Goal: Information Seeking & Learning: Learn about a topic

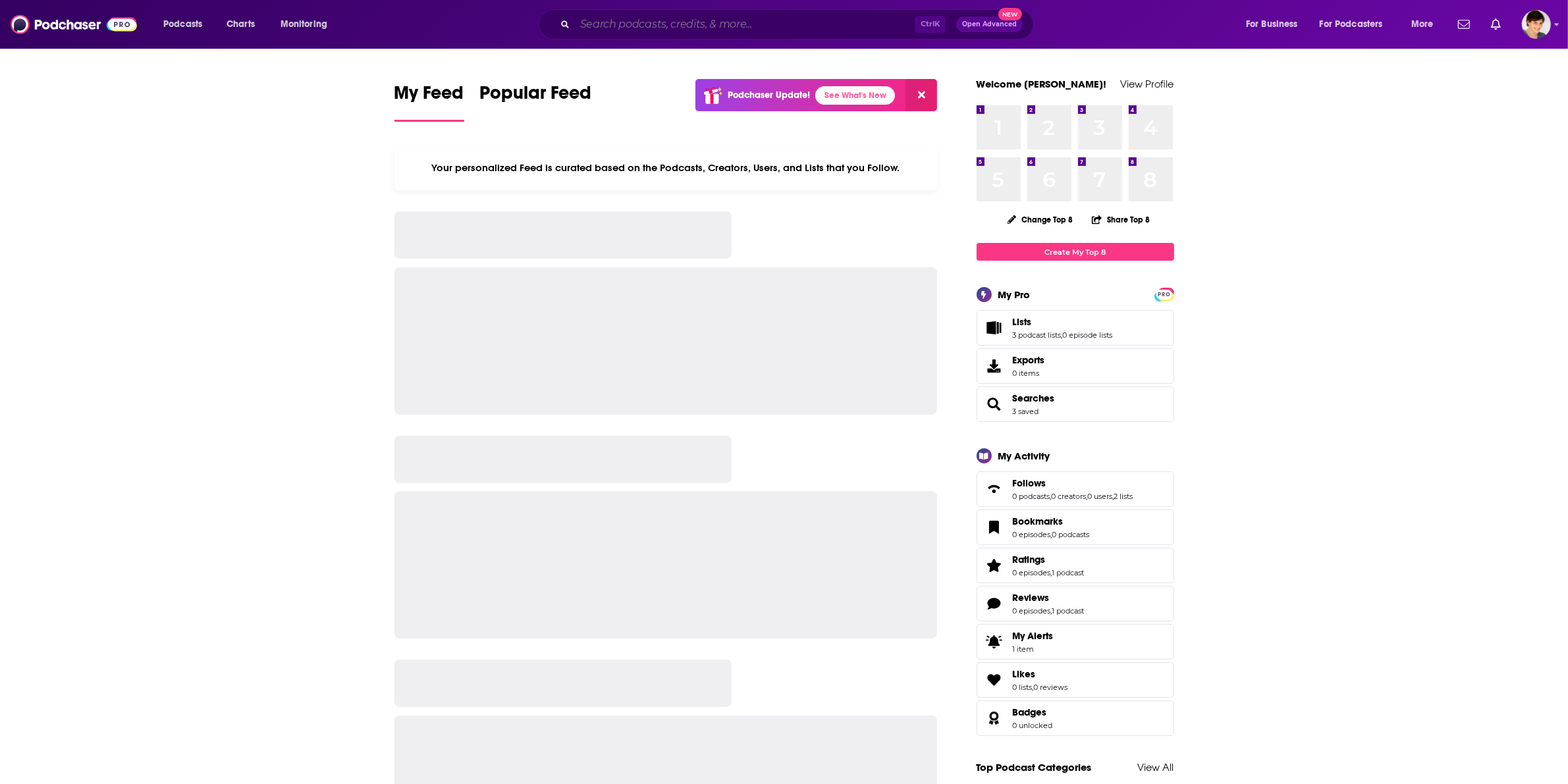
click at [723, 25] on input "Search podcasts, credits, & more..." at bounding box center [744, 24] width 340 height 21
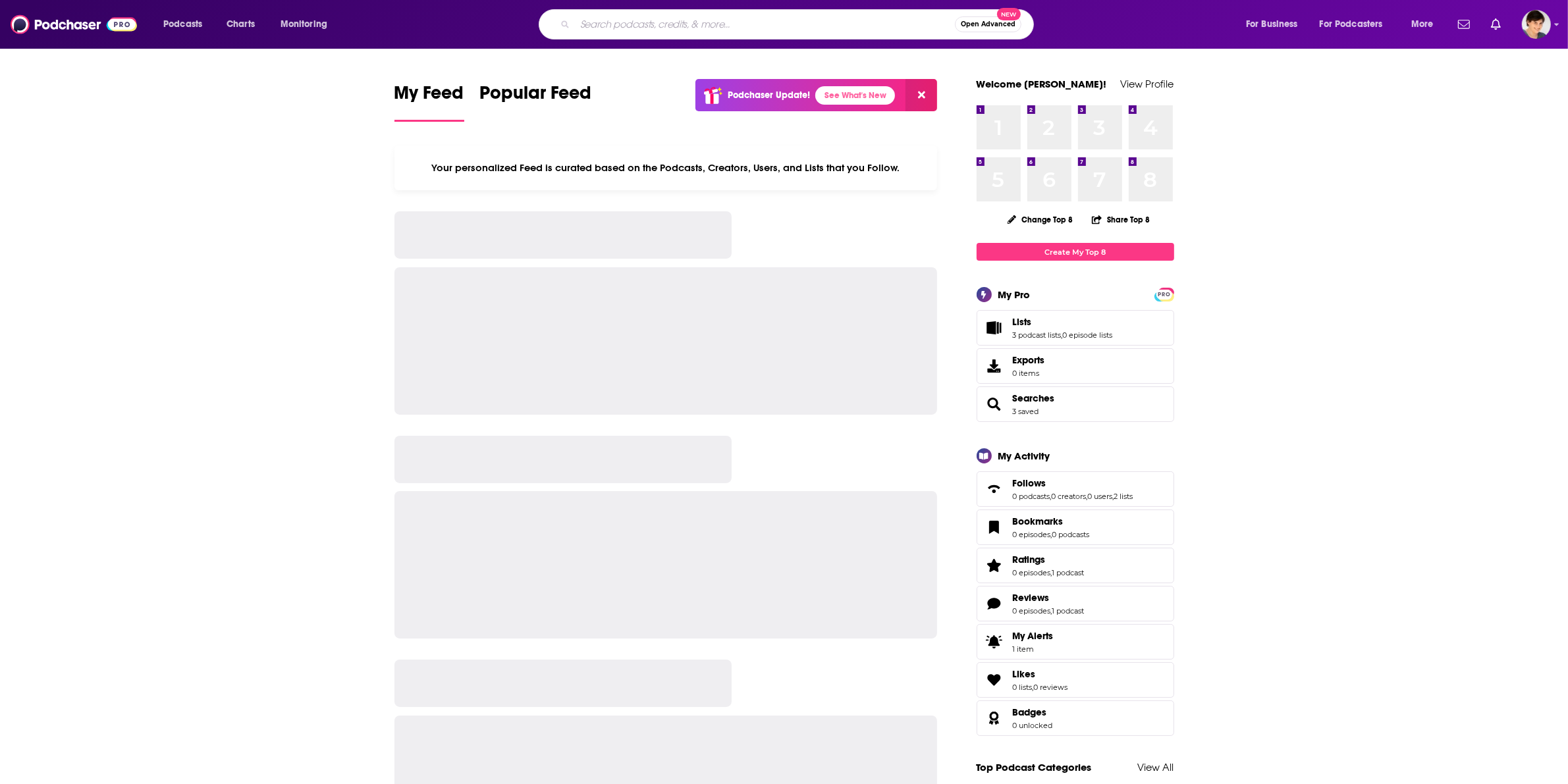
paste input "Dr. Mark Hyman"
type input "Dr. Mark Hyman"
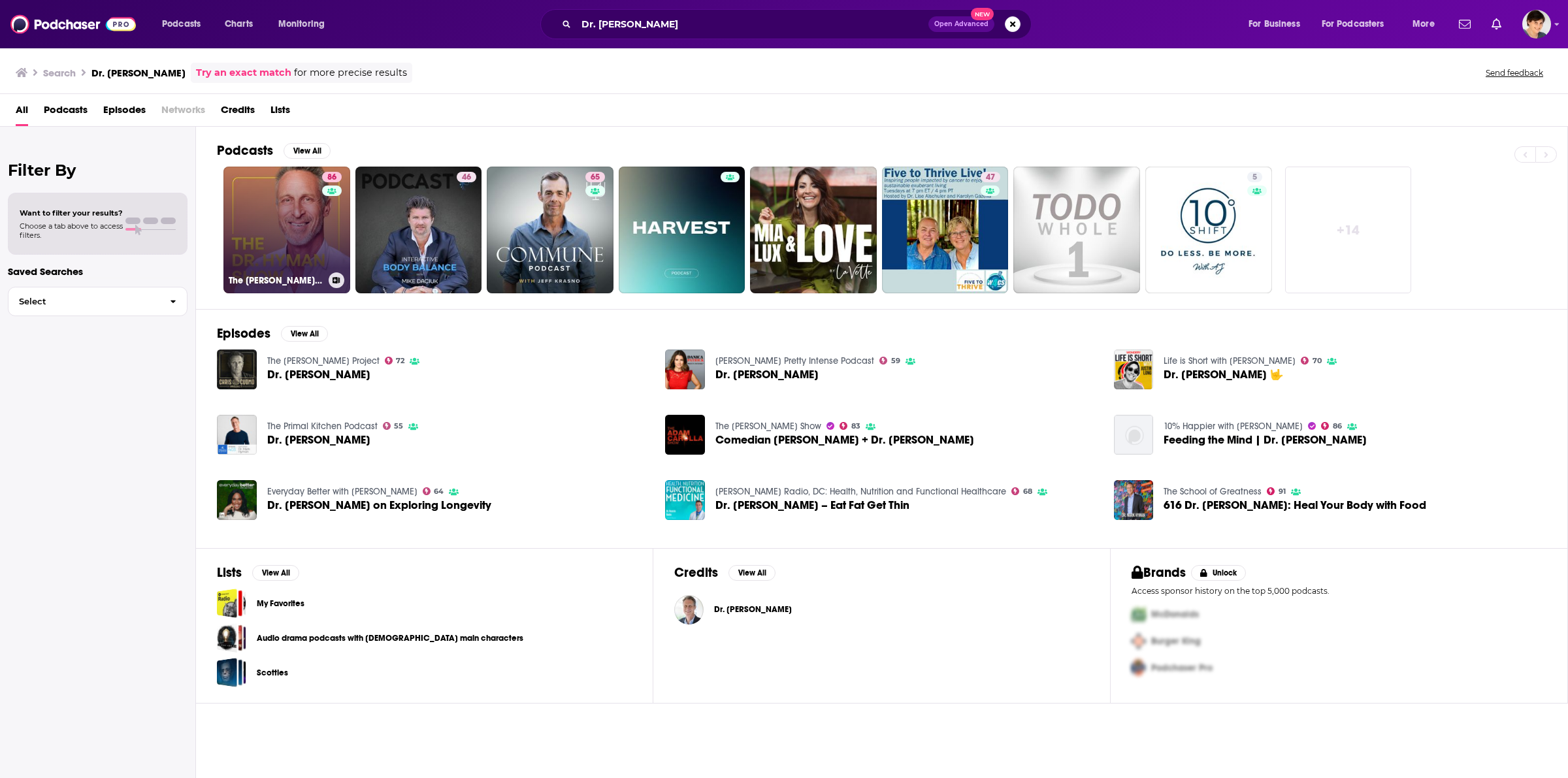
click at [296, 237] on link "86 The Dr. Hyman Show" at bounding box center [286, 229] width 127 height 127
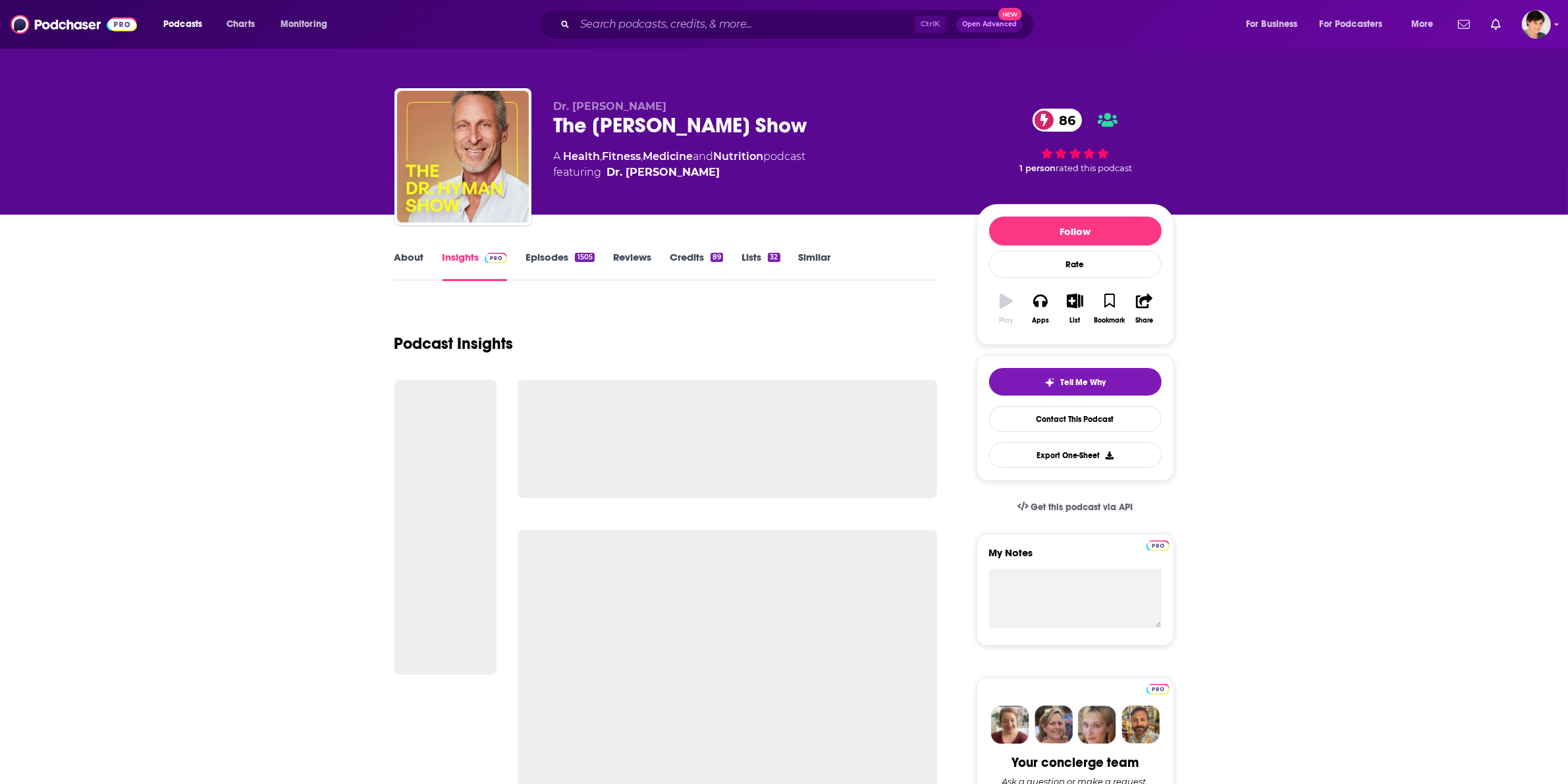
click at [639, 129] on div "The Dr. Hyman Show 86" at bounding box center [755, 126] width 401 height 25
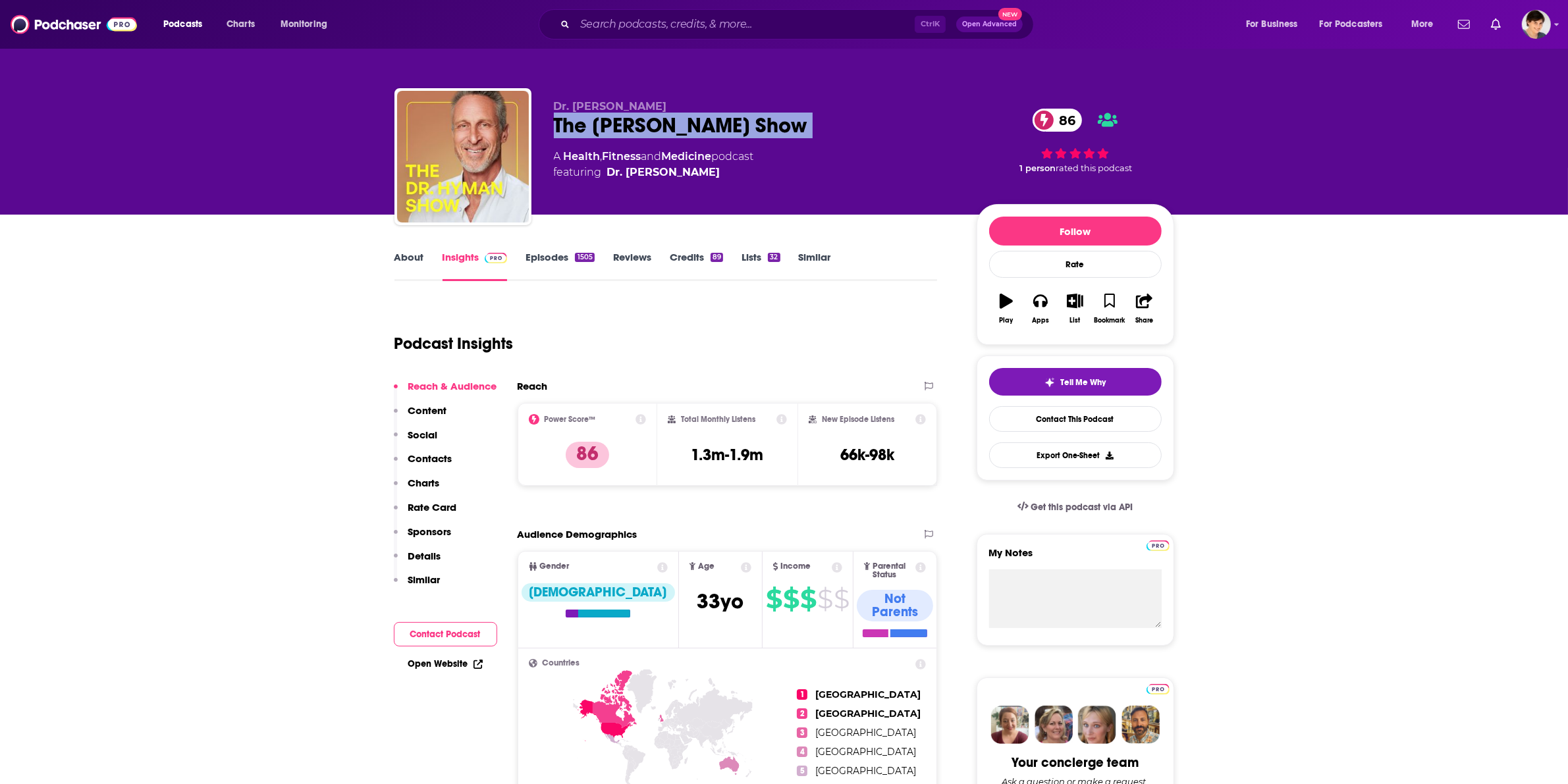
copy div "The Dr. Hyman Show 86"
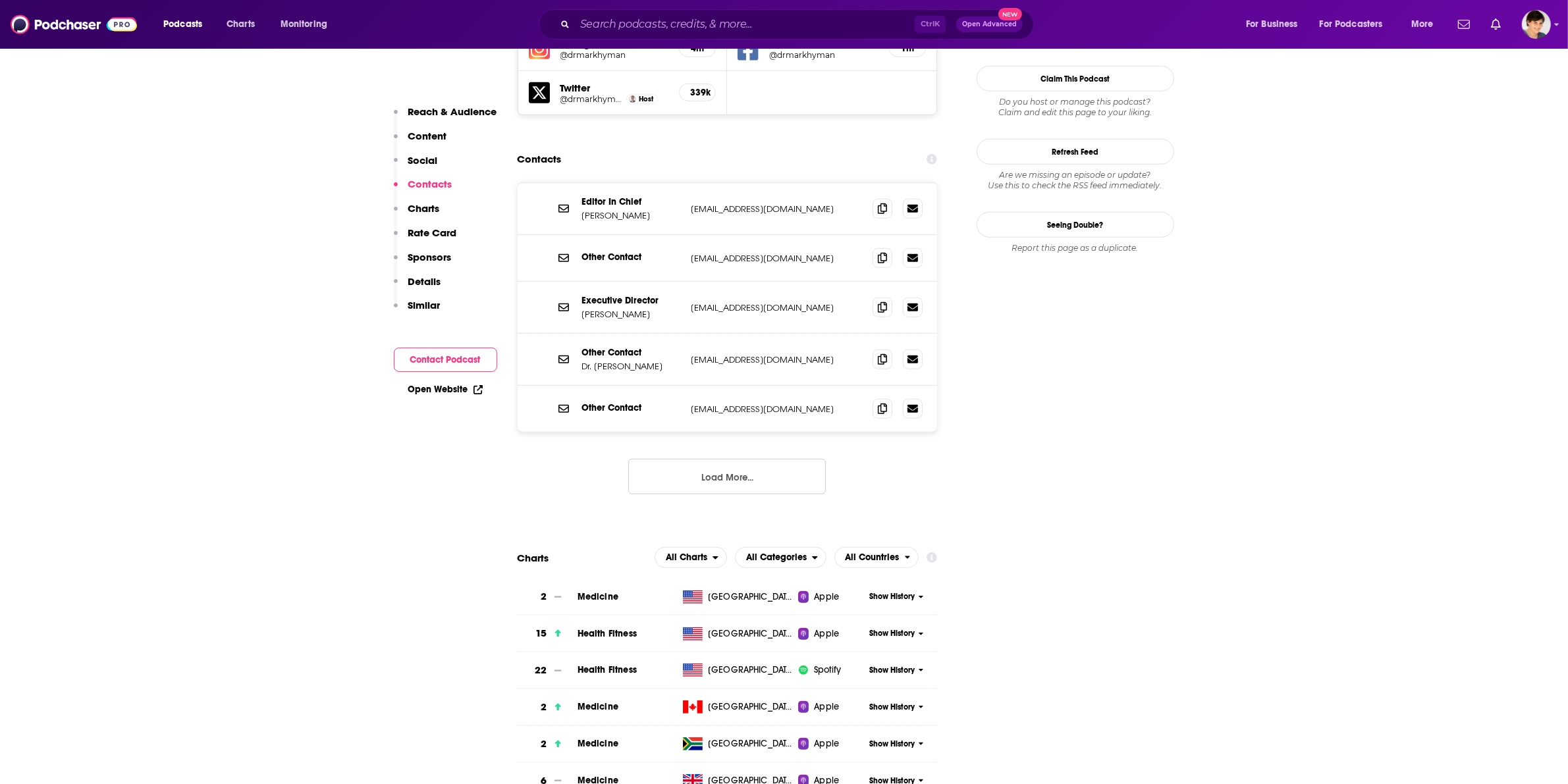
scroll to position [1070, 0]
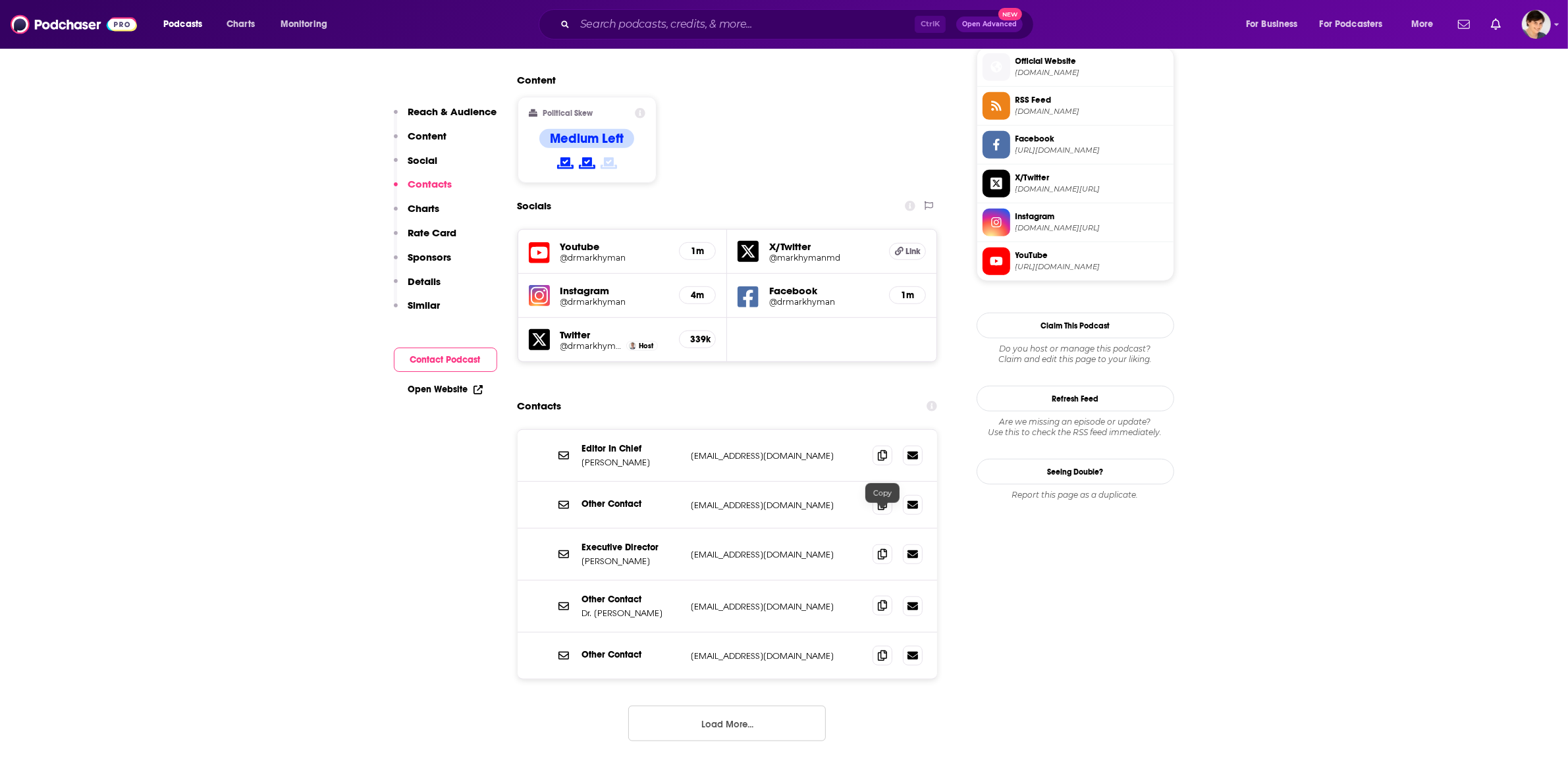
click at [884, 601] on icon at bounding box center [881, 606] width 9 height 11
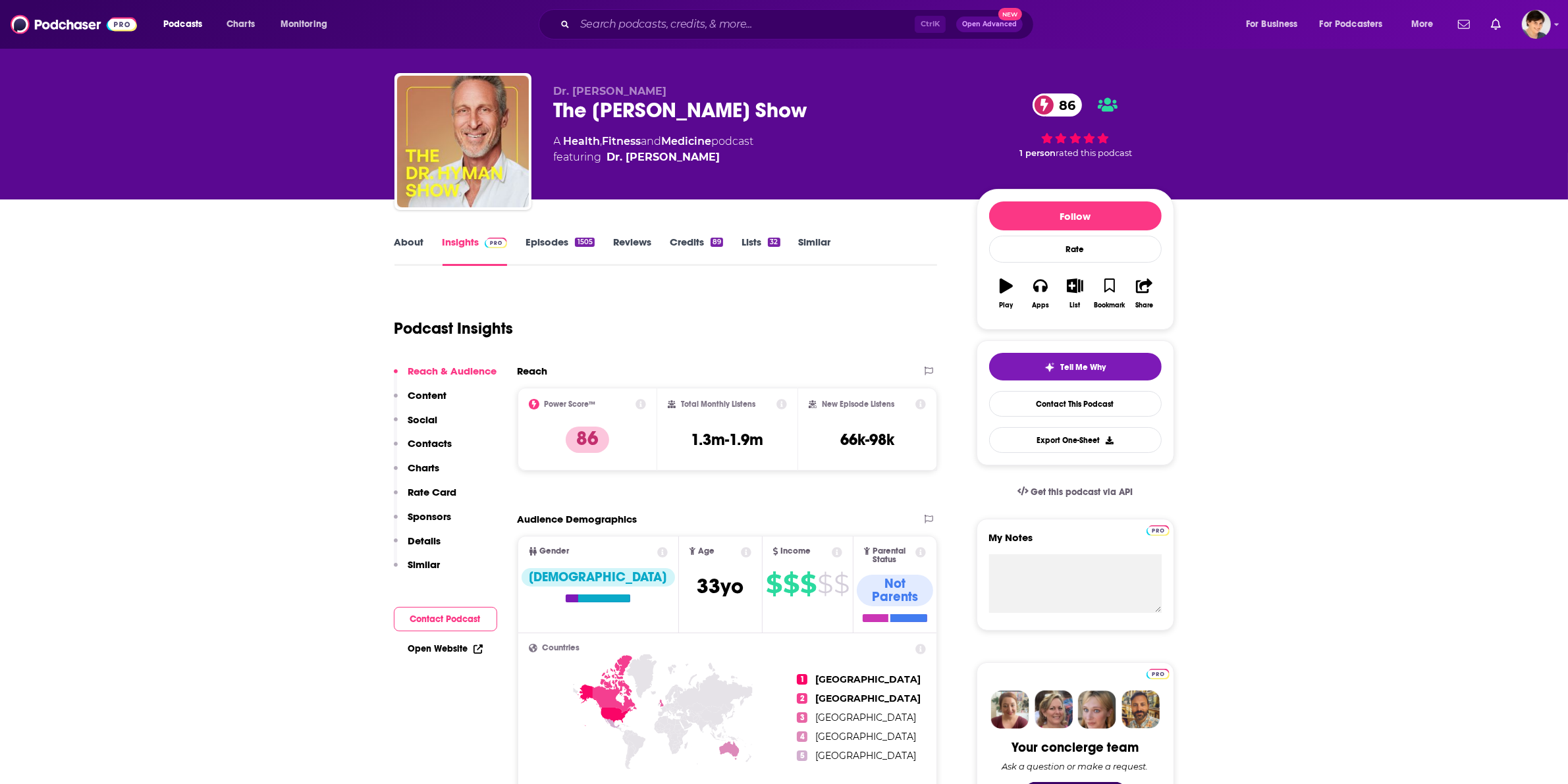
scroll to position [0, 0]
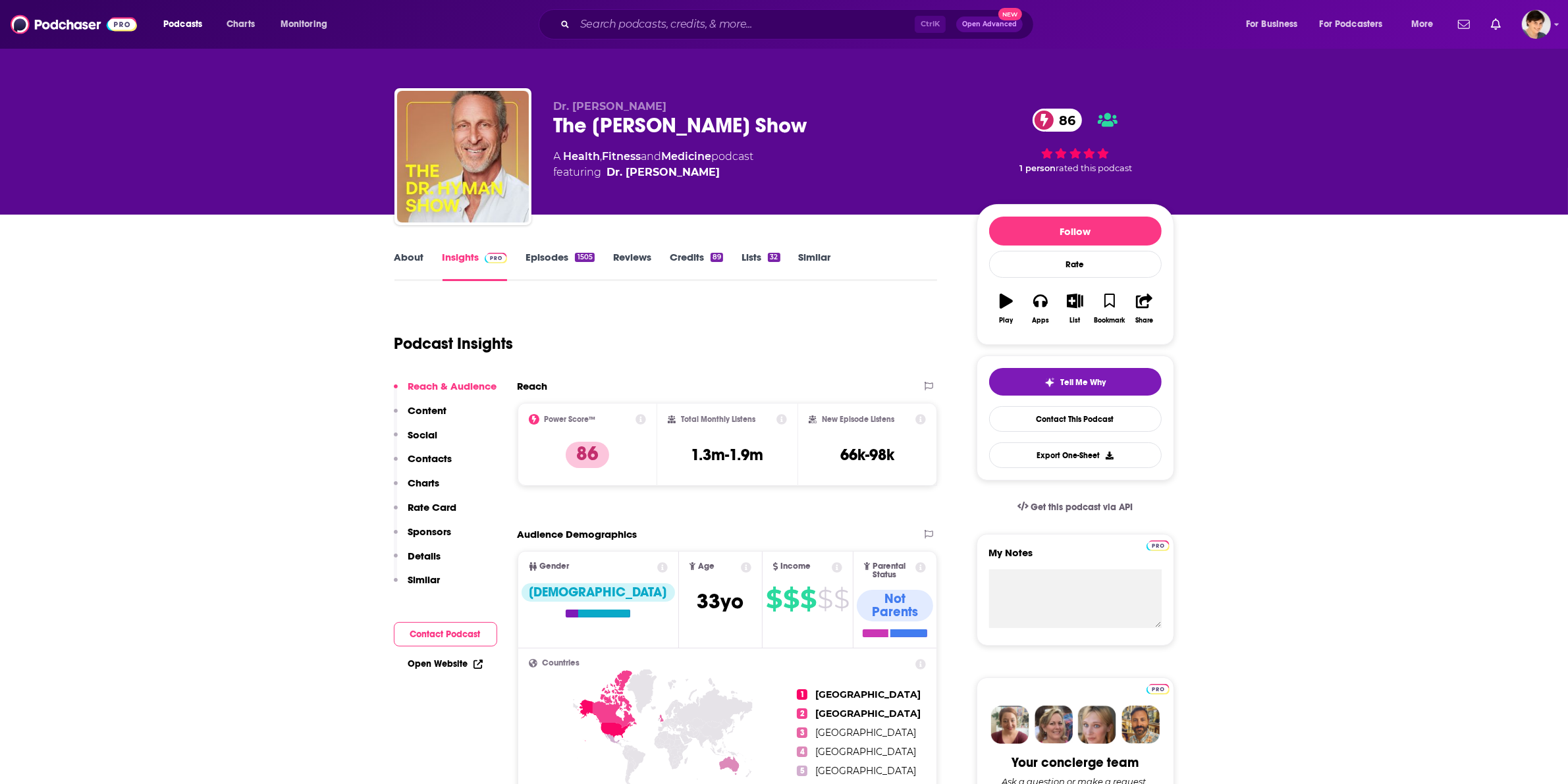
click at [403, 264] on link "About" at bounding box center [409, 266] width 29 height 30
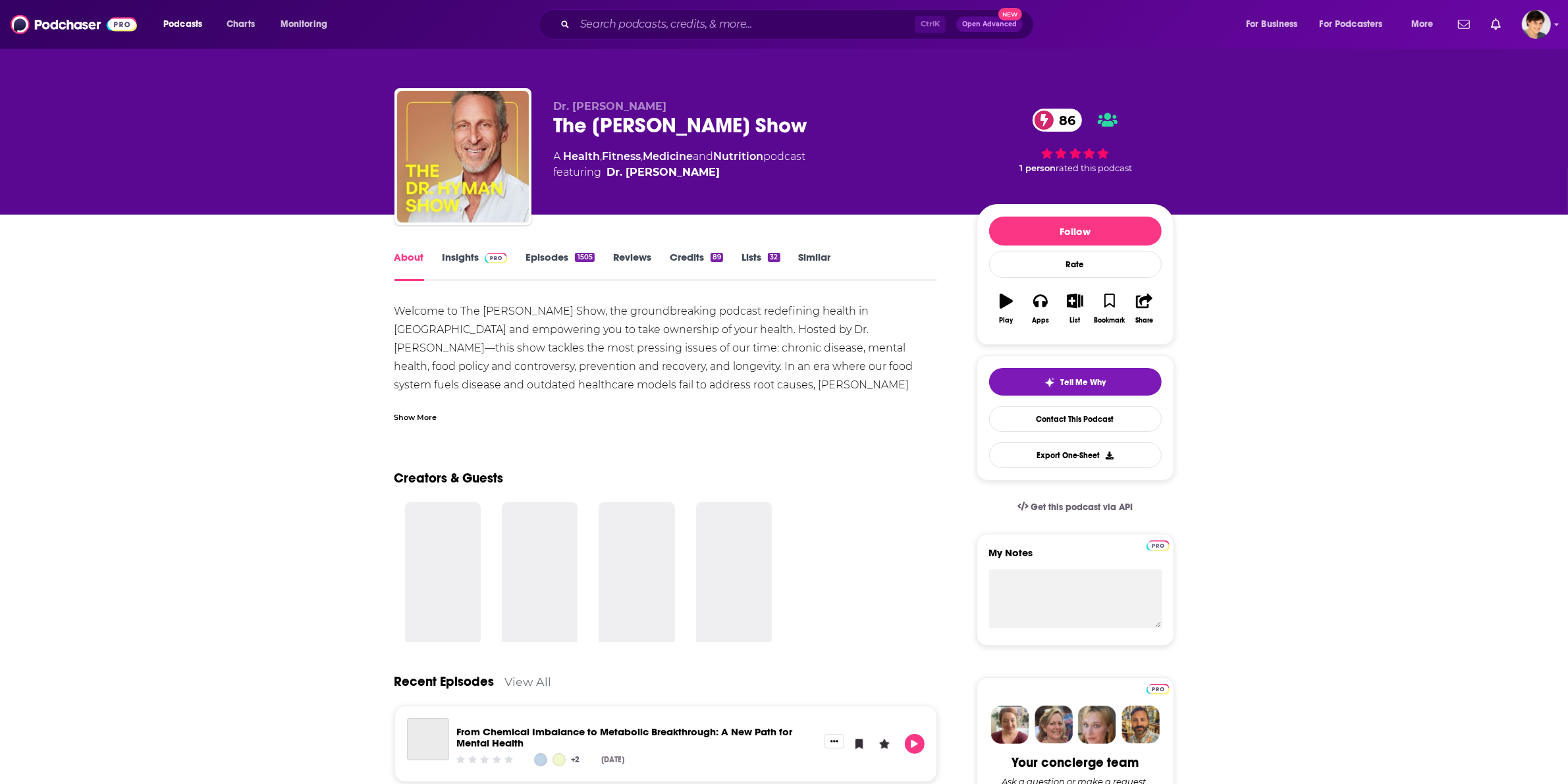
click at [424, 417] on div "Show More" at bounding box center [416, 416] width 43 height 13
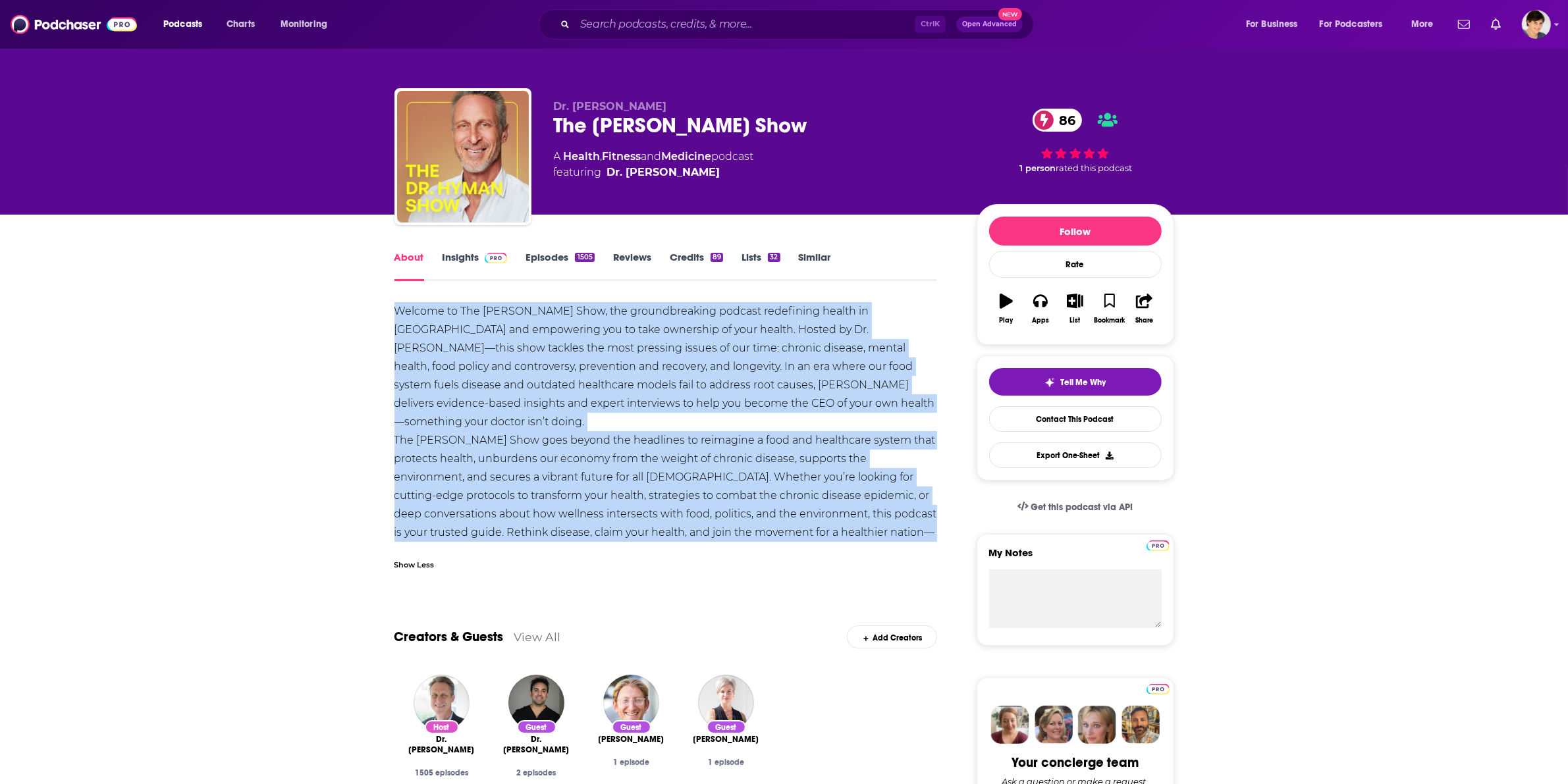
drag, startPoint x: 534, startPoint y: 524, endPoint x: 374, endPoint y: 314, distance: 264.0
copy div "Welcome to The Dr. Hyman Show, the groundbreaking podcast redefining health in …"
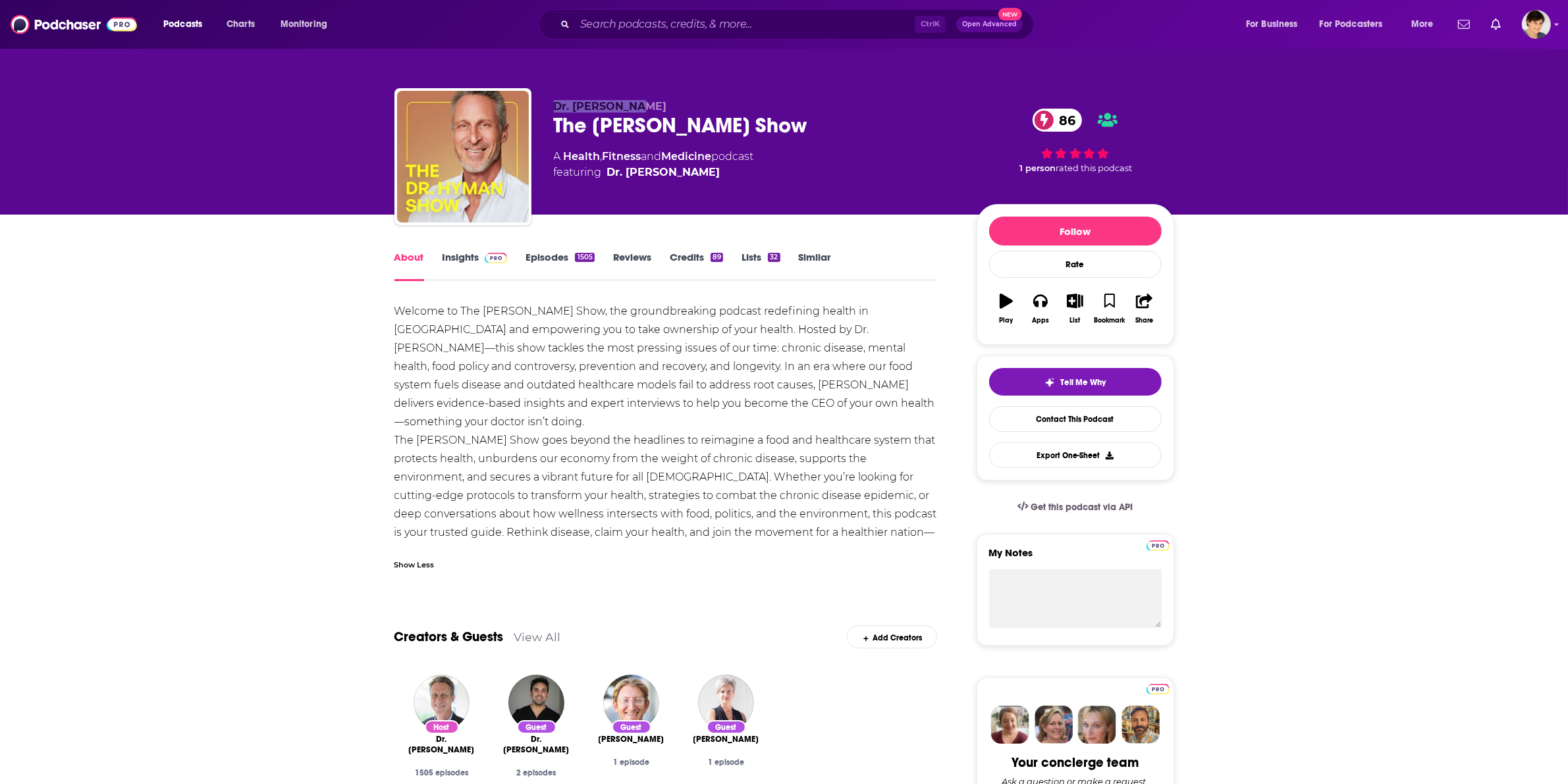
drag, startPoint x: 547, startPoint y: 107, endPoint x: 670, endPoint y: 96, distance: 123.5
click at [670, 96] on div "Dr. Mark Hyman The Dr. Hyman Show 86 A Health , Fitness and Medicine podcast fe…" at bounding box center [784, 160] width 779 height 142
copy span "Dr. Mark Hyman"
click at [614, 35] on div "Ctrl K Open Advanced New" at bounding box center [786, 23] width 495 height 30
click at [614, 21] on input "Search podcasts, credits, & more..." at bounding box center [744, 24] width 340 height 21
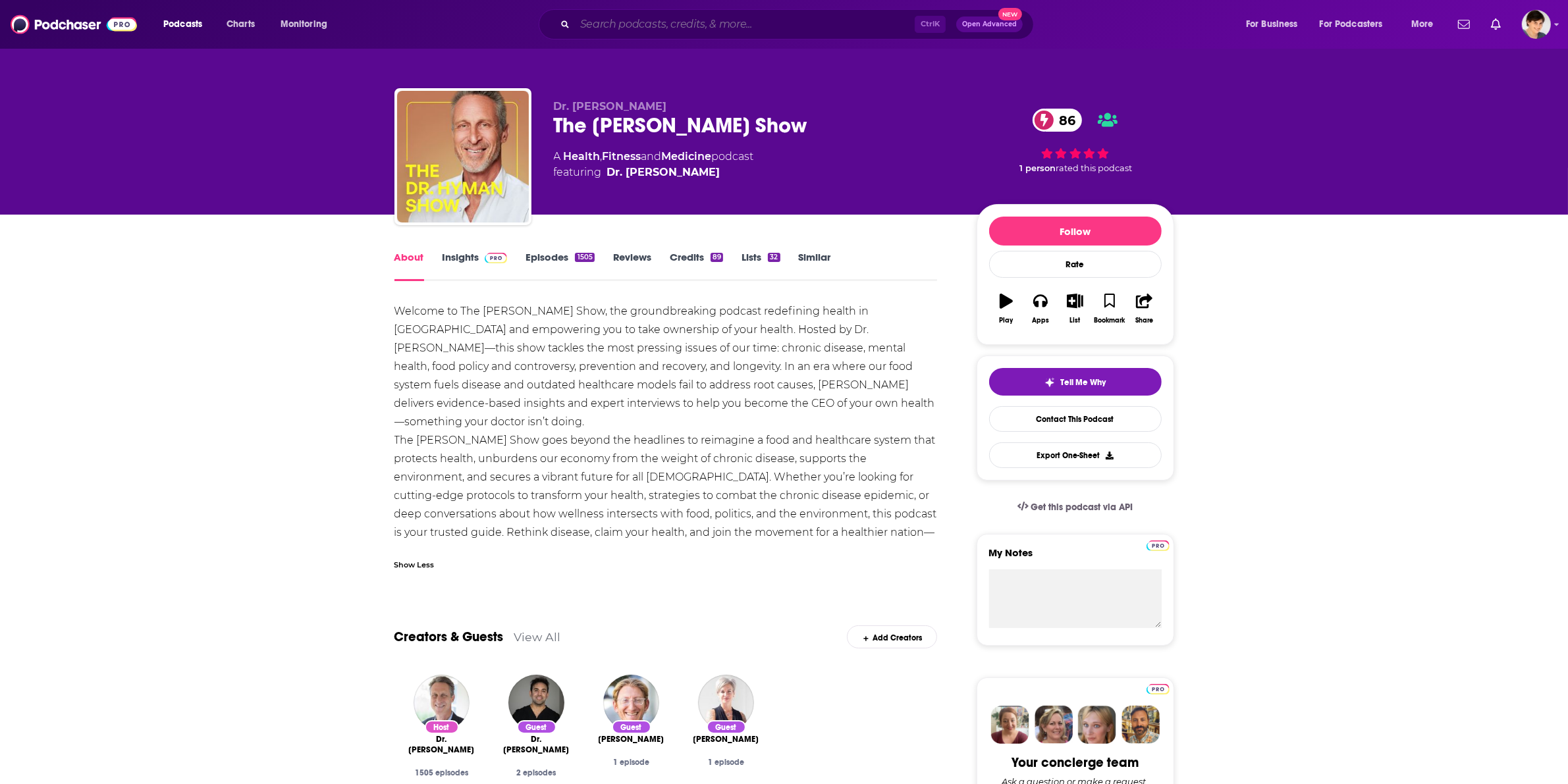
paste input "The Drive"
type input "The Drive"
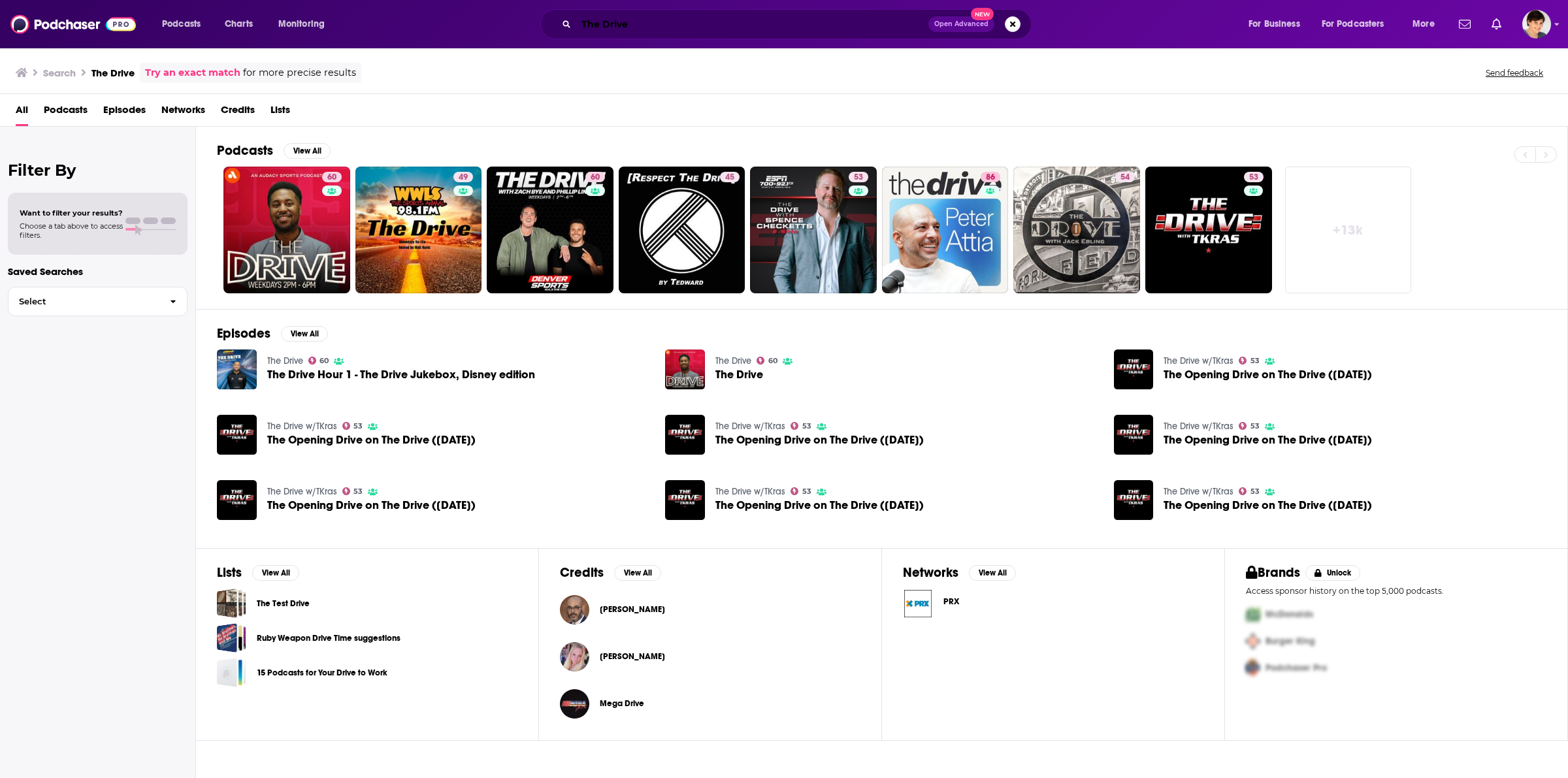
click at [623, 19] on input "The Drive" at bounding box center [752, 24] width 352 height 21
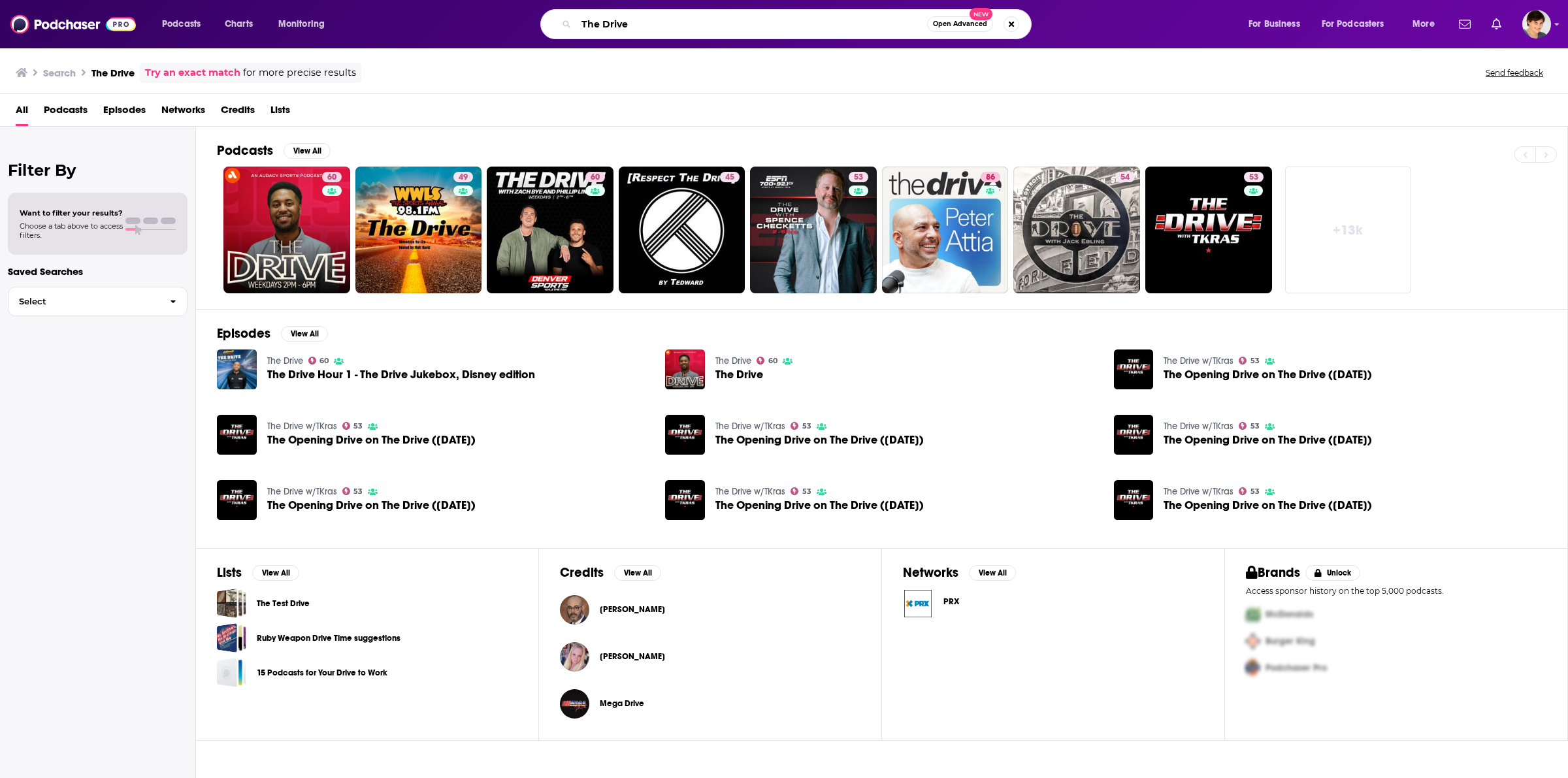
drag, startPoint x: 653, startPoint y: 24, endPoint x: 533, endPoint y: 25, distance: 120.0
click at [533, 25] on div "The Drive Open Advanced New" at bounding box center [799, 23] width 872 height 30
paste input "Dr. Peter Attia"
type input "Dr. Peter Attia"
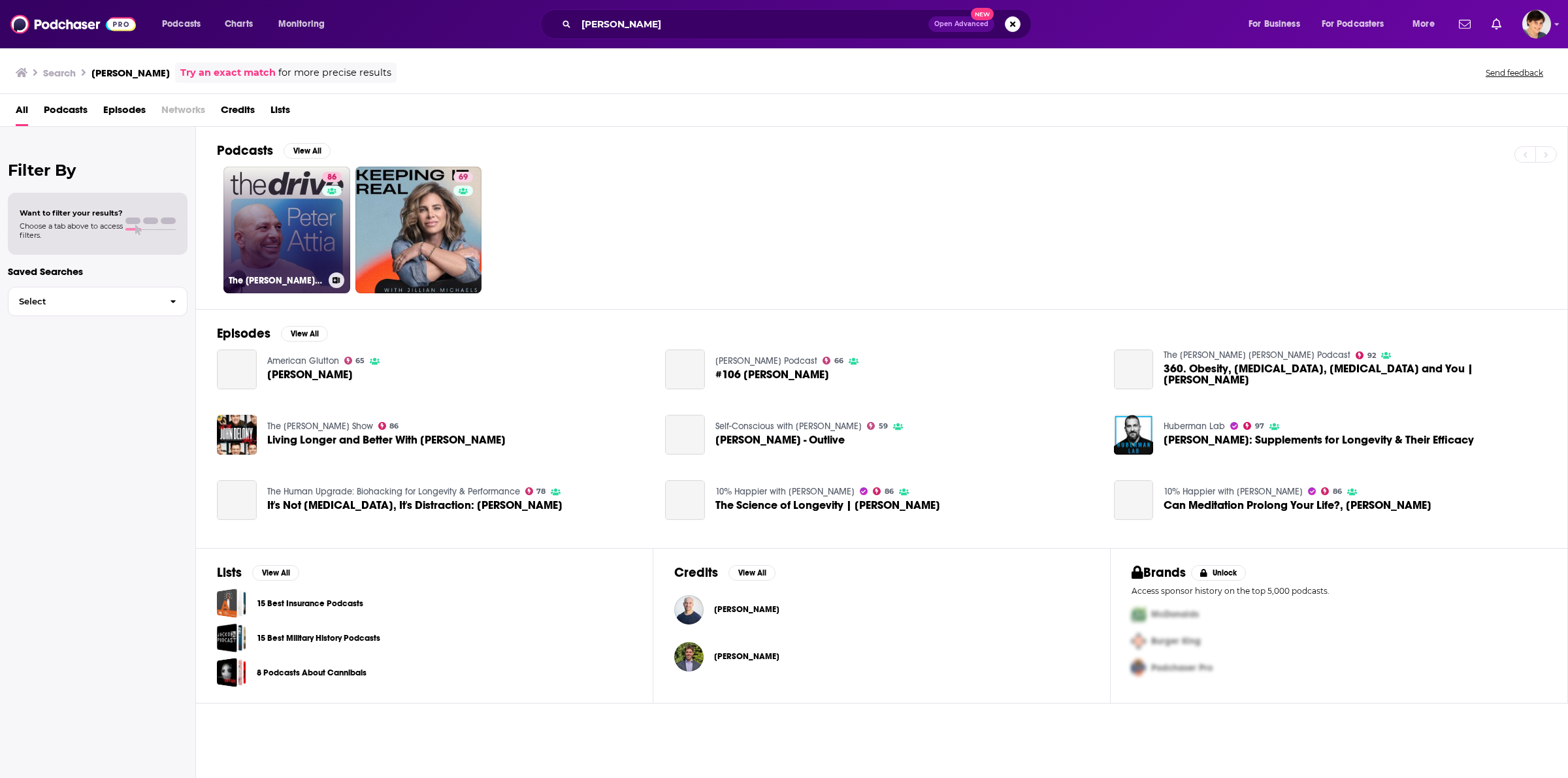
click at [282, 248] on link "86 The Peter Attia Drive" at bounding box center [286, 229] width 127 height 127
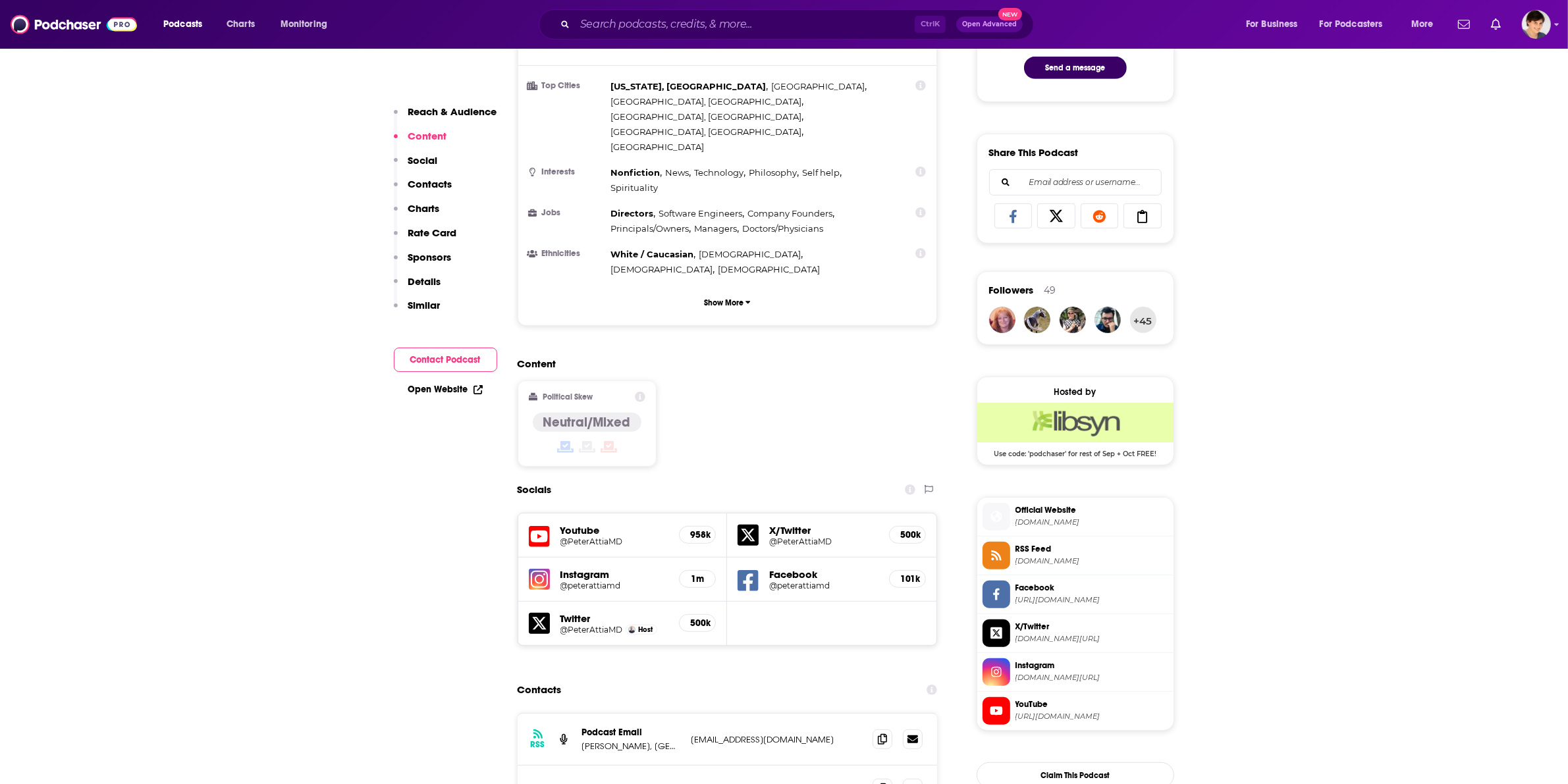
scroll to position [1070, 0]
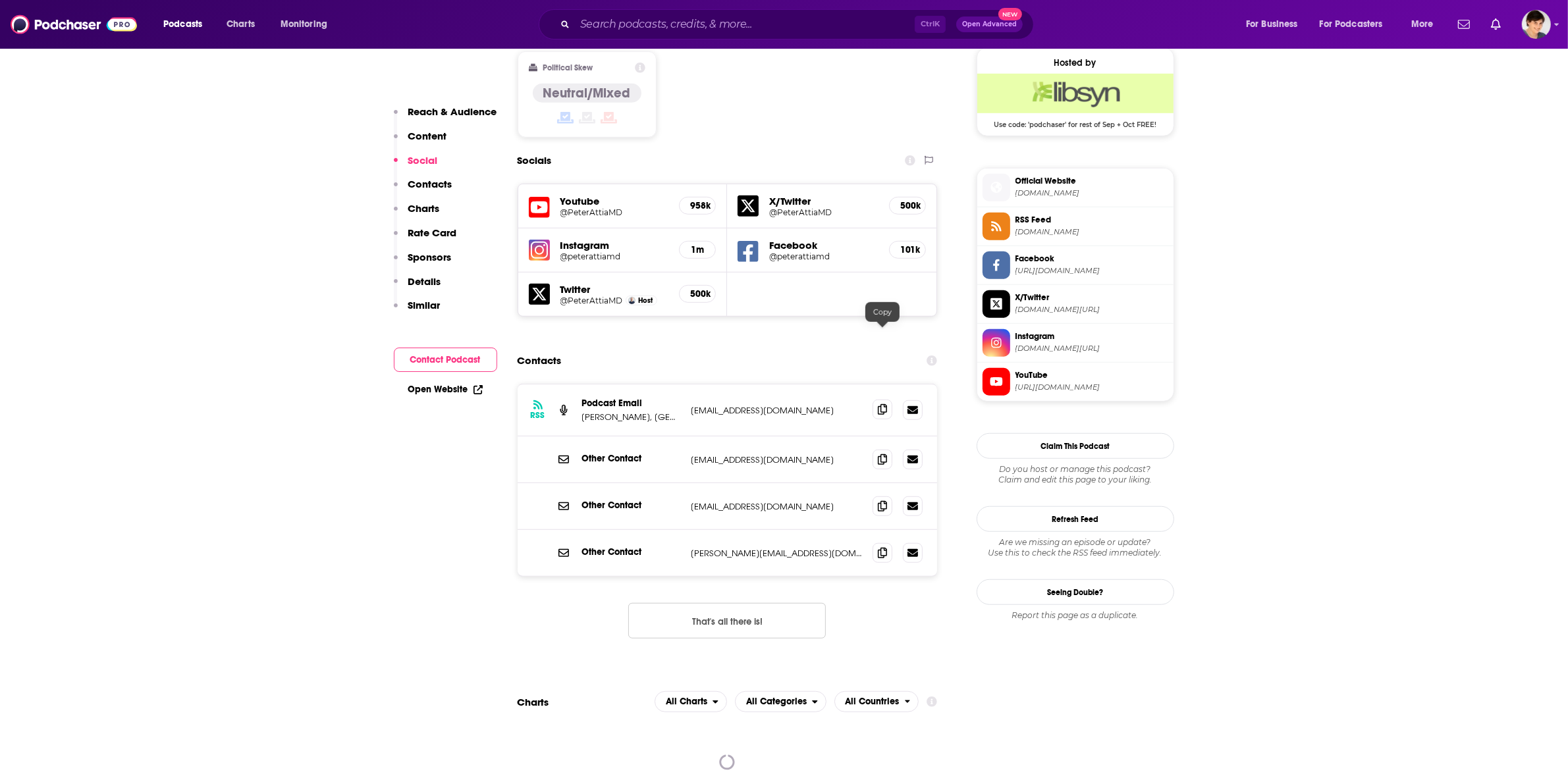
click at [882, 404] on icon at bounding box center [881, 409] width 9 height 11
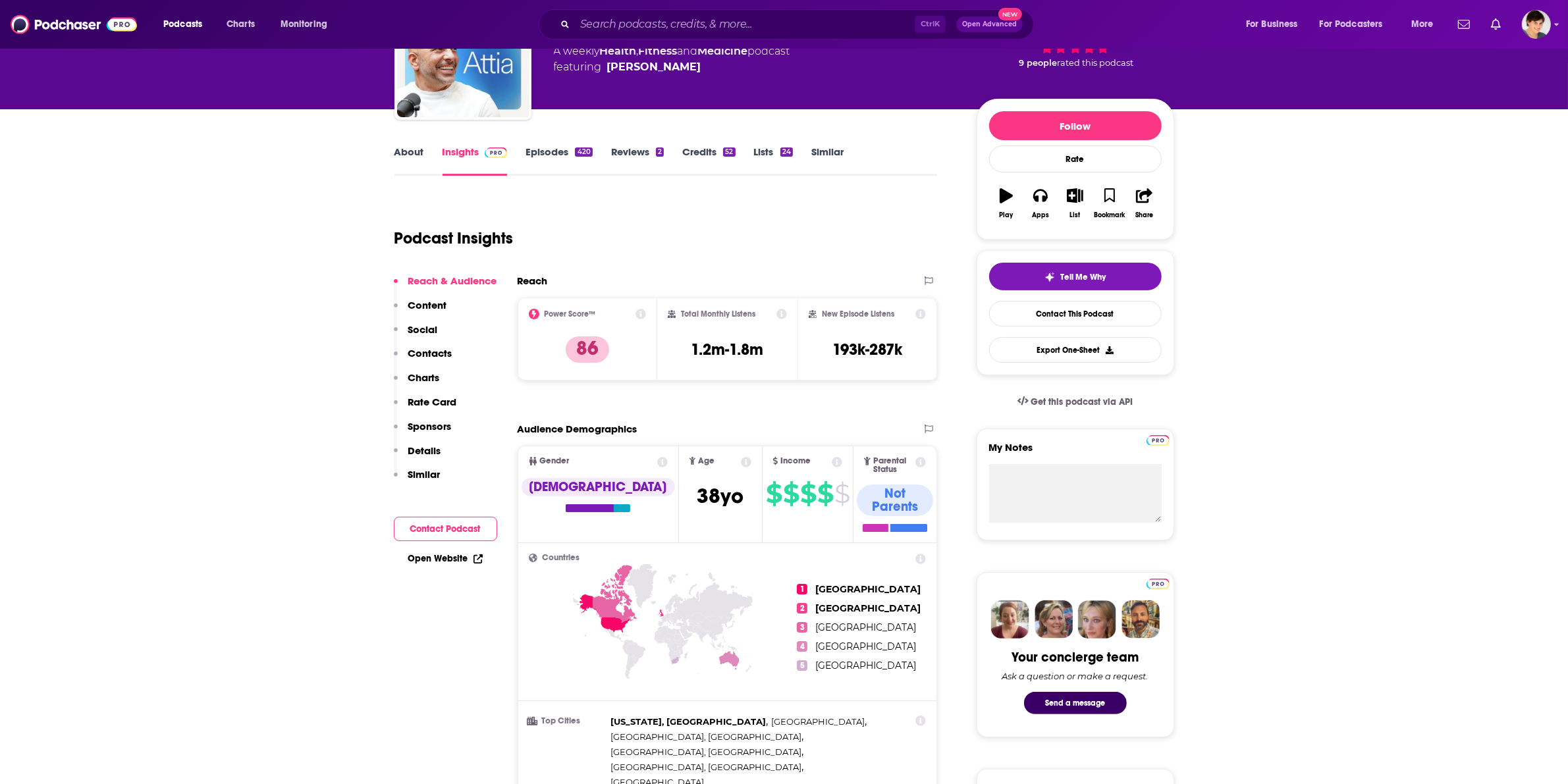
scroll to position [0, 0]
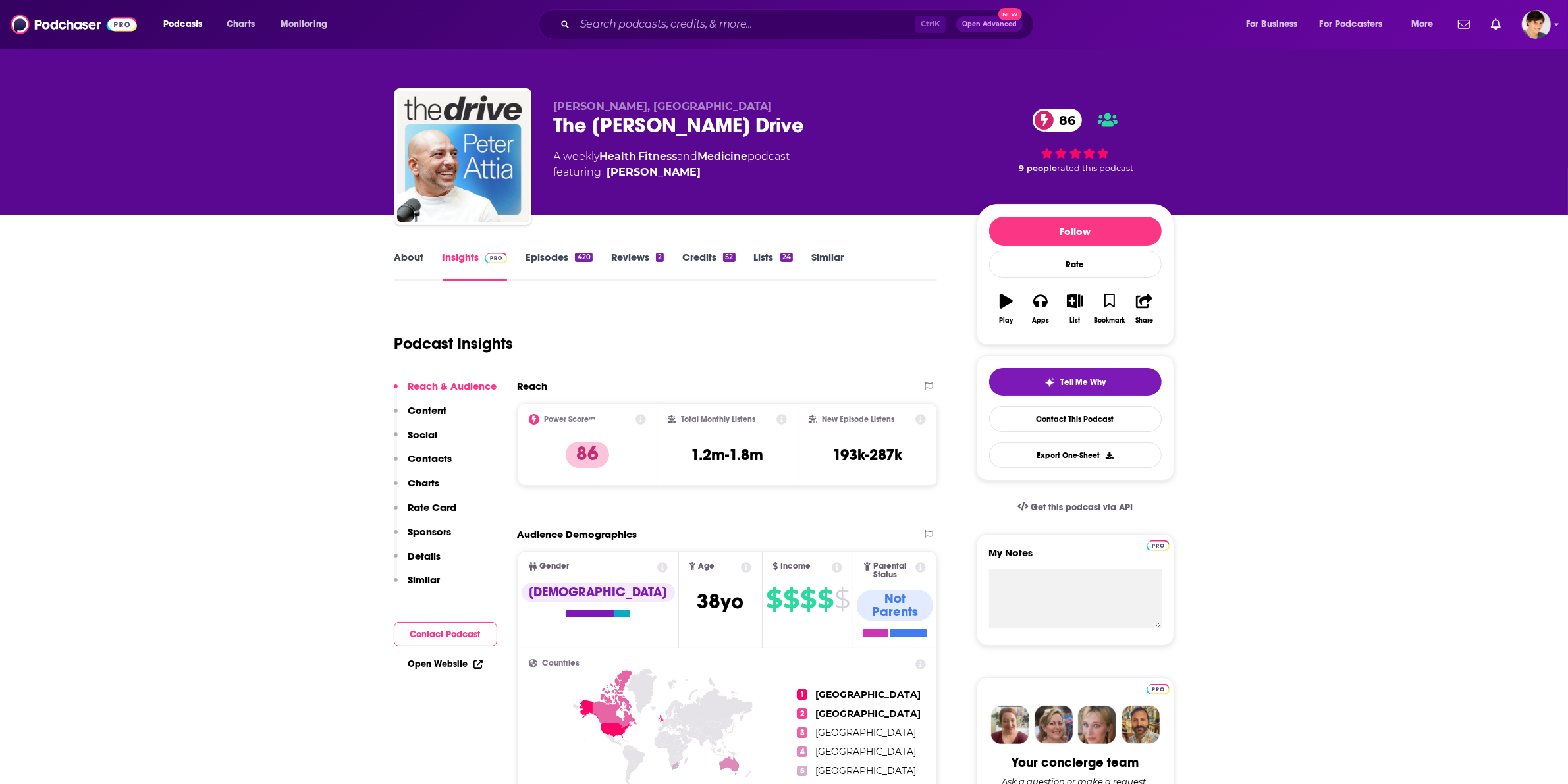
click at [414, 251] on link "About" at bounding box center [409, 266] width 29 height 30
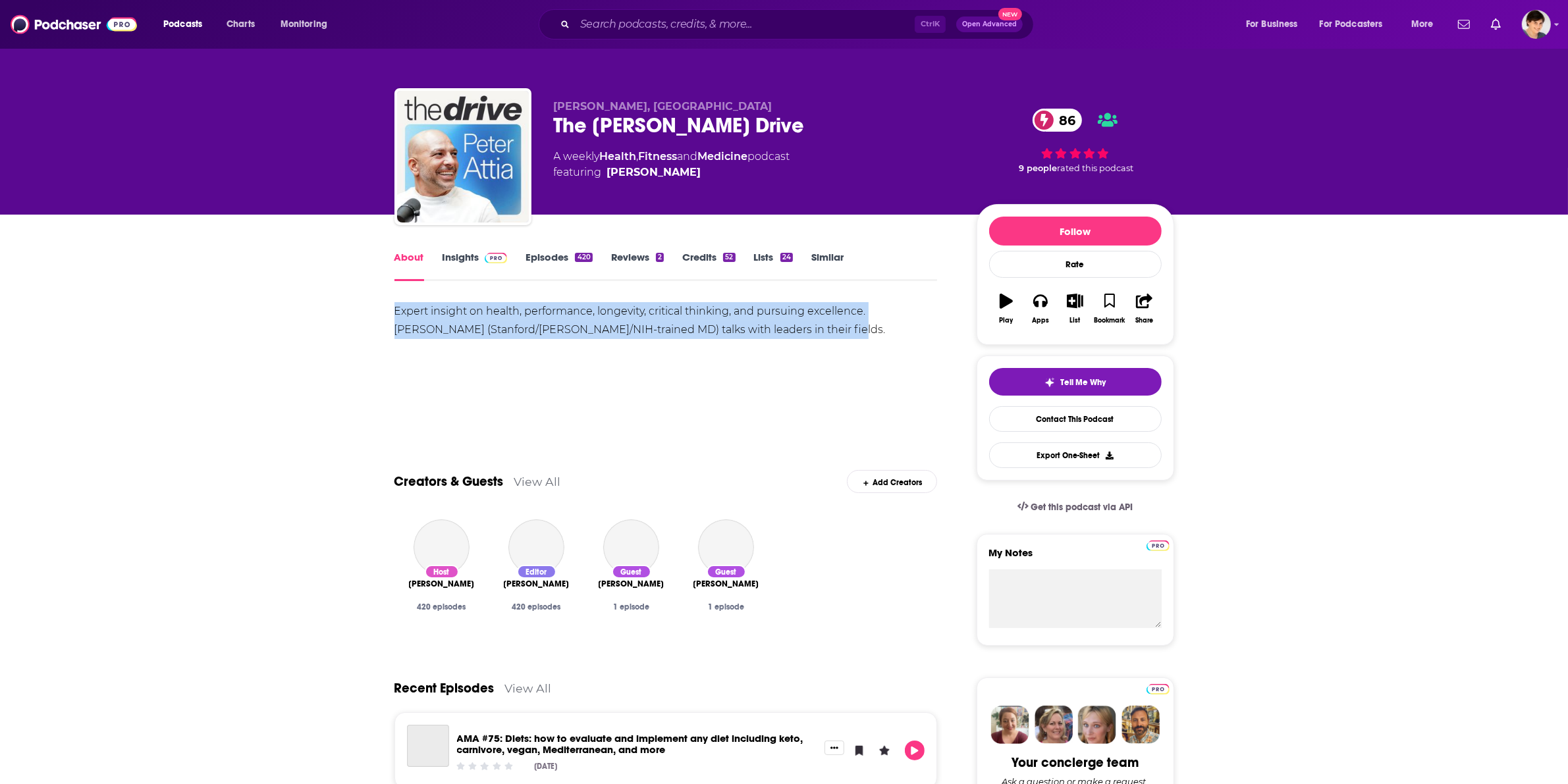
drag, startPoint x: 796, startPoint y: 334, endPoint x: 379, endPoint y: 308, distance: 417.8
copy div "Expert insight on health, performance, longevity, critical thinking, and pursui…"
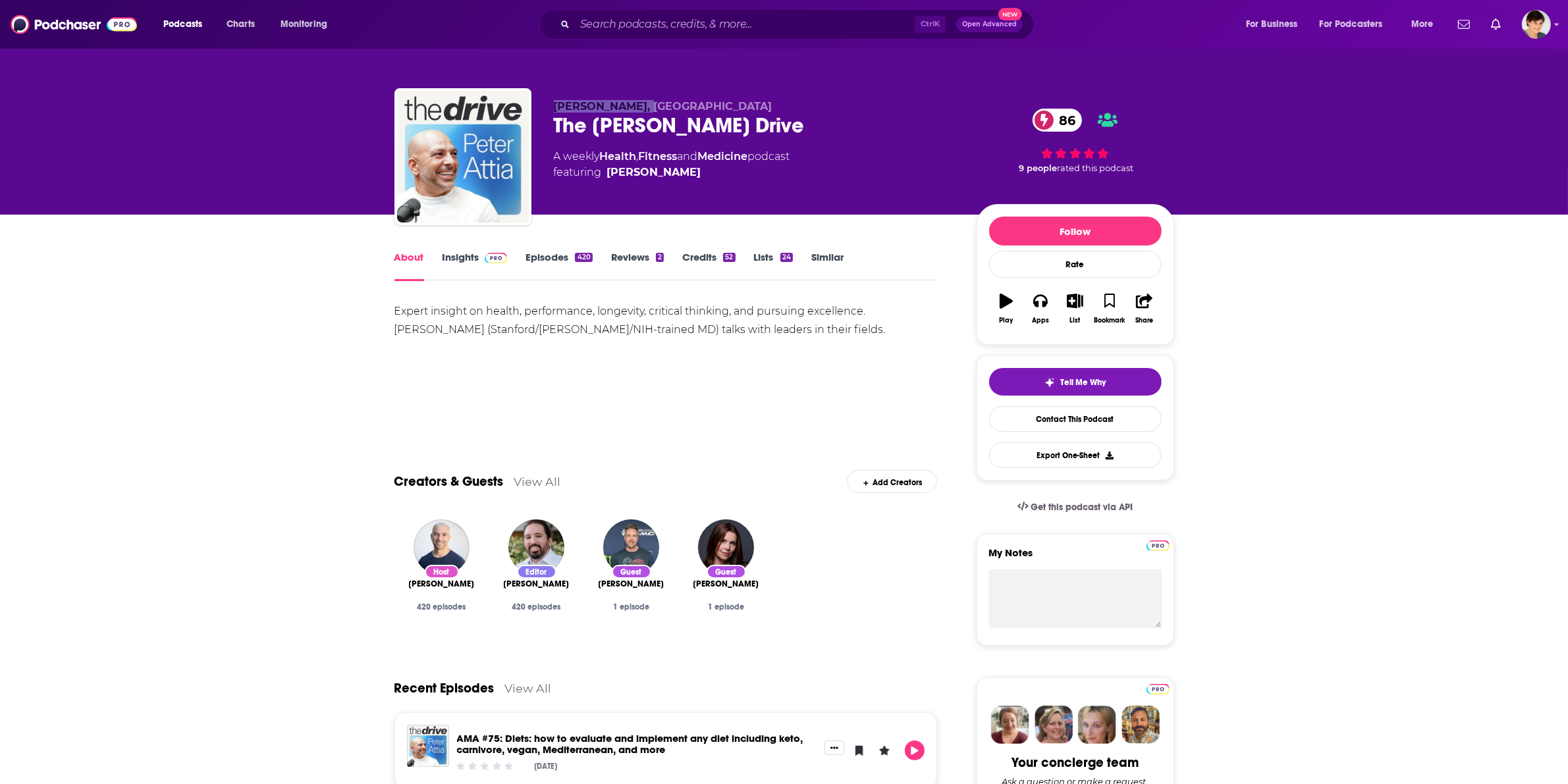
drag, startPoint x: 549, startPoint y: 102, endPoint x: 690, endPoint y: 96, distance: 141.1
click at [690, 96] on div "Peter Attia, MD The Peter Attia Drive 86 A weekly Health , Fitness and Medicine…" at bounding box center [784, 160] width 779 height 142
copy span "Peter Attia, MD"
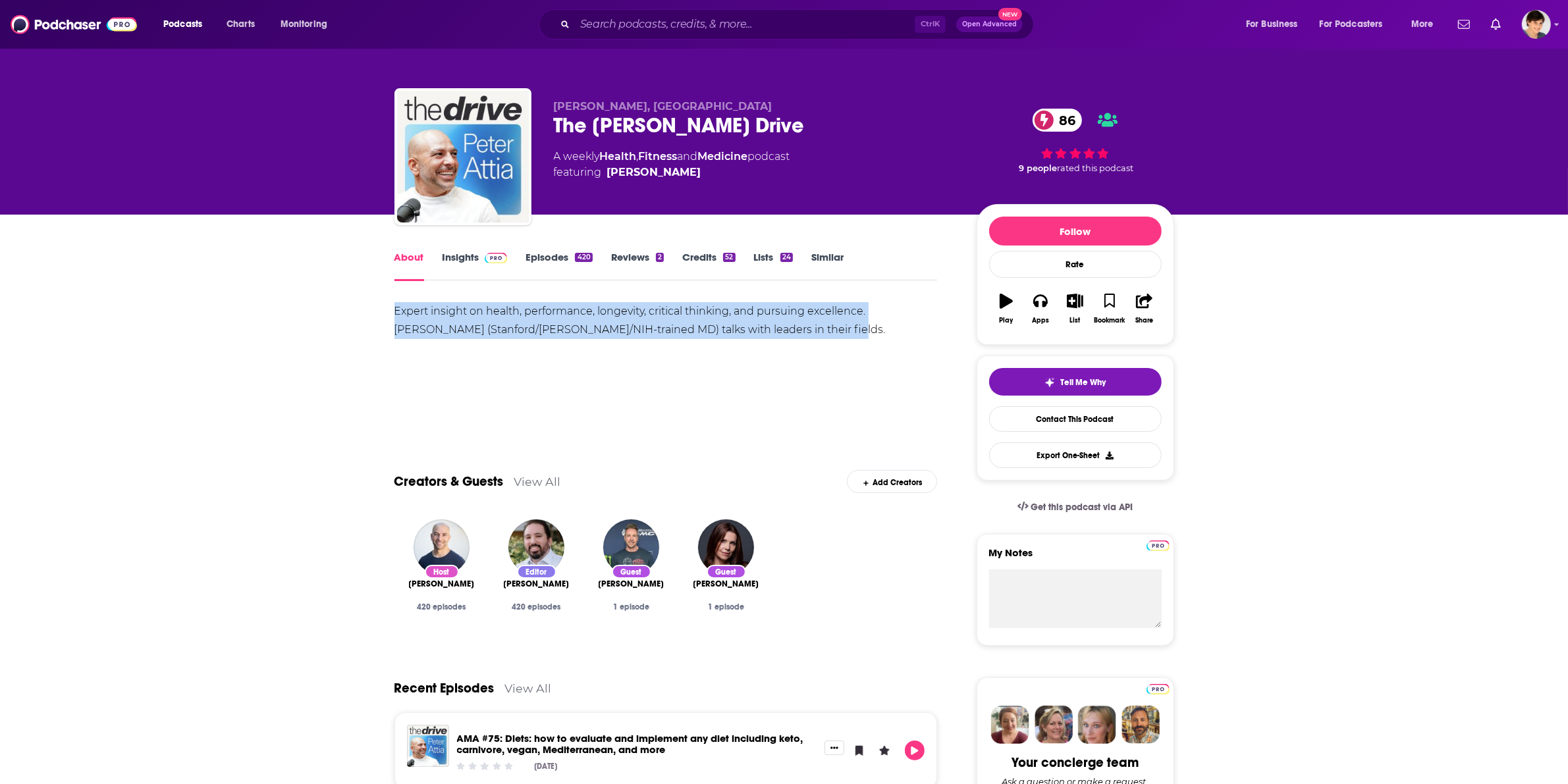
drag, startPoint x: 765, startPoint y: 327, endPoint x: 387, endPoint y: 310, distance: 378.4
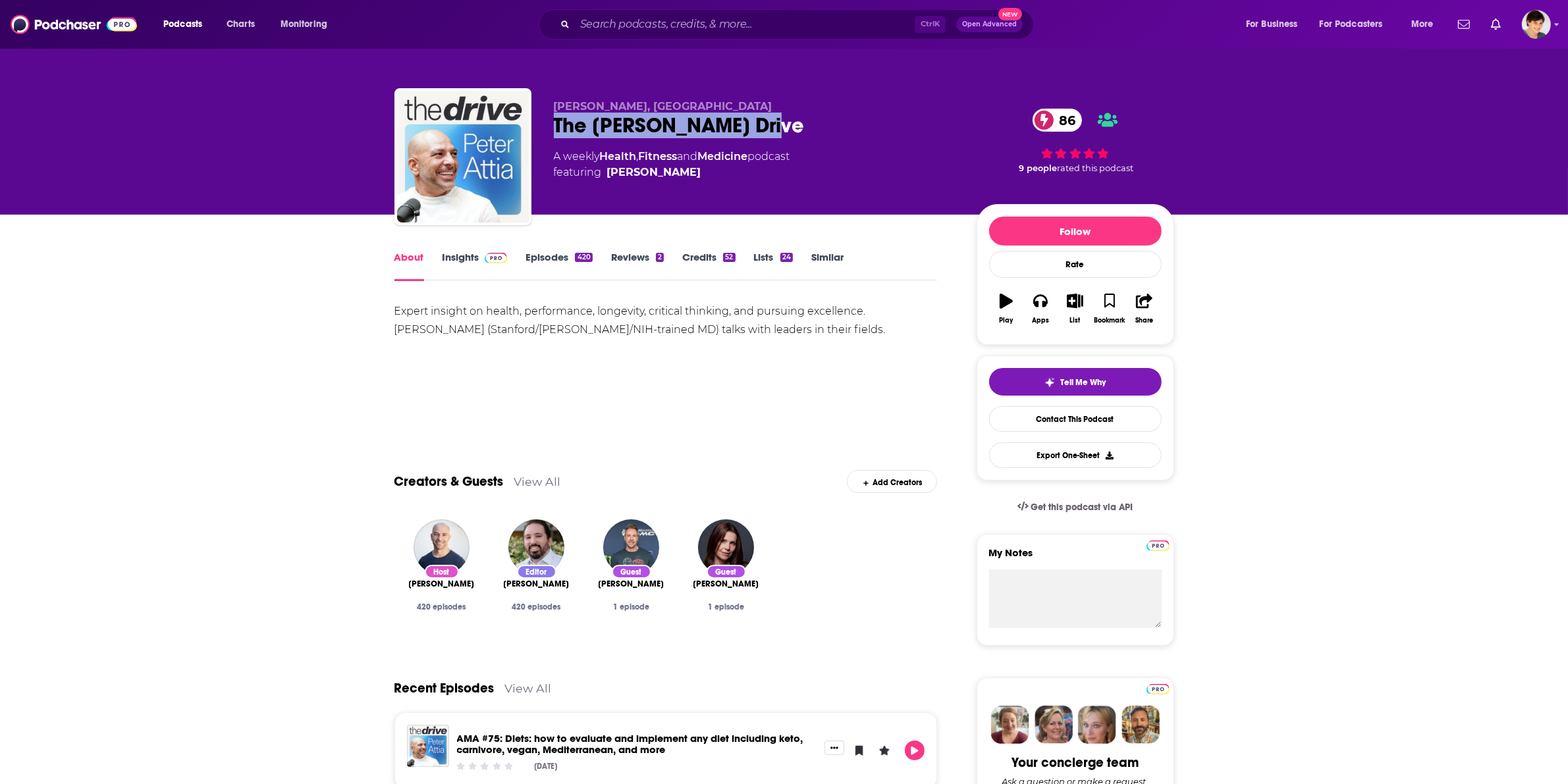
drag, startPoint x: 554, startPoint y: 123, endPoint x: 796, endPoint y: 119, distance: 242.0
click at [796, 119] on div "The Peter Attia Drive 86" at bounding box center [755, 126] width 401 height 25
copy h1 "The Peter Attia Drive"
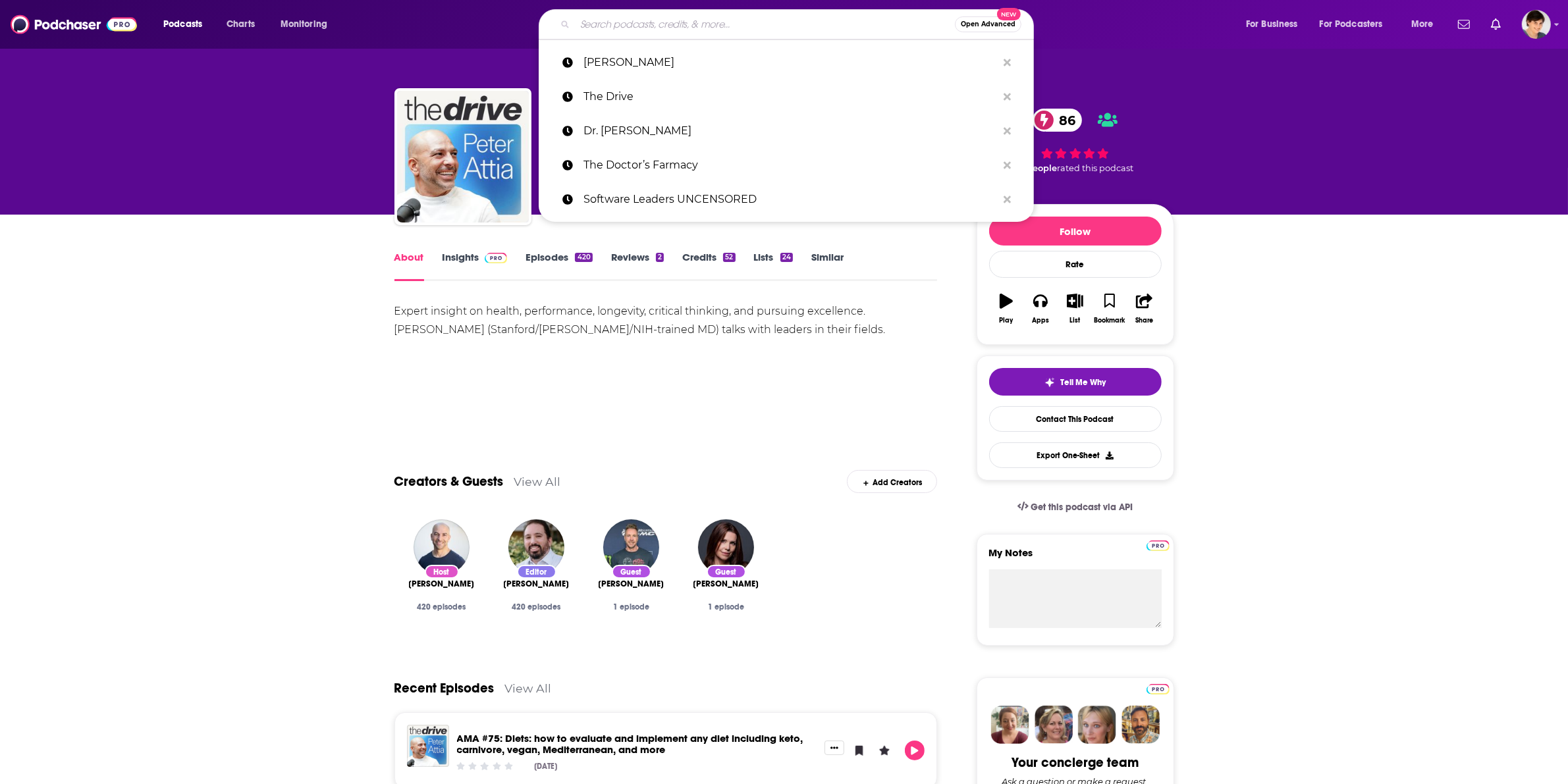
click at [632, 23] on input "Search podcasts, credits, & more..." at bounding box center [765, 24] width 380 height 21
paste input "Health Unchained"
type input "Health Unchained"
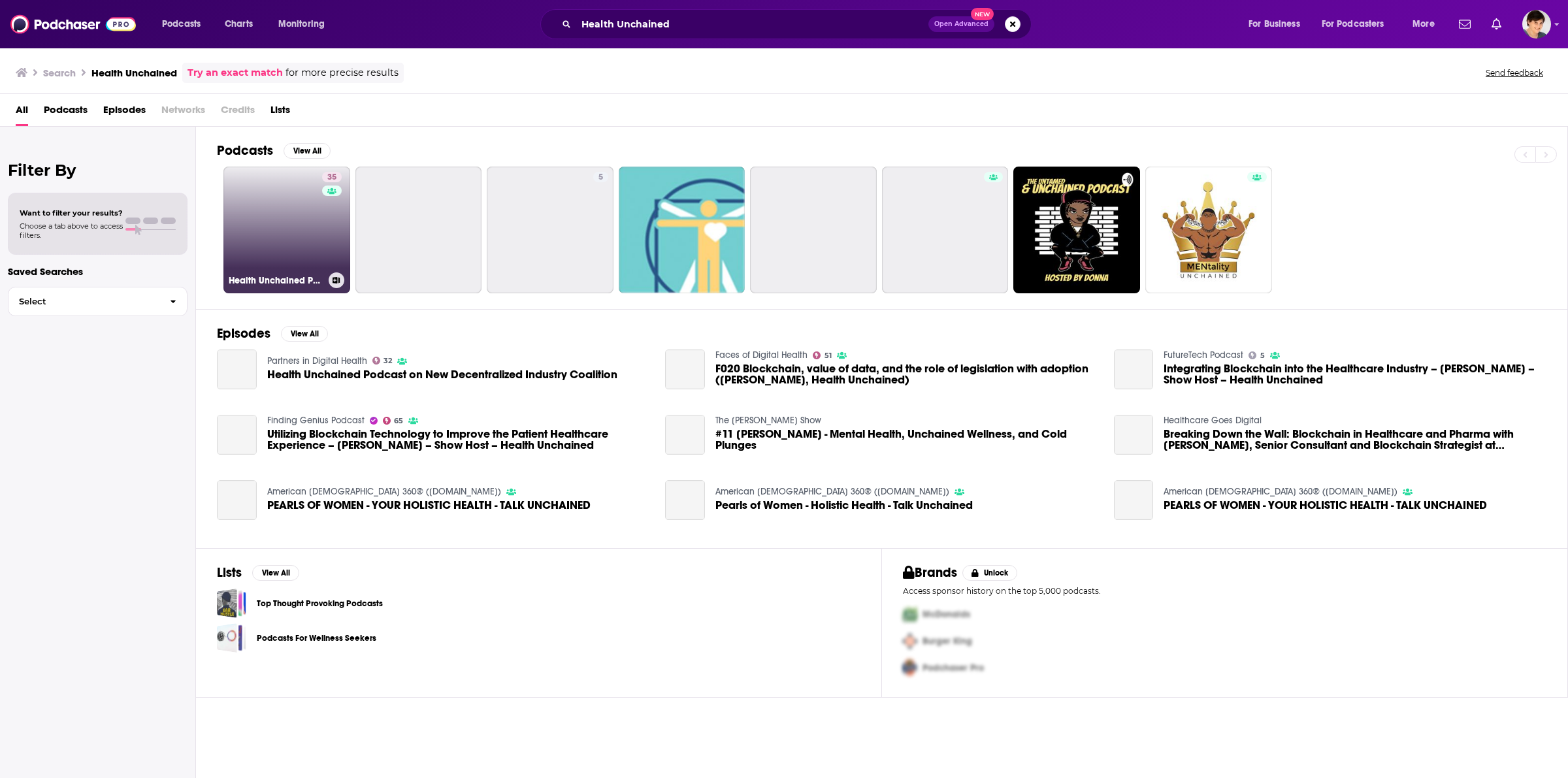
click at [288, 260] on link "35 Health Unchained Podcast" at bounding box center [286, 229] width 127 height 127
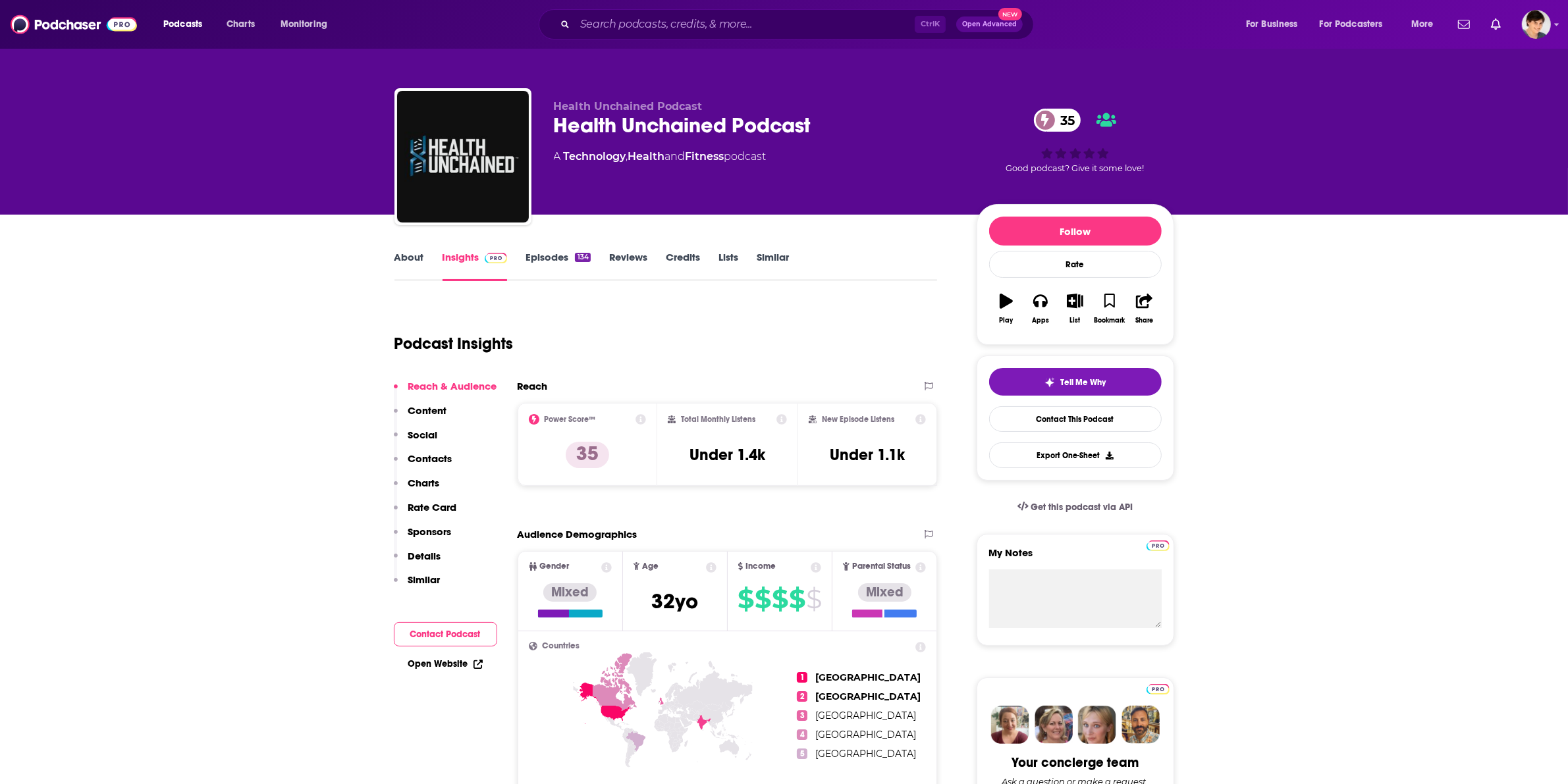
click at [755, 120] on div "Health Unchained Podcast 35" at bounding box center [755, 126] width 401 height 25
copy div "Health Unchained Podcast 35"
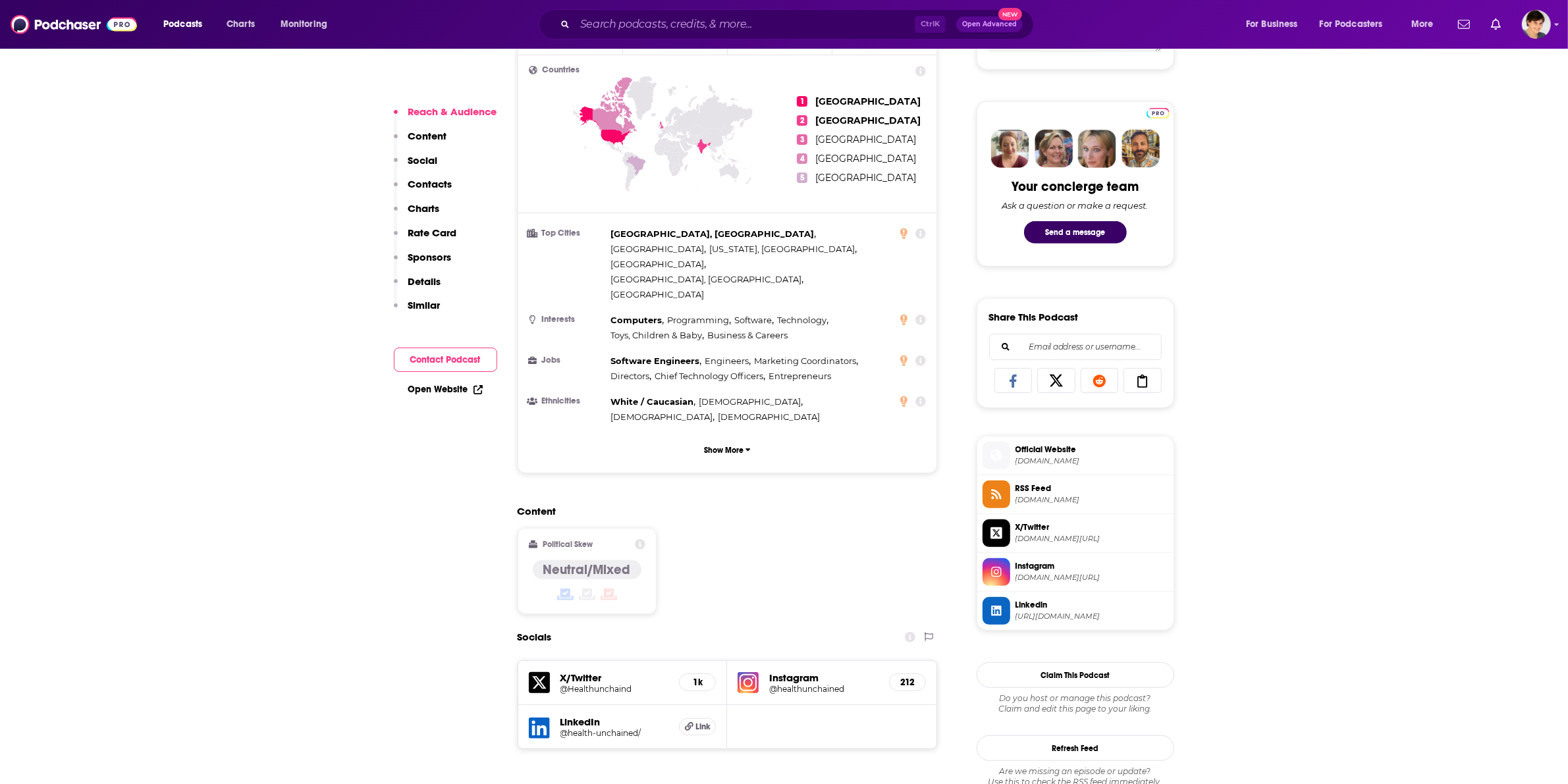
scroll to position [988, 0]
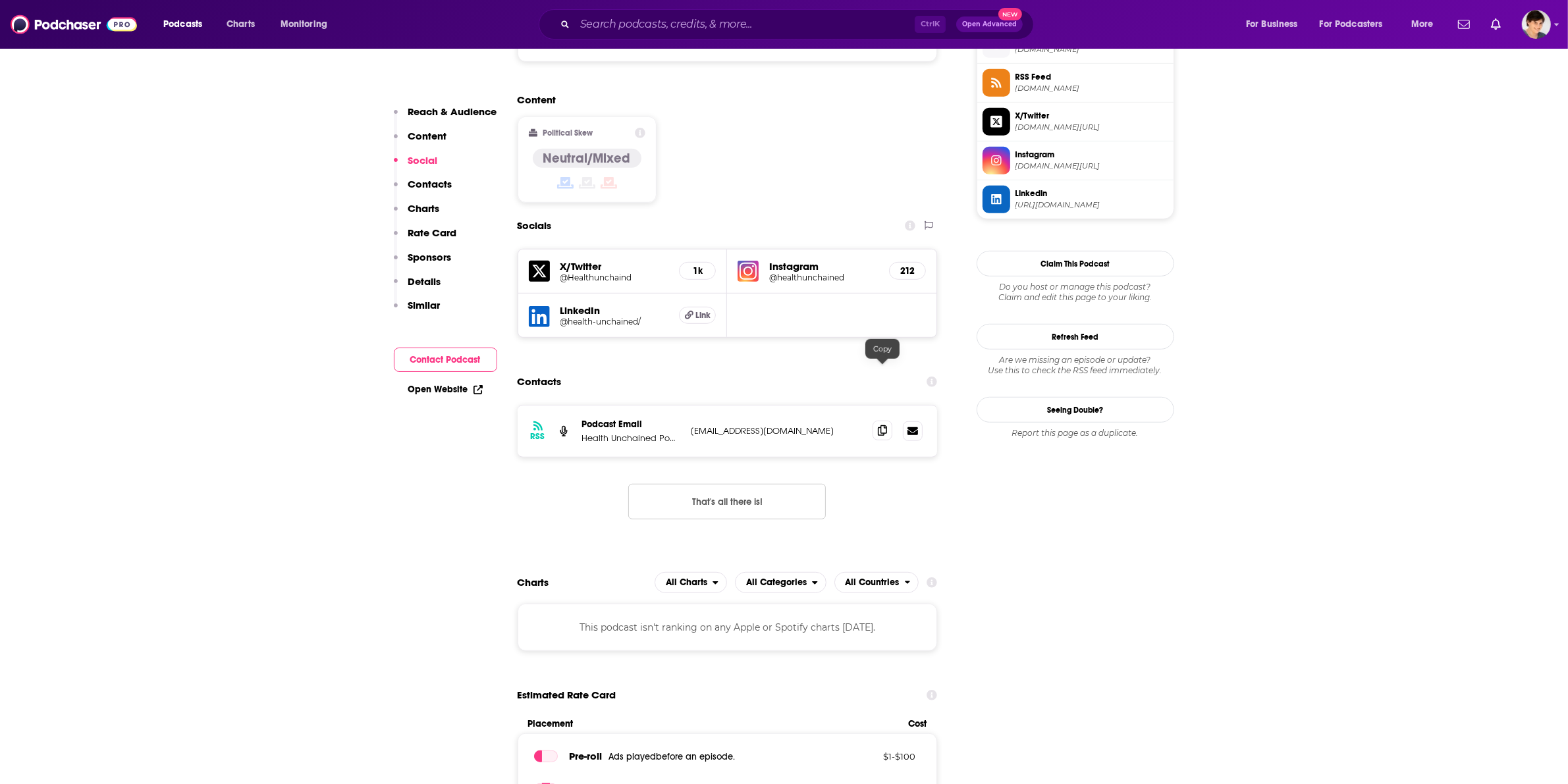
click at [875, 421] on span at bounding box center [882, 430] width 19 height 19
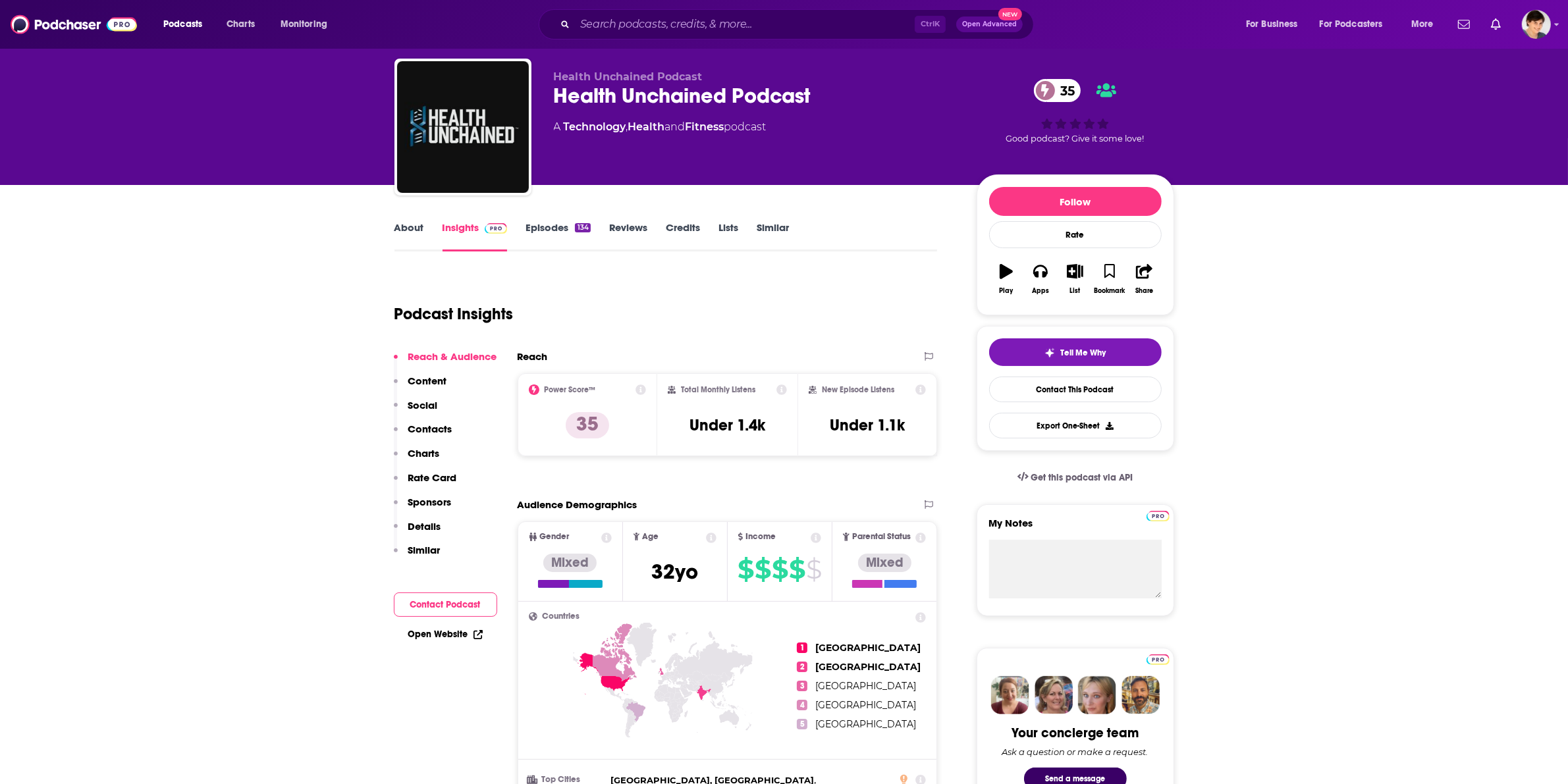
scroll to position [0, 0]
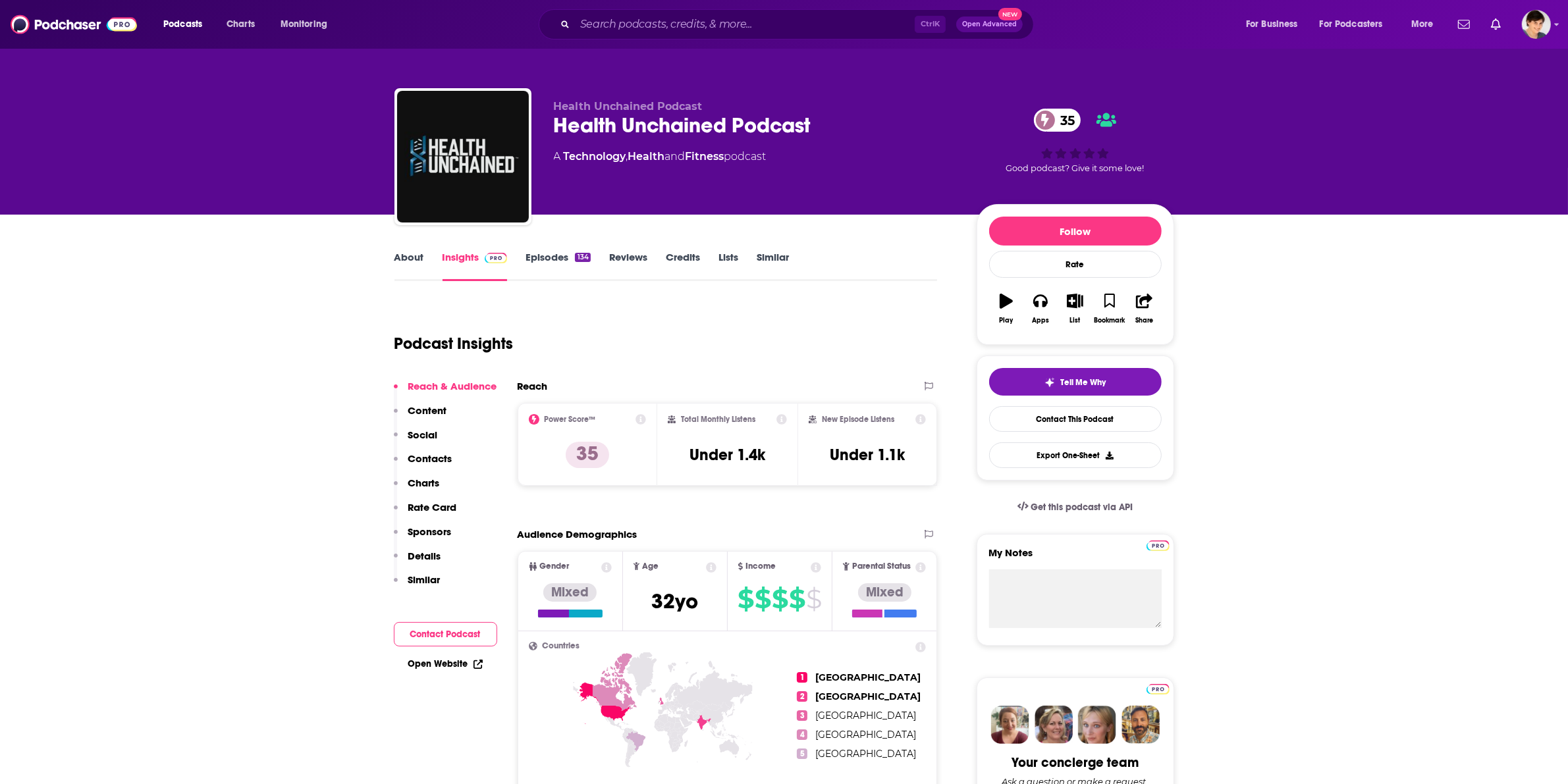
click at [414, 251] on link "About" at bounding box center [409, 266] width 29 height 30
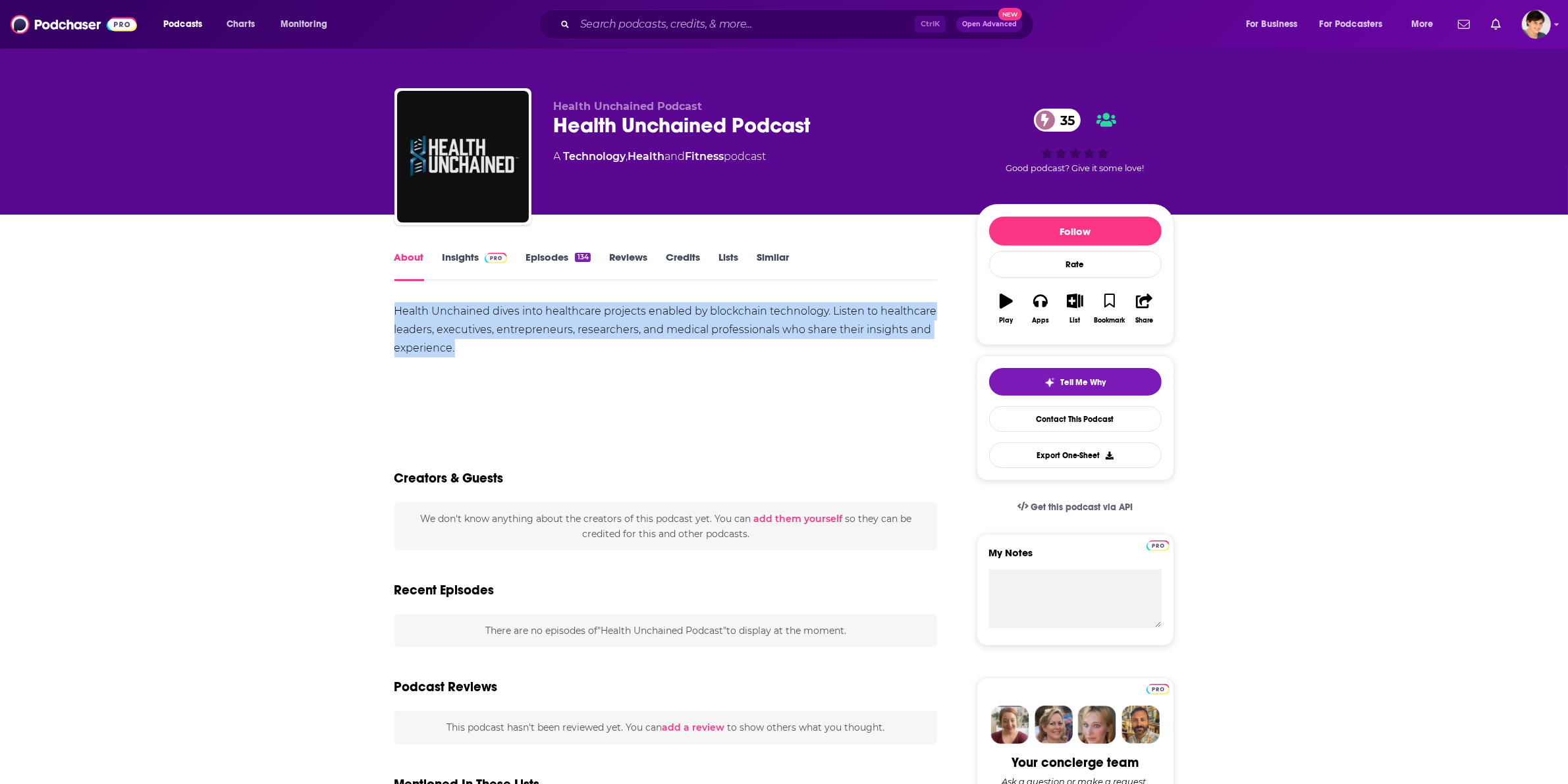
drag, startPoint x: 436, startPoint y: 343, endPoint x: 379, endPoint y: 310, distance: 65.9
copy div "Health Unchained dives into healthcare projects enabled by blockchain technolog…"
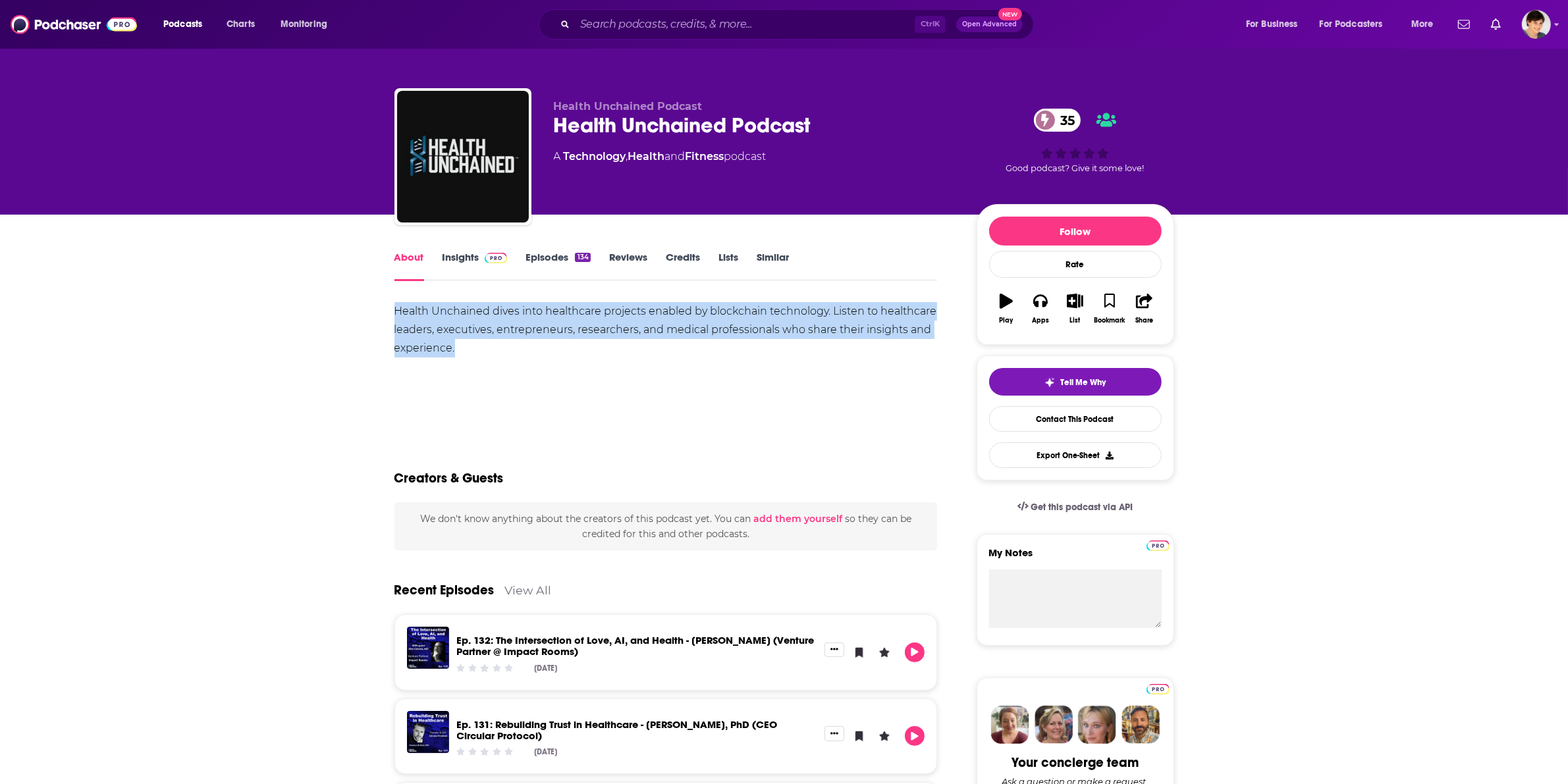
click at [615, 345] on div "Health Unchained dives into healthcare projects enabled by blockchain technolog…" at bounding box center [666, 329] width 543 height 56
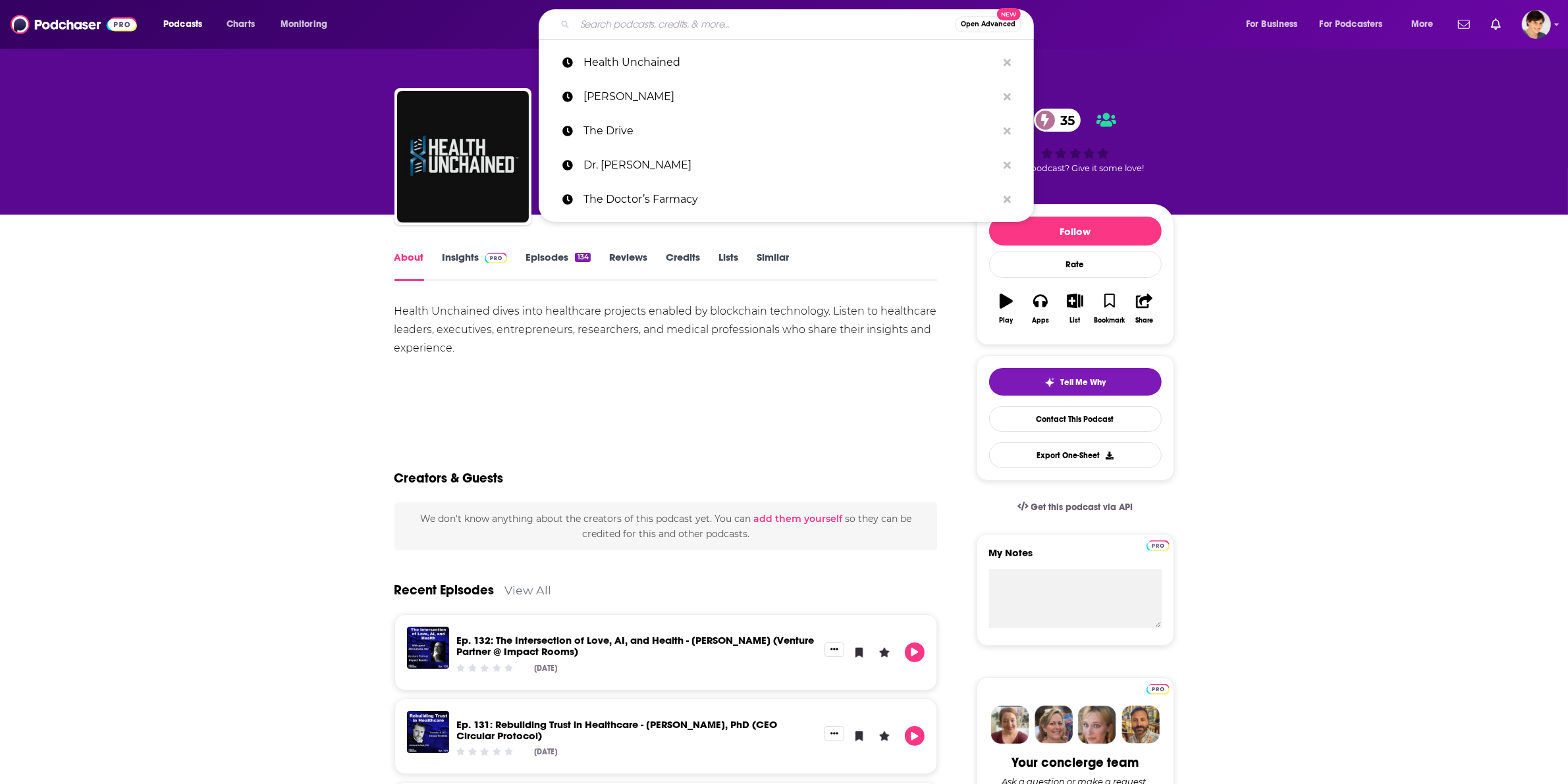
click at [658, 17] on input "Search podcasts, credits, & more..." at bounding box center [765, 24] width 380 height 21
paste input "AI for Good"
type input "AI for Good"
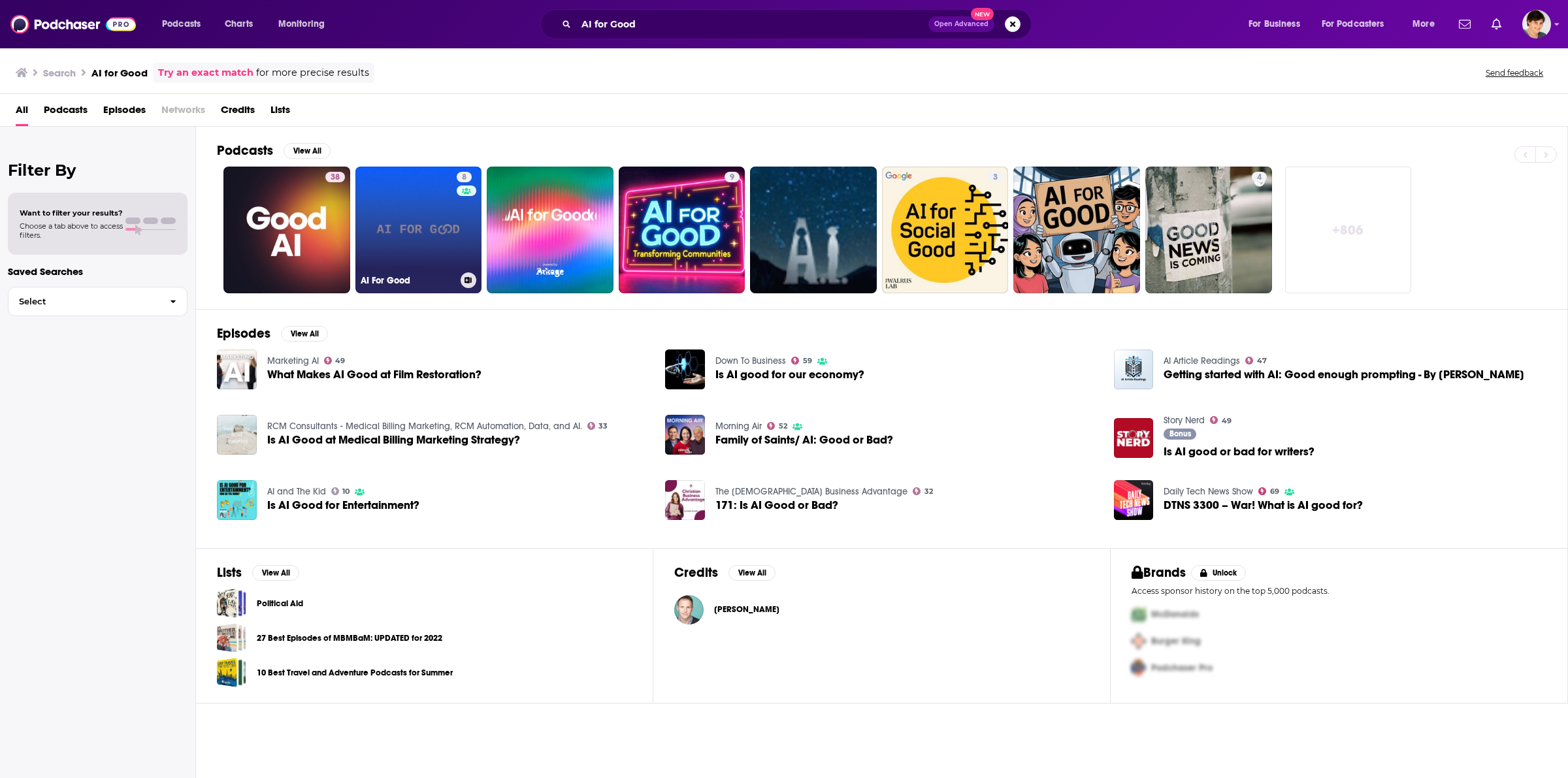
click at [391, 240] on link "8 AI For Good" at bounding box center [419, 229] width 127 height 127
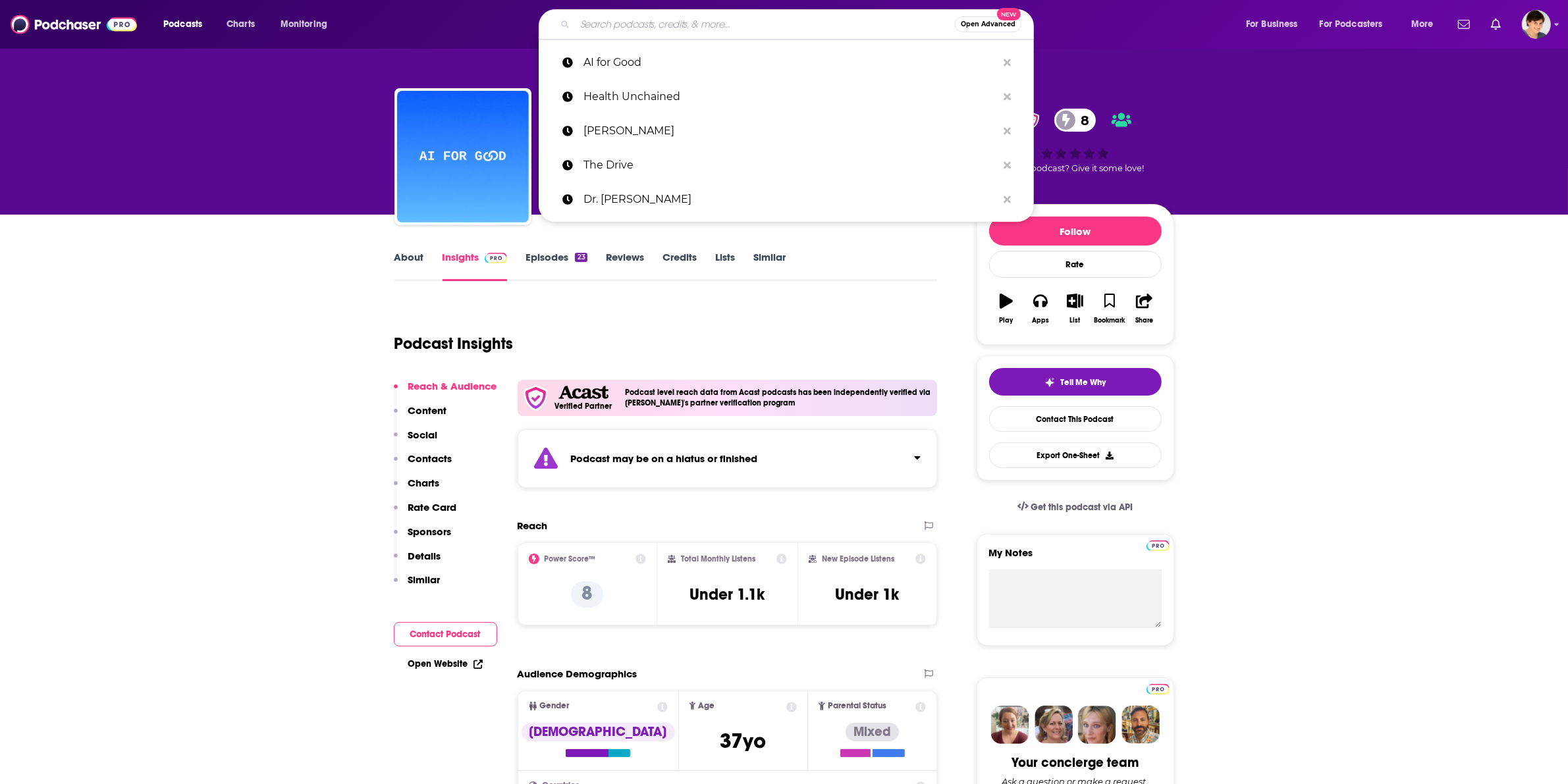
click at [641, 17] on input "Search podcasts, credits, & more..." at bounding box center [765, 24] width 380 height 21
paste input "The Melanie Avalon Biohacking Podcast"
type input "The Melanie Avalon Biohacking Podcast"
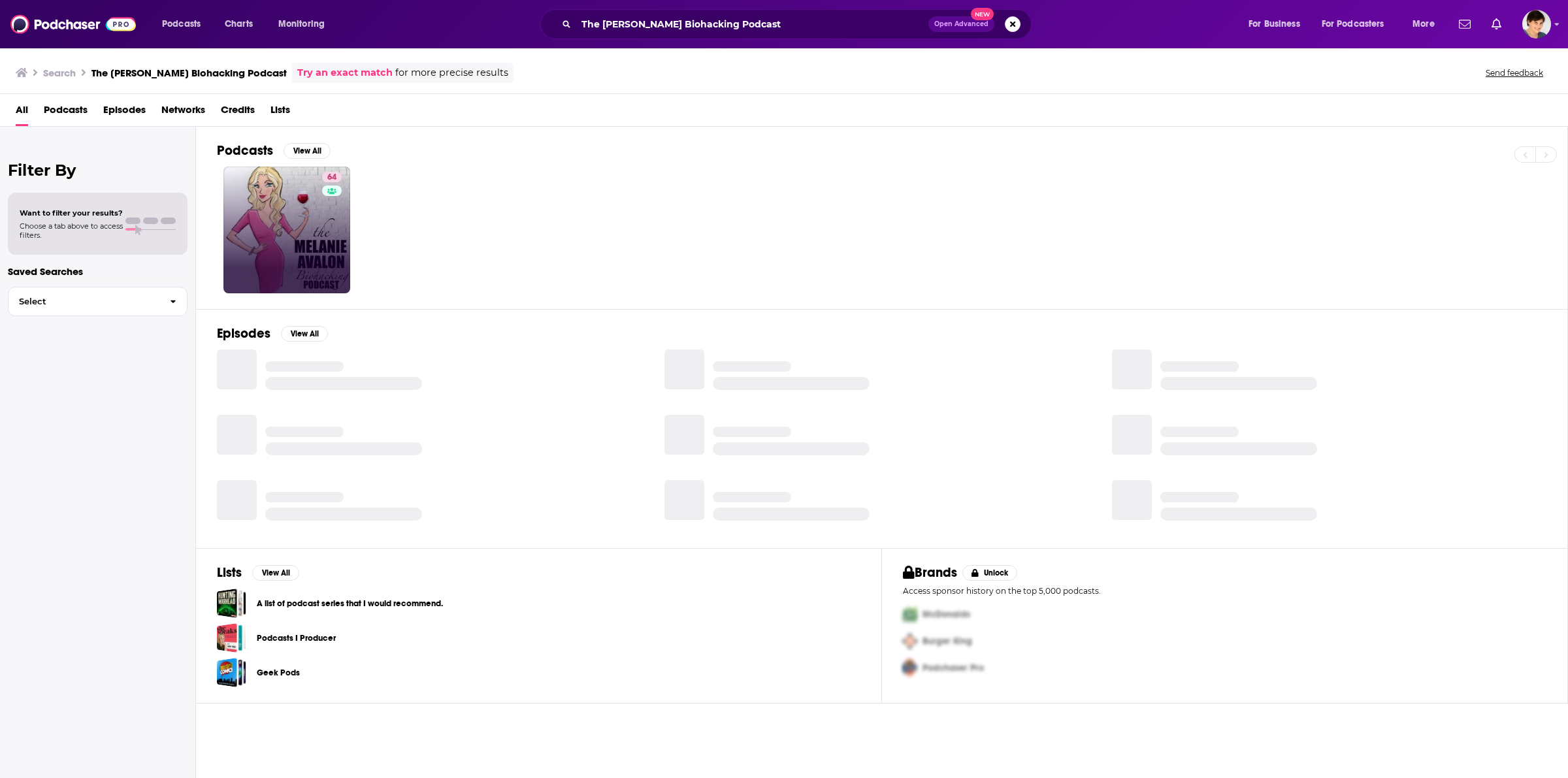
click at [302, 243] on link "64" at bounding box center [286, 229] width 127 height 127
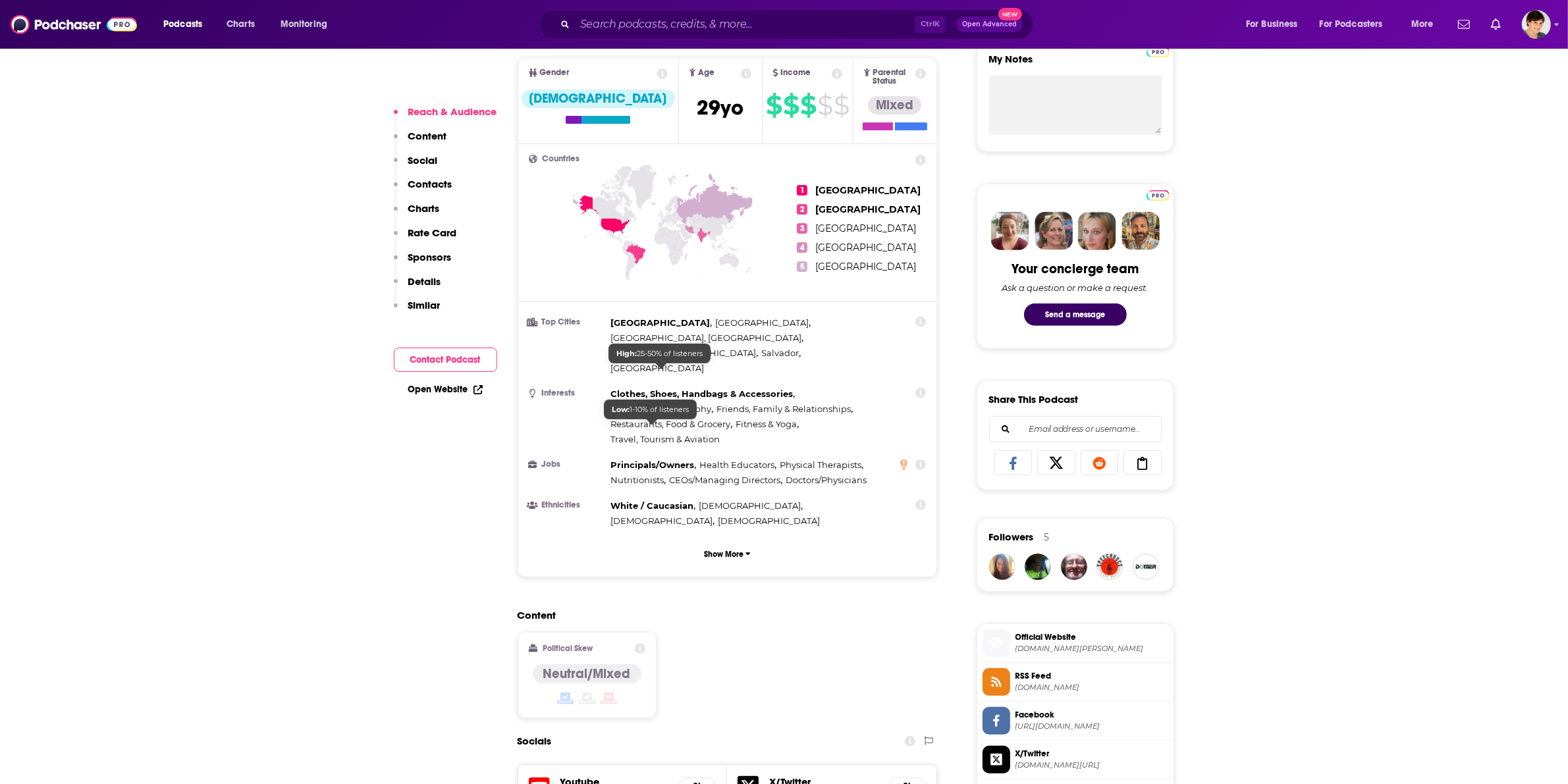
scroll to position [906, 0]
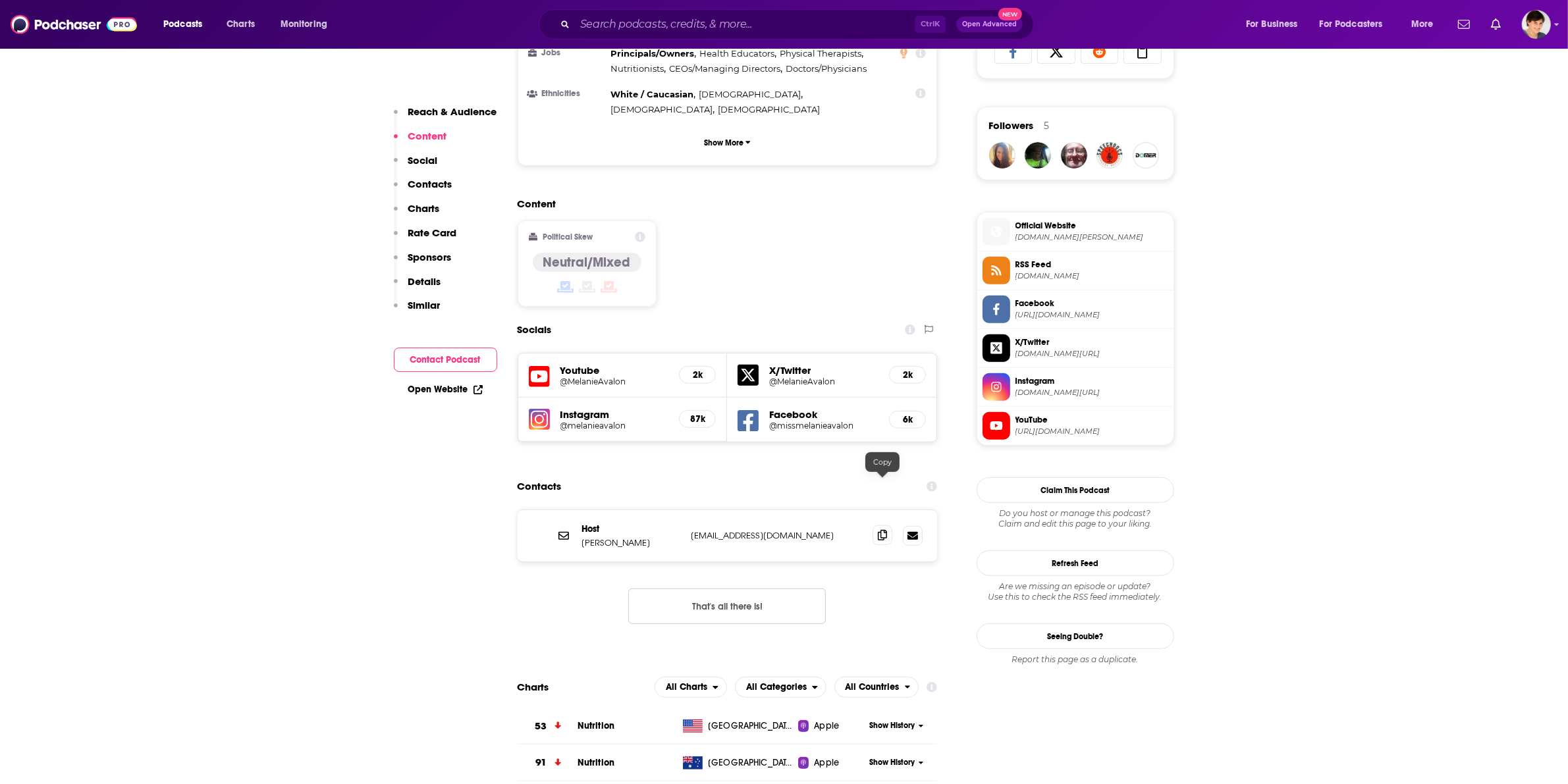
click at [877, 530] on icon at bounding box center [881, 535] width 9 height 11
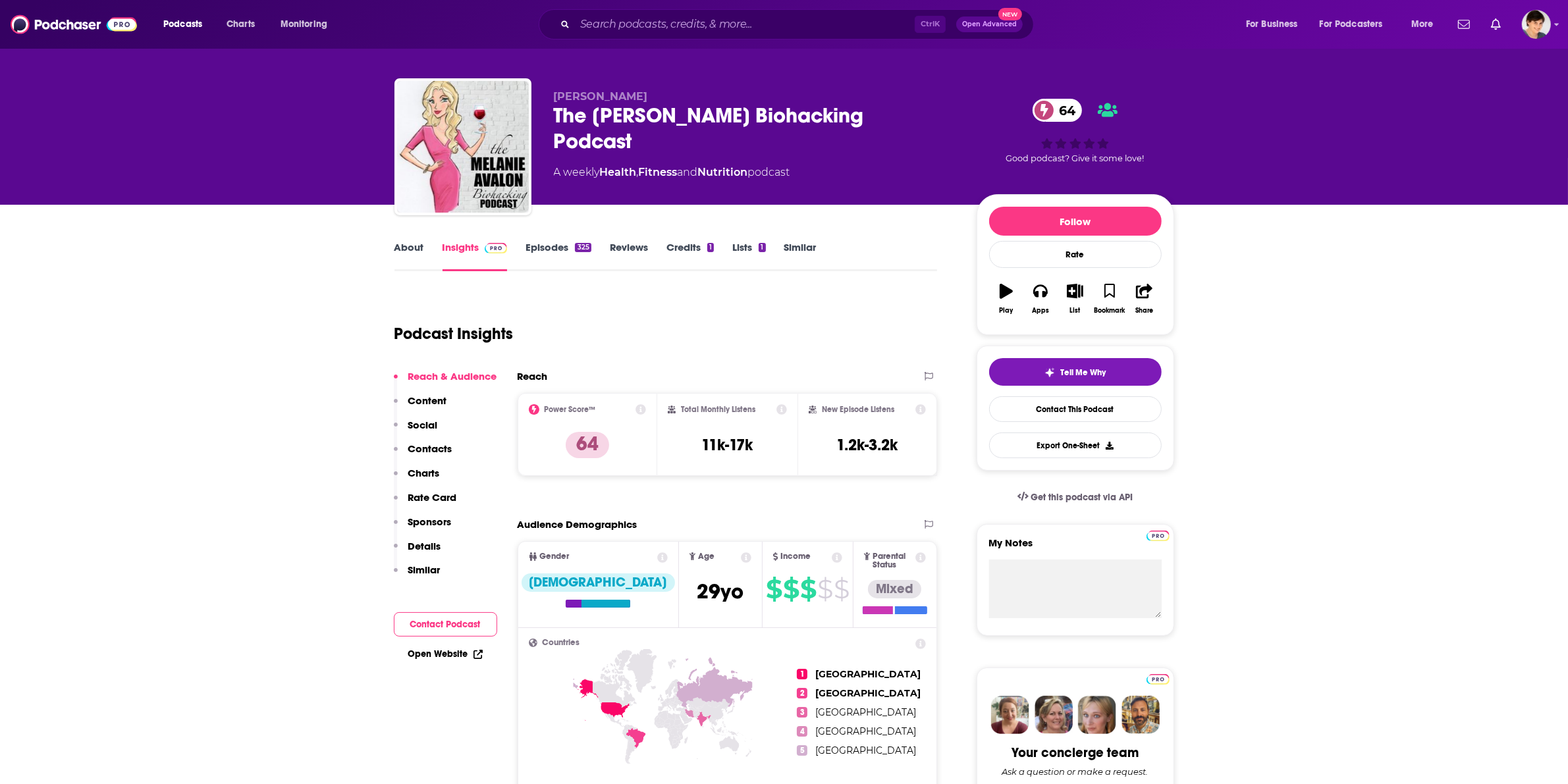
scroll to position [0, 0]
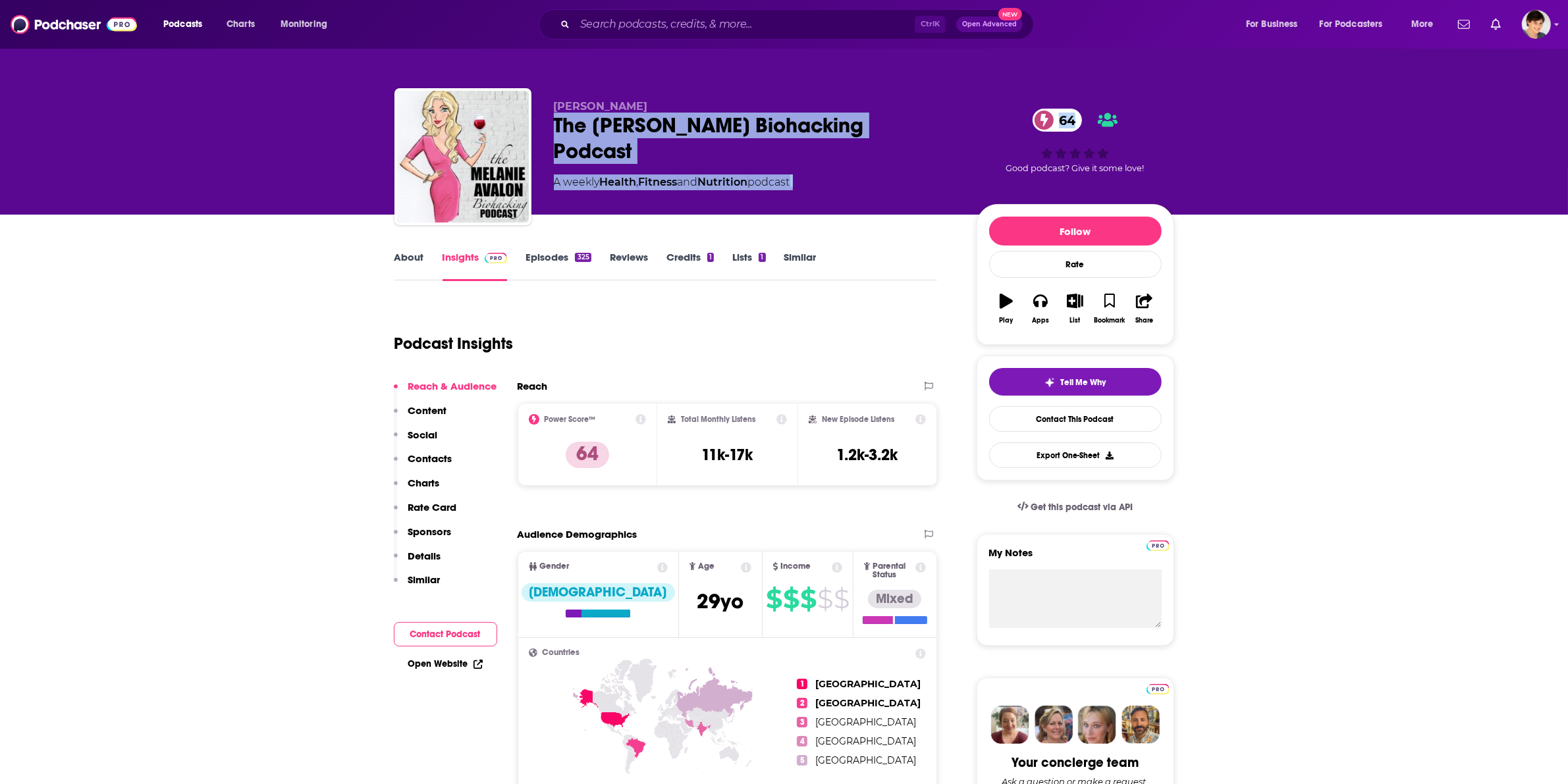
drag, startPoint x: 557, startPoint y: 122, endPoint x: 975, endPoint y: 122, distance: 418.0
click at [975, 122] on div "Melanie Avalon The Melanie Avalon Biohacking Podcast 64 A weekly Health , Fitne…" at bounding box center [864, 160] width 620 height 119
copy div "The Melanie Avalon Biohacking Podcast 64 A weekly Health , Fitness and Nutritio…"
click at [649, 143] on div "Melanie Avalon The Melanie Avalon Biohacking Podcast 64 A weekly Health , Fitne…" at bounding box center [755, 153] width 401 height 105
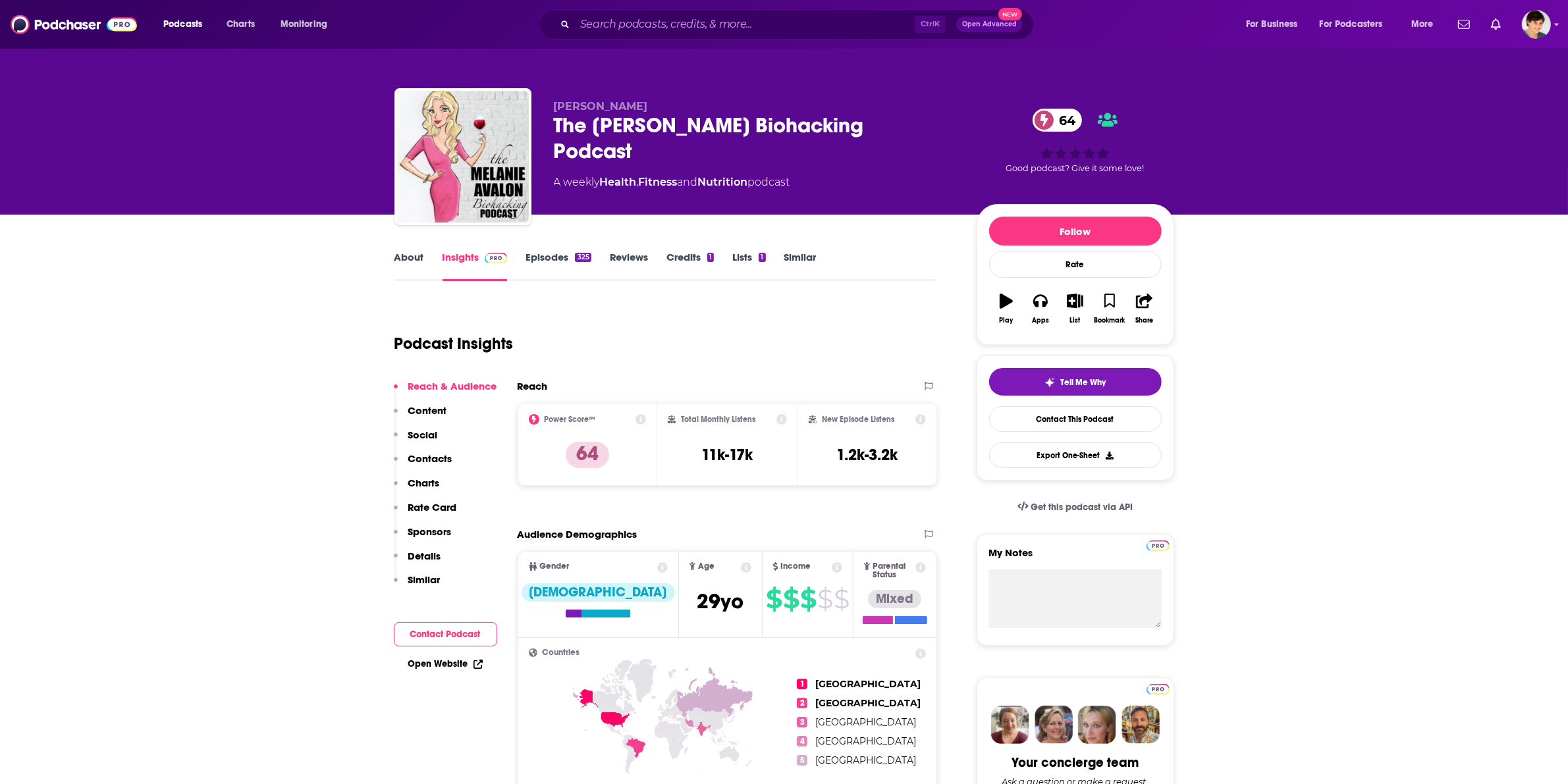
drag, startPoint x: 943, startPoint y: 120, endPoint x: 547, endPoint y: 125, distance: 396.0
click at [547, 125] on div "Melanie Avalon The Melanie Avalon Biohacking Podcast 64 A weekly Health , Fitne…" at bounding box center [784, 160] width 779 height 142
copy h2 "The Melanie Avalon Biohacking Podcast"
click at [408, 258] on link "About" at bounding box center [409, 266] width 29 height 30
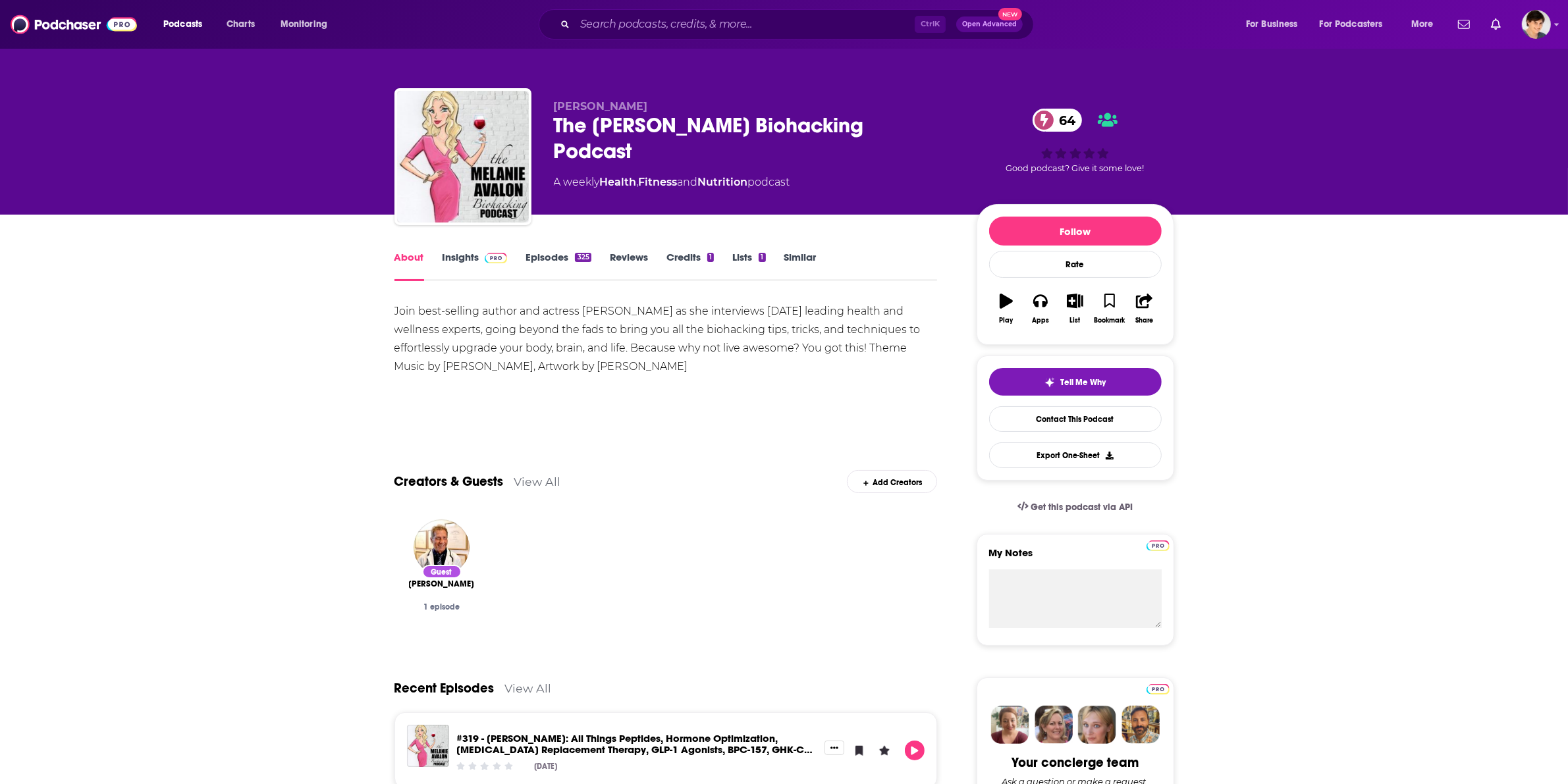
drag, startPoint x: 708, startPoint y: 360, endPoint x: 385, endPoint y: 304, distance: 327.8
drag, startPoint x: 550, startPoint y: 103, endPoint x: 704, endPoint y: 100, distance: 154.0
click at [704, 100] on div "Melanie Avalon The Melanie Avalon Biohacking Podcast 64 A weekly Health , Fitne…" at bounding box center [784, 160] width 779 height 142
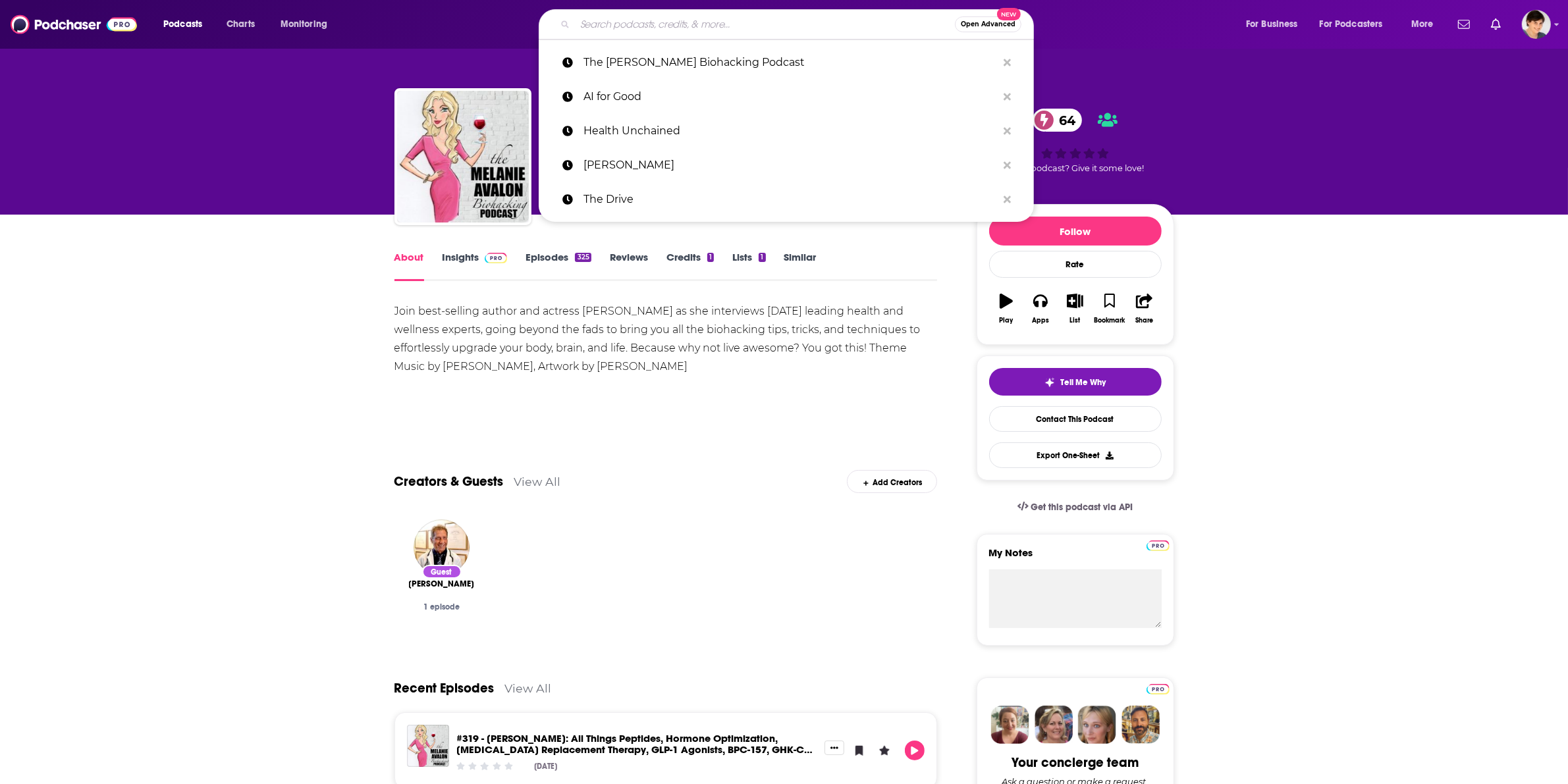
click at [616, 19] on input "Search podcasts, credits, & more..." at bounding box center [765, 24] width 380 height 21
paste input "Outcomes Rocket"
type input "Outcomes Rocket"
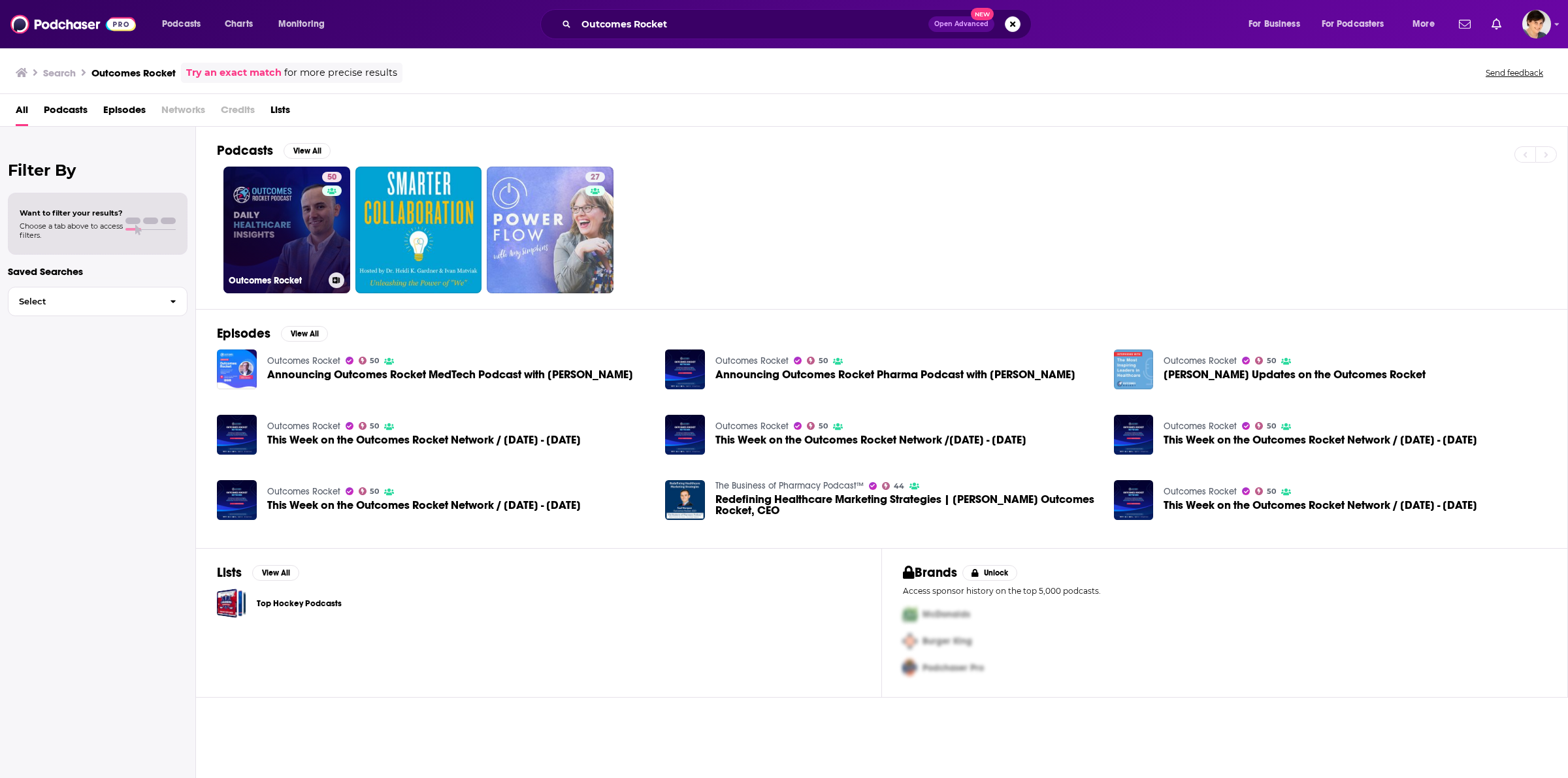
click at [278, 244] on link "50 Outcomes Rocket" at bounding box center [286, 229] width 127 height 127
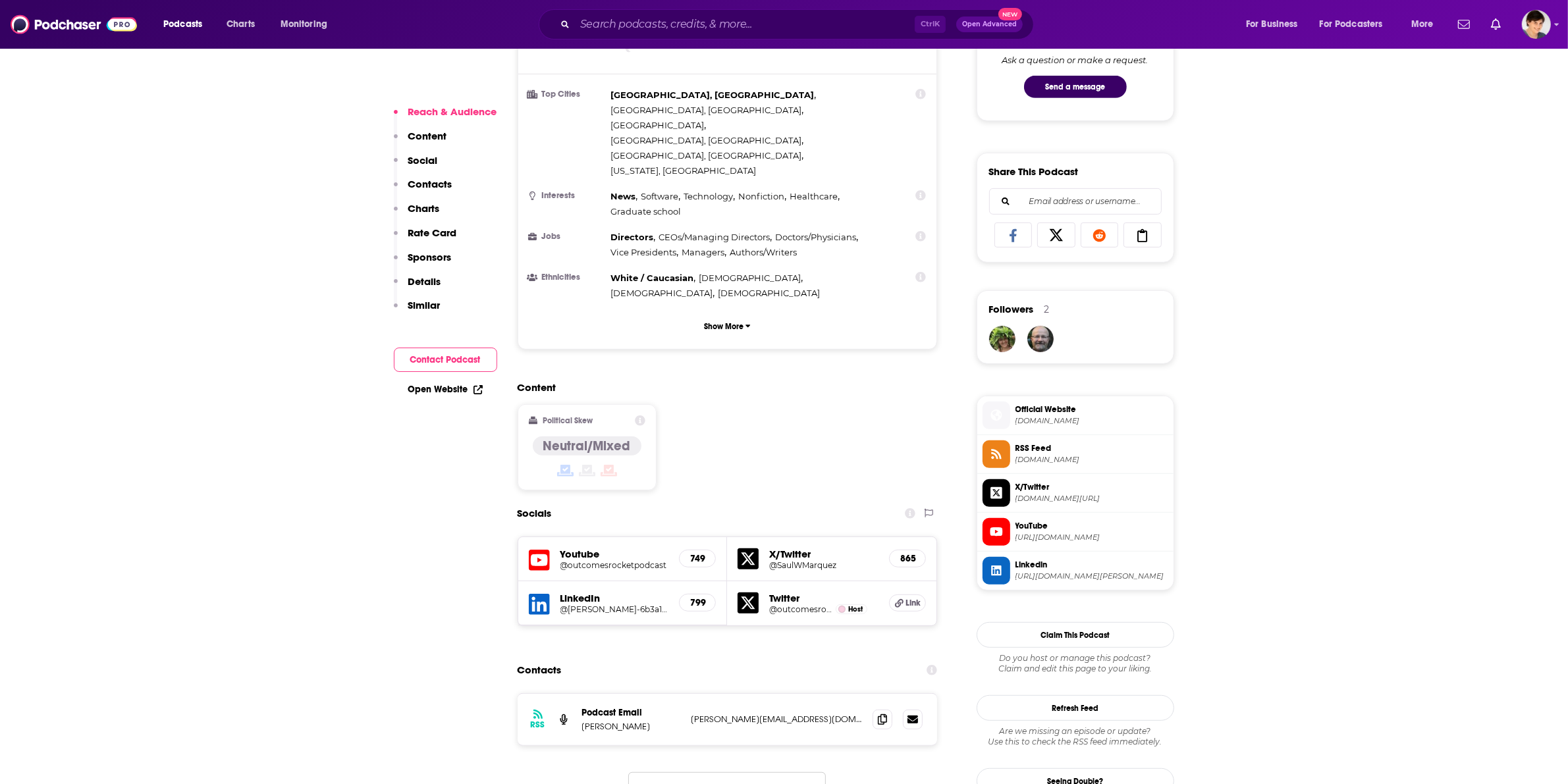
scroll to position [988, 0]
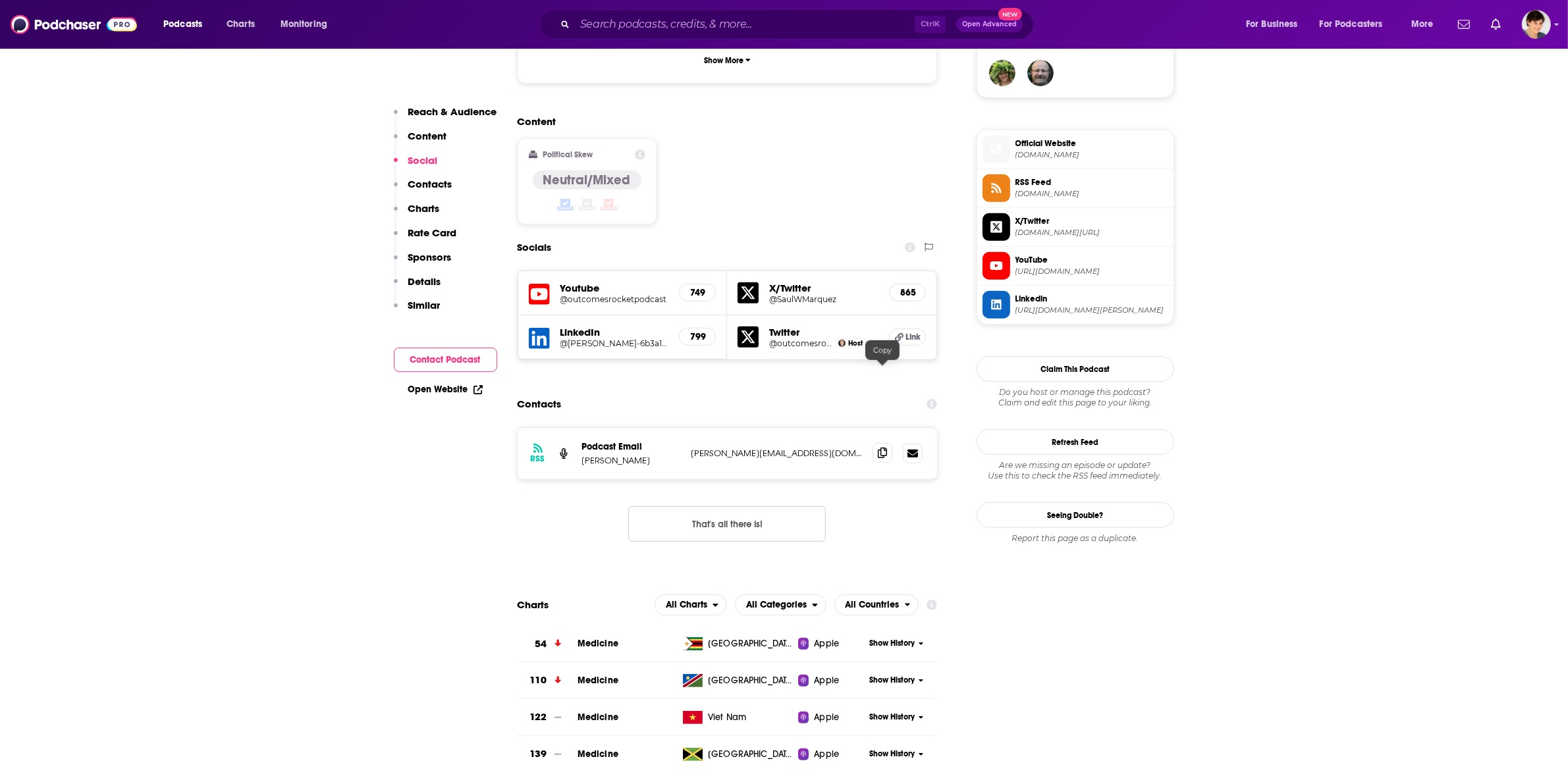
click at [892, 443] on span at bounding box center [882, 453] width 19 height 19
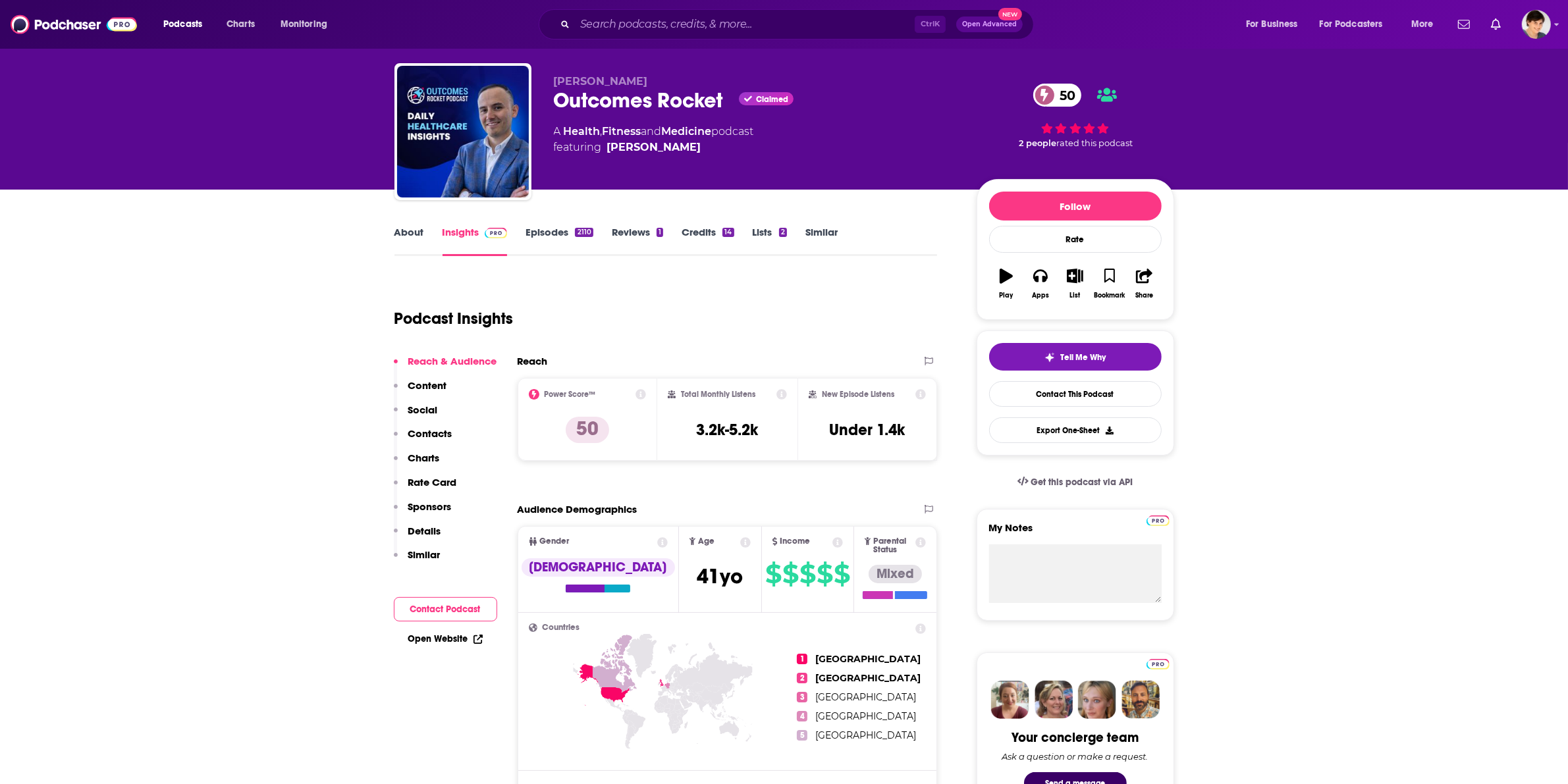
scroll to position [0, 0]
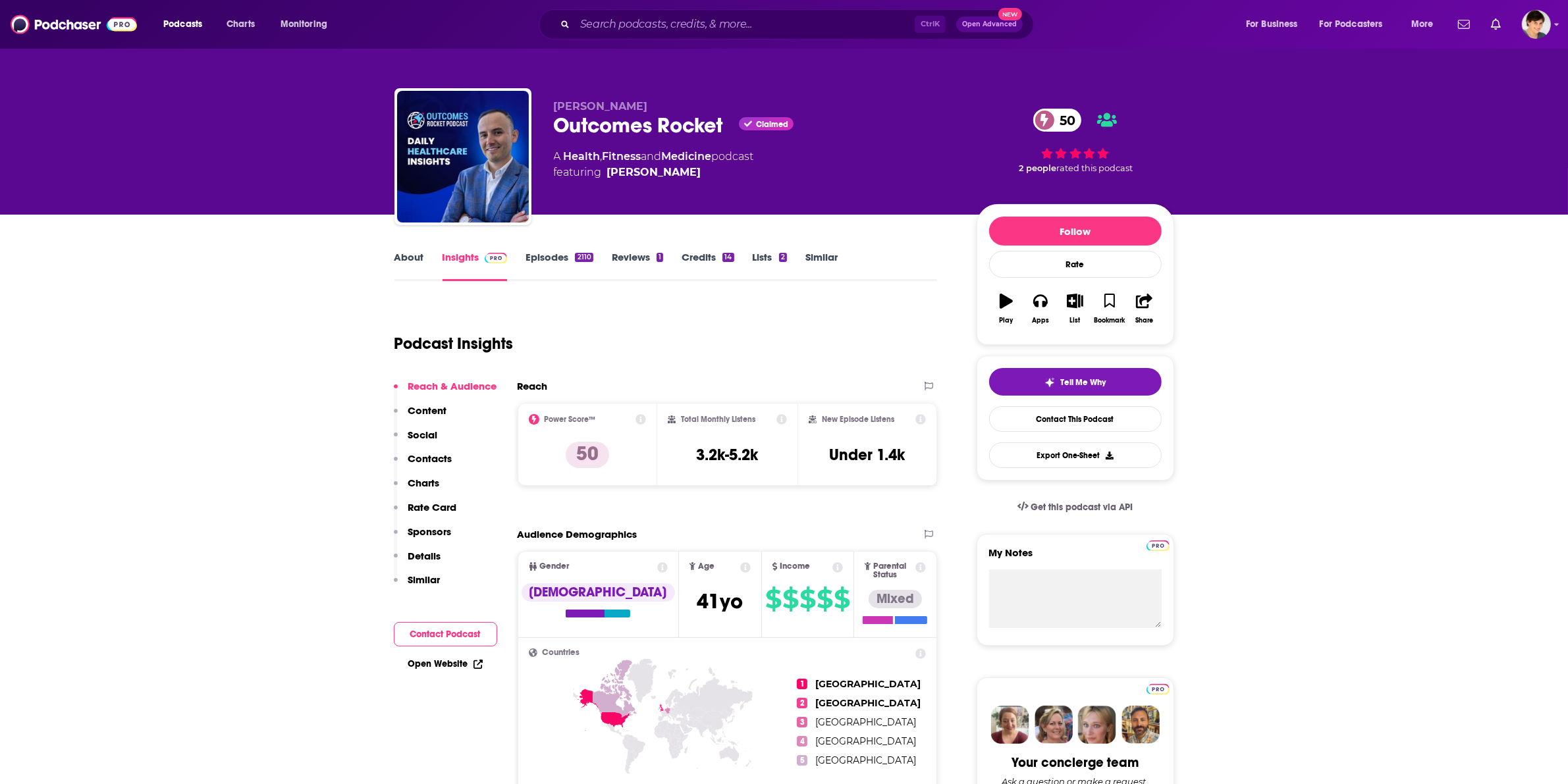
click at [607, 122] on div "Outcomes Rocket Claimed 50" at bounding box center [755, 126] width 401 height 25
click at [408, 263] on link "About" at bounding box center [409, 266] width 29 height 30
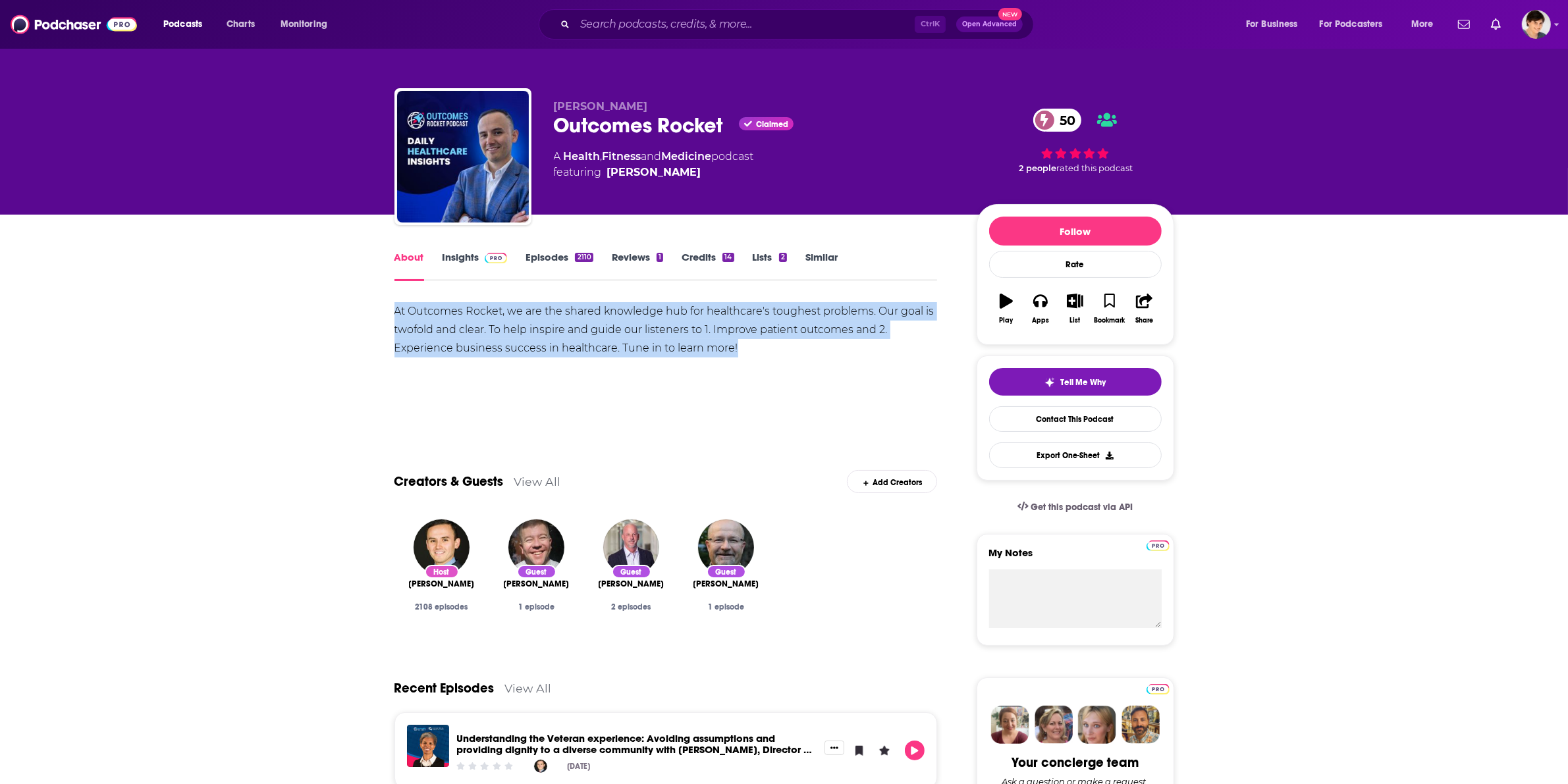
drag, startPoint x: 771, startPoint y: 343, endPoint x: 379, endPoint y: 307, distance: 393.6
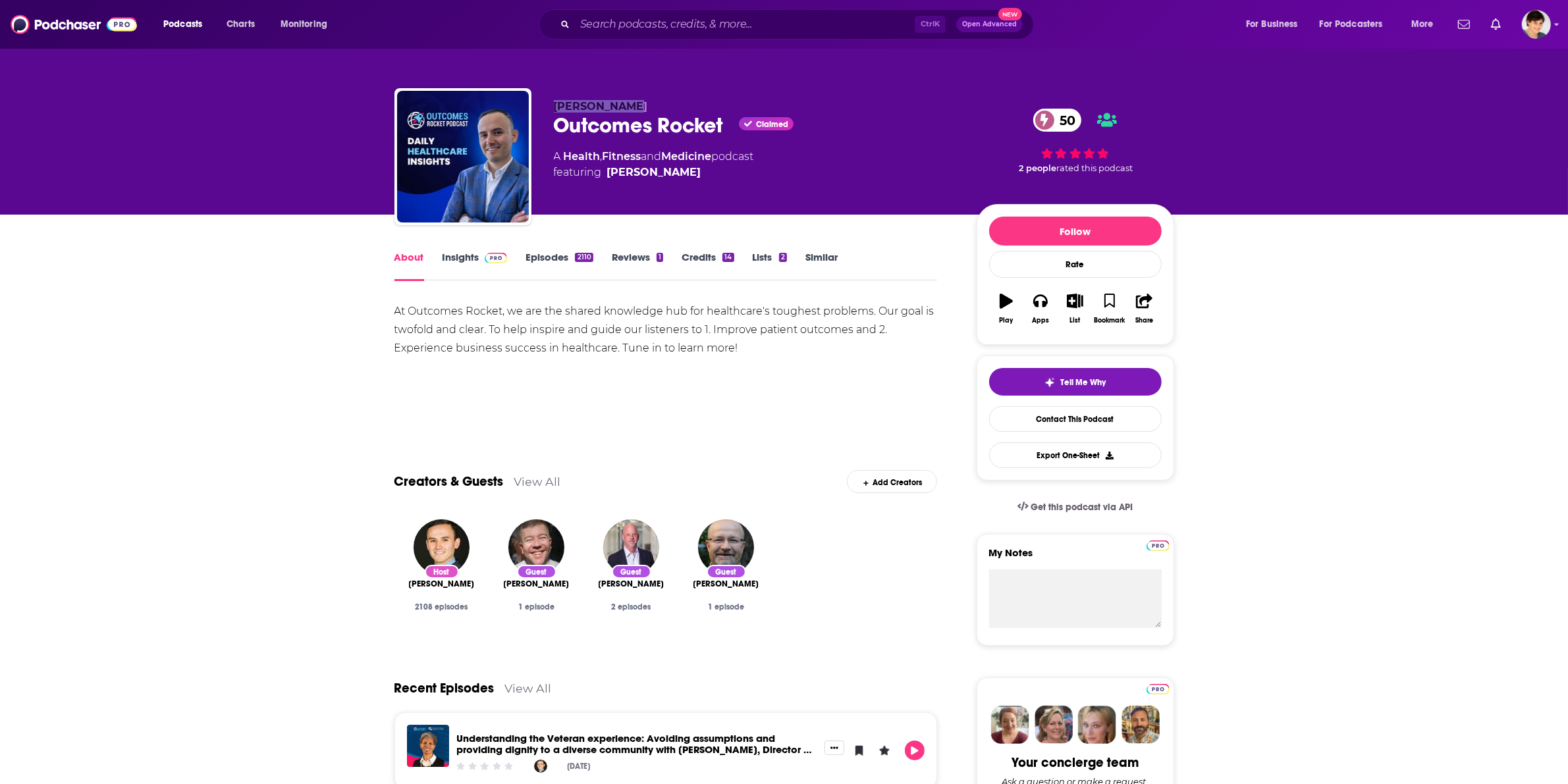
drag, startPoint x: 551, startPoint y: 102, endPoint x: 648, endPoint y: 103, distance: 97.0
click at [648, 103] on div "Saul Marquez Outcomes Rocket Claimed 50 A Health , Fitness and Medicine podcast…" at bounding box center [784, 160] width 779 height 142
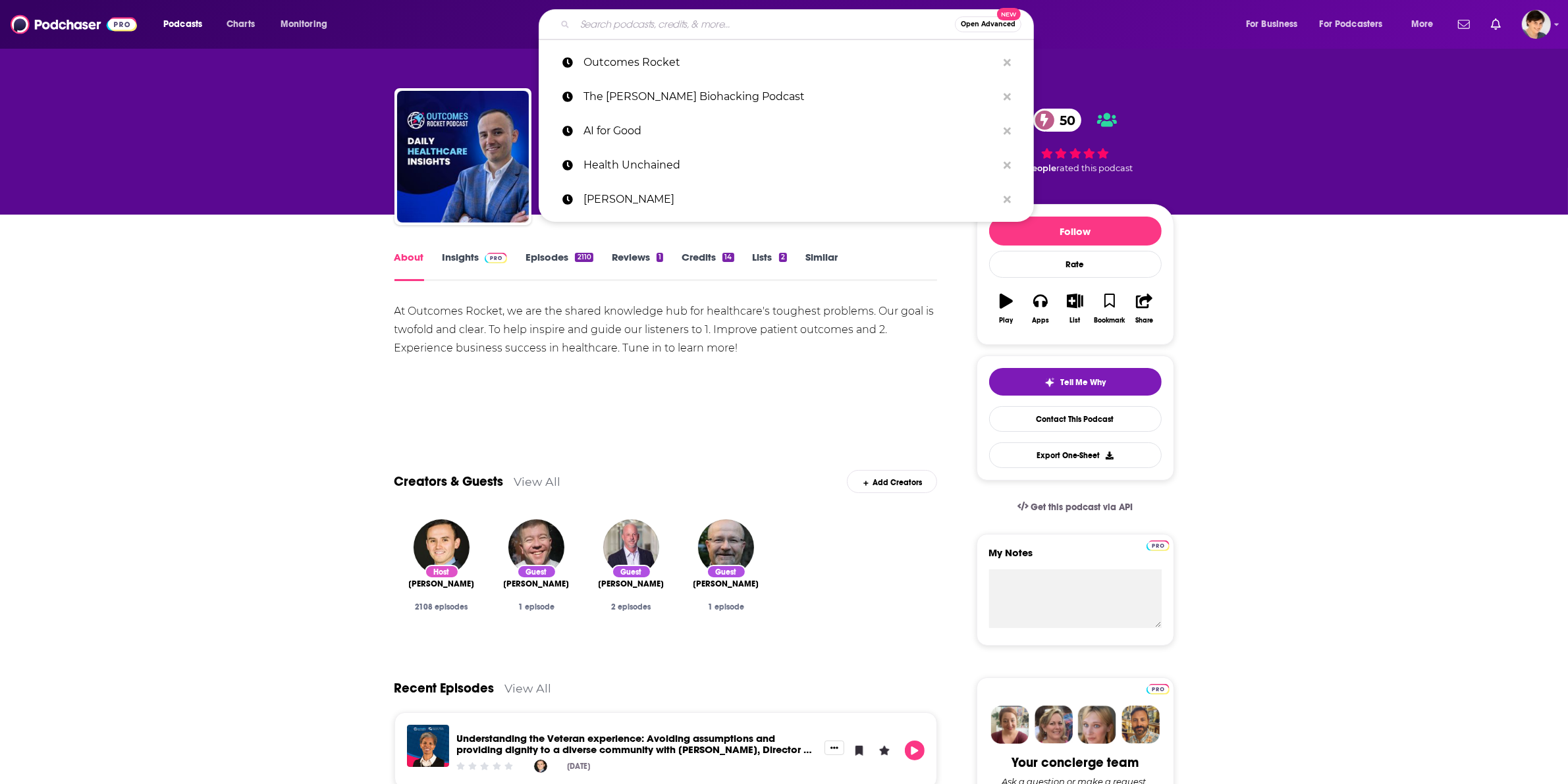
click at [652, 20] on input "Search podcasts, credits, & more..." at bounding box center [765, 24] width 380 height 21
paste input "The Medical AI Podcast"
type input "The Medical AI Podcast"
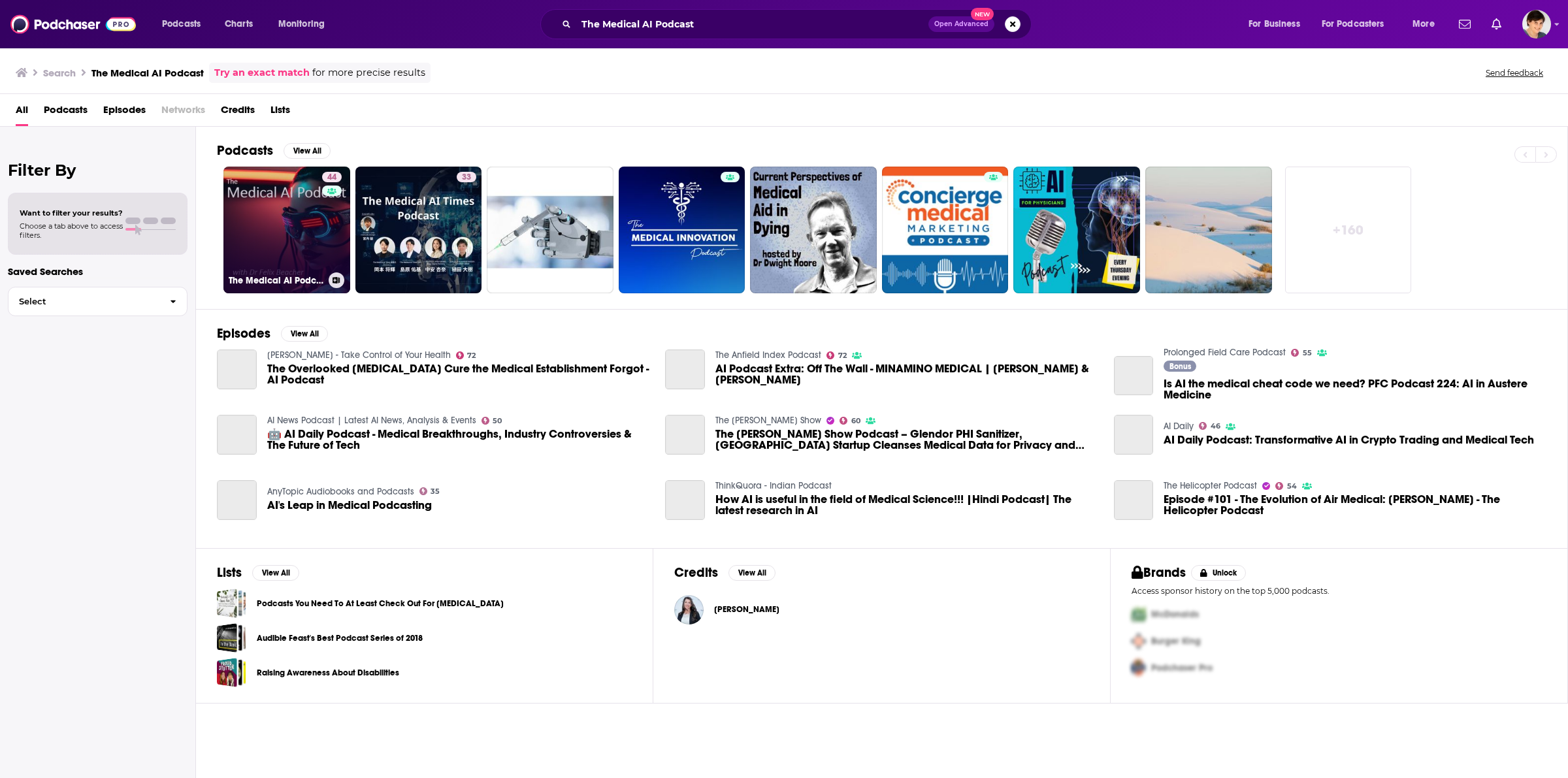
click at [304, 220] on link "44 The Medical AI Podcast" at bounding box center [286, 229] width 127 height 127
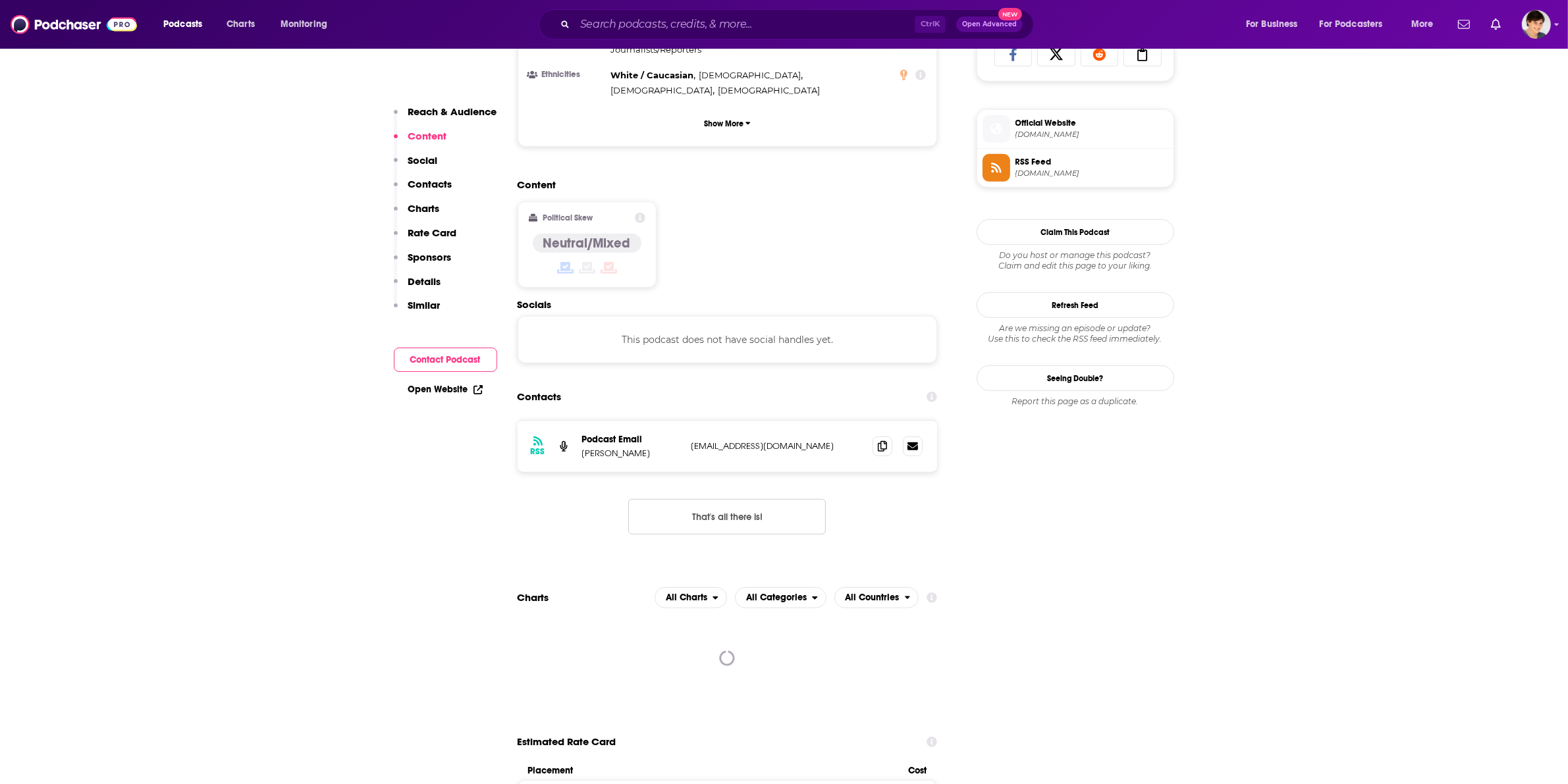
scroll to position [906, 0]
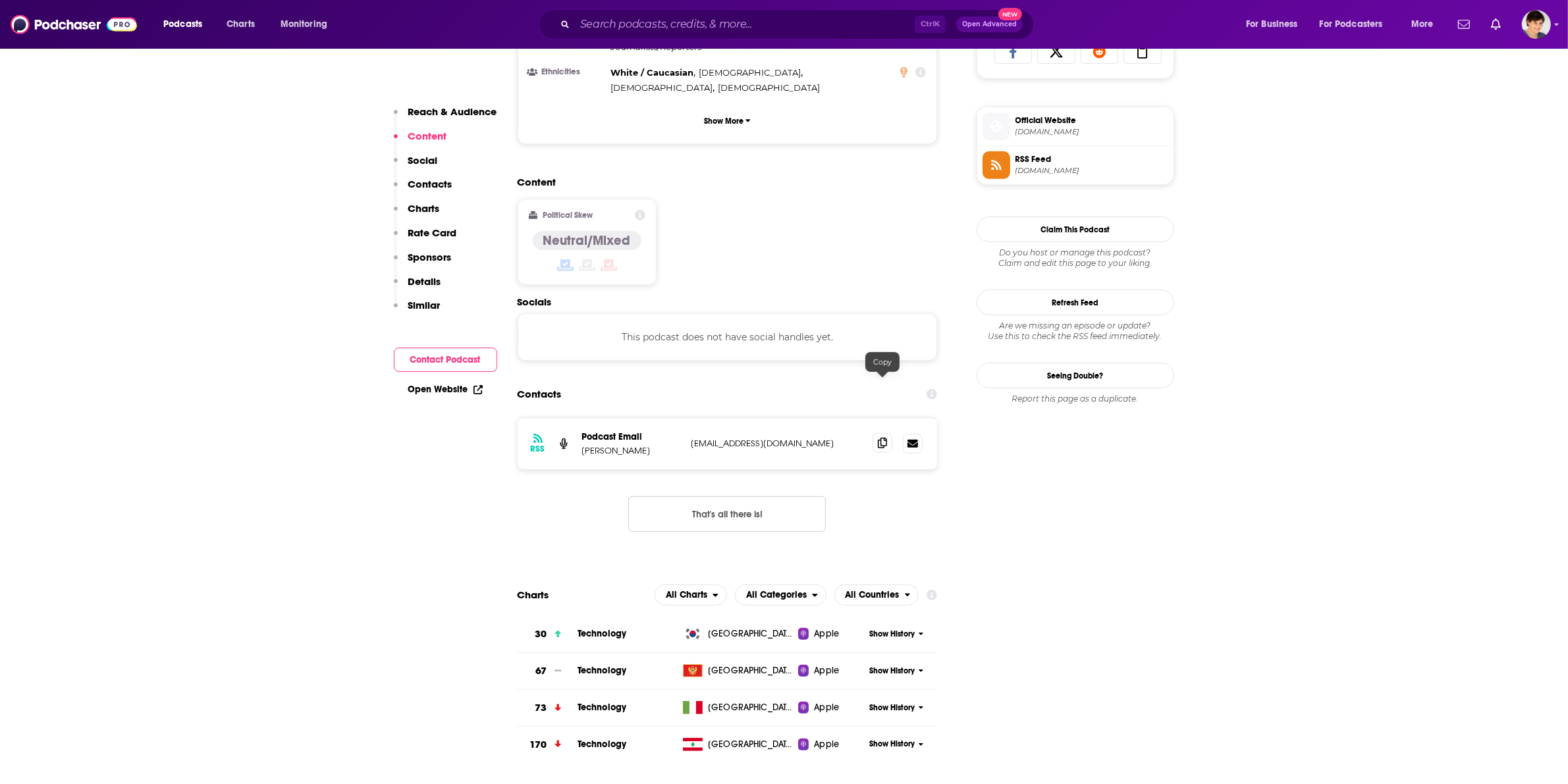
click at [876, 433] on span at bounding box center [882, 443] width 19 height 19
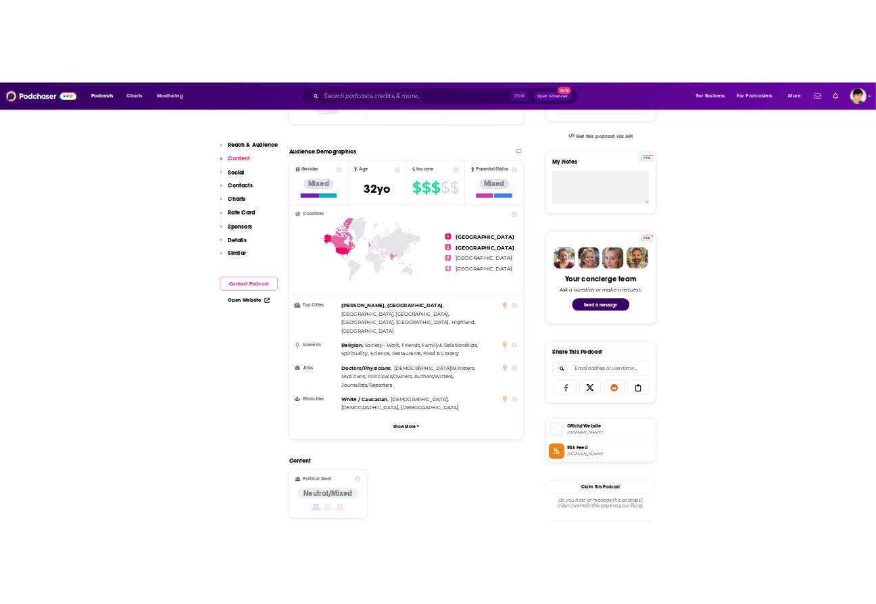
scroll to position [0, 0]
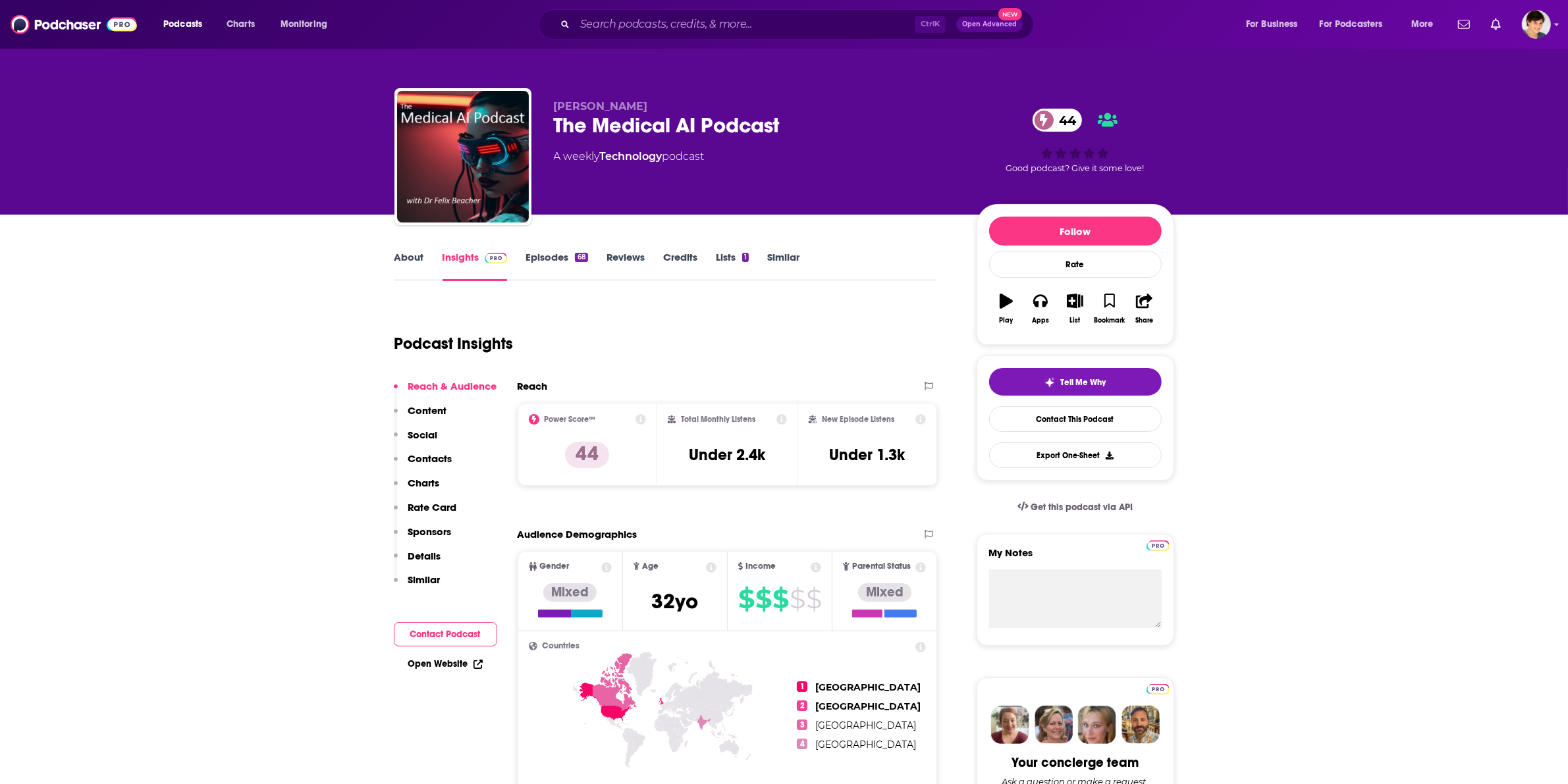
click at [409, 251] on link "About" at bounding box center [409, 266] width 29 height 30
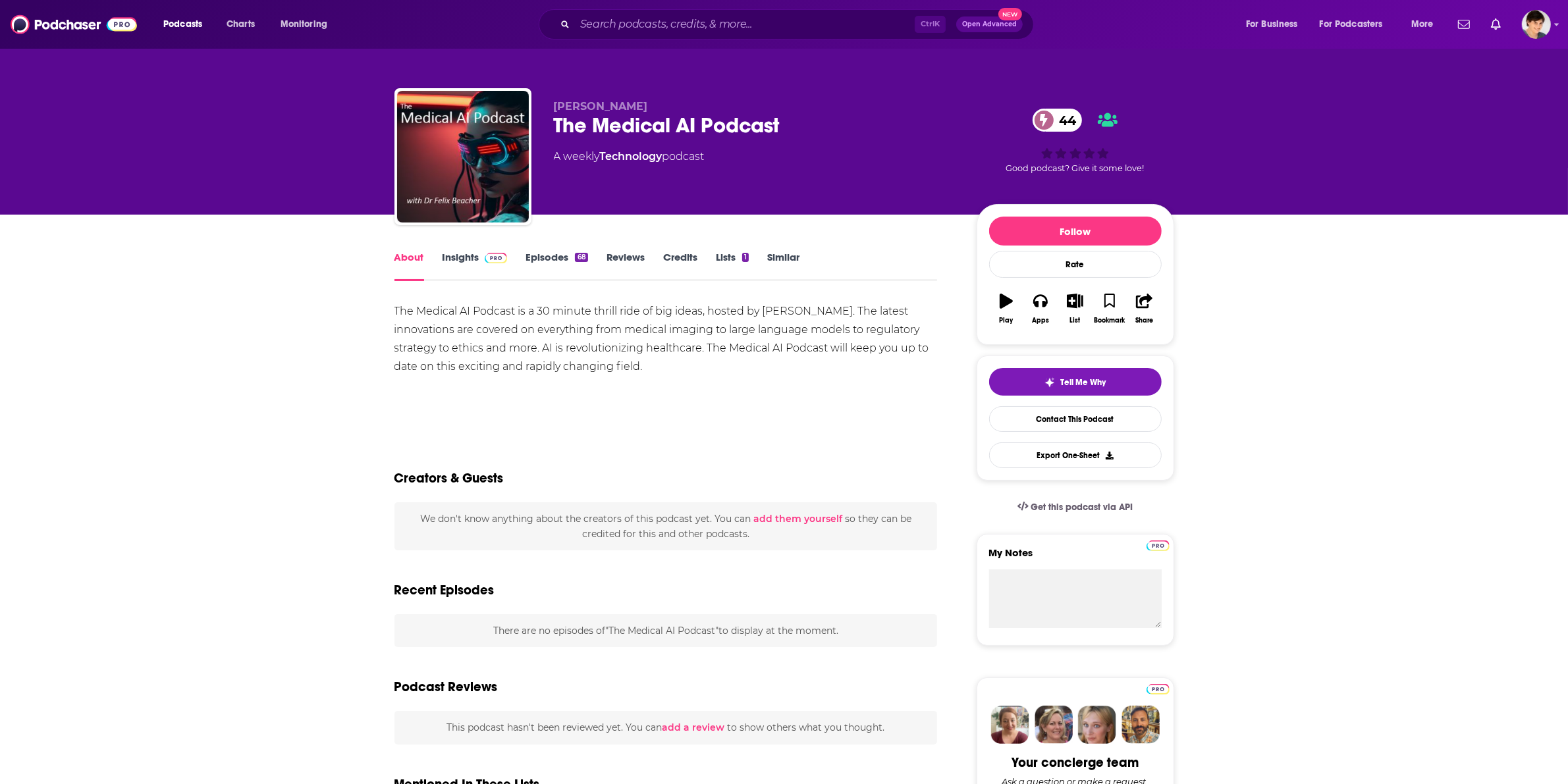
click at [640, 119] on div "The Medical AI Podcast 44" at bounding box center [755, 126] width 401 height 25
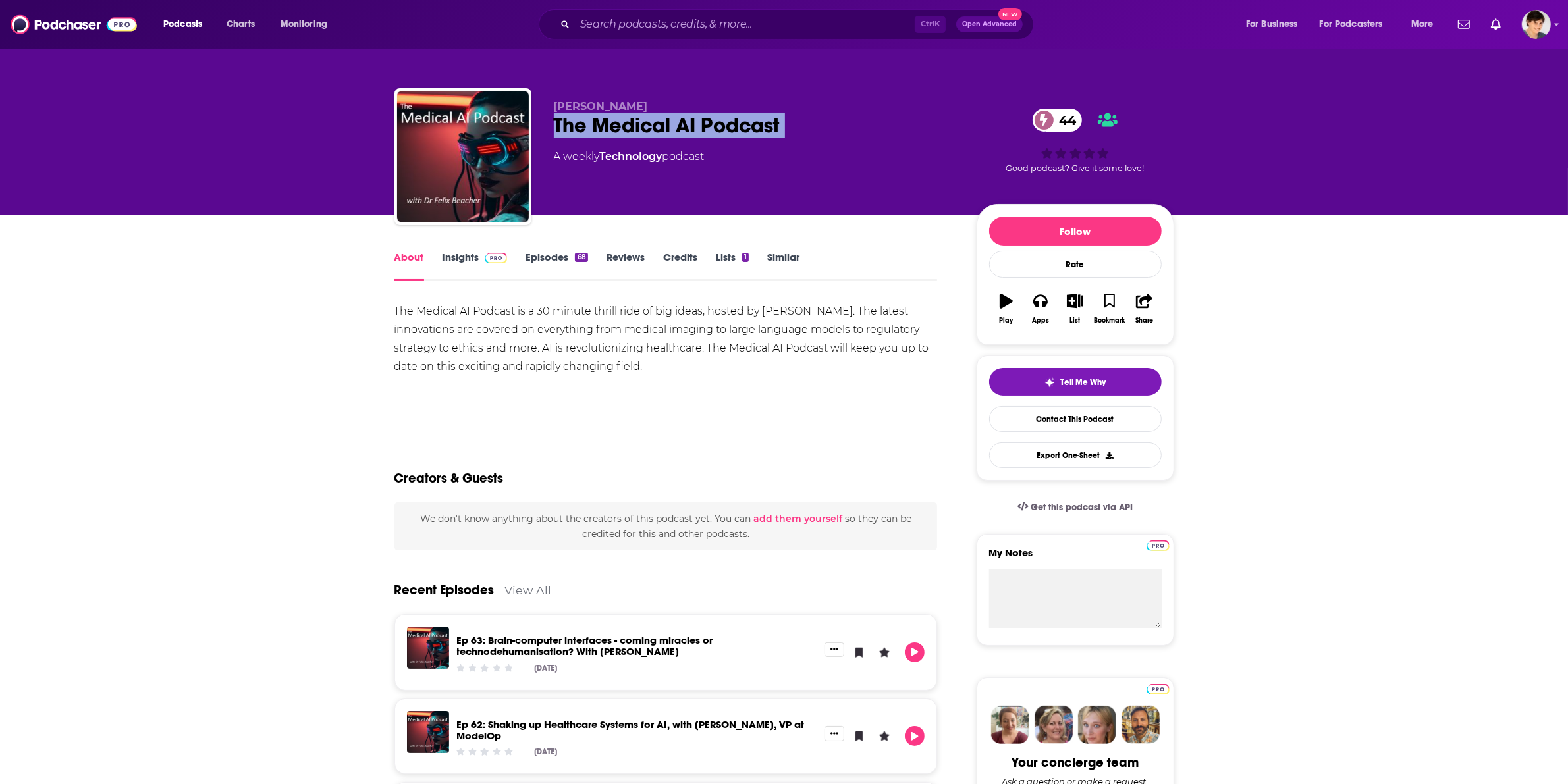
drag, startPoint x: 694, startPoint y: 365, endPoint x: 383, endPoint y: 298, distance: 318.1
drag, startPoint x: 549, startPoint y: 103, endPoint x: 678, endPoint y: 103, distance: 129.0
click at [678, 103] on div "Dr. Felix Beacher The Medical AI Podcast 44 A weekly Technology podcast 44 Good…" at bounding box center [784, 160] width 779 height 142
click at [683, 7] on div "Podcasts Charts Monitoring Ctrl K Open Advanced New For Business For Podcasters…" at bounding box center [784, 24] width 1568 height 49
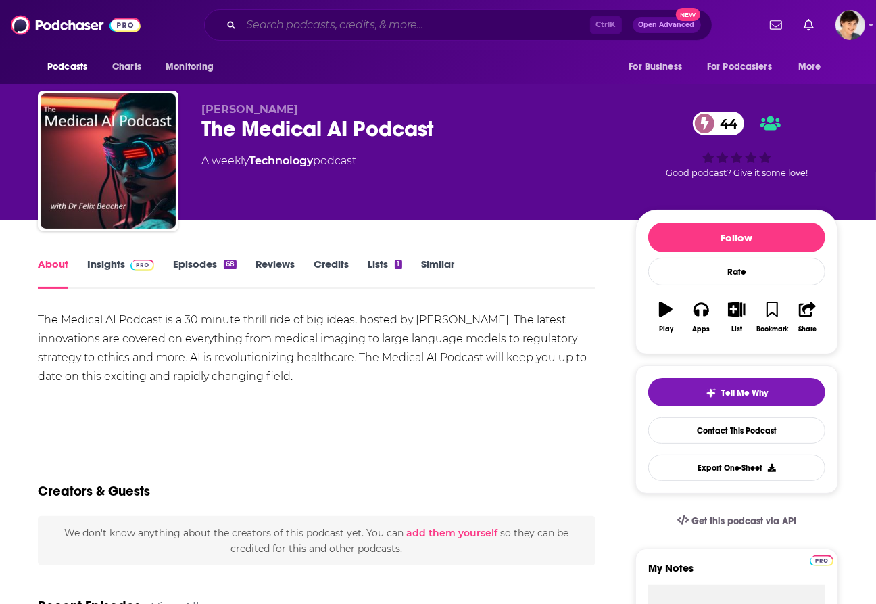
click at [336, 18] on input "Search podcasts, credits, & more..." at bounding box center [415, 25] width 349 height 22
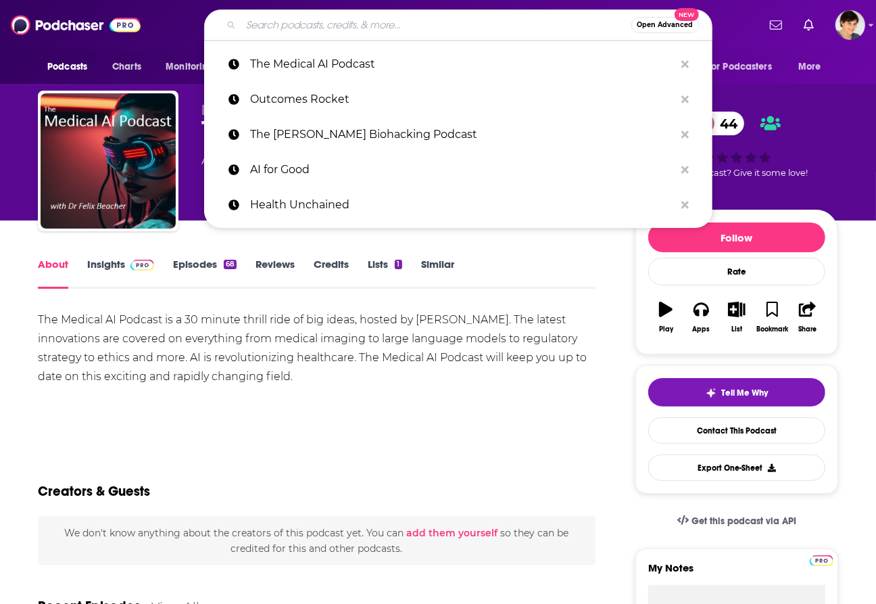
paste input "AI and Healthcare"
type input "AI and Healthcare"
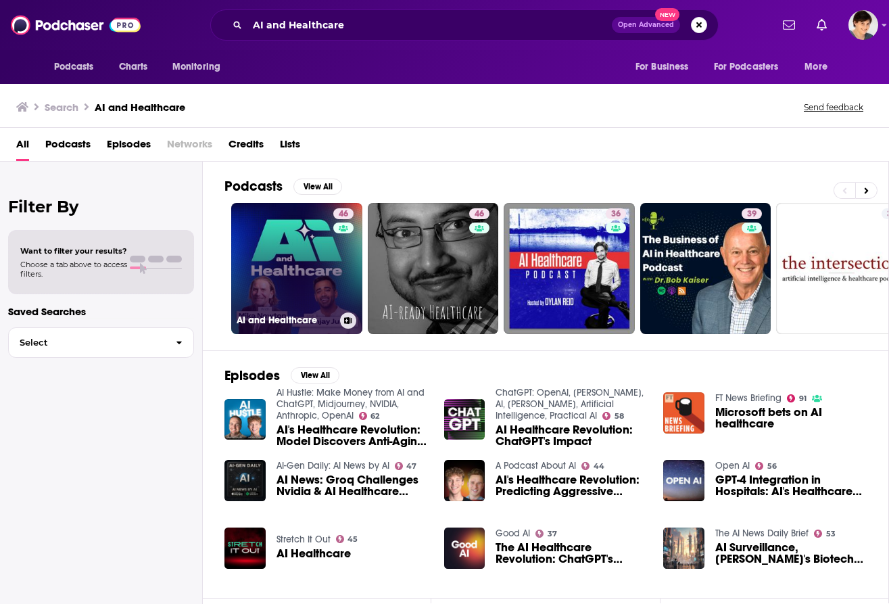
click at [278, 281] on link "46 AI and Healthcare" at bounding box center [296, 268] width 131 height 131
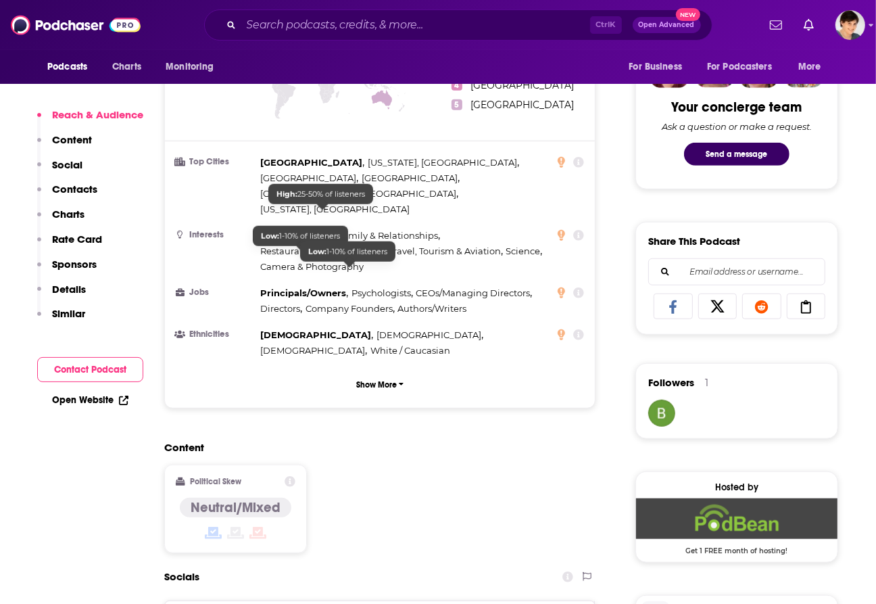
scroll to position [930, 0]
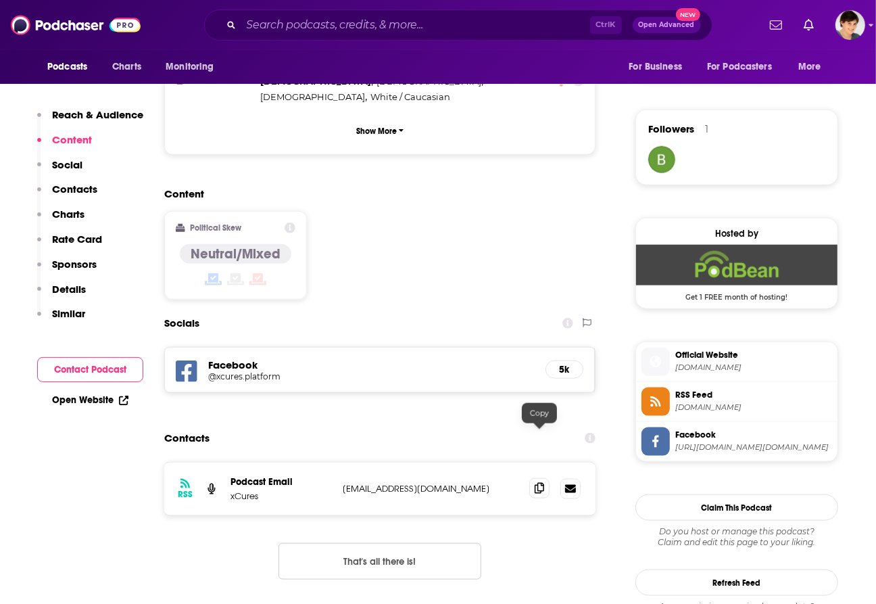
click at [546, 478] on span at bounding box center [539, 488] width 20 height 20
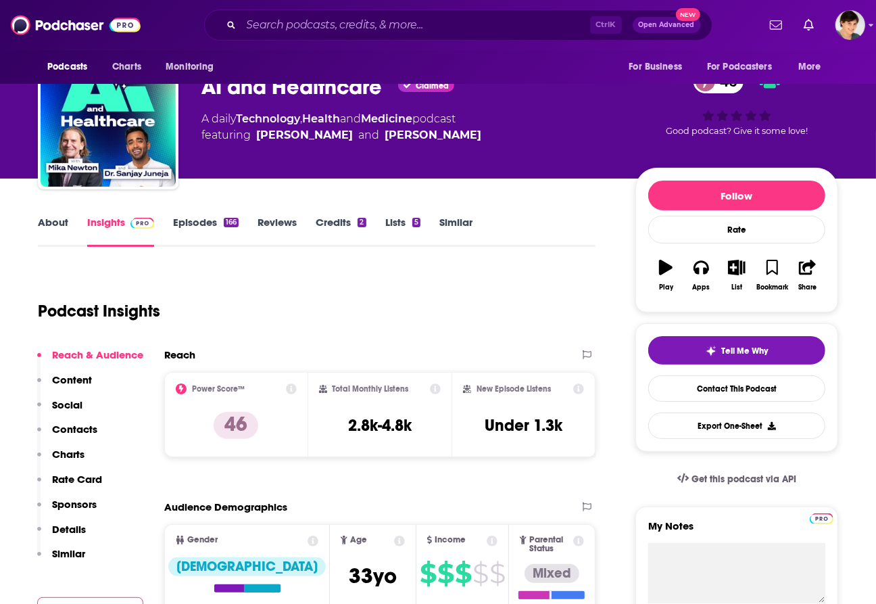
scroll to position [0, 0]
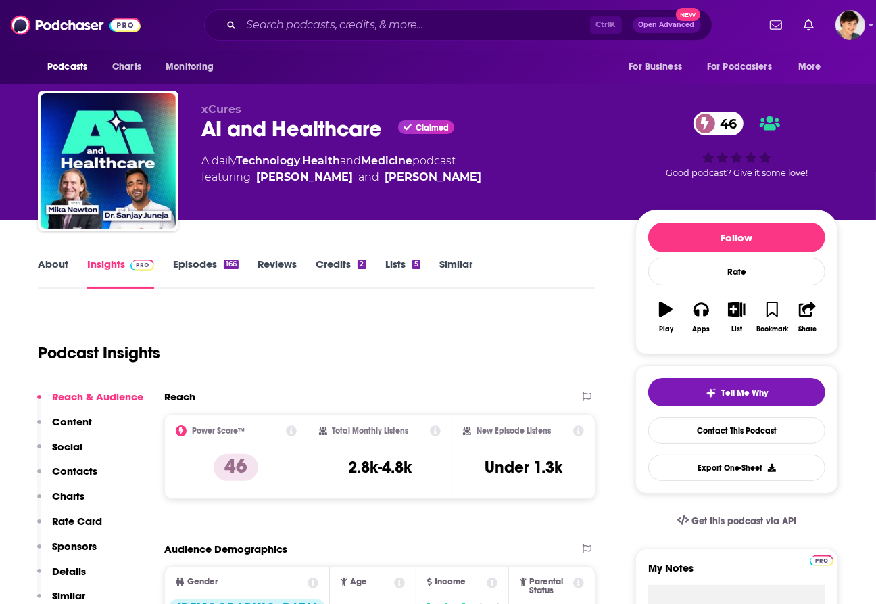
click at [308, 129] on div "AI and Healthcare Claimed 46" at bounding box center [407, 129] width 412 height 26
click at [45, 269] on link "About" at bounding box center [53, 273] width 30 height 31
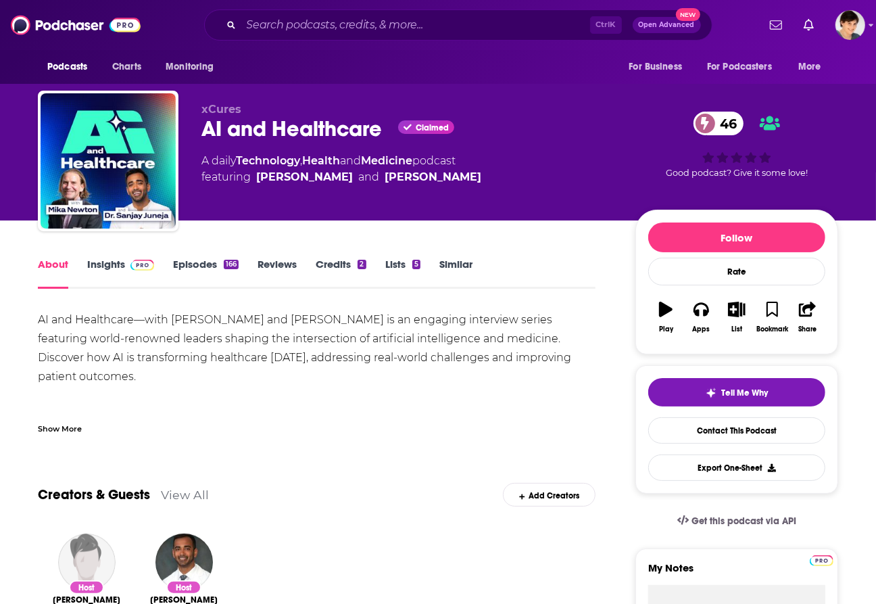
drag, startPoint x: 30, startPoint y: 319, endPoint x: 605, endPoint y: 354, distance: 575.6
drag, startPoint x: 255, startPoint y: 178, endPoint x: 472, endPoint y: 177, distance: 217.0
click at [472, 177] on div "A daily Technology , Health and Medicine podcast featuring Dr. Sanjay Juneja an…" at bounding box center [407, 169] width 412 height 32
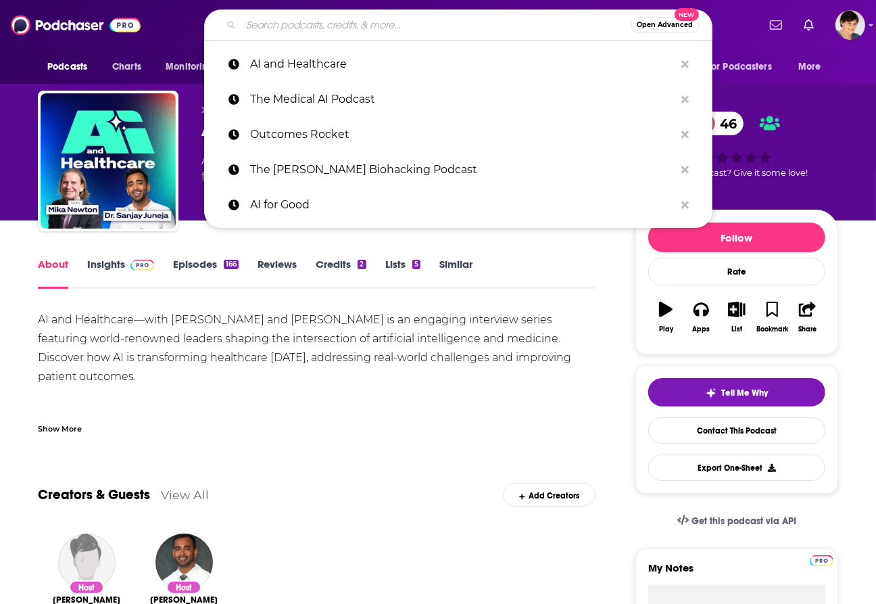
click at [349, 20] on input "Search podcasts, credits, & more..." at bounding box center [436, 25] width 390 height 22
paste input "Advancing Health"
type input "Advancing Health"
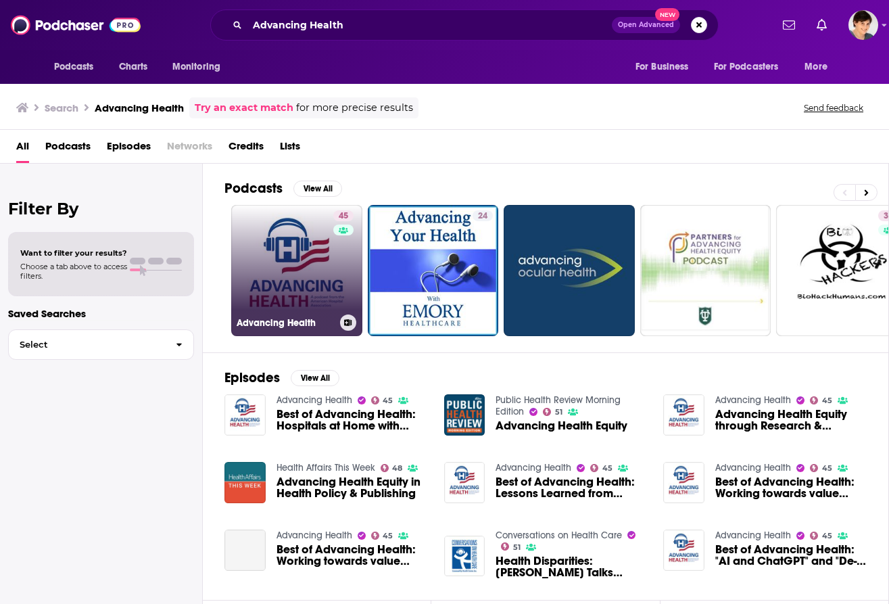
click at [285, 292] on link "45 Advancing Health" at bounding box center [296, 270] width 131 height 131
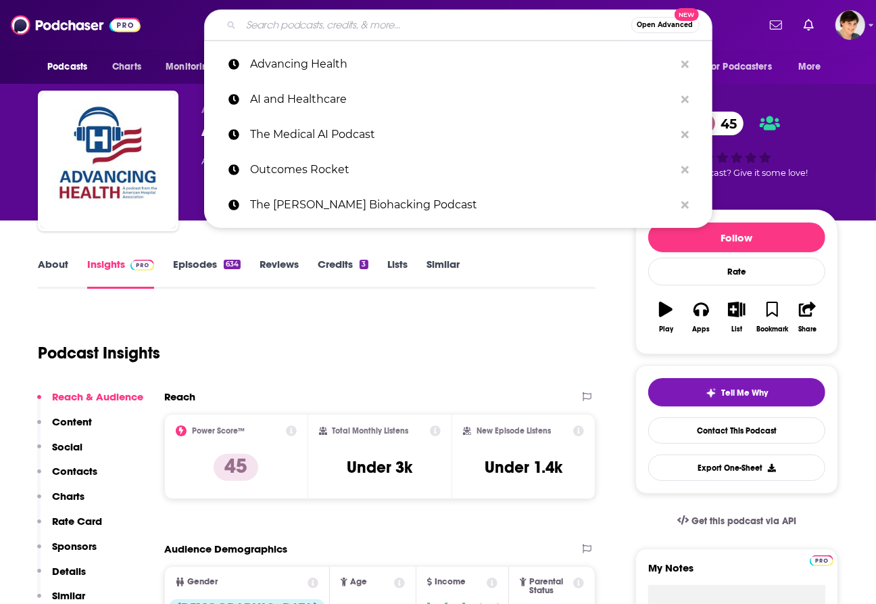
click at [395, 24] on input "Search podcasts, credits, & more..." at bounding box center [436, 25] width 390 height 22
paste input "Bright Spots in Healthcare"
type input "Bright Spots in Healthcare"
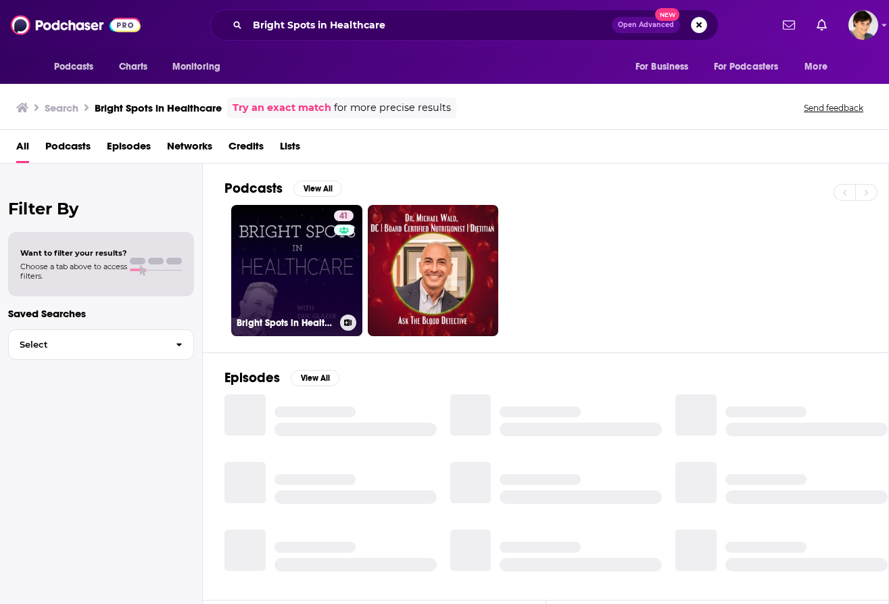
click at [283, 259] on link "41 Bright Spots in Healthcare" at bounding box center [296, 270] width 131 height 131
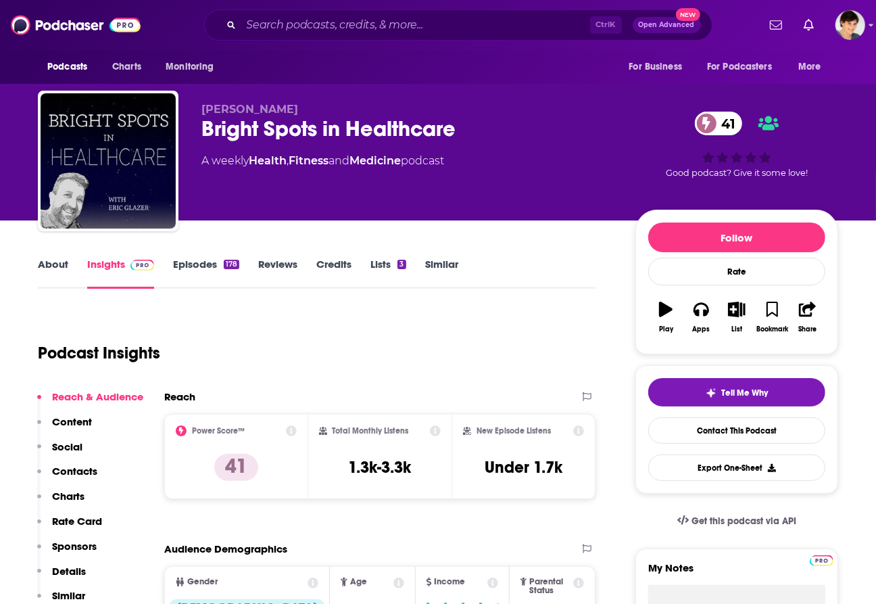
click at [54, 265] on link "About" at bounding box center [53, 273] width 30 height 31
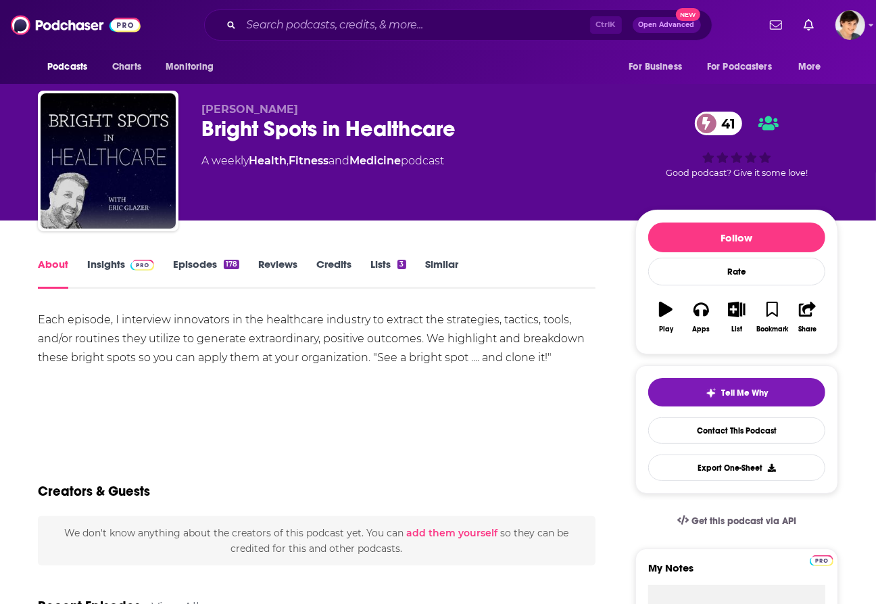
click at [316, 133] on div "Bright Spots in Healthcare 41" at bounding box center [407, 129] width 412 height 26
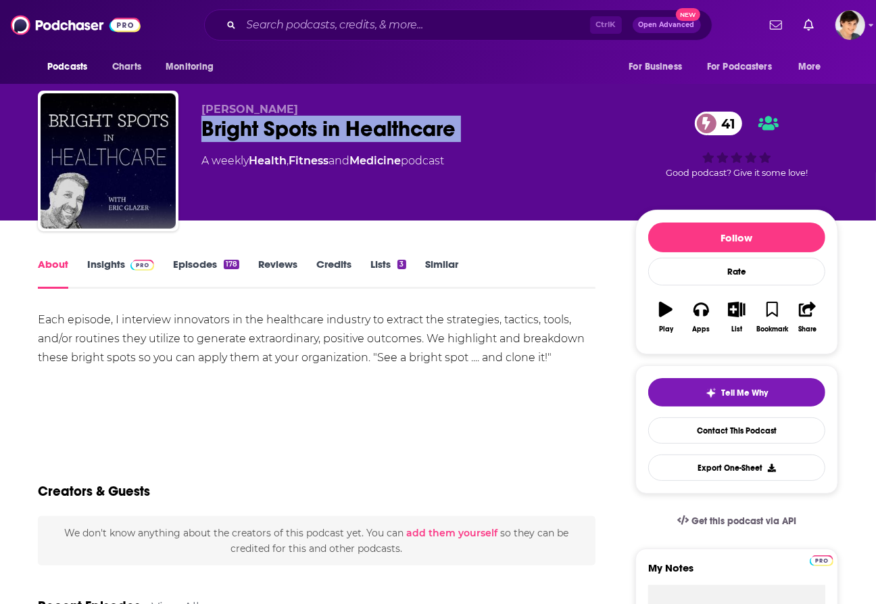
click at [316, 133] on div "Bright Spots in Healthcare 41" at bounding box center [407, 129] width 412 height 26
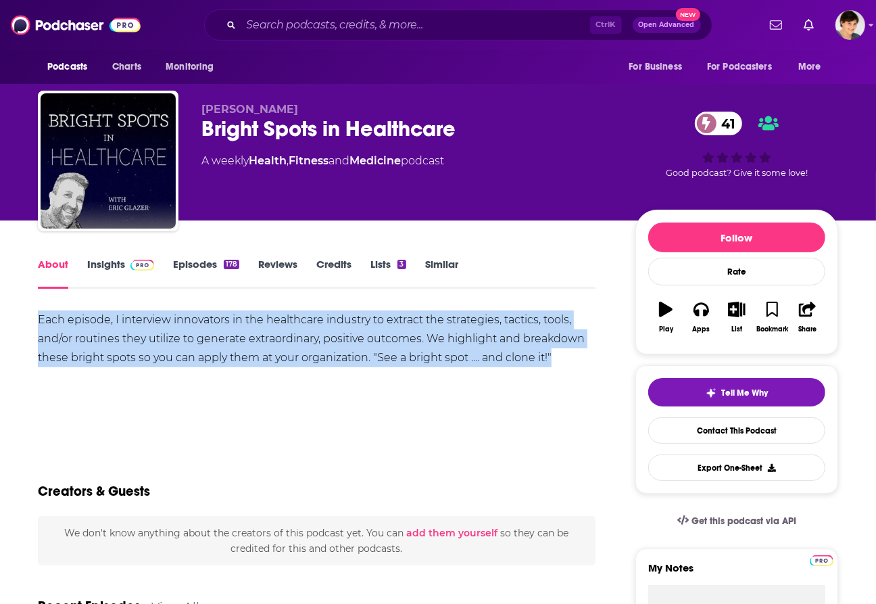
drag, startPoint x: 572, startPoint y: 360, endPoint x: 22, endPoint y: 318, distance: 551.9
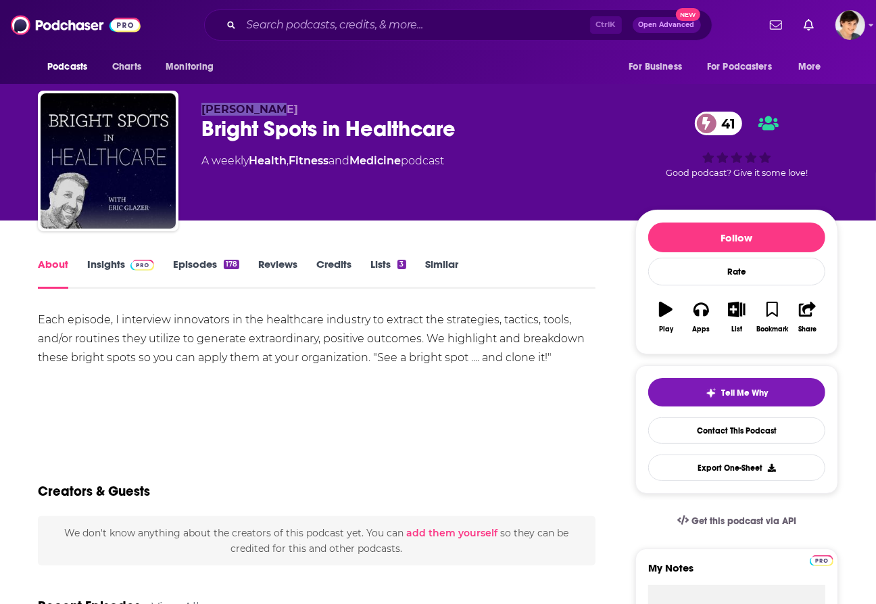
drag, startPoint x: 197, startPoint y: 110, endPoint x: 278, endPoint y: 110, distance: 80.4
click at [278, 110] on div "Eric Glazer Bright Spots in Healthcare 41 A weekly Health , Fitness and Medicin…" at bounding box center [438, 164] width 800 height 146
click at [100, 258] on link "Insights" at bounding box center [120, 273] width 67 height 31
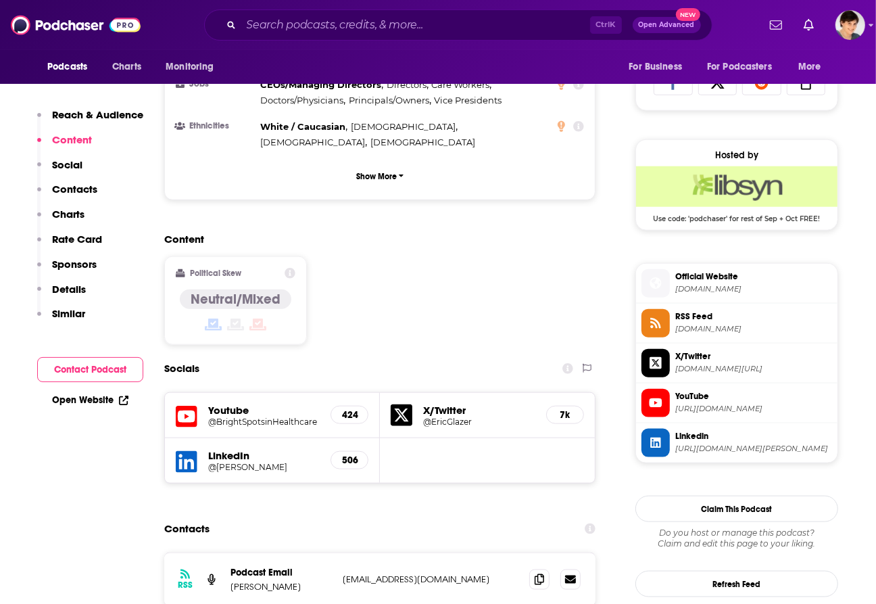
scroll to position [930, 0]
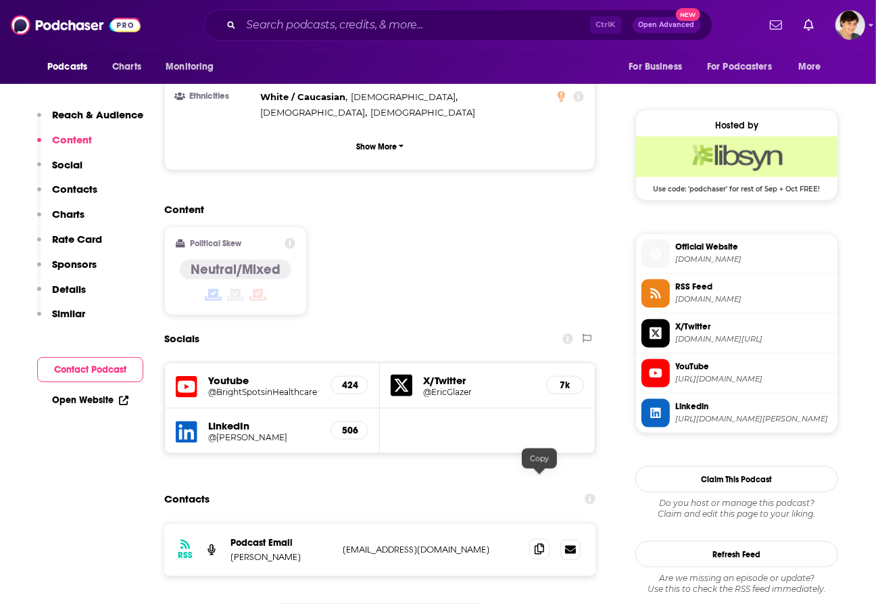
click at [535, 544] on icon at bounding box center [539, 549] width 9 height 11
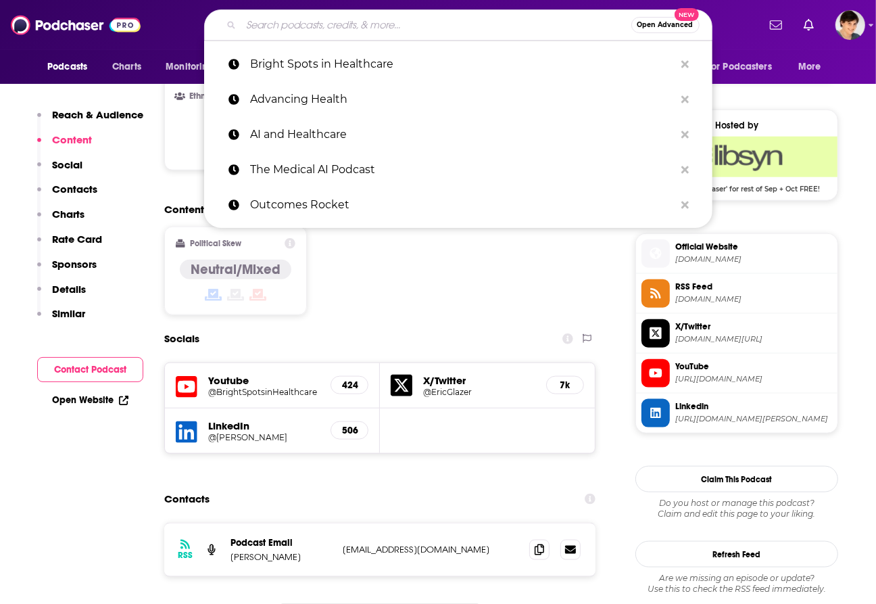
click at [314, 19] on input "Search podcasts, credits, & more..." at bounding box center [436, 25] width 390 height 22
paste input "Health Bytes with Region 3"
type input "Health Bytes with Region 3"
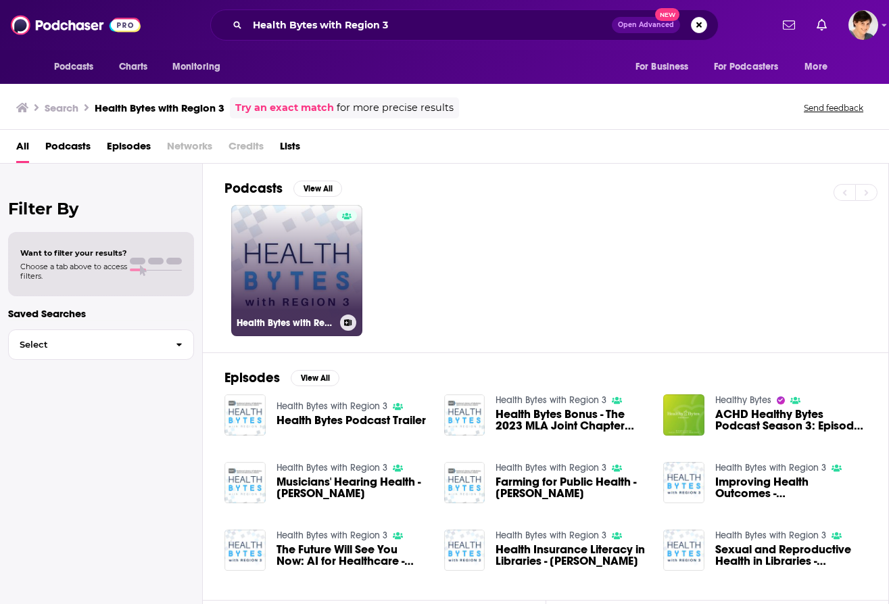
click at [271, 284] on link "Health Bytes with Region 3" at bounding box center [296, 270] width 131 height 131
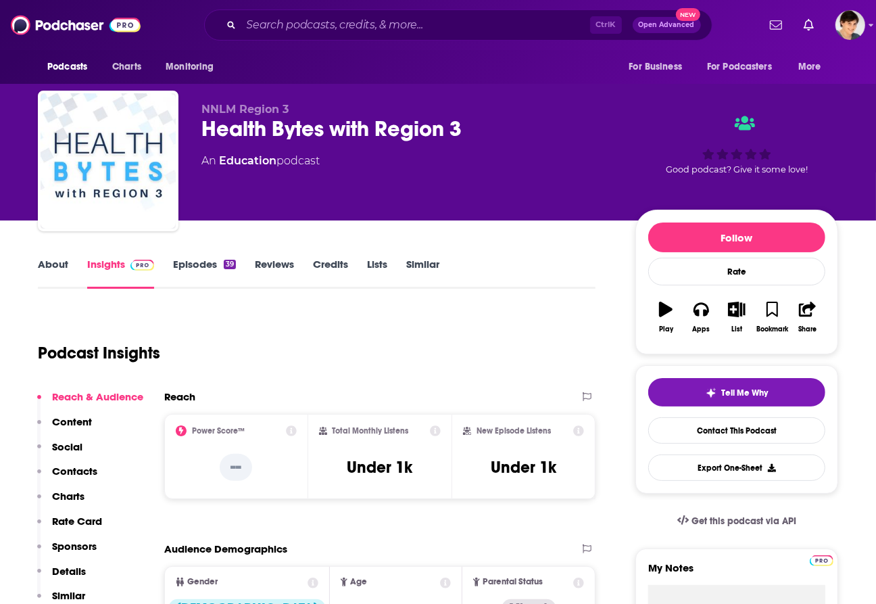
click at [291, 132] on div "Health Bytes with Region 3" at bounding box center [407, 129] width 412 height 26
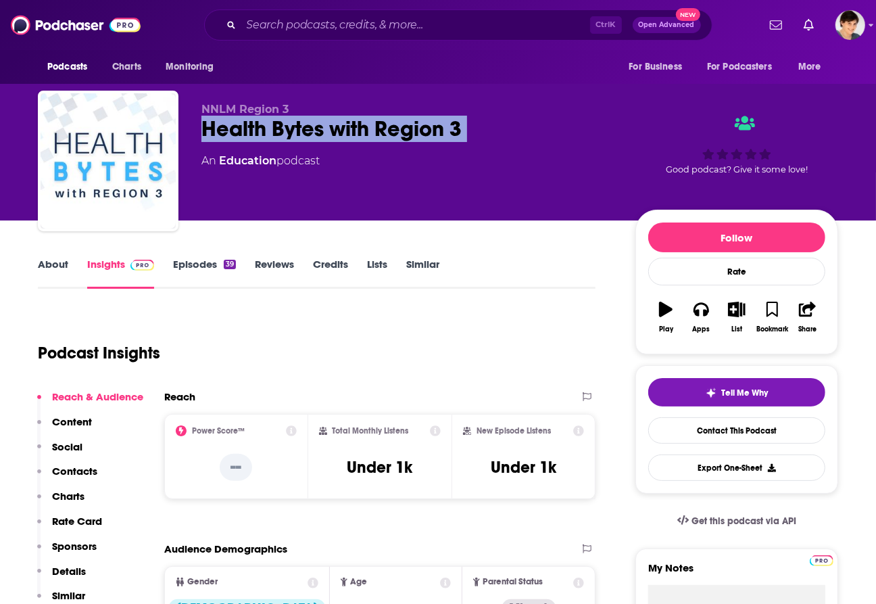
click at [291, 132] on div "Health Bytes with Region 3" at bounding box center [407, 129] width 412 height 26
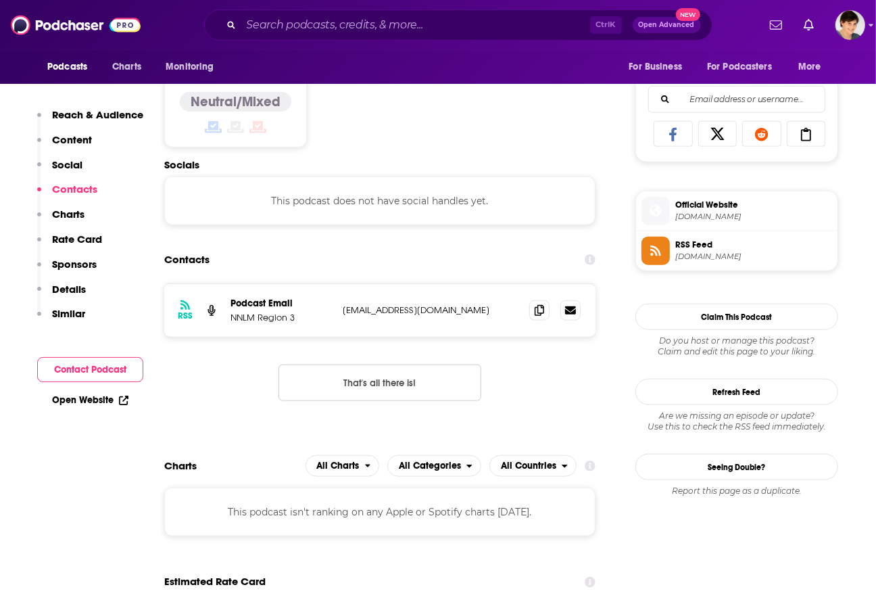
scroll to position [845, 0]
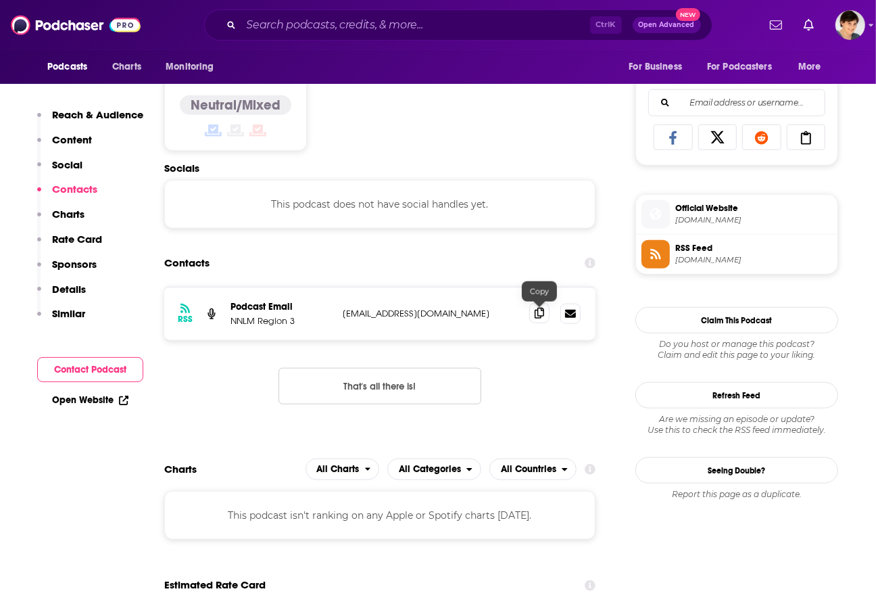
click at [535, 312] on icon at bounding box center [539, 313] width 9 height 11
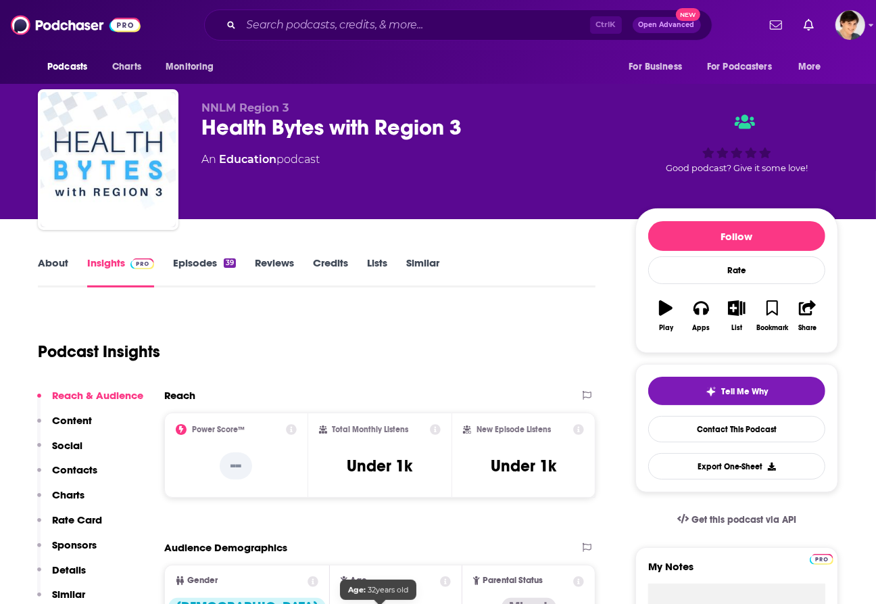
scroll to position [0, 0]
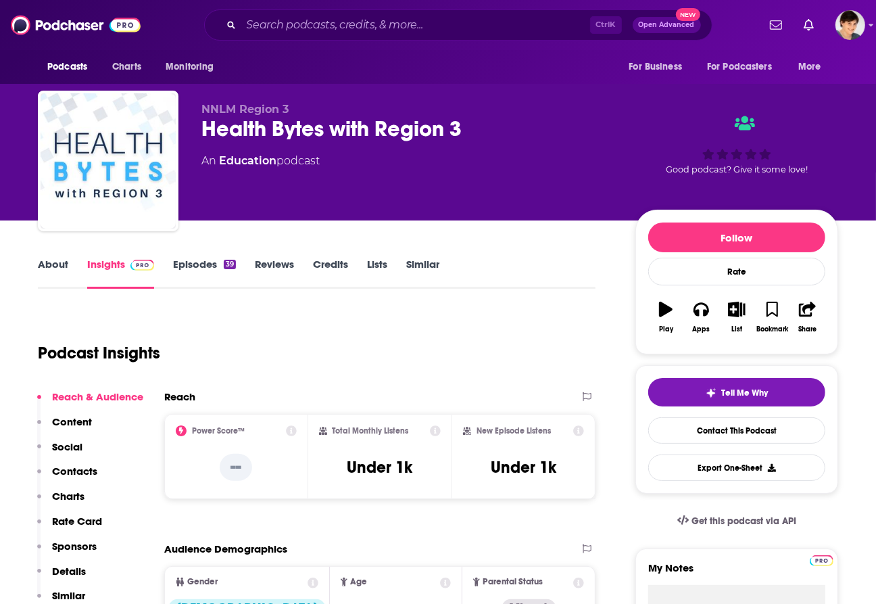
click at [48, 264] on link "About" at bounding box center [53, 273] width 30 height 31
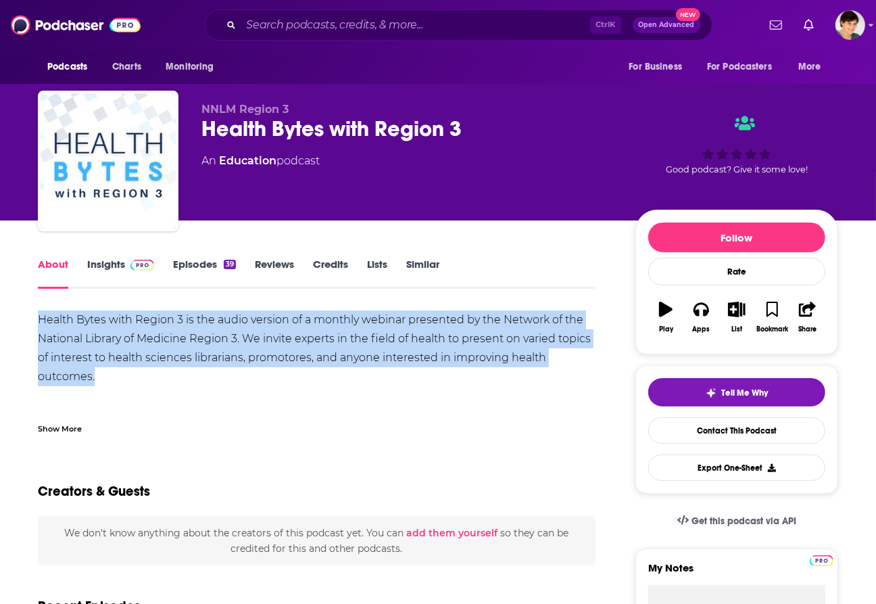
drag, startPoint x: 89, startPoint y: 364, endPoint x: 18, endPoint y: 321, distance: 82.8
click at [296, 364] on div "Health Bytes with Region 3 is the audio version of a monthly webinar presented …" at bounding box center [317, 385] width 558 height 151
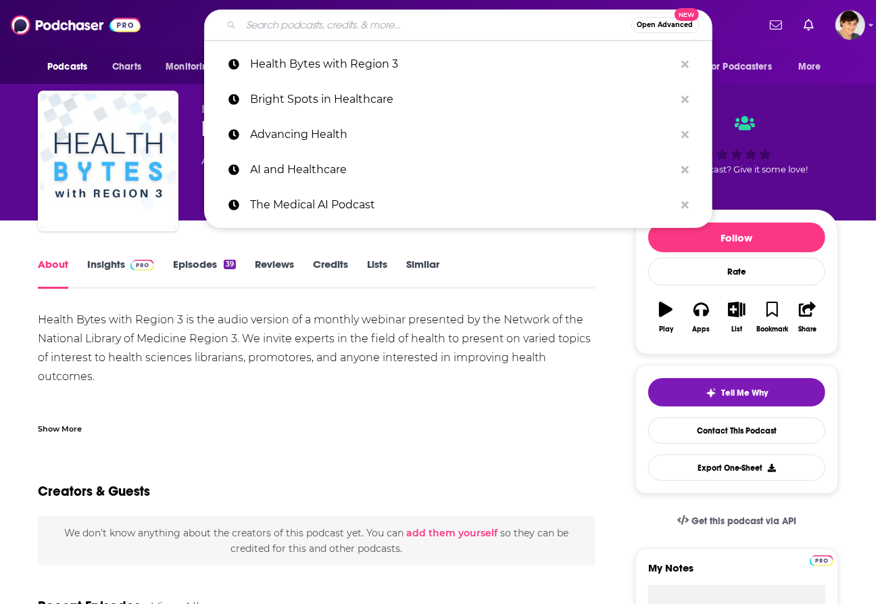
click at [327, 14] on input "Search podcasts, credits, & more..." at bounding box center [436, 25] width 390 height 22
paste input "The AI Podcast"
type input "The AI Podcast"
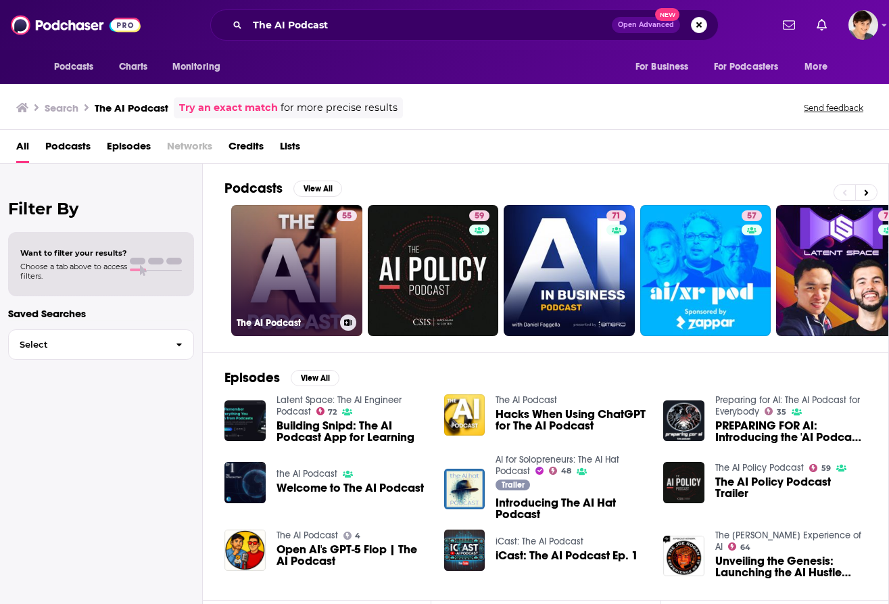
click at [262, 249] on link "55 The AI Podcast" at bounding box center [296, 270] width 131 height 131
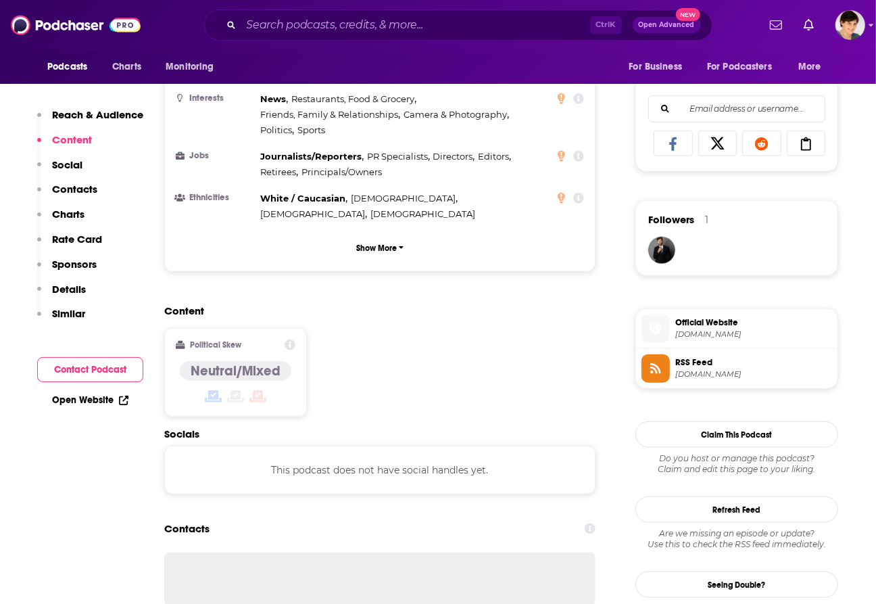
scroll to position [845, 0]
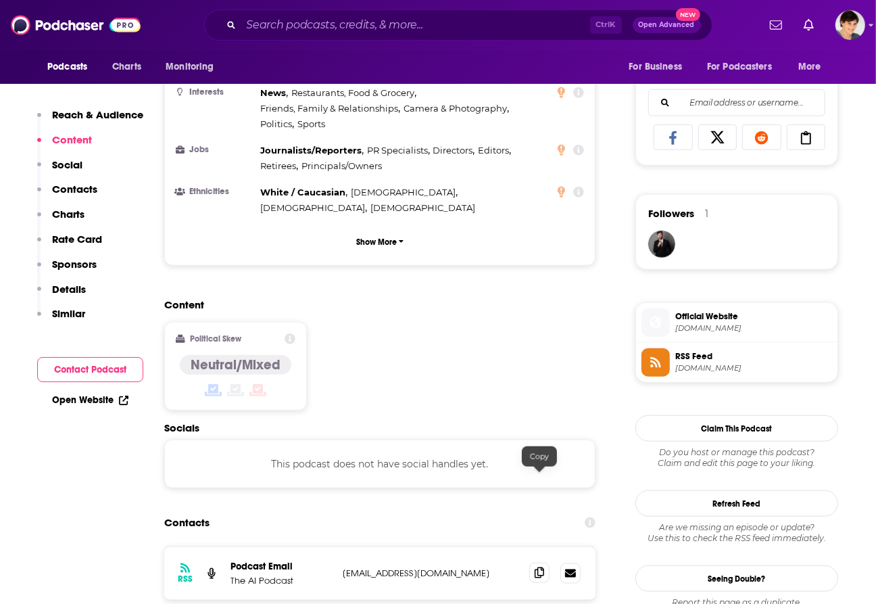
click at [542, 567] on icon at bounding box center [539, 572] width 9 height 11
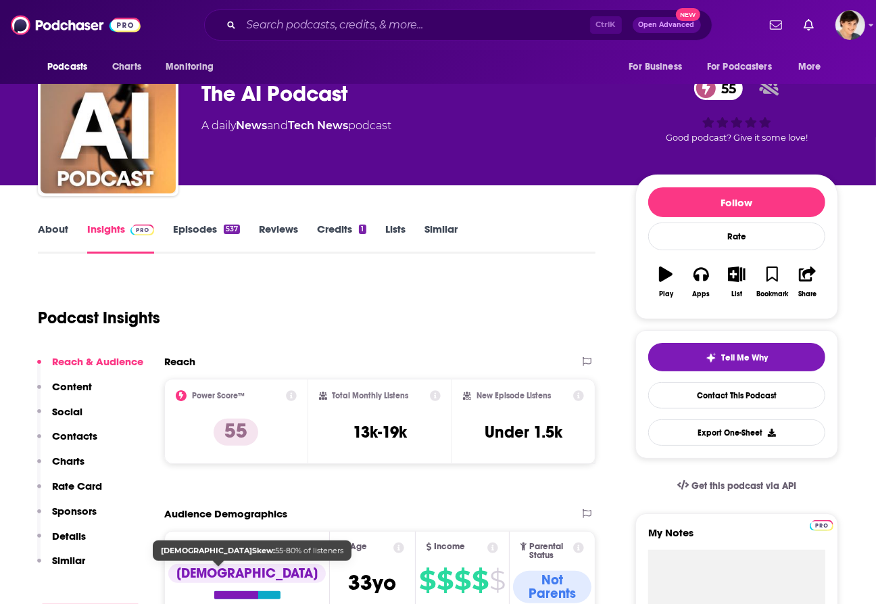
scroll to position [0, 0]
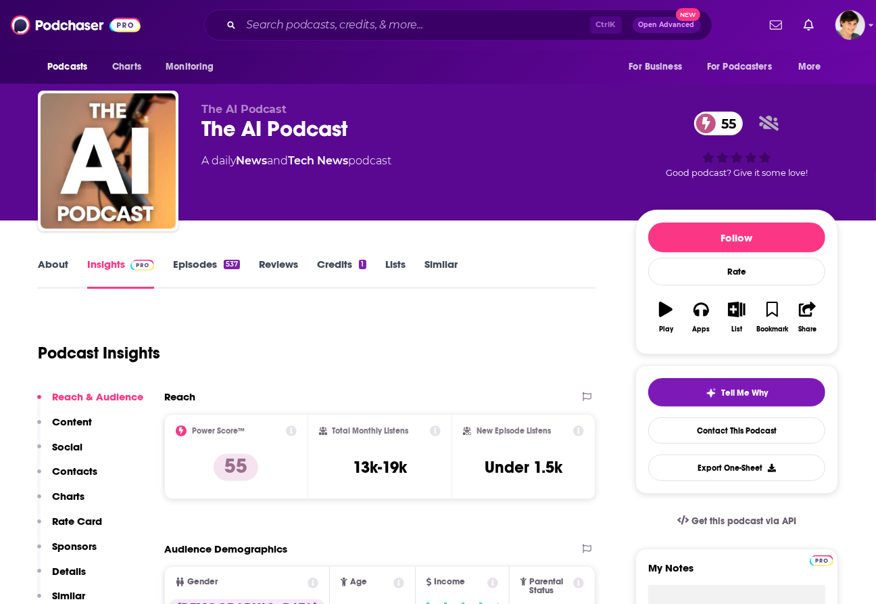
click at [54, 265] on link "About" at bounding box center [53, 273] width 30 height 31
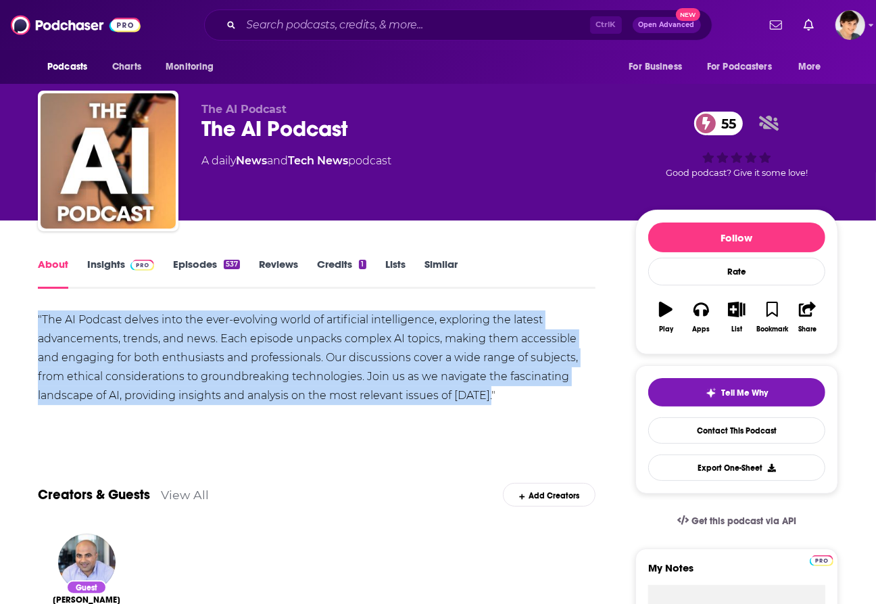
drag, startPoint x: 510, startPoint y: 393, endPoint x: -2, endPoint y: 309, distance: 519.3
click at [0, 309] on html "Podcasts Charts Monitoring Ctrl K Open Advanced New For Business For Podcasters…" at bounding box center [438, 302] width 876 height 604
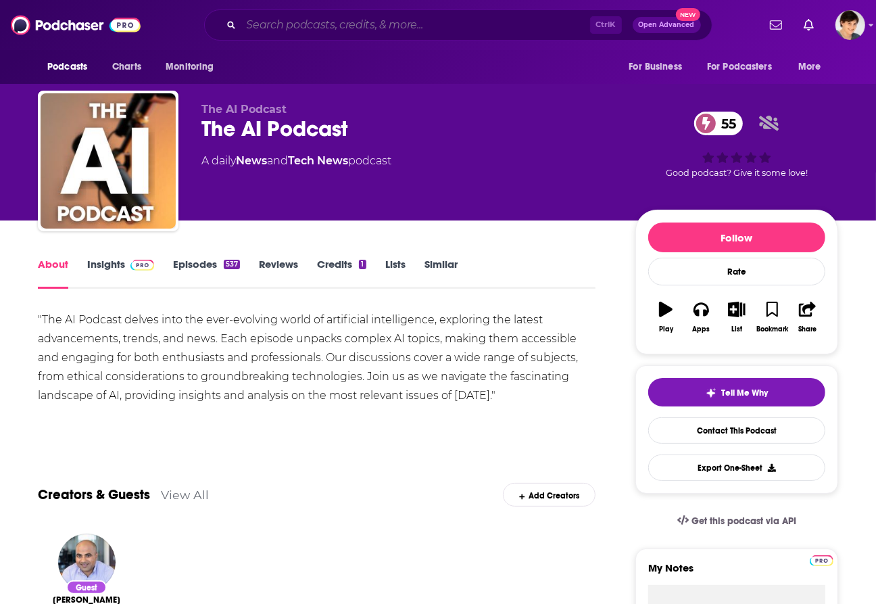
click at [380, 32] on input "Search podcasts, credits, & more..." at bounding box center [415, 25] width 349 height 22
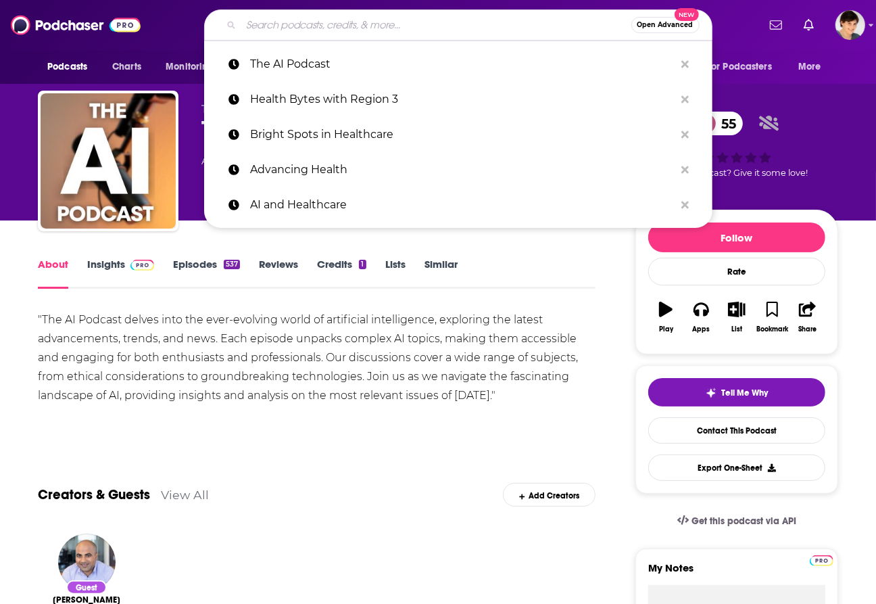
paste input "Building With AI"
type input "Building With AI"
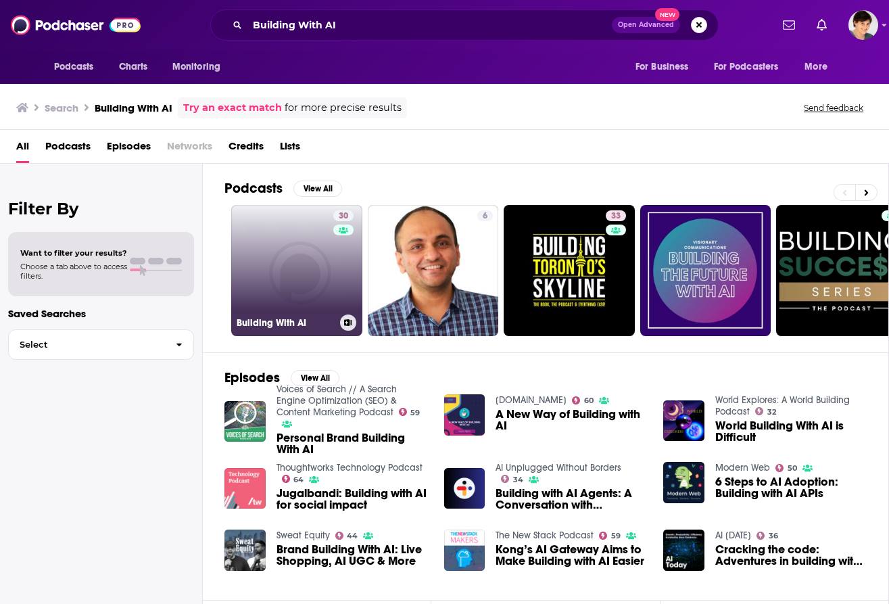
click at [284, 281] on link "30 Building With AI" at bounding box center [296, 270] width 131 height 131
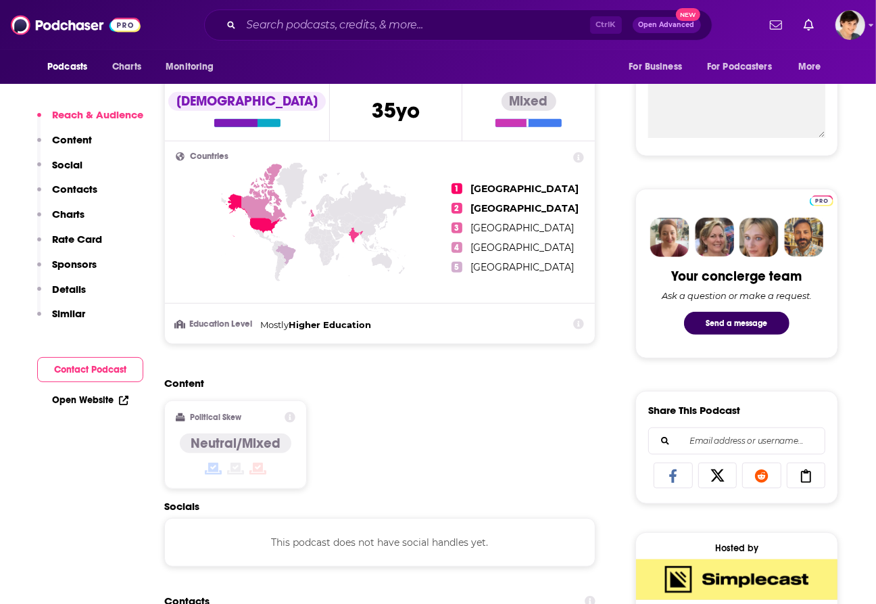
scroll to position [845, 0]
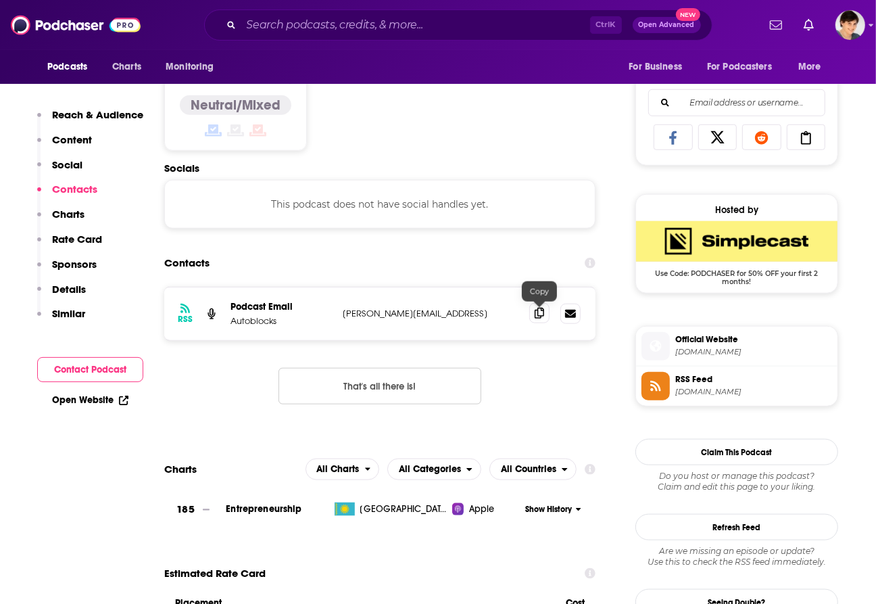
click at [539, 318] on icon at bounding box center [539, 313] width 9 height 11
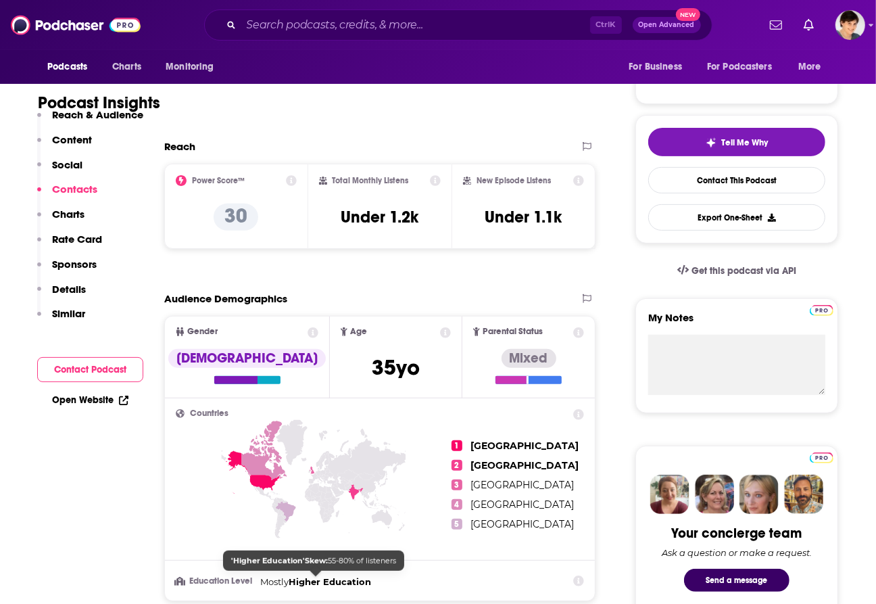
scroll to position [0, 0]
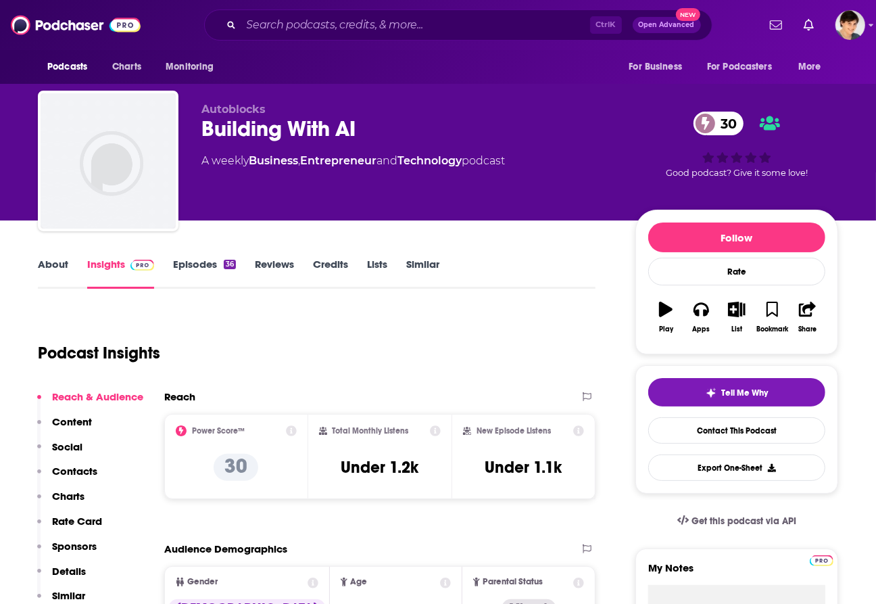
click at [55, 262] on link "About" at bounding box center [53, 273] width 30 height 31
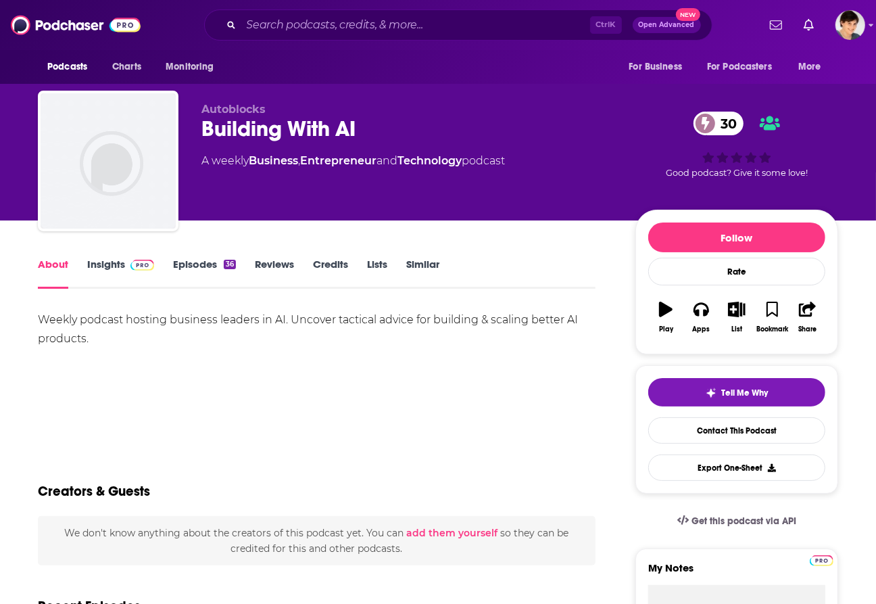
click at [82, 338] on div "Weekly podcast hosting business leaders in AI. Uncover tactical advice for buil…" at bounding box center [317, 329] width 558 height 38
click at [79, 338] on div "Weekly podcast hosting business leaders in AI. Uncover tactical advice for buil…" at bounding box center [317, 329] width 558 height 38
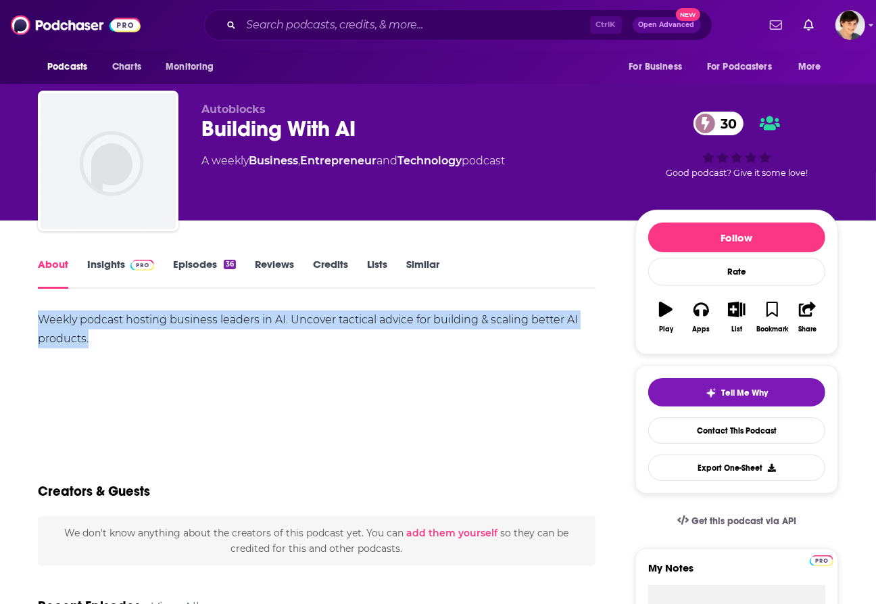
click at [79, 338] on div "Weekly podcast hosting business leaders in AI. Uncover tactical advice for buil…" at bounding box center [317, 329] width 558 height 38
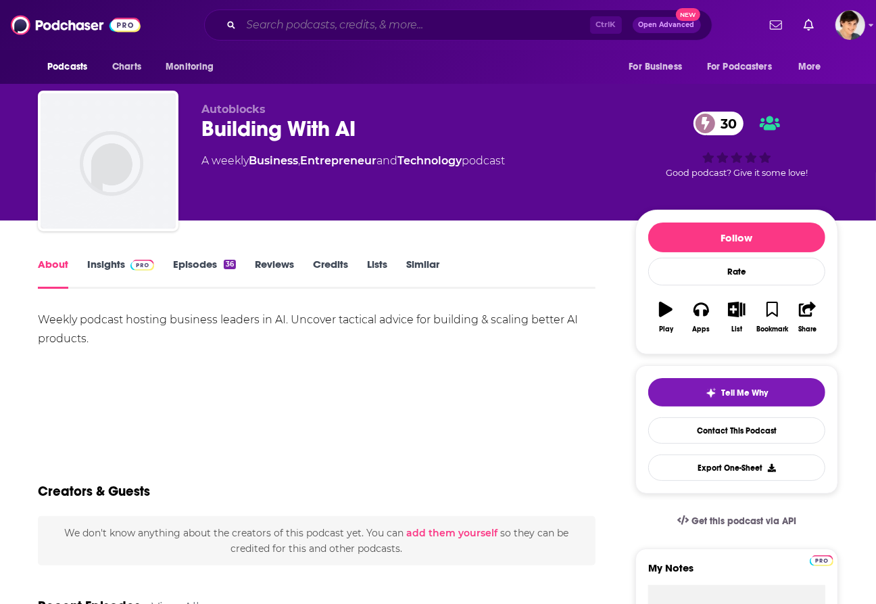
click at [316, 24] on input "Search podcasts, credits, & more..." at bounding box center [415, 25] width 349 height 22
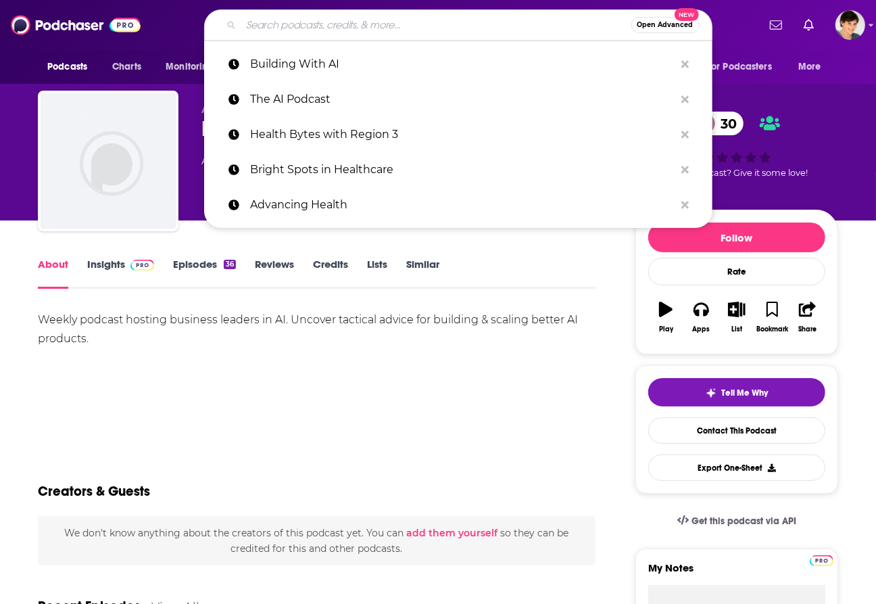
paste input "Mystery AI Hype Theater 3000"
type input "Mystery AI Hype Theater 3000"
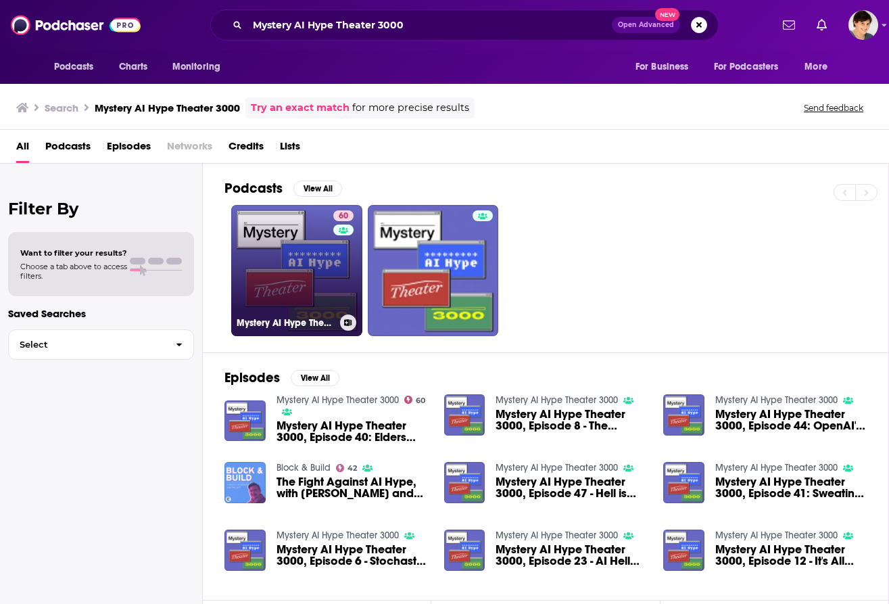
click at [269, 241] on link "60 Mystery AI Hype Theater 3000" at bounding box center [296, 270] width 131 height 131
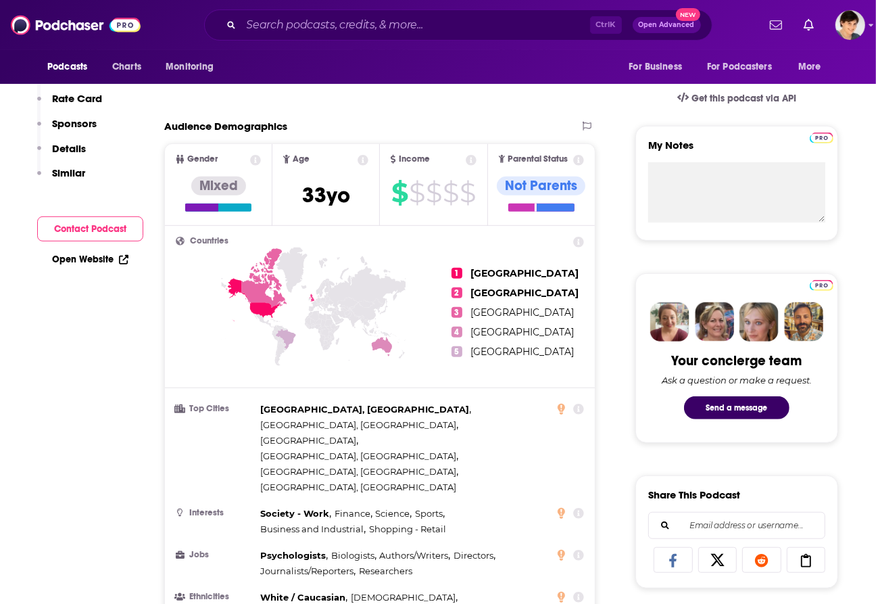
scroll to position [85, 0]
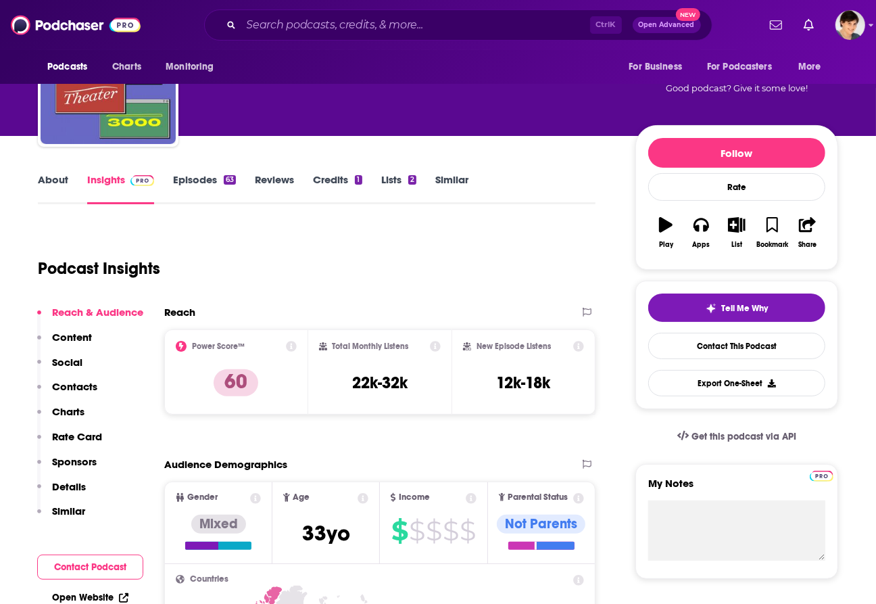
click at [54, 180] on link "About" at bounding box center [53, 188] width 30 height 31
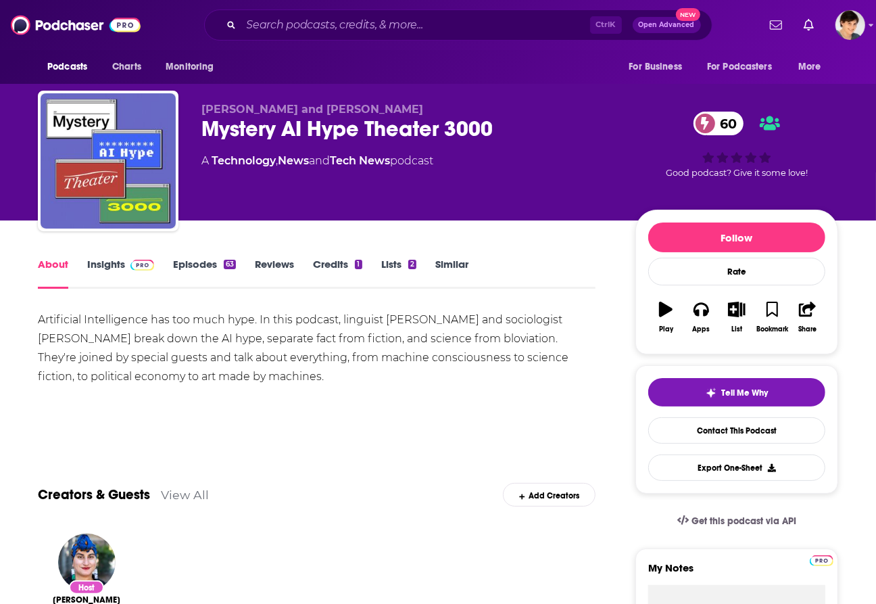
click at [299, 126] on div "Mystery AI Hype Theater 3000 60" at bounding box center [407, 129] width 412 height 26
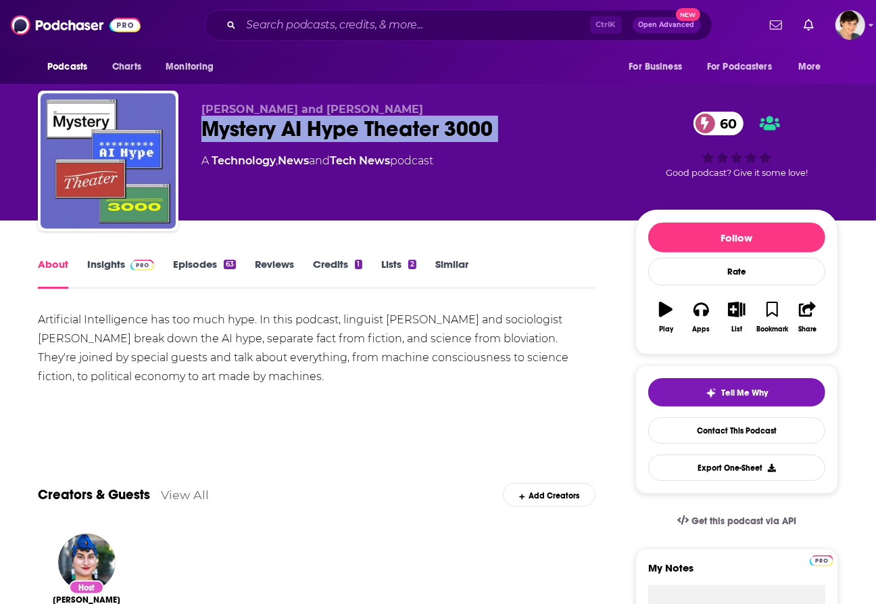
click at [299, 126] on div "Mystery AI Hype Theater 3000 60" at bounding box center [407, 129] width 412 height 26
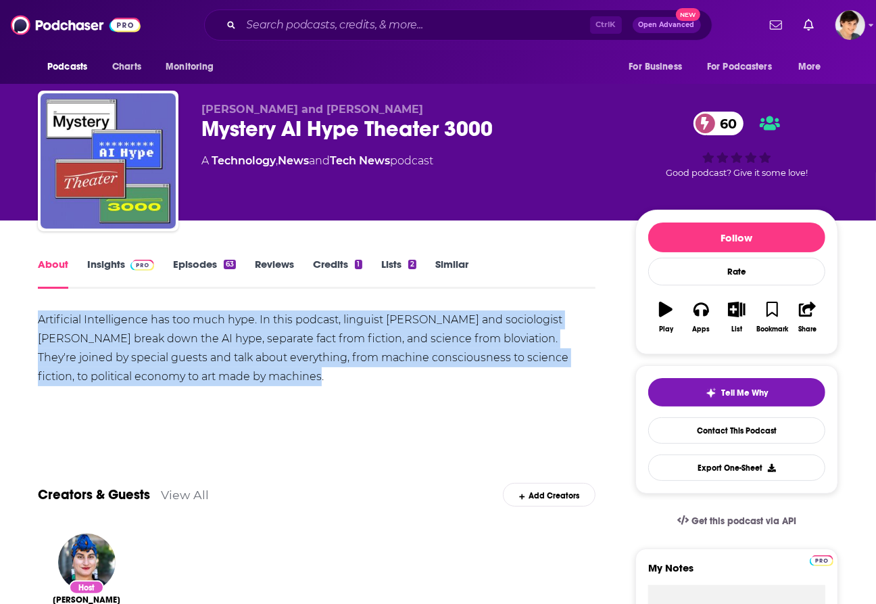
drag, startPoint x: 262, startPoint y: 377, endPoint x: 39, endPoint y: 324, distance: 229.2
click at [39, 324] on div "Artificial Intelligence has too much hype. In this podcast, linguist [PERSON_NA…" at bounding box center [317, 348] width 558 height 76
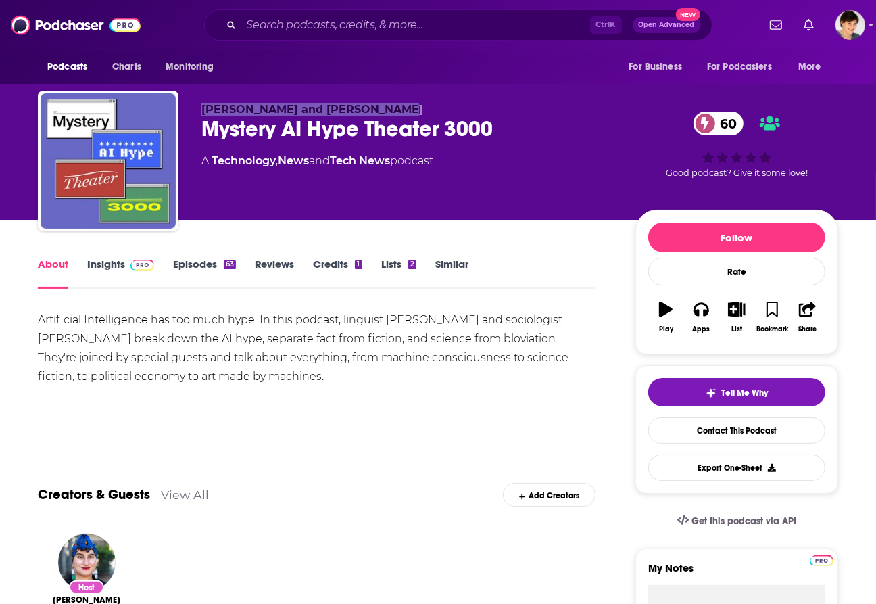
drag, startPoint x: 203, startPoint y: 105, endPoint x: 412, endPoint y: 105, distance: 209.6
click at [412, 105] on p "[PERSON_NAME] and [PERSON_NAME]" at bounding box center [407, 109] width 412 height 13
click at [90, 268] on link "Insights" at bounding box center [120, 273] width 67 height 31
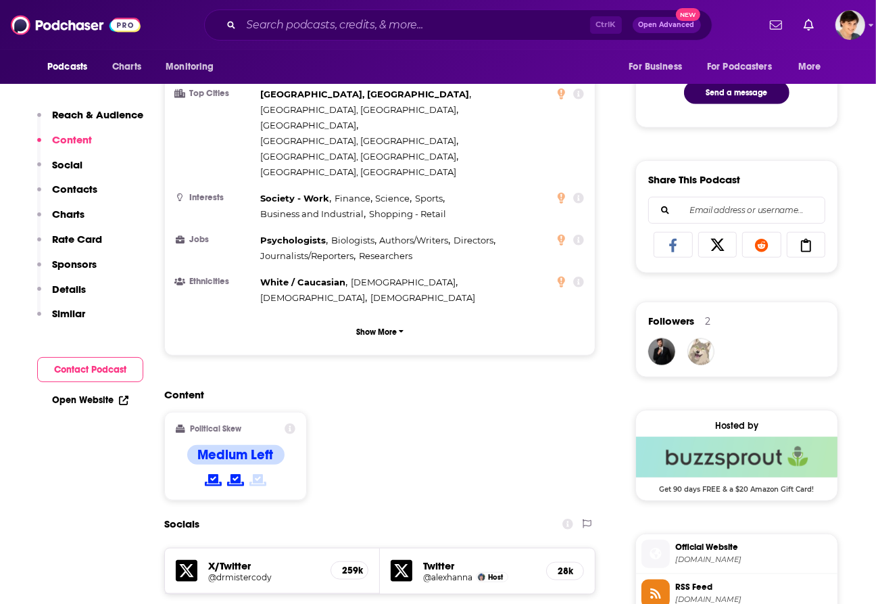
scroll to position [1014, 0]
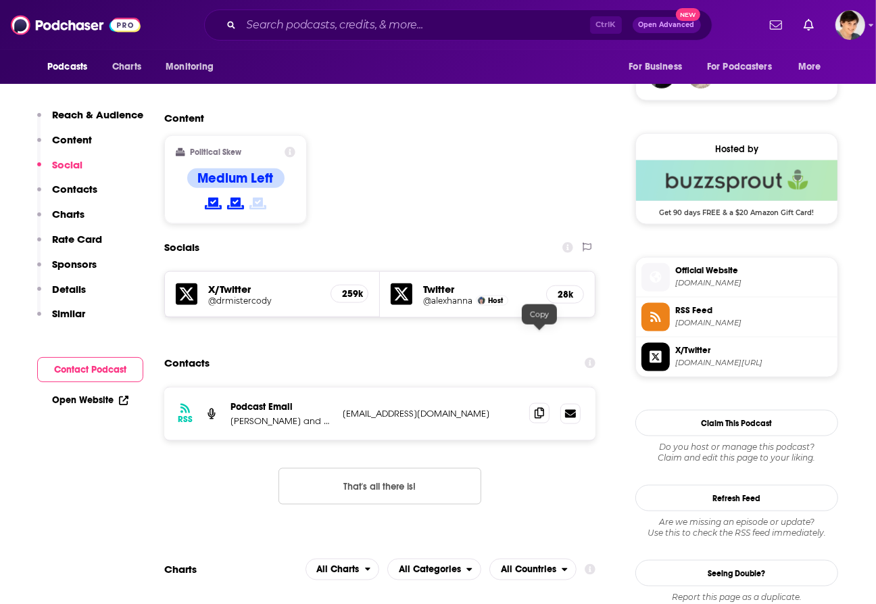
click at [531, 403] on span at bounding box center [539, 413] width 20 height 20
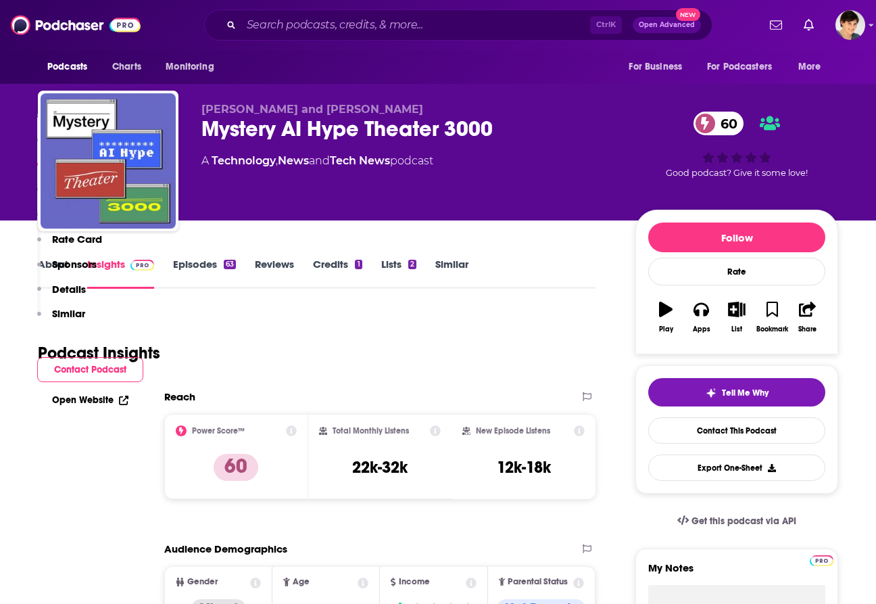
scroll to position [1014, 0]
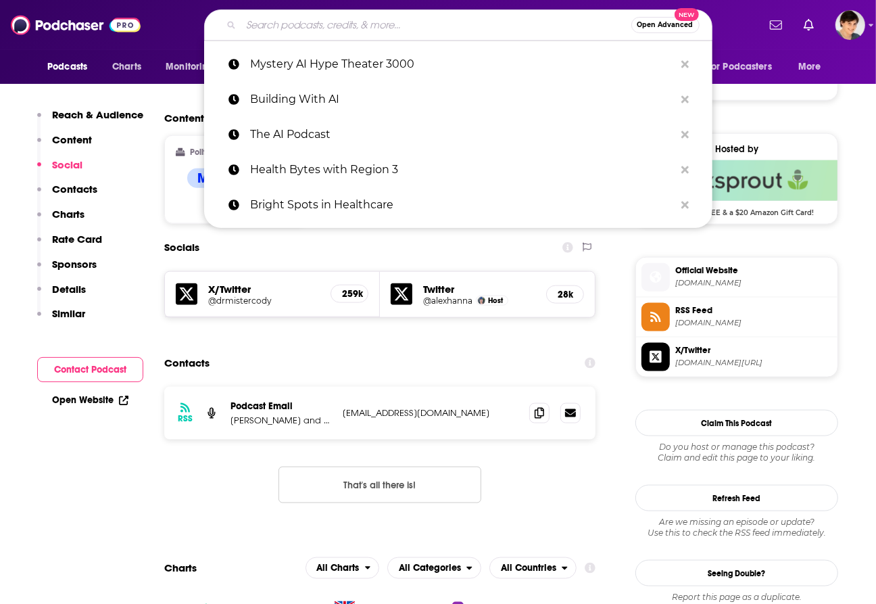
click at [296, 26] on input "Search podcasts, credits, & more..." at bounding box center [436, 25] width 390 height 22
paste input "Health Matters"
type input "Health Matters"
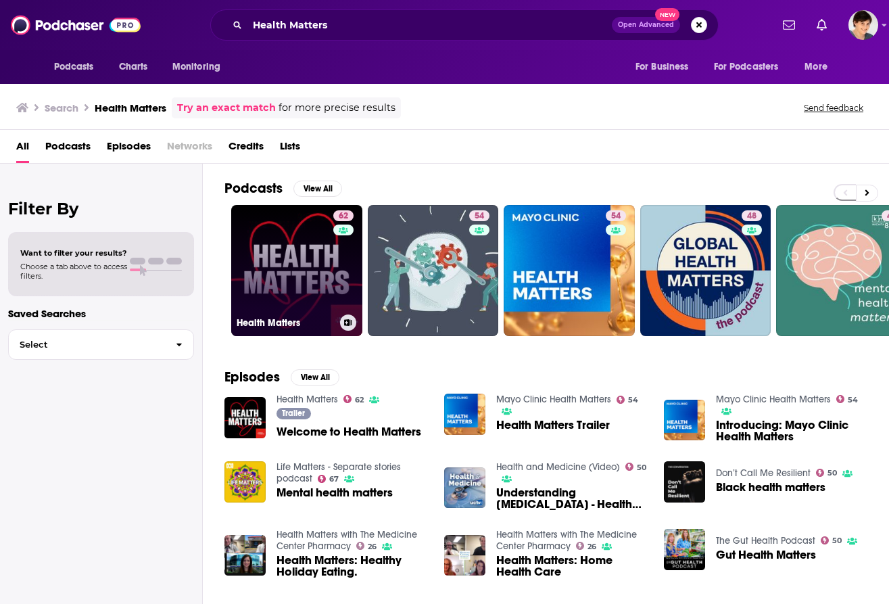
click at [270, 275] on link "62 Health Matters" at bounding box center [296, 270] width 131 height 131
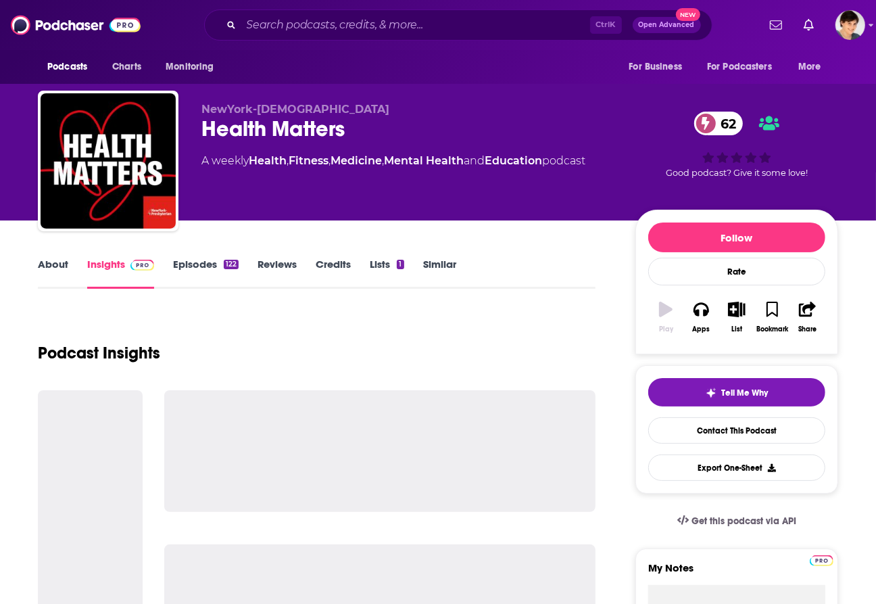
click at [298, 126] on div "Health Matters 62" at bounding box center [407, 129] width 412 height 26
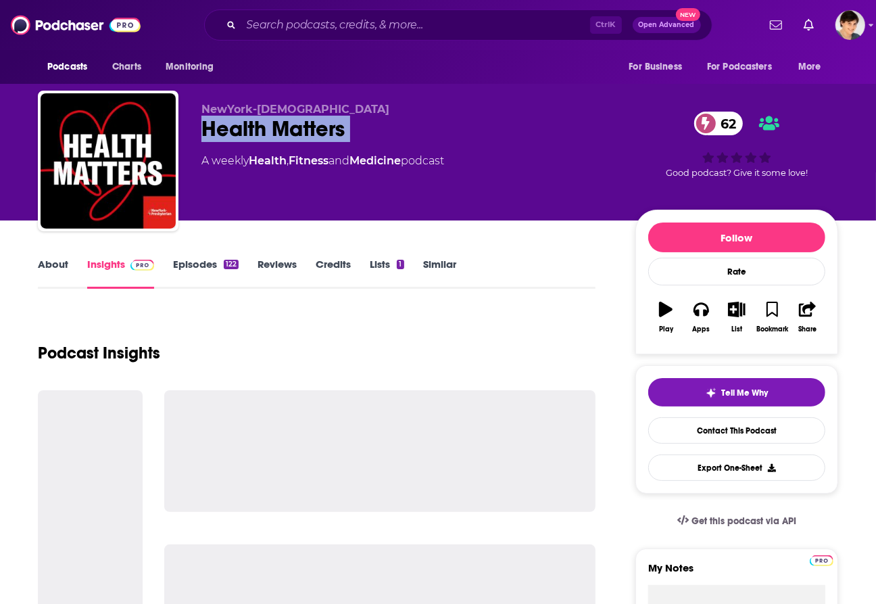
copy div "Health Matters 62"
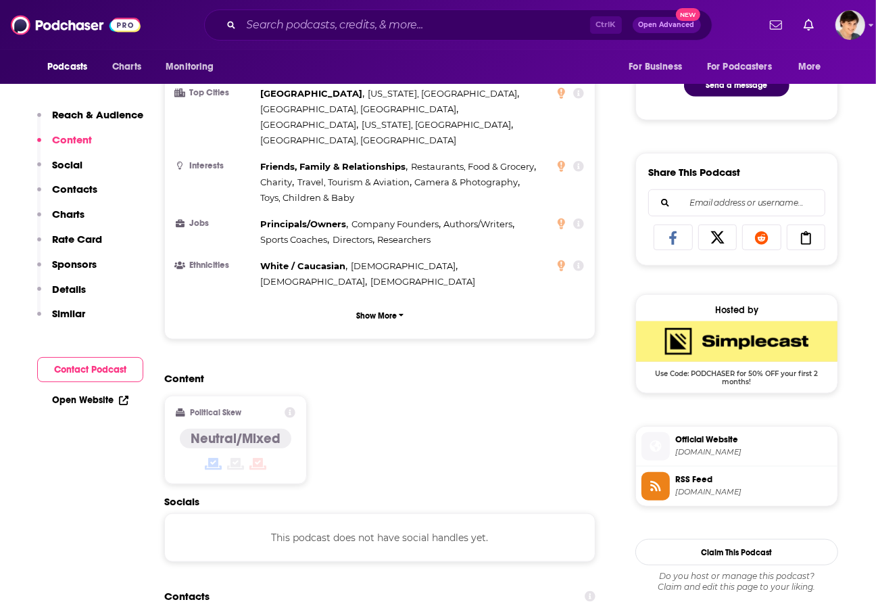
scroll to position [930, 0]
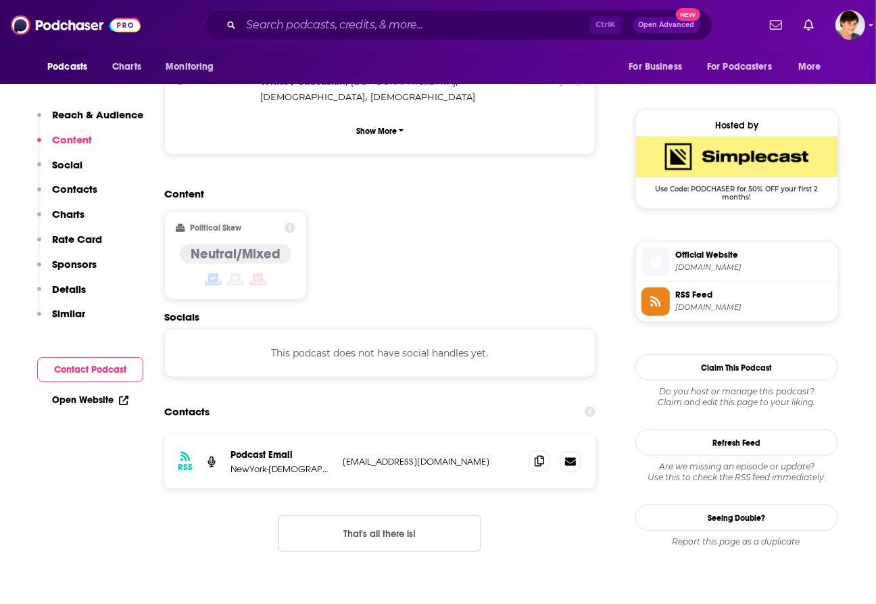
click at [535, 456] on icon at bounding box center [539, 461] width 9 height 11
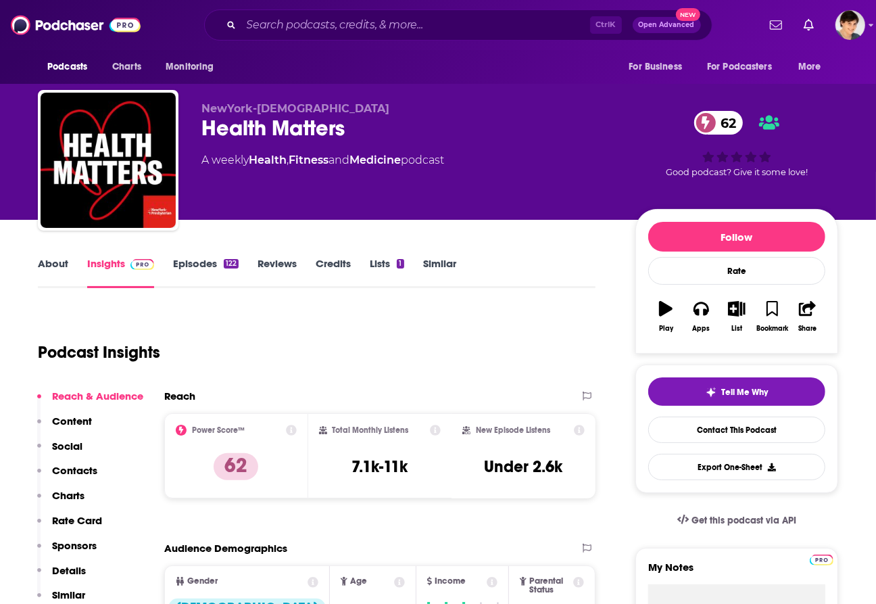
scroll to position [0, 0]
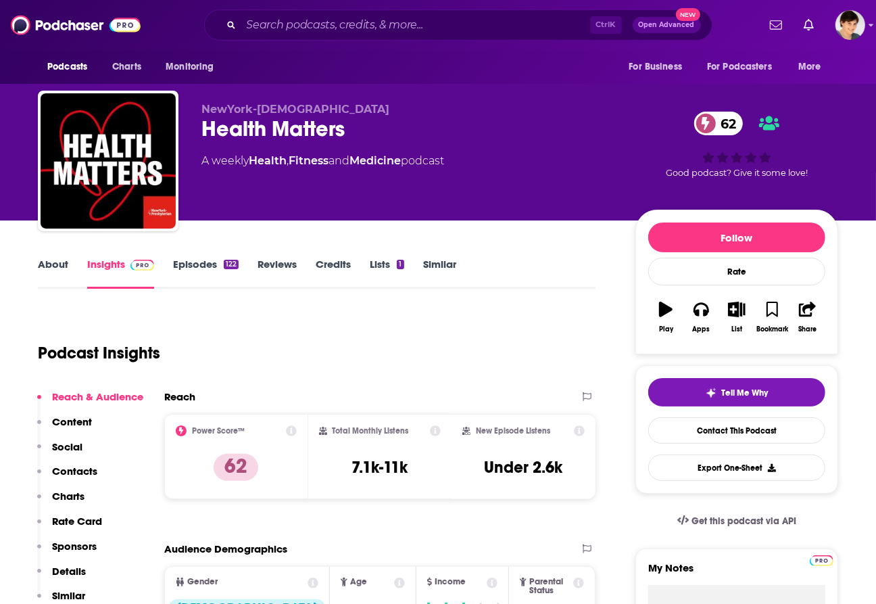
click at [53, 262] on link "About" at bounding box center [53, 273] width 30 height 31
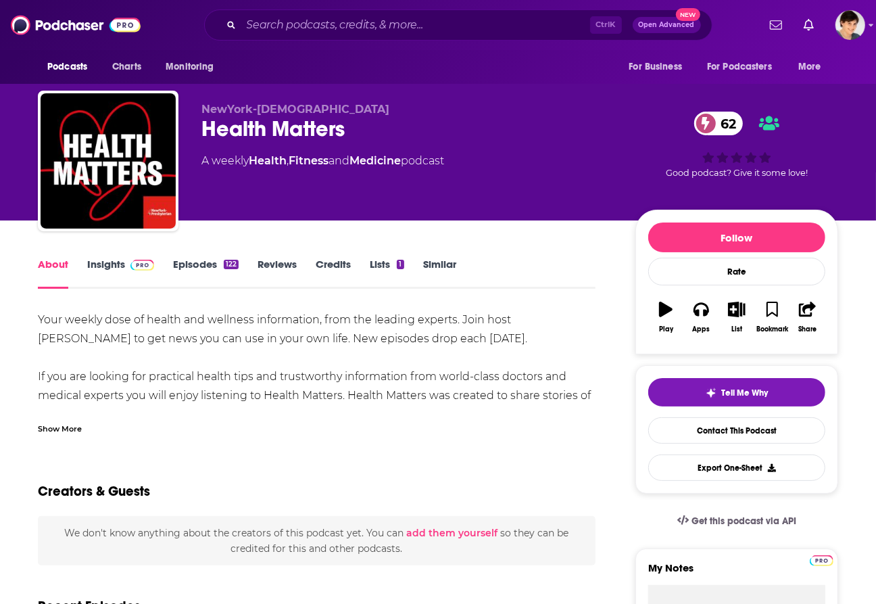
click at [68, 424] on div "Show More" at bounding box center [60, 427] width 44 height 13
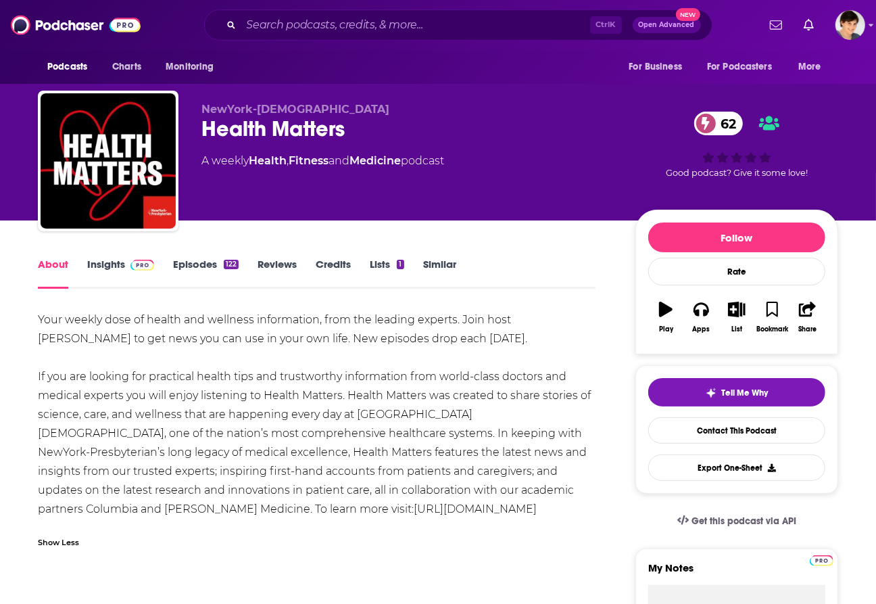
drag, startPoint x: 19, startPoint y: 313, endPoint x: 377, endPoint y: 512, distance: 409.7
copy div "Your weekly dose of health and wellness information, from the leading experts. …"
click at [226, 356] on div "Your weekly dose of health and wellness information, from the leading experts. …" at bounding box center [317, 414] width 558 height 208
click at [267, 416] on div "Your weekly dose of health and wellness information, from the leading experts. …" at bounding box center [317, 414] width 558 height 208
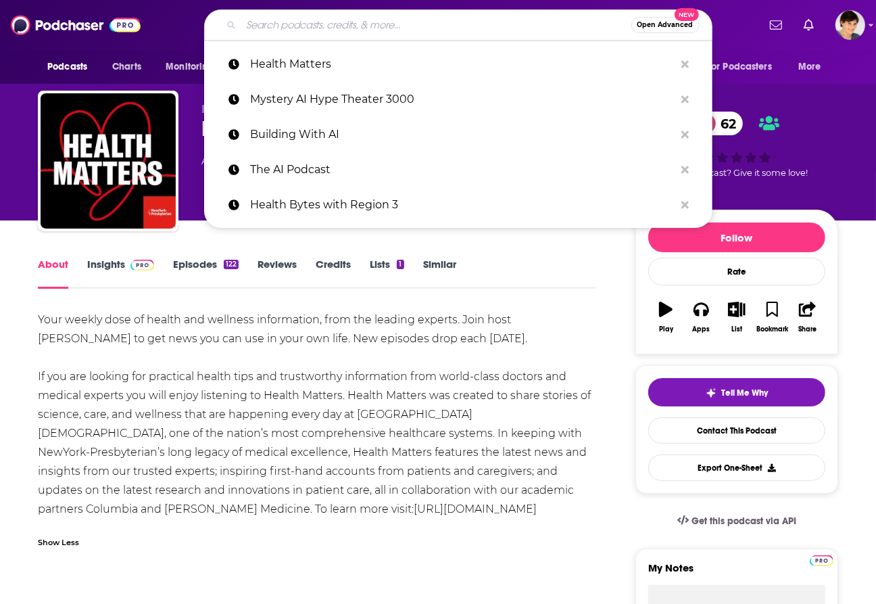
click at [382, 22] on input "Search podcasts, credits, & more..." at bounding box center [436, 25] width 390 height 22
paste input "The Compliance Guy"
type input "The Compliance Guy"
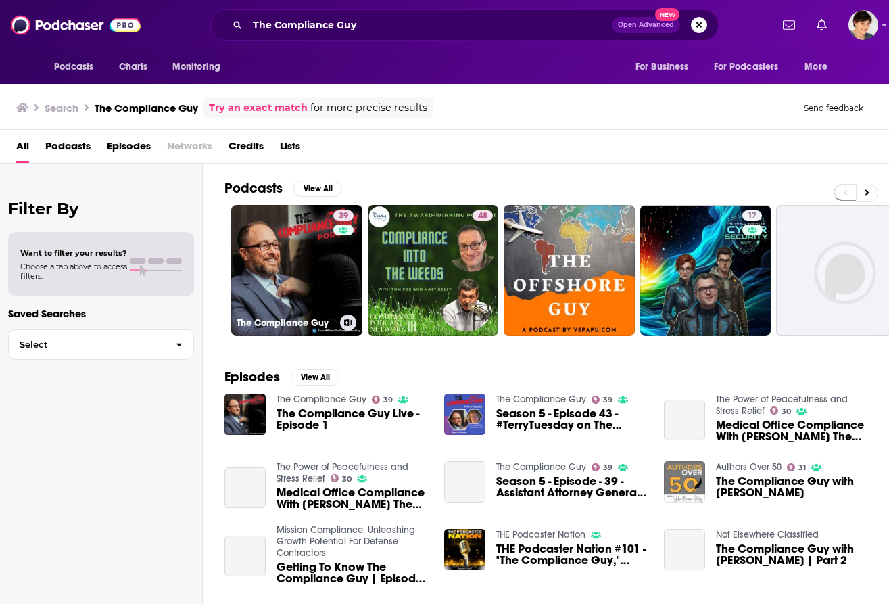
click at [314, 265] on link "39 The Compliance Guy" at bounding box center [296, 270] width 131 height 131
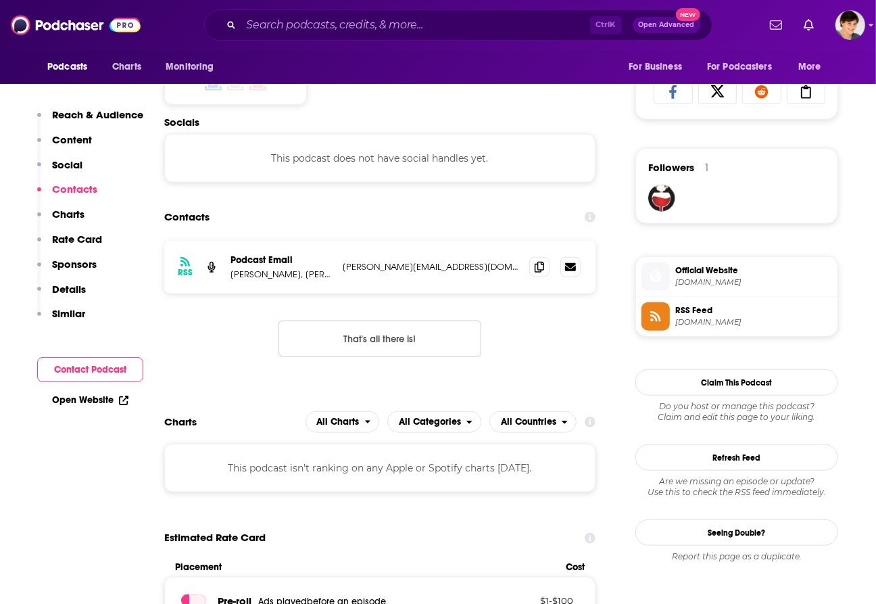
scroll to position [930, 0]
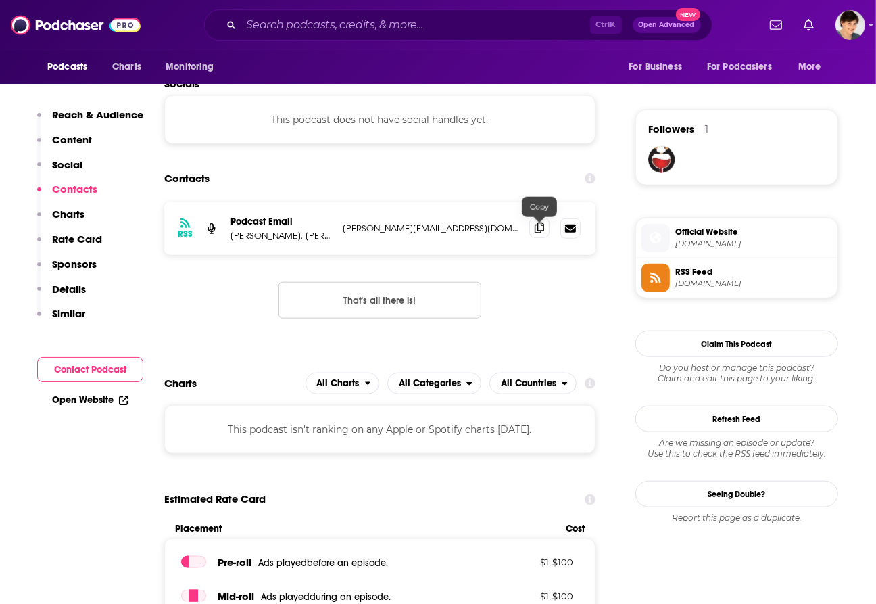
click at [539, 233] on icon at bounding box center [539, 227] width 9 height 11
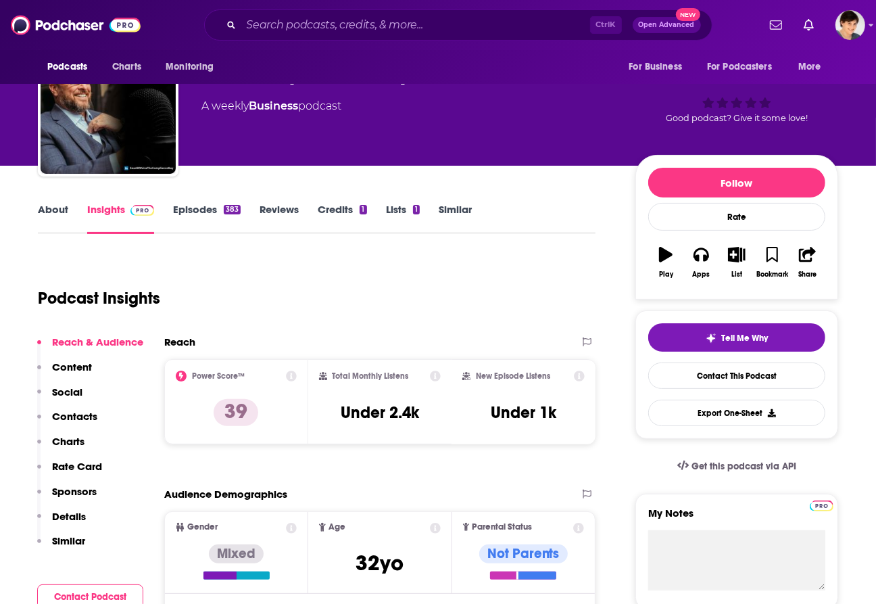
scroll to position [0, 0]
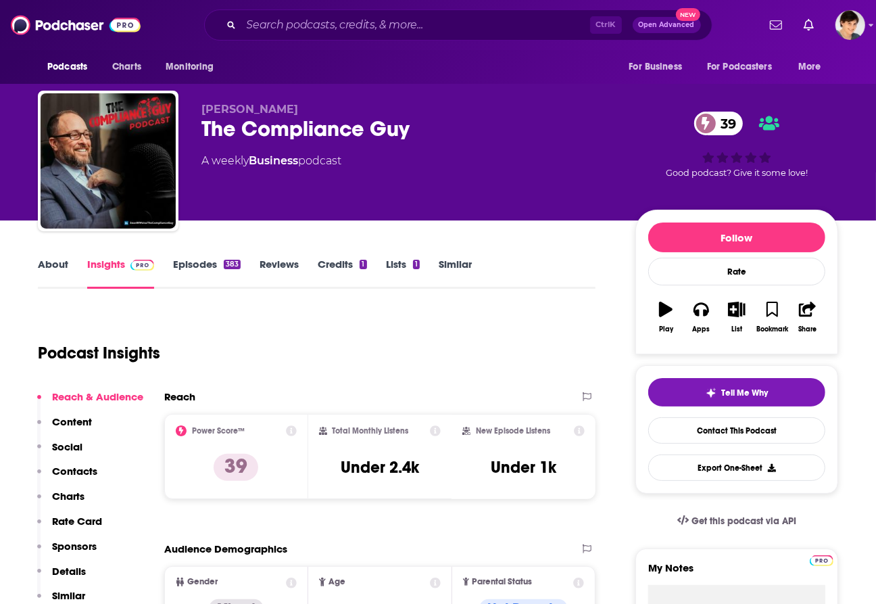
click at [319, 130] on div "The Compliance Guy 39" at bounding box center [407, 129] width 412 height 26
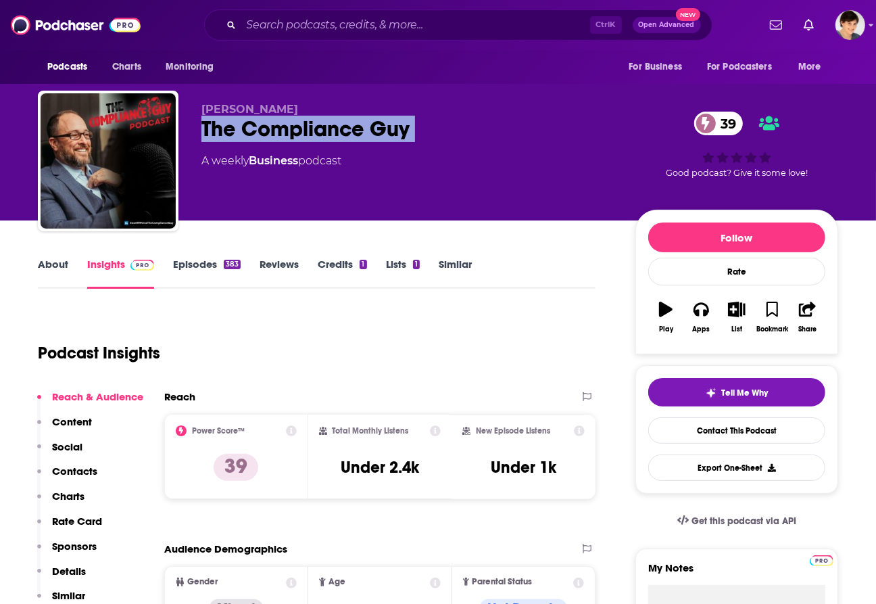
click at [319, 130] on div "The Compliance Guy 39" at bounding box center [407, 129] width 412 height 26
copy div "The Compliance Guy 39"
click at [62, 265] on link "About" at bounding box center [53, 273] width 30 height 31
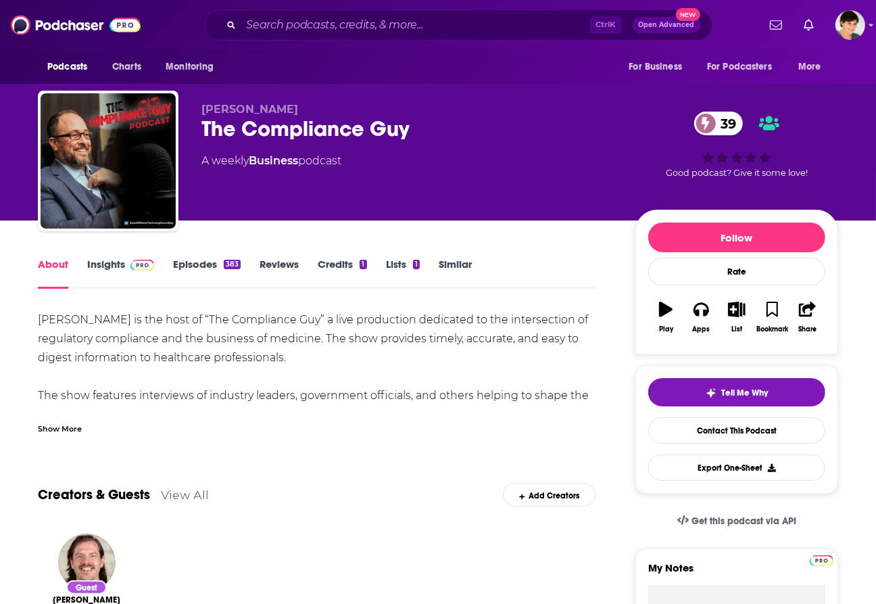
click at [70, 433] on div "Show More" at bounding box center [60, 427] width 44 height 13
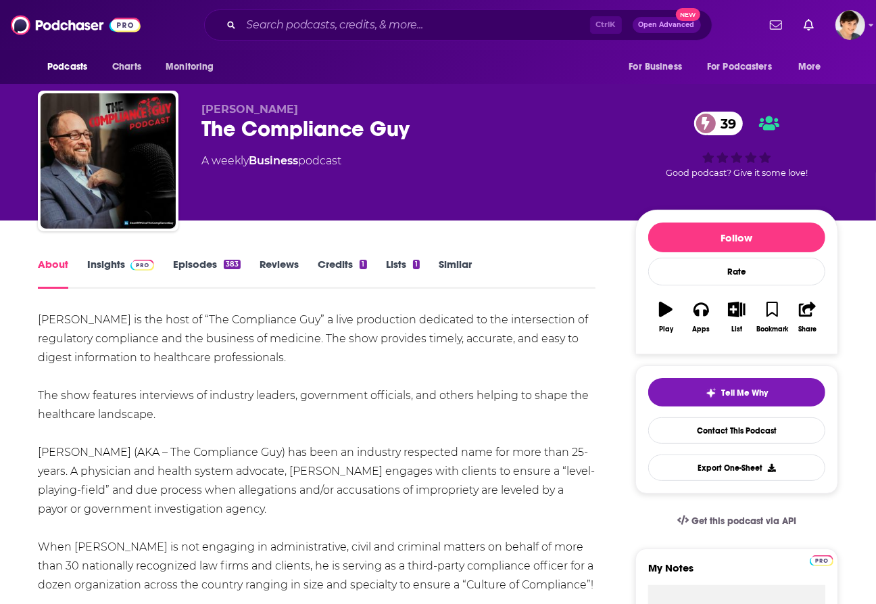
drag, startPoint x: 181, startPoint y: 418, endPoint x: 34, endPoint y: 320, distance: 177.0
copy div "[PERSON_NAME] is the host of “The Compliance Guy” a live production dedicated t…"
drag, startPoint x: 195, startPoint y: 108, endPoint x: 287, endPoint y: 108, distance: 92.6
click at [287, 108] on div "[PERSON_NAME] The Compliance Guy 39 A weekly Business podcast 39 Good podcast? …" at bounding box center [438, 164] width 800 height 146
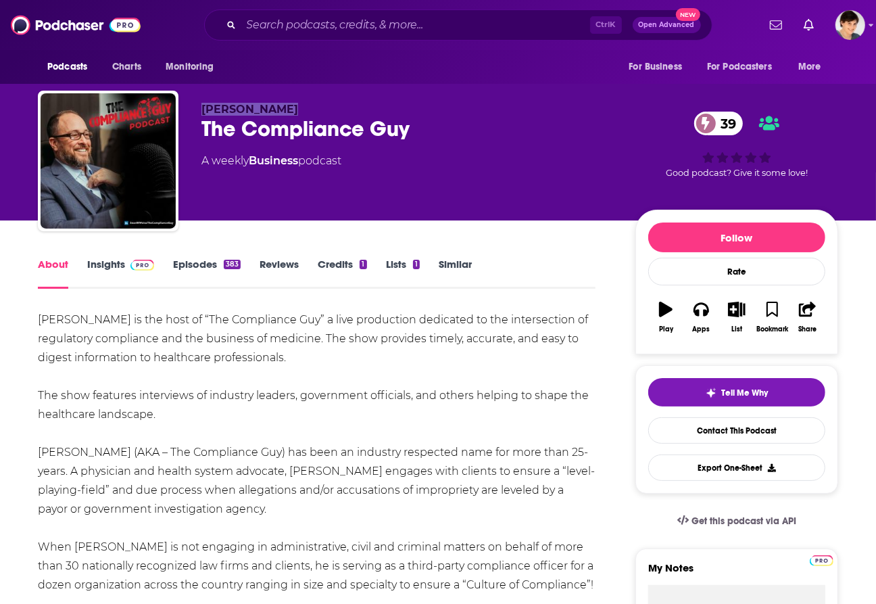
copy span "[PERSON_NAME]"
click at [292, 26] on input "Search podcasts, credits, & more..." at bounding box center [415, 25] width 349 height 22
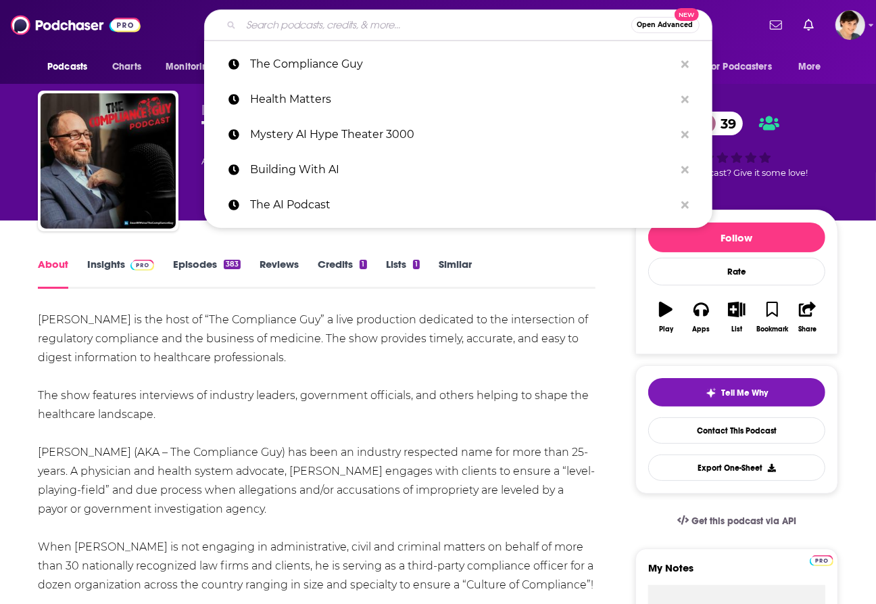
paste input "Partners in Digital Health"
type input "Partners in Digital Health"
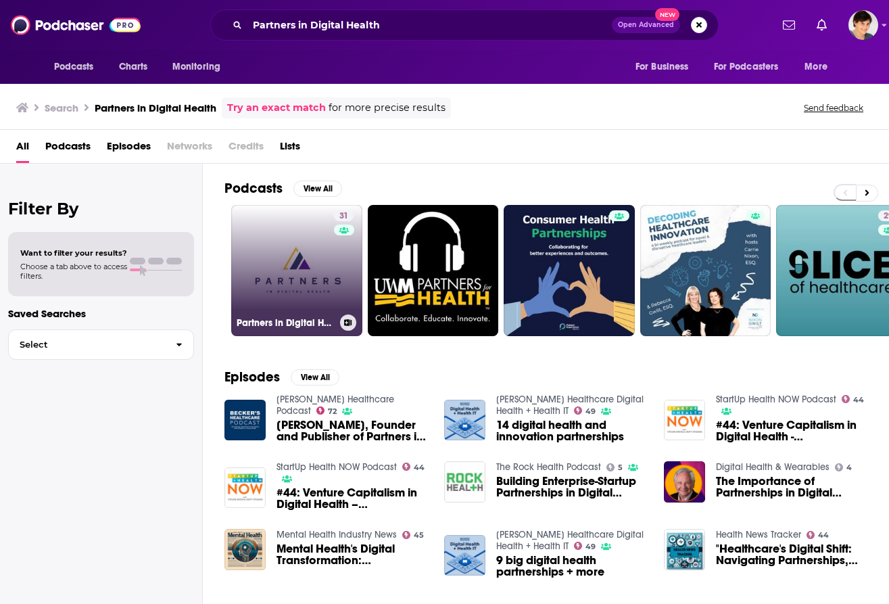
click at [309, 284] on link "31 Partners in Digital Health" at bounding box center [296, 270] width 131 height 131
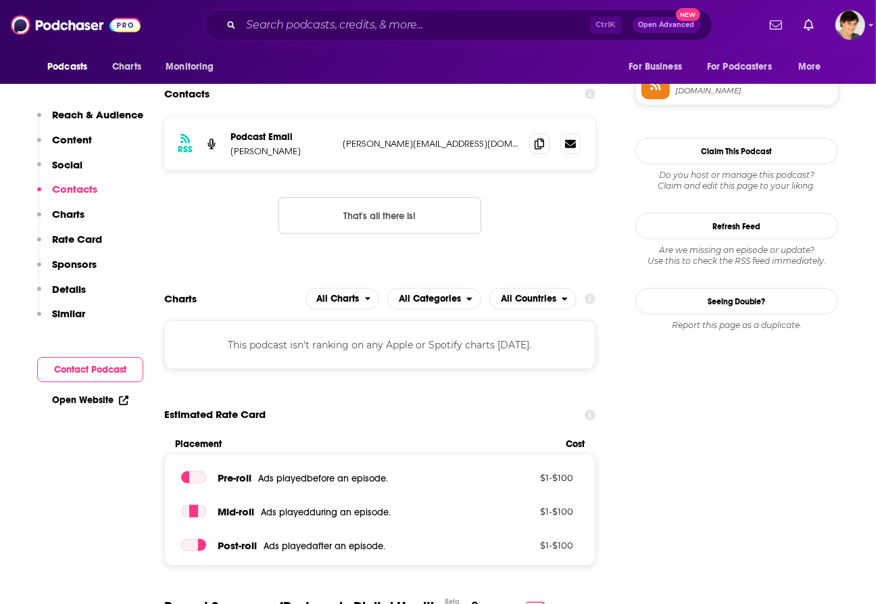
scroll to position [676, 0]
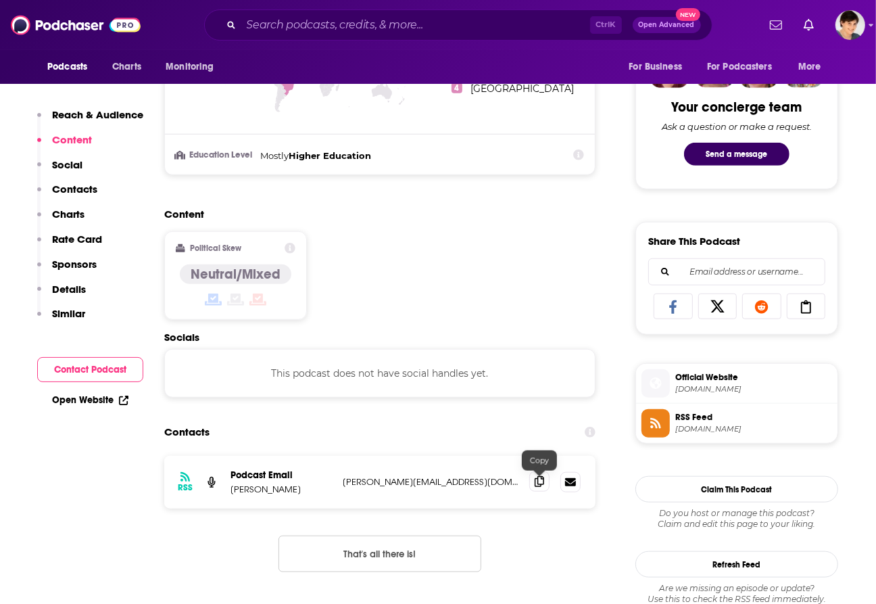
click at [539, 477] on span at bounding box center [539, 481] width 20 height 20
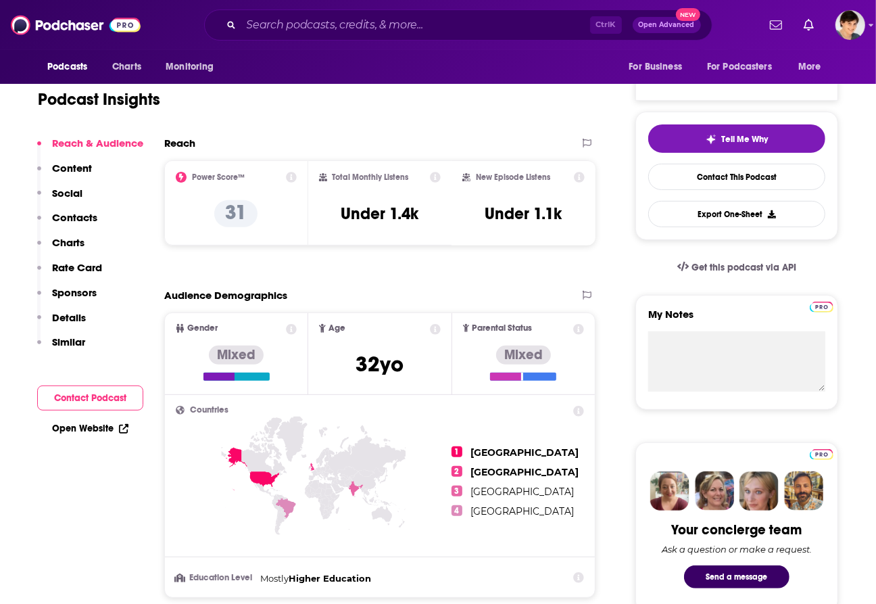
scroll to position [0, 0]
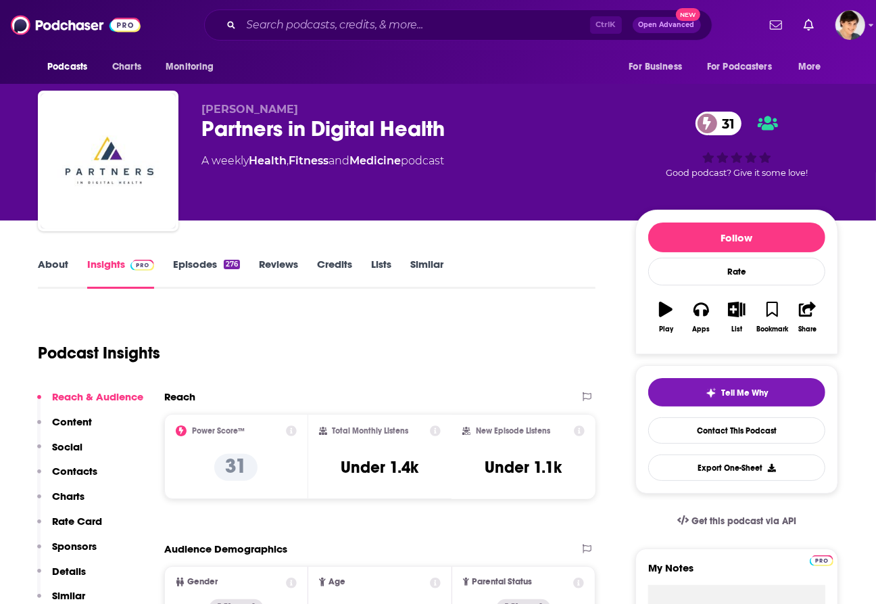
click at [268, 130] on div "Partners in Digital Health 31" at bounding box center [407, 129] width 412 height 26
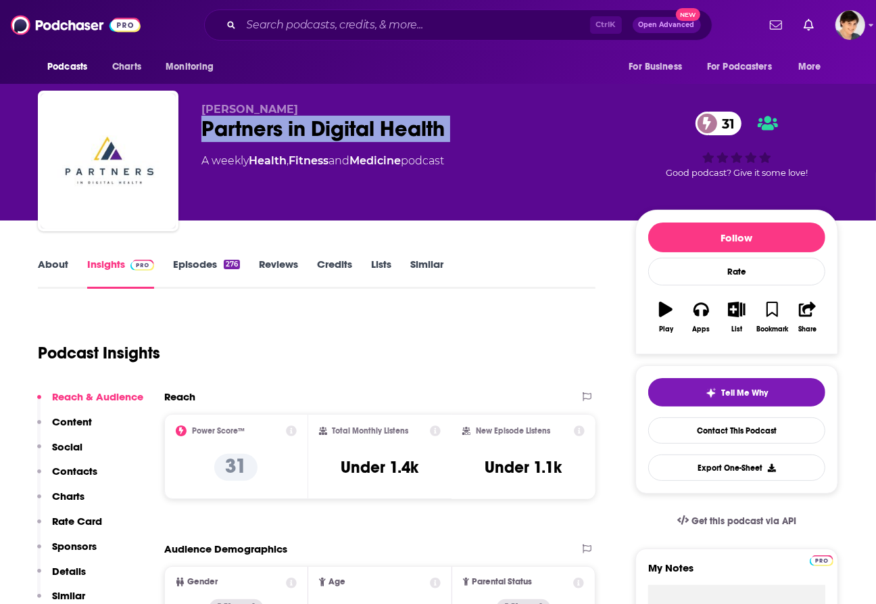
click at [268, 130] on div "Partners in Digital Health 31" at bounding box center [407, 129] width 412 height 26
copy div "Partners in Digital Health 31"
click at [45, 269] on link "About" at bounding box center [53, 273] width 30 height 31
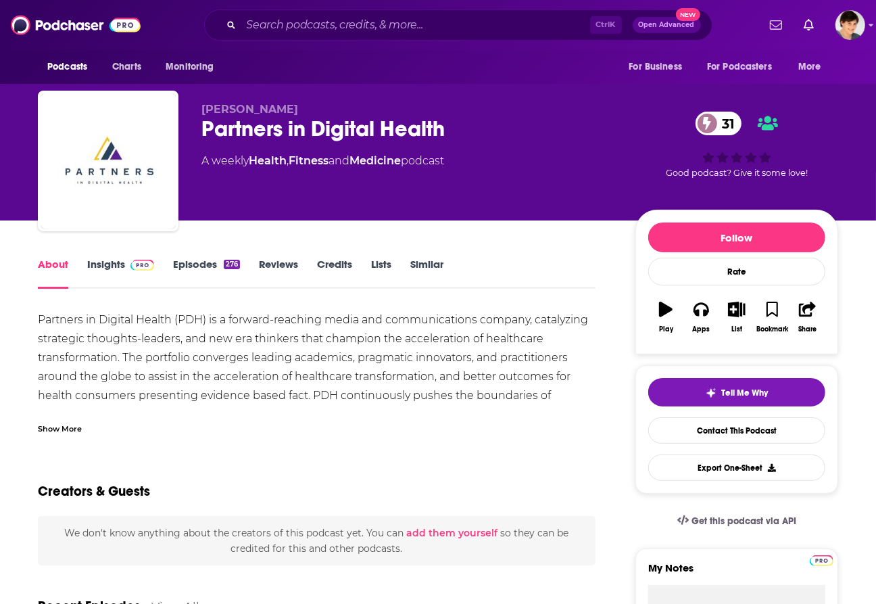
click at [53, 423] on div "Show More" at bounding box center [60, 427] width 44 height 13
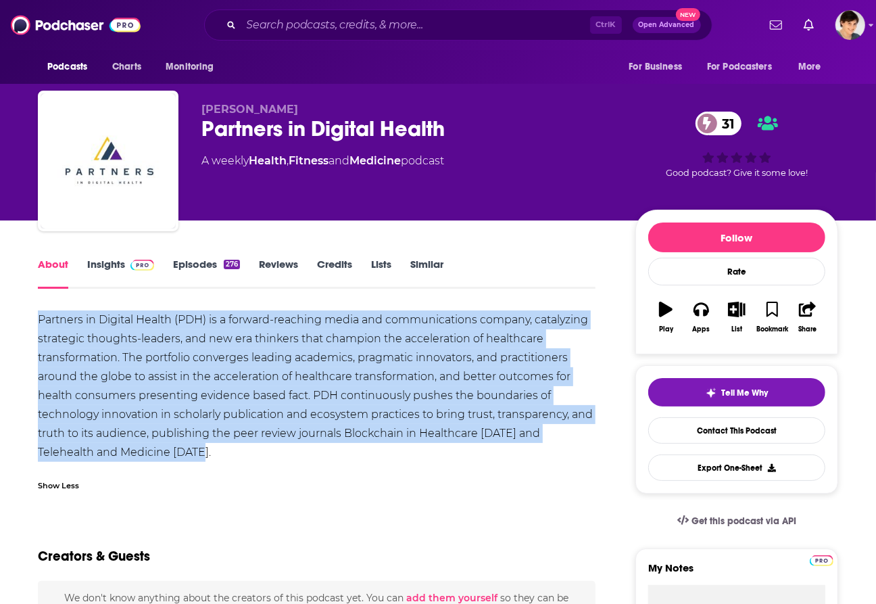
drag, startPoint x: 174, startPoint y: 448, endPoint x: 32, endPoint y: 323, distance: 188.2
copy div "Partners in Digital Health (PDH) is a forward-reaching media and communications…"
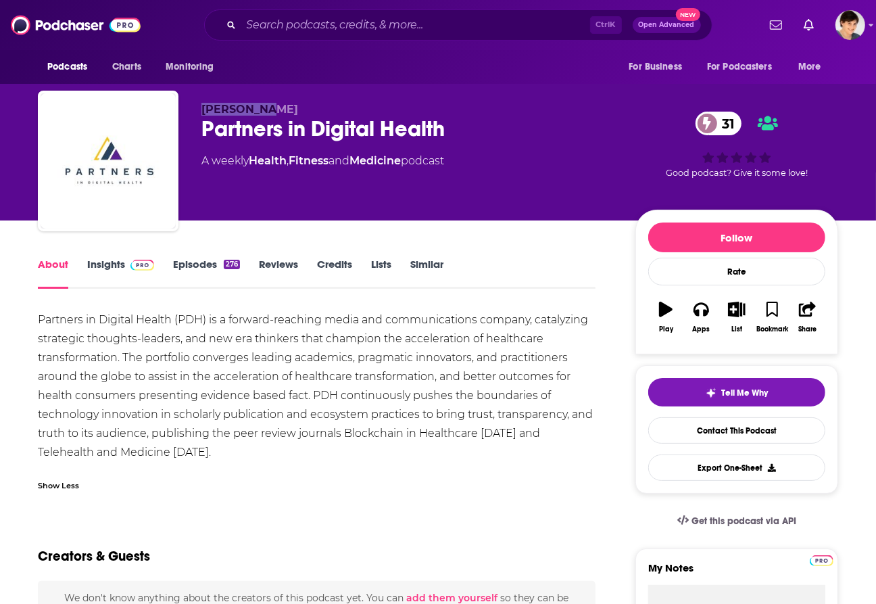
drag, startPoint x: 196, startPoint y: 102, endPoint x: 274, endPoint y: 107, distance: 78.6
click at [274, 107] on div "[PERSON_NAME] Partners in Digital Health 31 A weekly Health , Fitness and Medic…" at bounding box center [438, 164] width 800 height 146
copy span "[PERSON_NAME]"
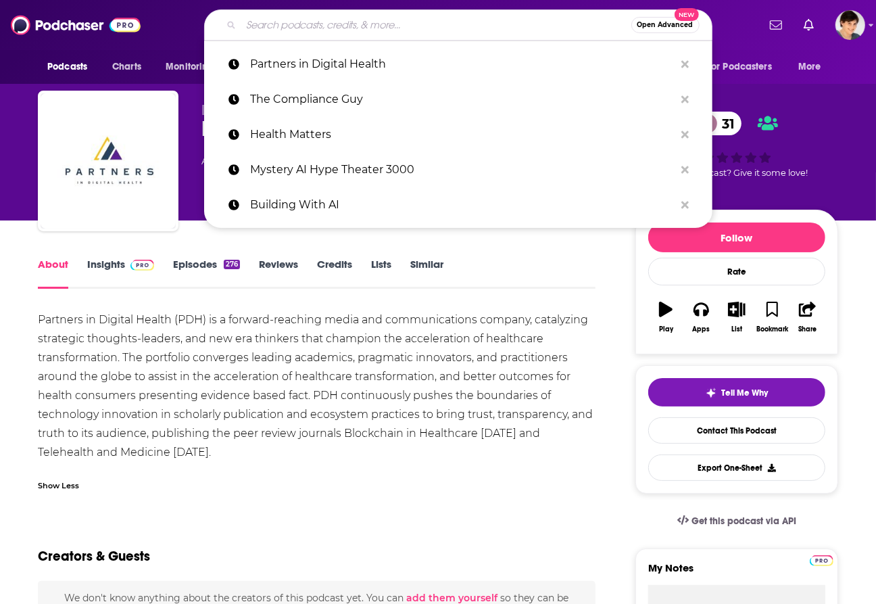
click at [406, 22] on input "Search podcasts, credits, & more..." at bounding box center [436, 25] width 390 height 22
paste input "In Machines We Trust AI"
type input "In Machines We Trust AI"
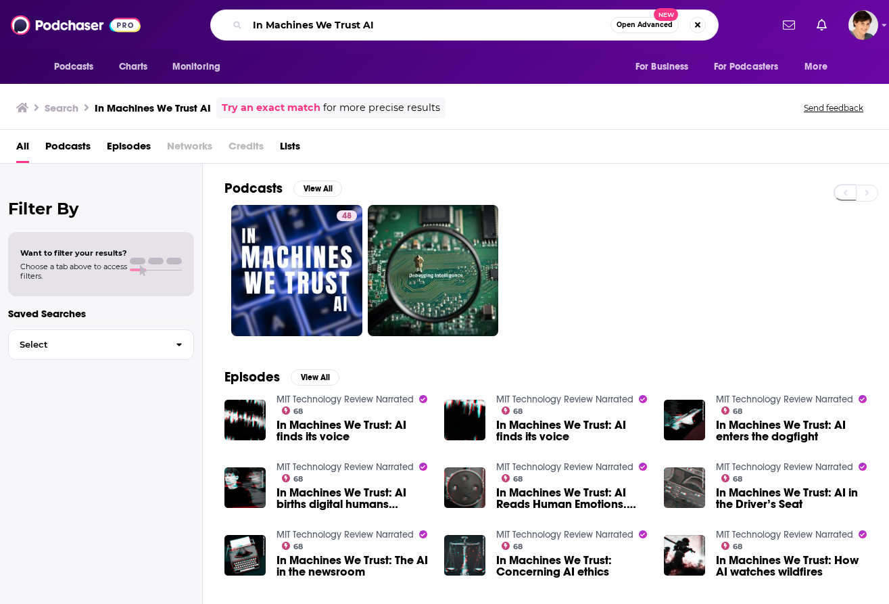
click at [333, 27] on input "In Machines We Trust AI" at bounding box center [428, 25] width 363 height 22
paste input "Future Human +"
type input "Future Human +"
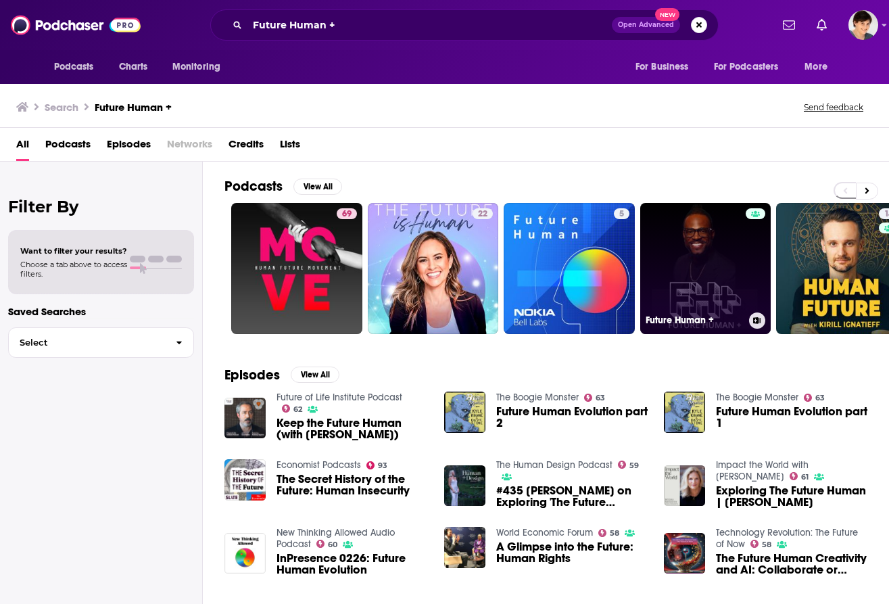
click at [687, 272] on link "Future Human +" at bounding box center [705, 268] width 131 height 131
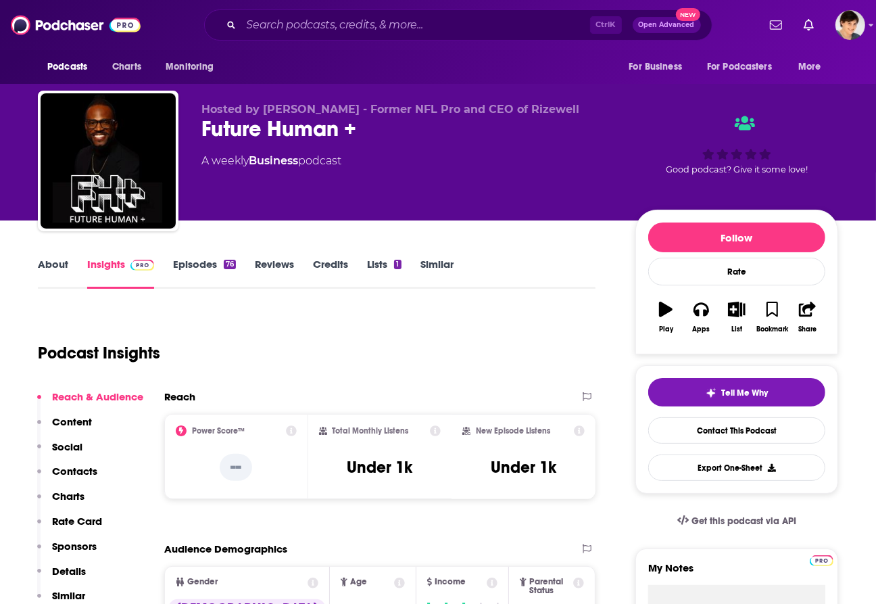
click at [51, 262] on link "About" at bounding box center [53, 273] width 30 height 31
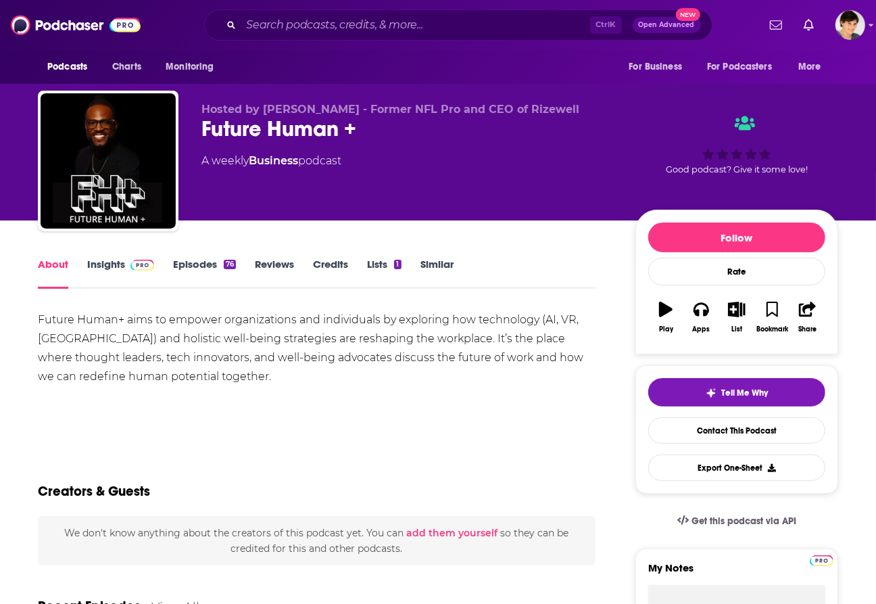
click at [264, 134] on div "Future Human +" at bounding box center [407, 129] width 412 height 26
click at [266, 128] on div "Future Human +" at bounding box center [407, 129] width 412 height 26
copy div "Future Human +"
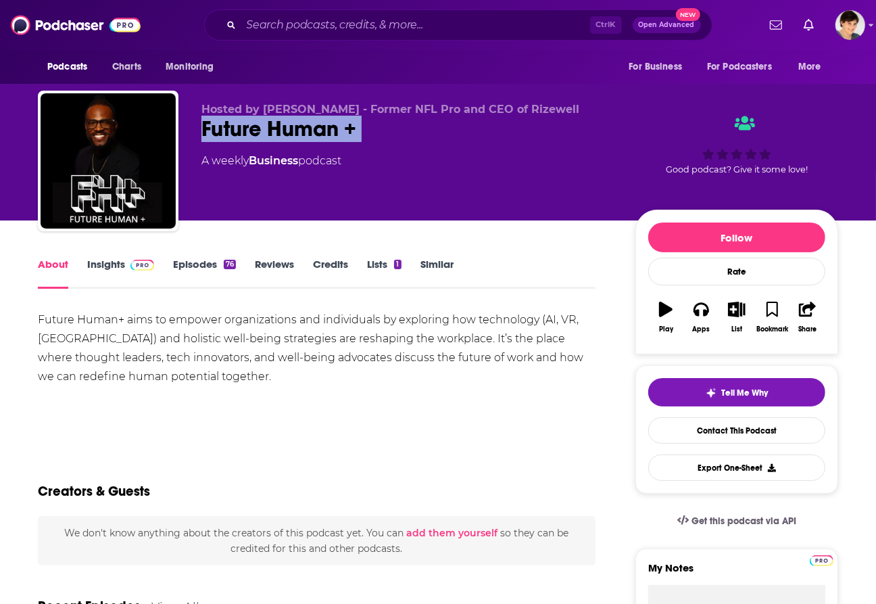
click at [416, 145] on div "Hosted by [PERSON_NAME] - Former NFL Pro and CEO of Rizewell Future Human + A w…" at bounding box center [407, 157] width 412 height 108
drag, startPoint x: 260, startPoint y: 110, endPoint x: 347, endPoint y: 112, distance: 86.5
click at [347, 112] on span "Hosted by [PERSON_NAME] - Former NFL Pro and CEO of Rizewell" at bounding box center [390, 109] width 378 height 13
copy span "[PERSON_NAME]"
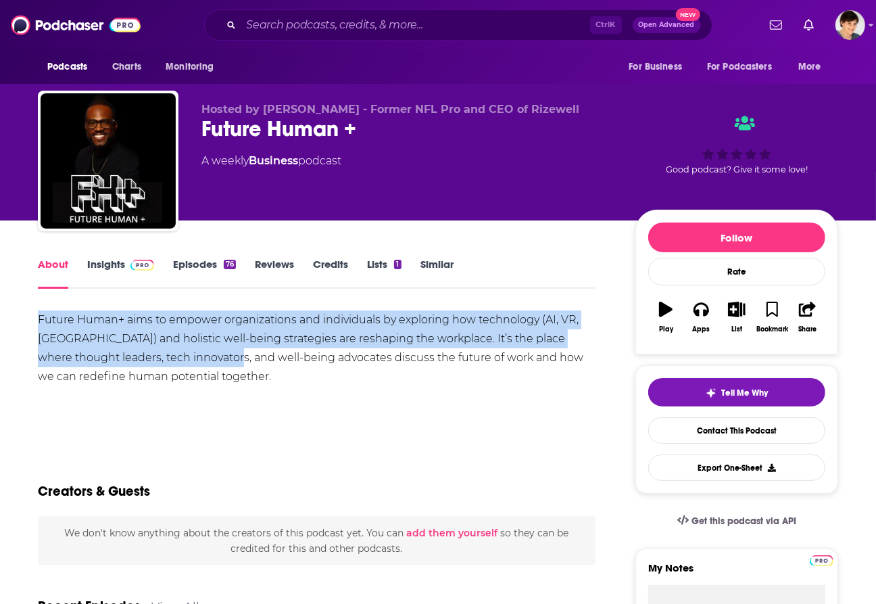
drag, startPoint x: 183, startPoint y: 368, endPoint x: 28, endPoint y: 316, distance: 163.5
click at [106, 348] on div "Future Human+ aims to empower organizations and individuals by exploring how te…" at bounding box center [317, 348] width 558 height 76
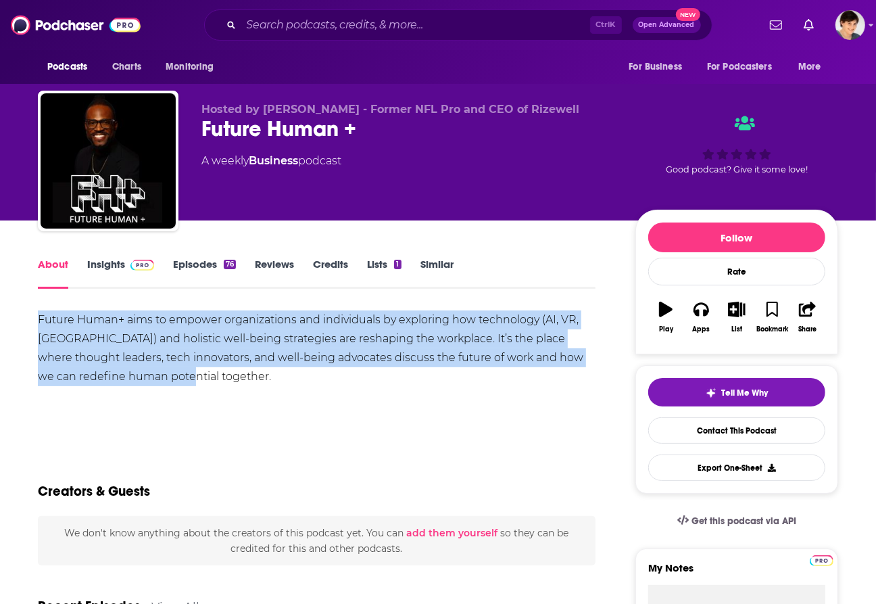
drag, startPoint x: 32, startPoint y: 315, endPoint x: 155, endPoint y: 373, distance: 136.7
click at [98, 267] on link "Insights" at bounding box center [120, 273] width 67 height 31
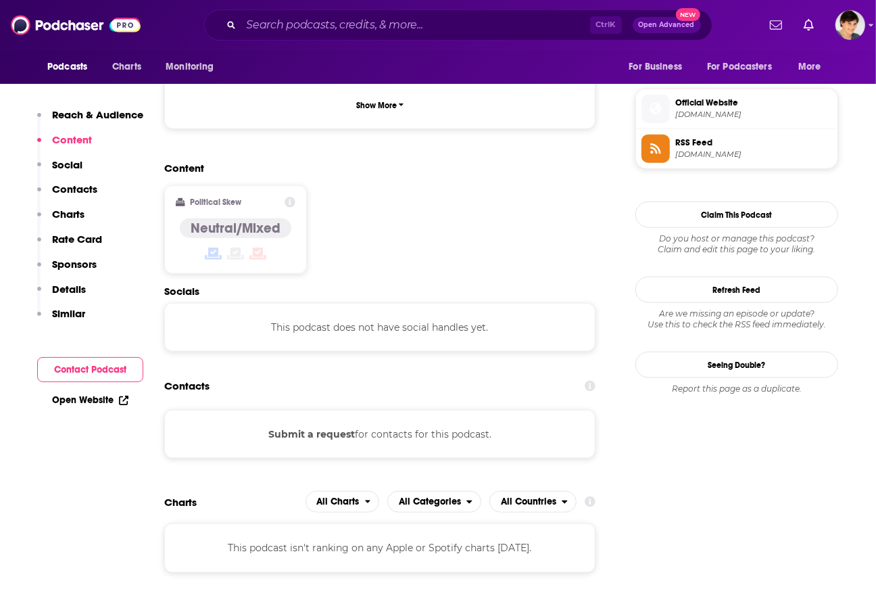
scroll to position [761, 0]
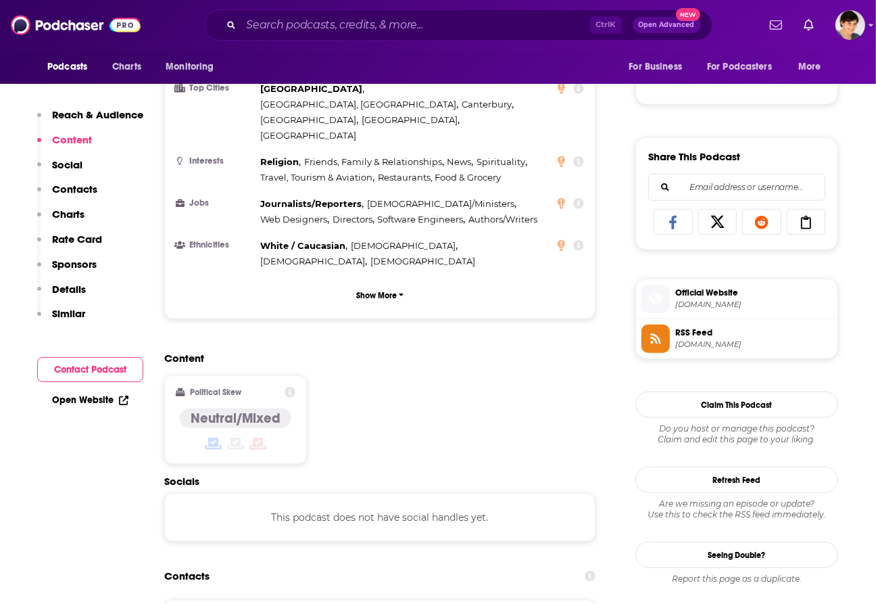
click at [688, 310] on span "[DOMAIN_NAME]" at bounding box center [753, 304] width 157 height 10
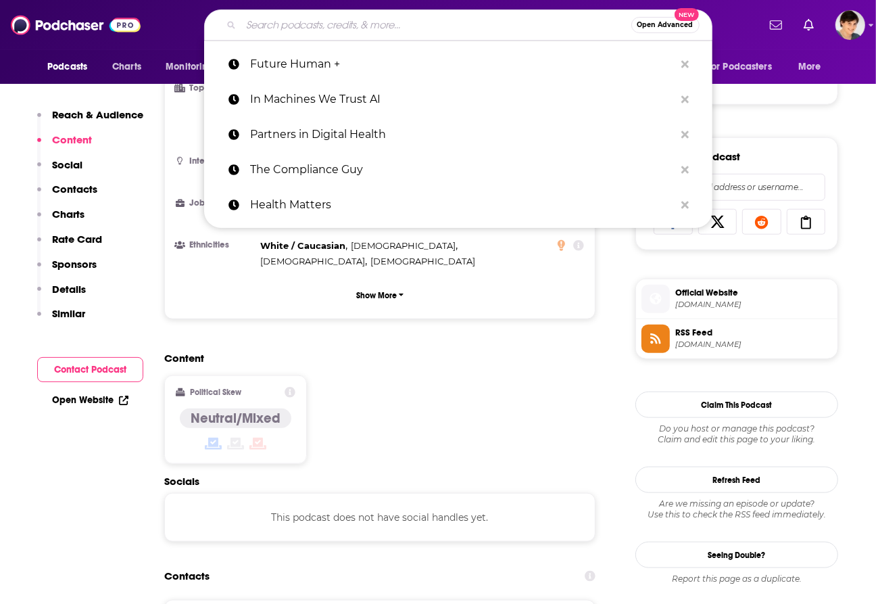
click at [366, 22] on input "Search podcasts, credits, & more..." at bounding box center [436, 25] width 390 height 22
paste input "Born to Heal: Holistic Healing for Optimal Health"
type input "Born to Heal: Holistic Healing for Optimal Health"
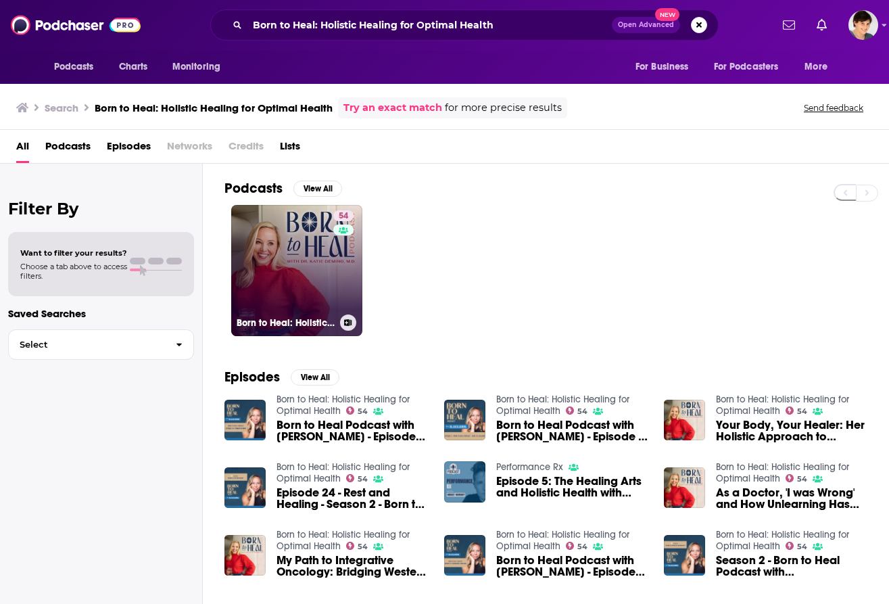
click at [264, 282] on link "54 Born to Heal: Holistic Healing for Optimal Health" at bounding box center [296, 270] width 131 height 131
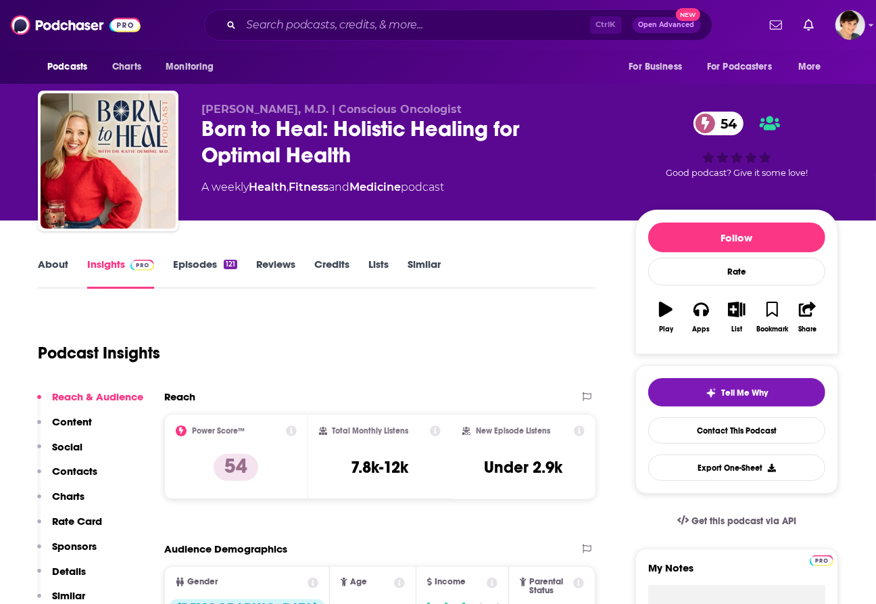
click at [62, 264] on link "About" at bounding box center [53, 273] width 30 height 31
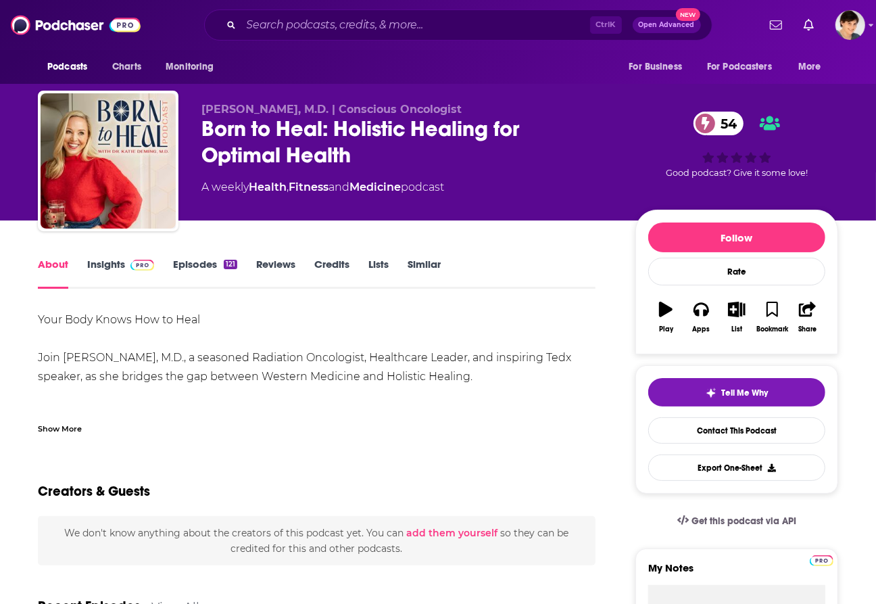
drag, startPoint x: 502, startPoint y: 379, endPoint x: 32, endPoint y: 323, distance: 473.2
drag, startPoint x: 204, startPoint y: 112, endPoint x: 331, endPoint y: 114, distance: 127.1
click at [331, 114] on div "[PERSON_NAME], M.D. | Conscious Oncologist Born to Heal: Holistic Healing for O…" at bounding box center [438, 164] width 800 height 146
click at [108, 256] on div "About Insights Episodes 121 Reviews Credits Lists Similar" at bounding box center [317, 272] width 558 height 33
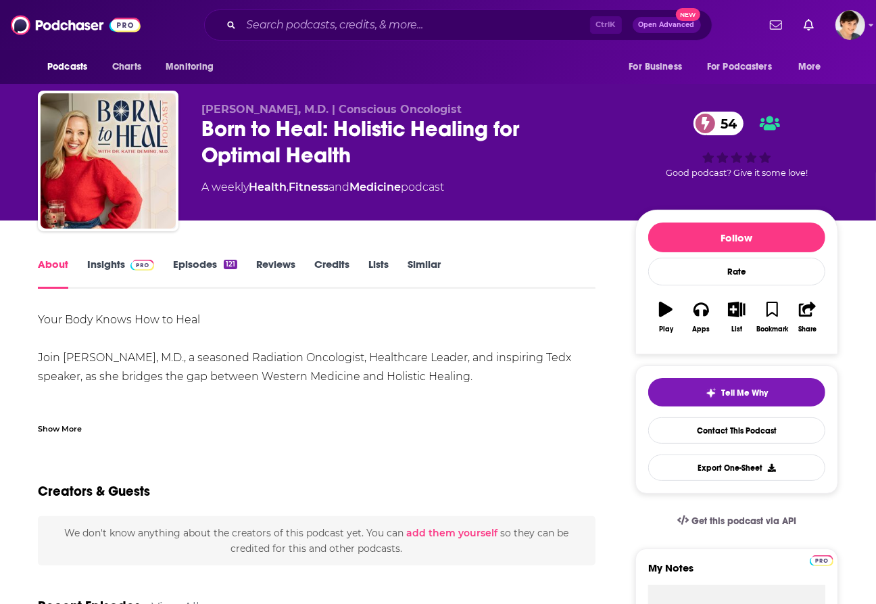
click at [109, 259] on link "Insights" at bounding box center [120, 273] width 67 height 31
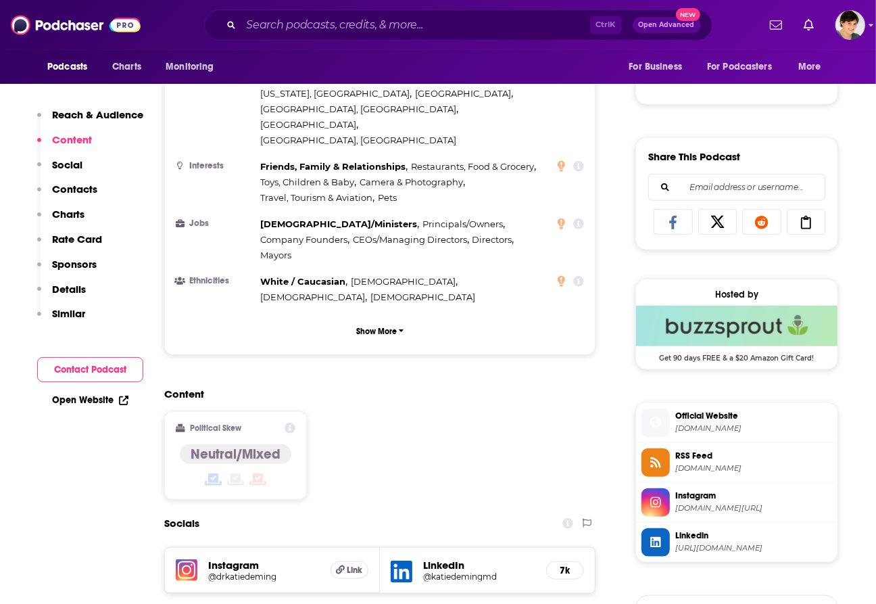
scroll to position [1099, 0]
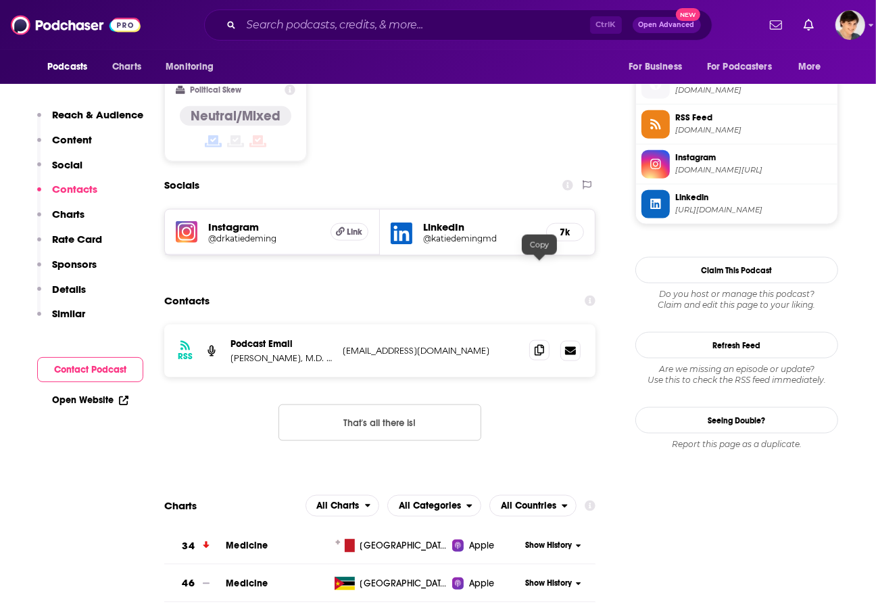
click at [535, 345] on icon at bounding box center [539, 350] width 9 height 11
click at [352, 28] on input "Search podcasts, credits, & more..." at bounding box center [415, 25] width 349 height 22
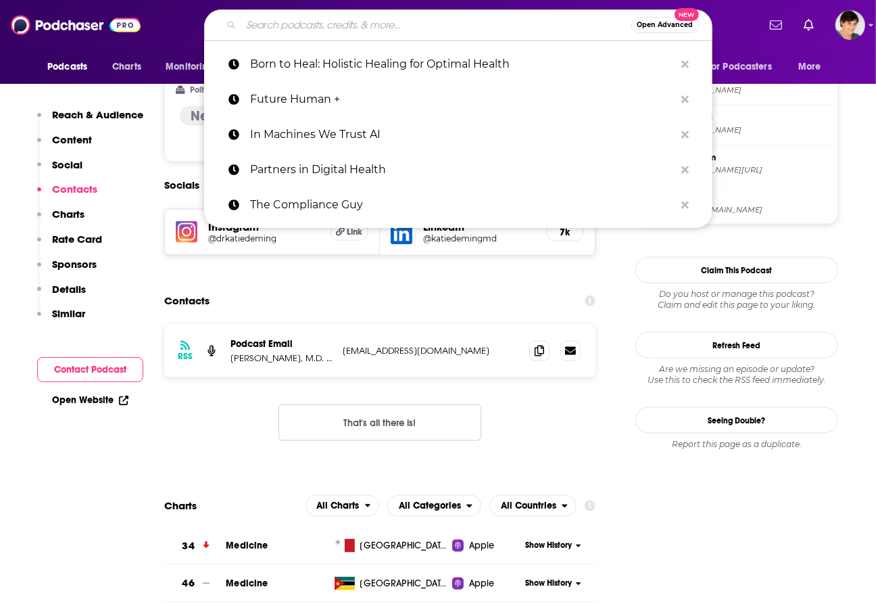
paste input "Ideas To Human Better"
type input "Ideas To Human Better"
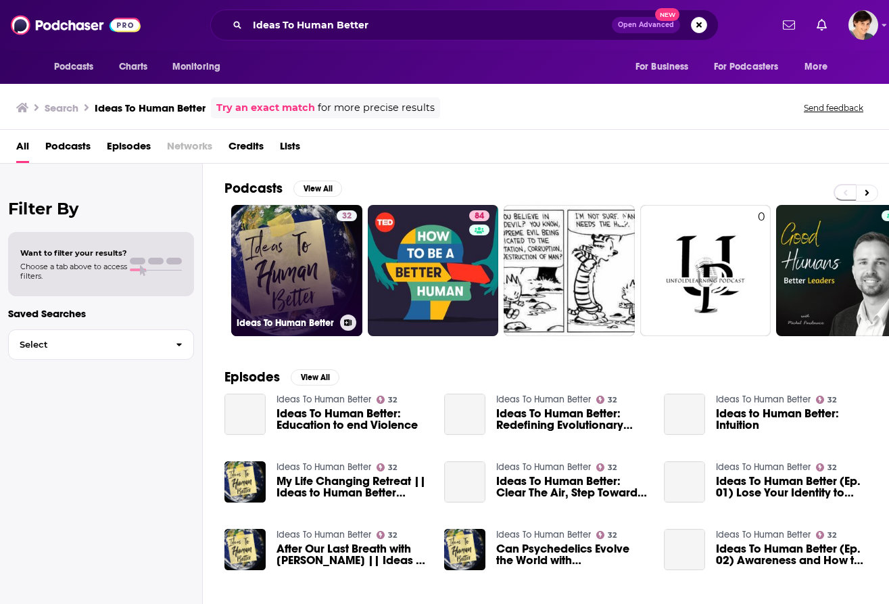
click at [276, 287] on link "32 Ideas To Human Better" at bounding box center [296, 270] width 131 height 131
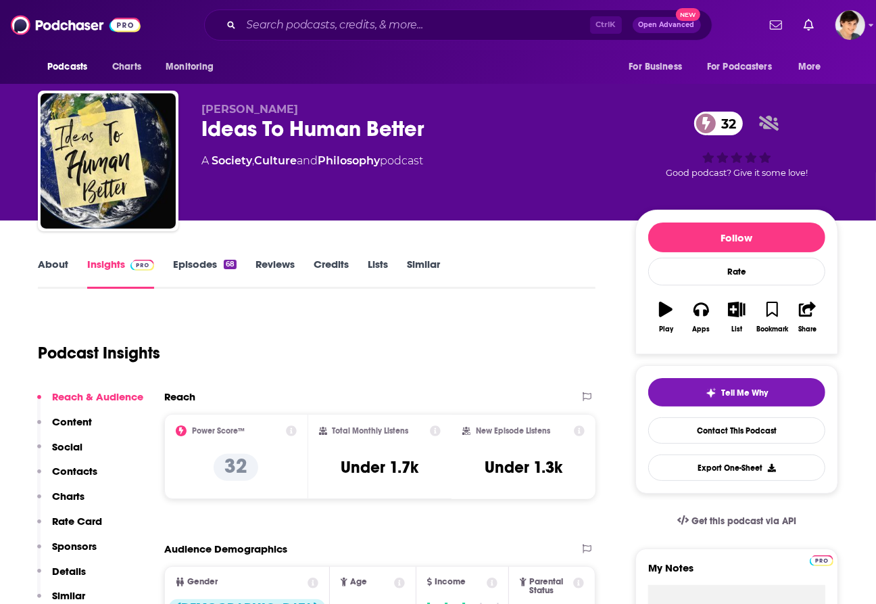
click at [45, 269] on link "About" at bounding box center [53, 273] width 30 height 31
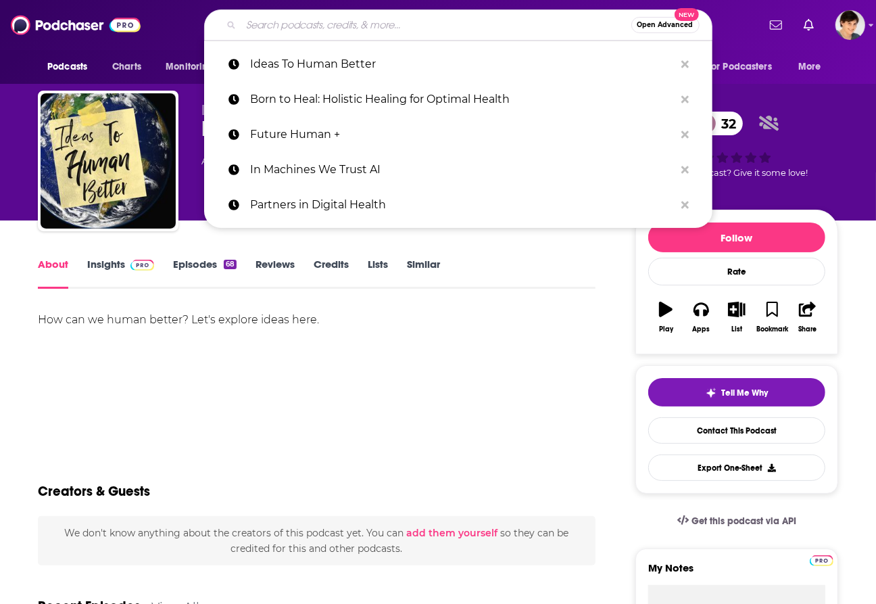
click at [289, 29] on input "Search podcasts, credits, & more..." at bounding box center [436, 25] width 390 height 22
paste input "UnabridgedMD"
type input "UnabridgedMD"
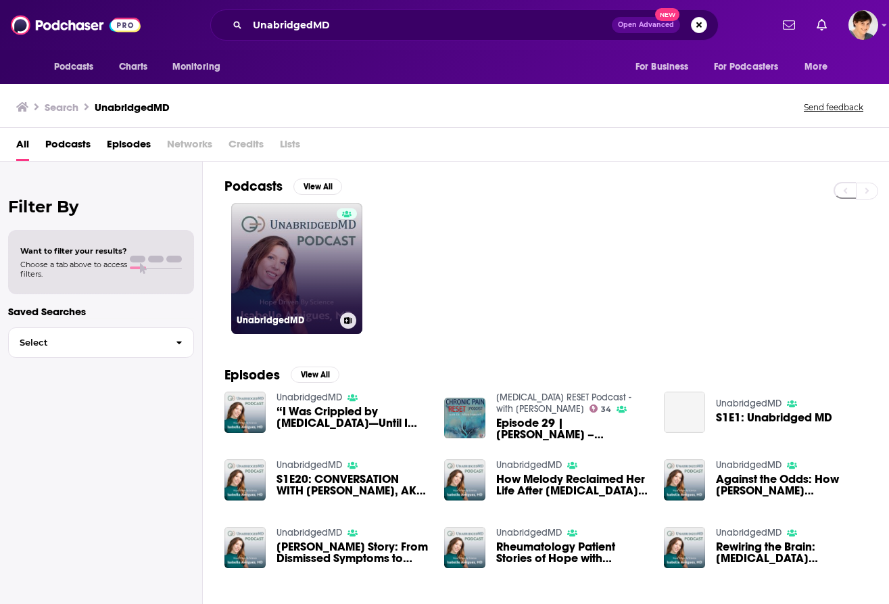
click at [289, 258] on link "UnabridgedMD" at bounding box center [296, 268] width 131 height 131
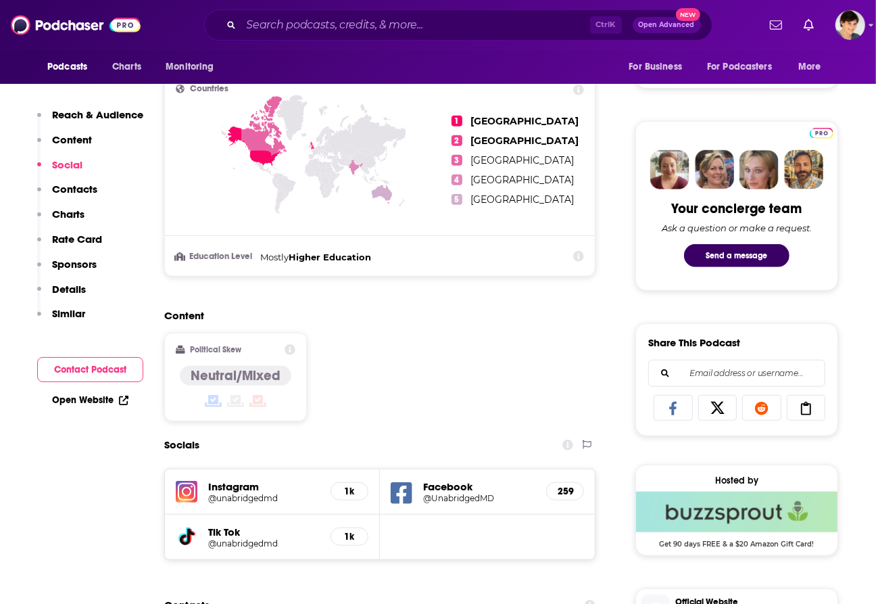
scroll to position [845, 0]
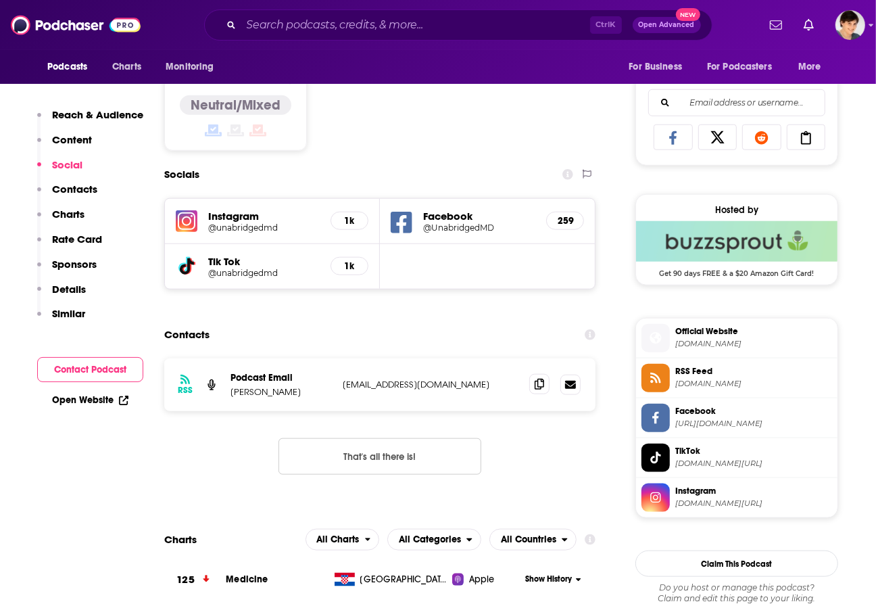
click at [536, 386] on icon at bounding box center [539, 384] width 9 height 11
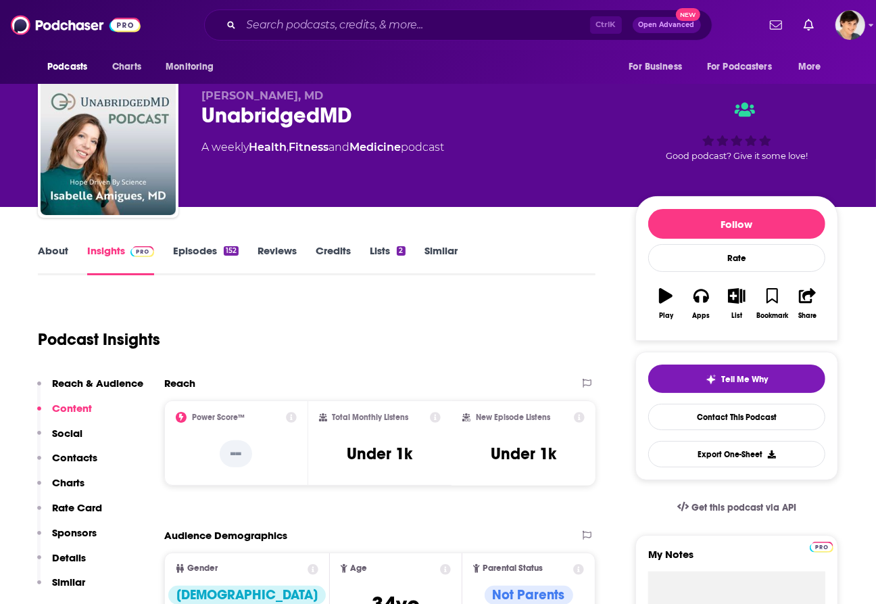
scroll to position [0, 0]
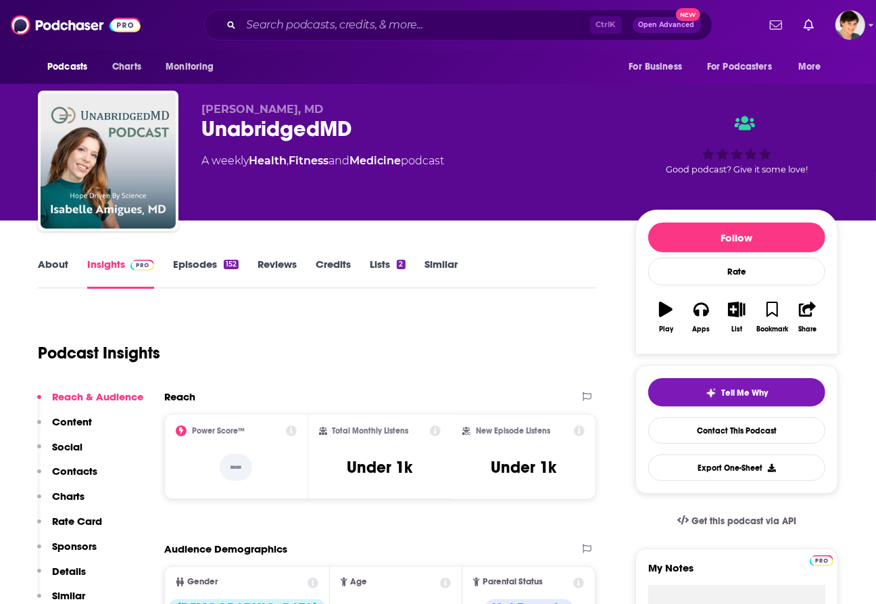
click at [57, 267] on link "About" at bounding box center [53, 273] width 30 height 31
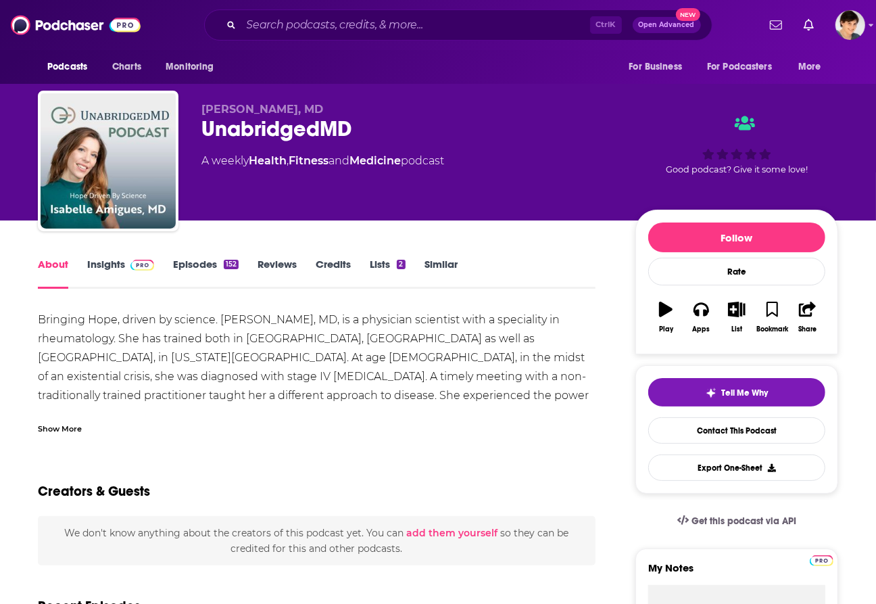
click at [66, 424] on div "Show More" at bounding box center [60, 427] width 44 height 13
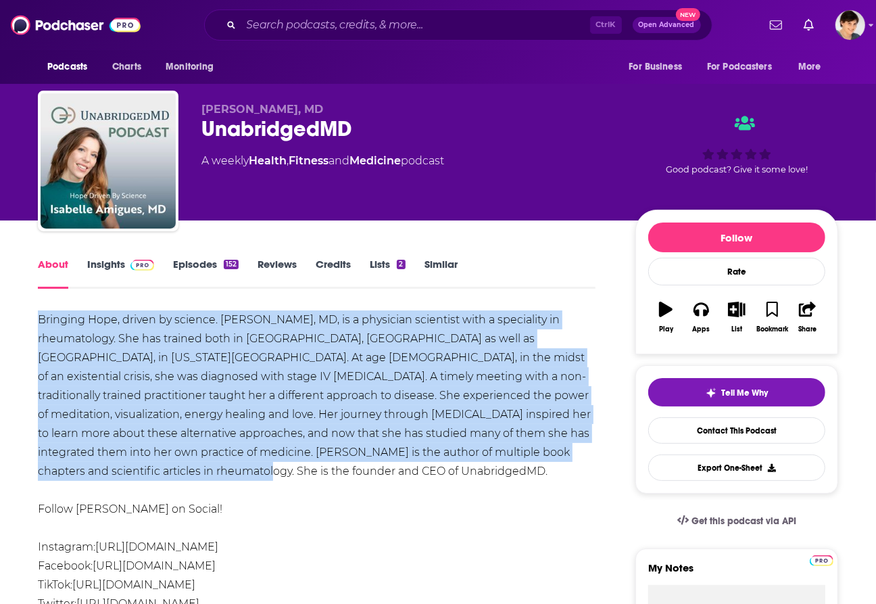
drag, startPoint x: 150, startPoint y: 466, endPoint x: 7, endPoint y: 308, distance: 213.0
drag, startPoint x: 217, startPoint y: 112, endPoint x: 352, endPoint y: 112, distance: 135.2
click at [352, 112] on div "[PERSON_NAME], MD UnabridgedMD A weekly Health , Fitness and Medicine podcast G…" at bounding box center [438, 164] width 800 height 146
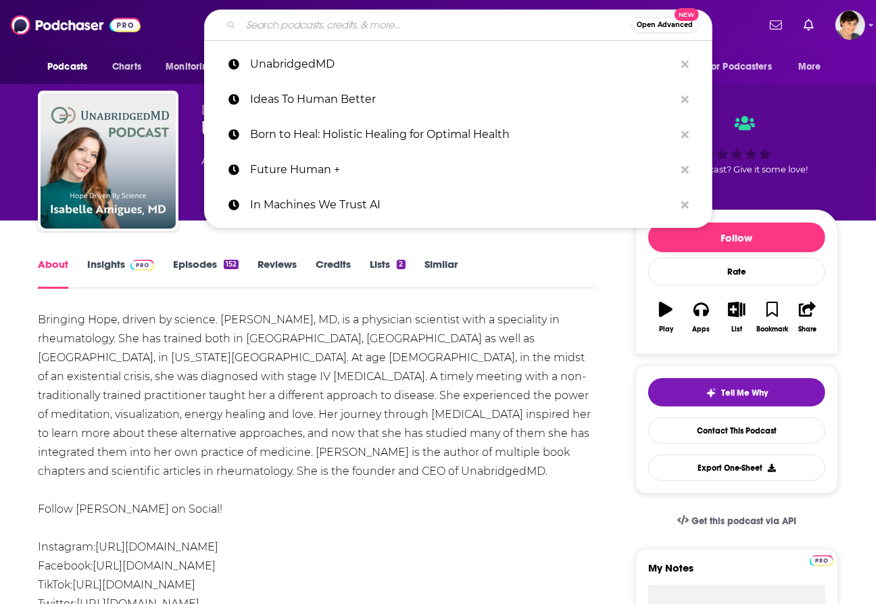
click at [370, 24] on input "Search podcasts, credits, & more..." at bounding box center [436, 25] width 390 height 22
paste input "The 229 Podcast"
type input "The 229 Podcast"
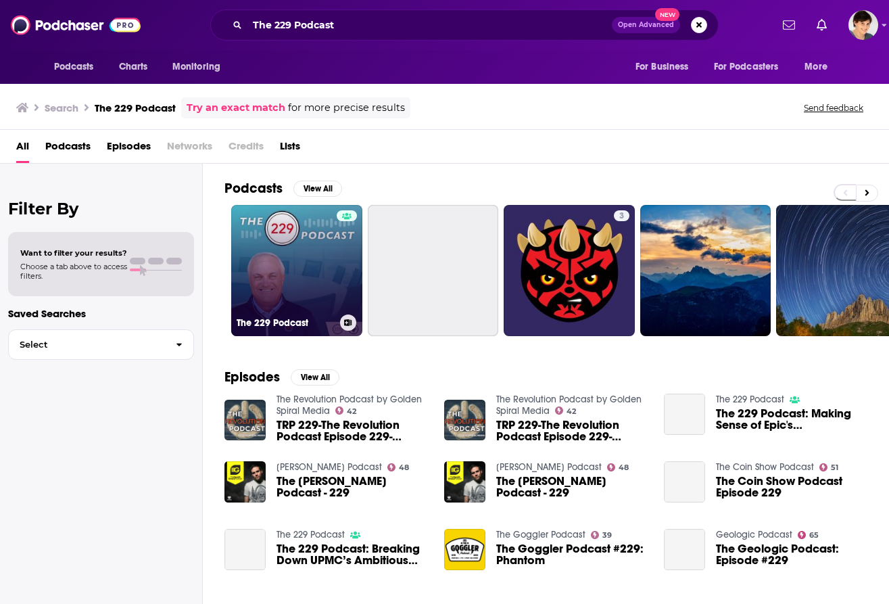
click at [311, 274] on link "The 229 Podcast" at bounding box center [296, 270] width 131 height 131
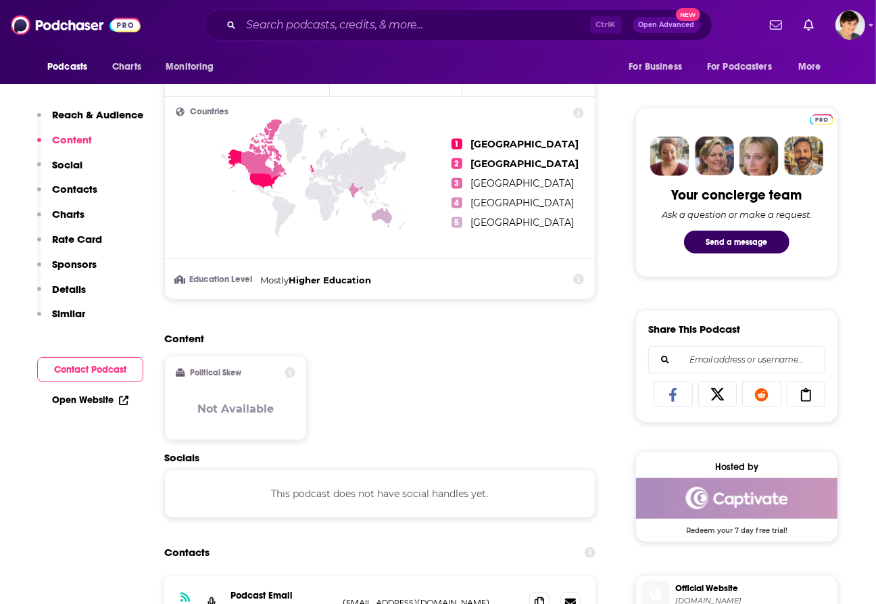
scroll to position [845, 0]
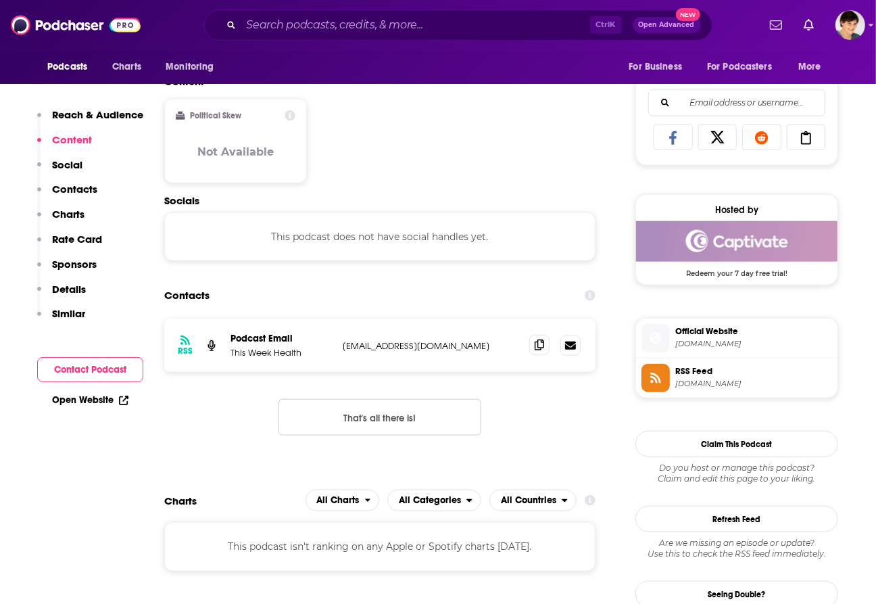
click at [539, 355] on span at bounding box center [539, 345] width 20 height 20
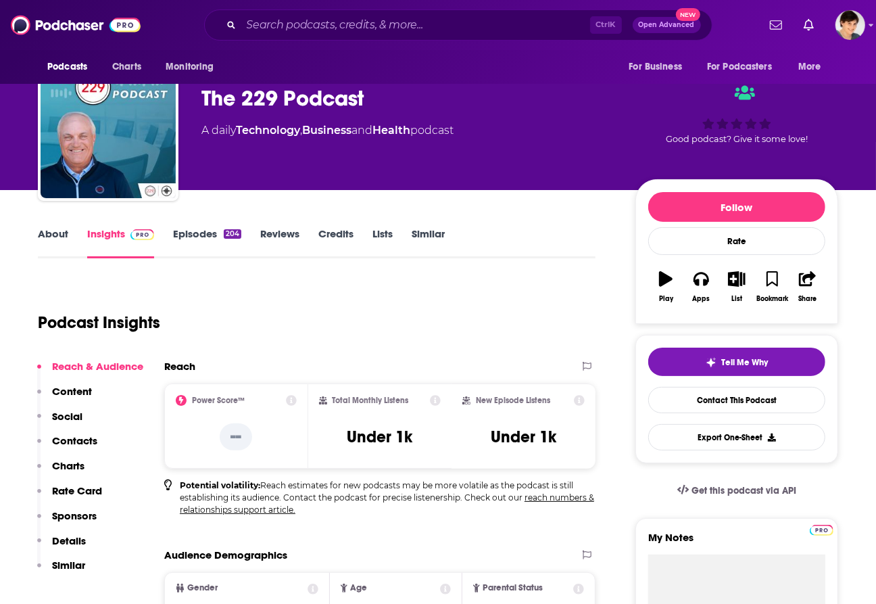
scroll to position [0, 0]
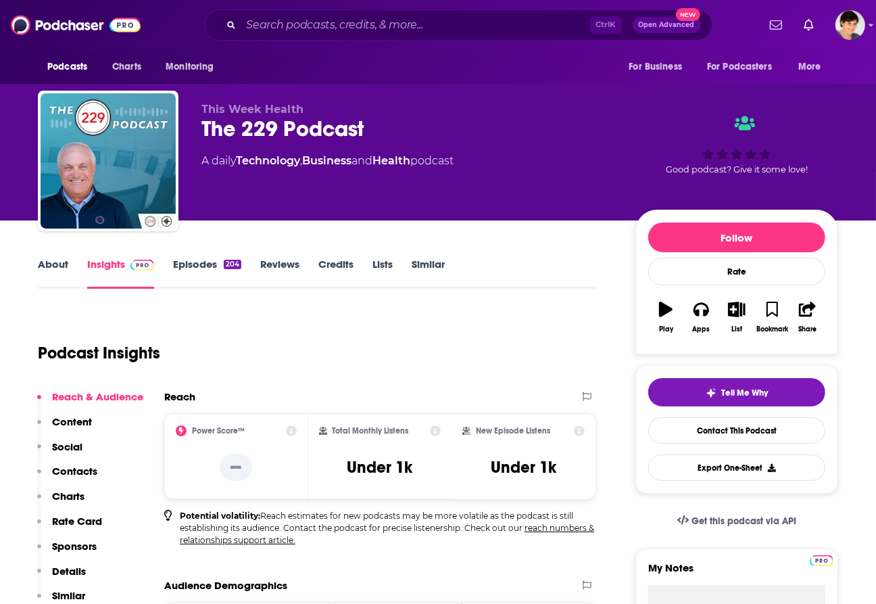
click at [53, 260] on link "About" at bounding box center [53, 273] width 30 height 31
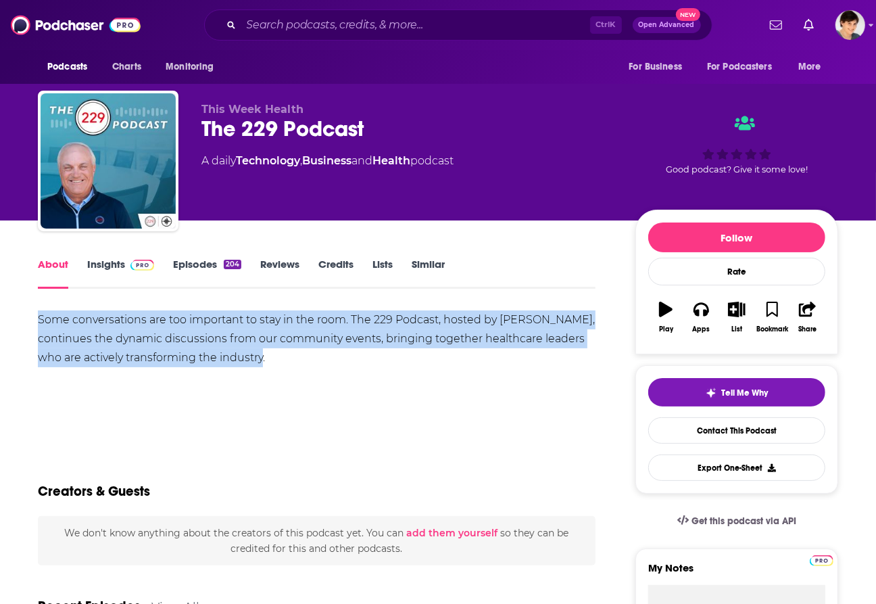
drag, startPoint x: 306, startPoint y: 367, endPoint x: 28, endPoint y: 318, distance: 282.2
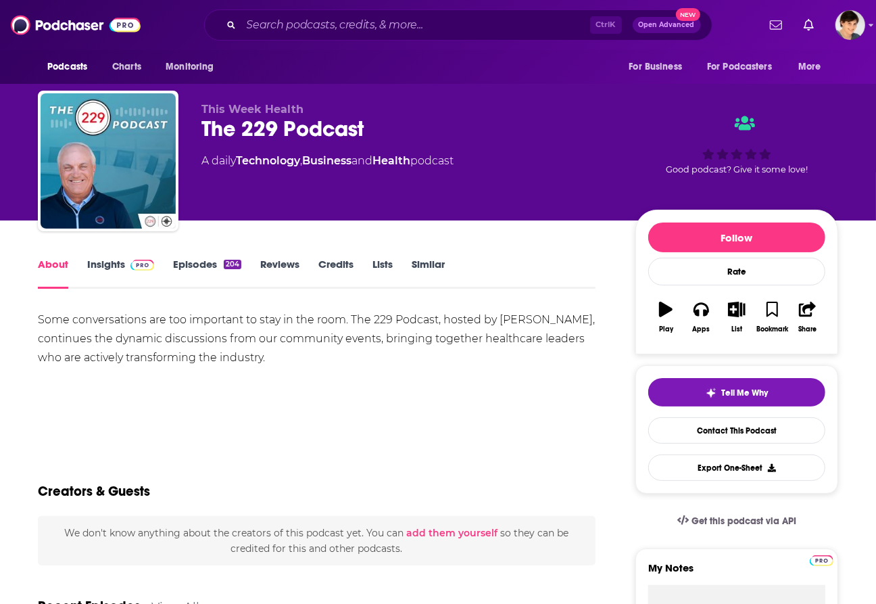
drag, startPoint x: 499, startPoint y: 319, endPoint x: 555, endPoint y: 322, distance: 56.2
click at [555, 322] on div "Some conversations are too important to stay in the room. The 229 Podcast, host…" at bounding box center [317, 338] width 558 height 57
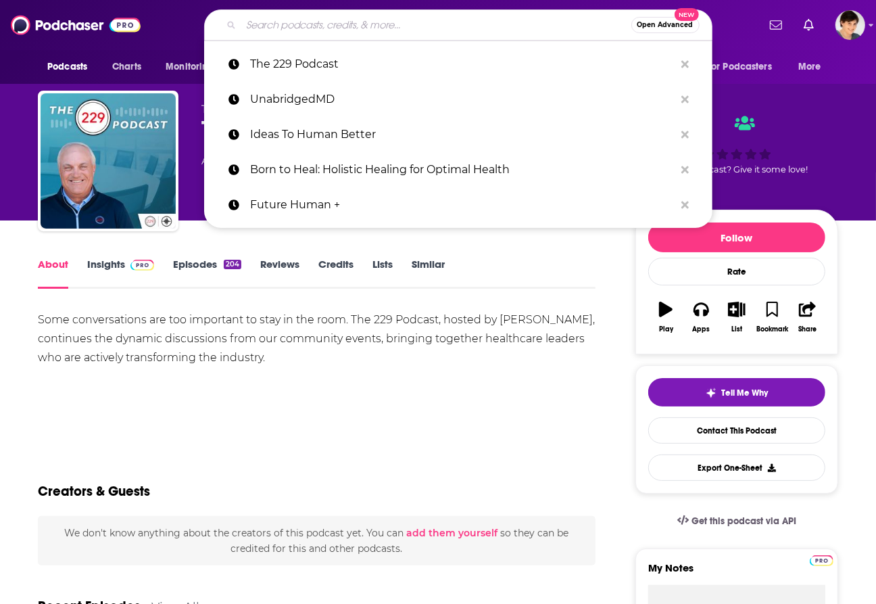
click at [383, 22] on input "Search podcasts, credits, & more..." at bounding box center [436, 25] width 390 height 22
paste input "THE VIBE SCIENCE PODCAST"
type input "THE VIBE SCIENCE PODCAST"
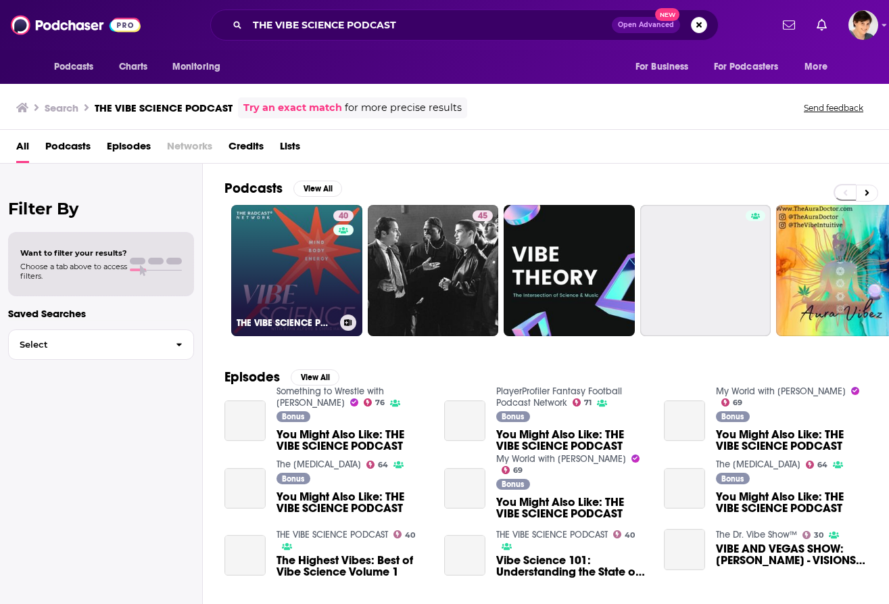
click at [279, 308] on link "40 THE VIBE SCIENCE PODCAST" at bounding box center [296, 270] width 131 height 131
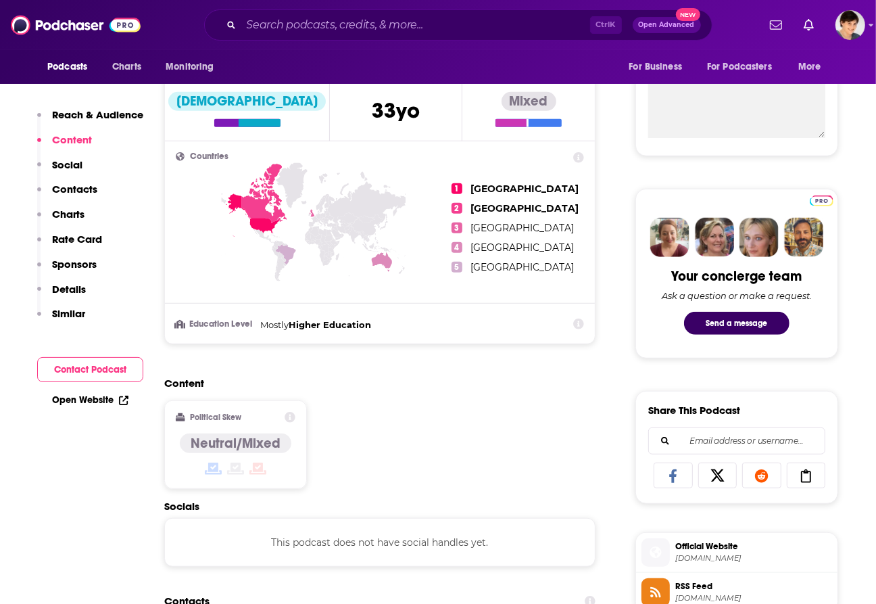
scroll to position [930, 0]
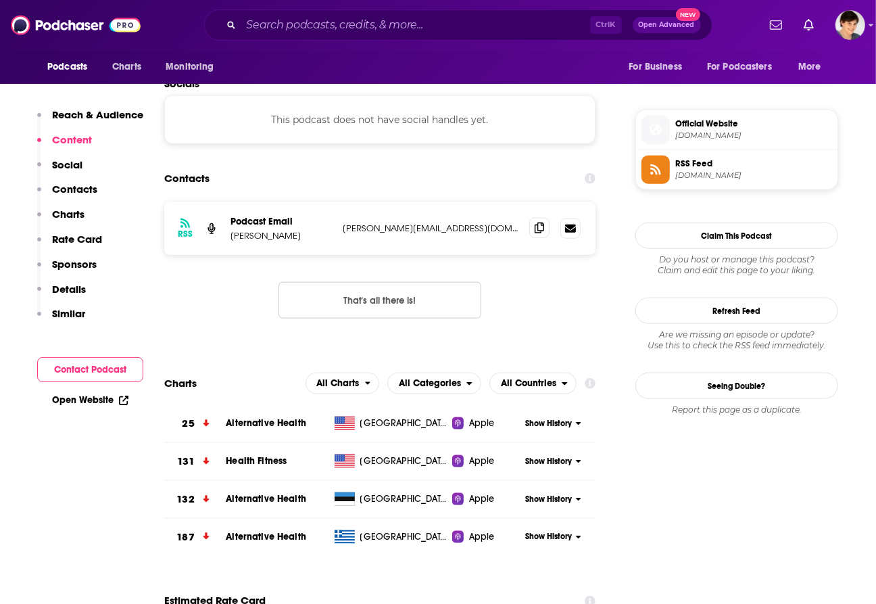
click at [539, 238] on span at bounding box center [539, 228] width 20 height 20
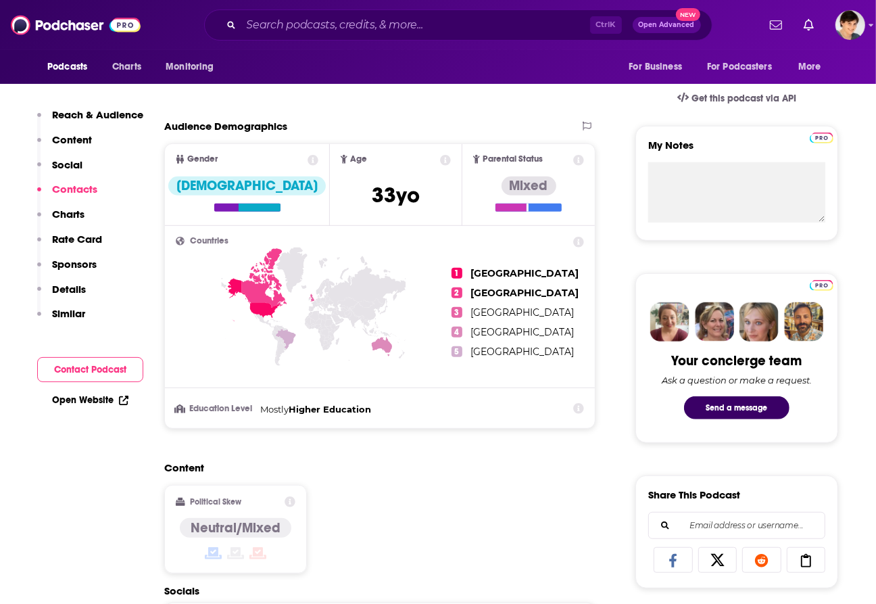
scroll to position [0, 0]
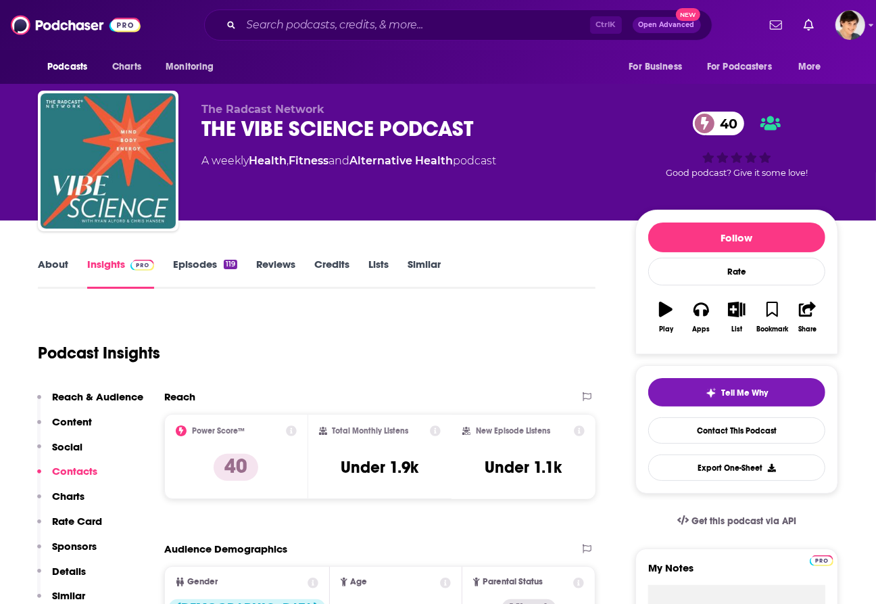
click at [61, 264] on link "About" at bounding box center [53, 273] width 30 height 31
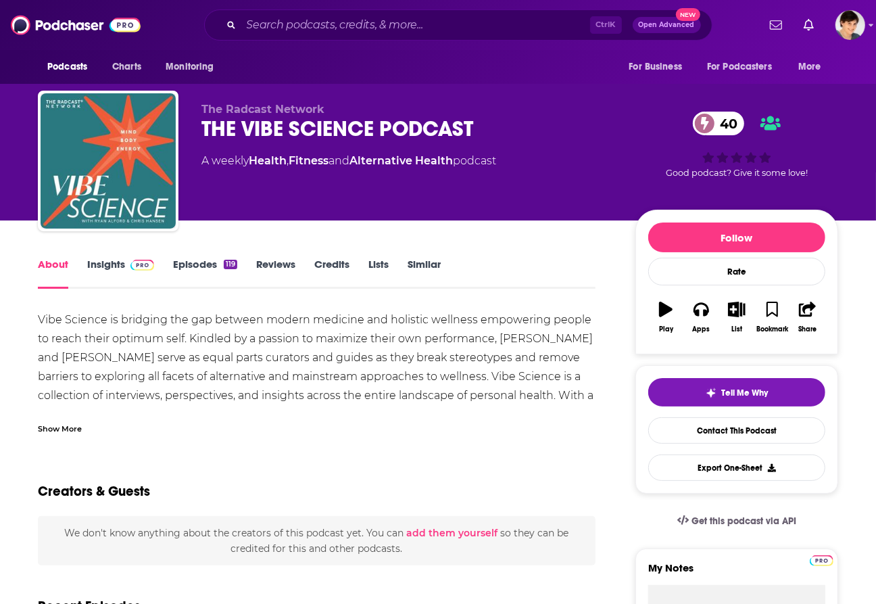
click at [58, 433] on div "Show More" at bounding box center [60, 427] width 44 height 13
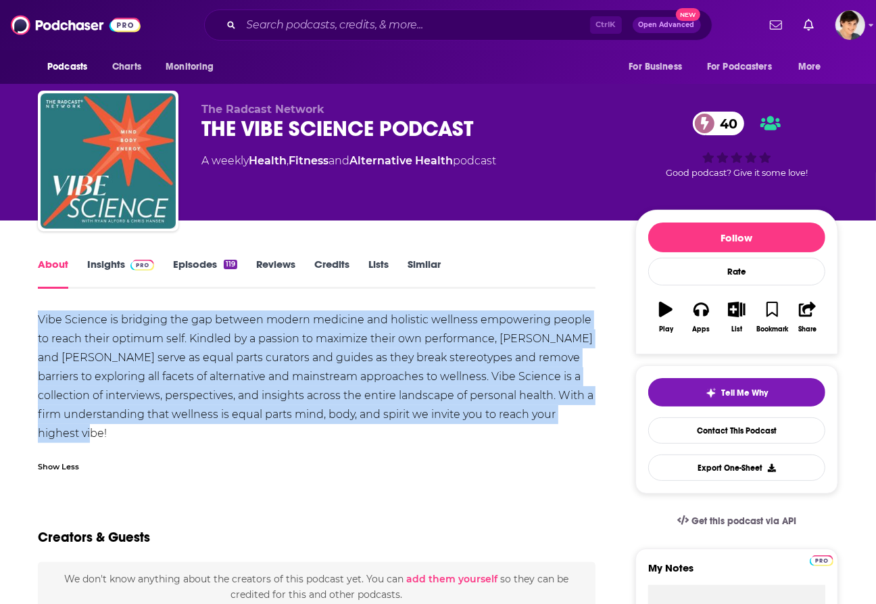
drag, startPoint x: 106, startPoint y: 435, endPoint x: 18, endPoint y: 310, distance: 153.2
click at [270, 356] on div "Vibe Science is bridging the gap between modern medicine and holistic wellness …" at bounding box center [317, 376] width 558 height 132
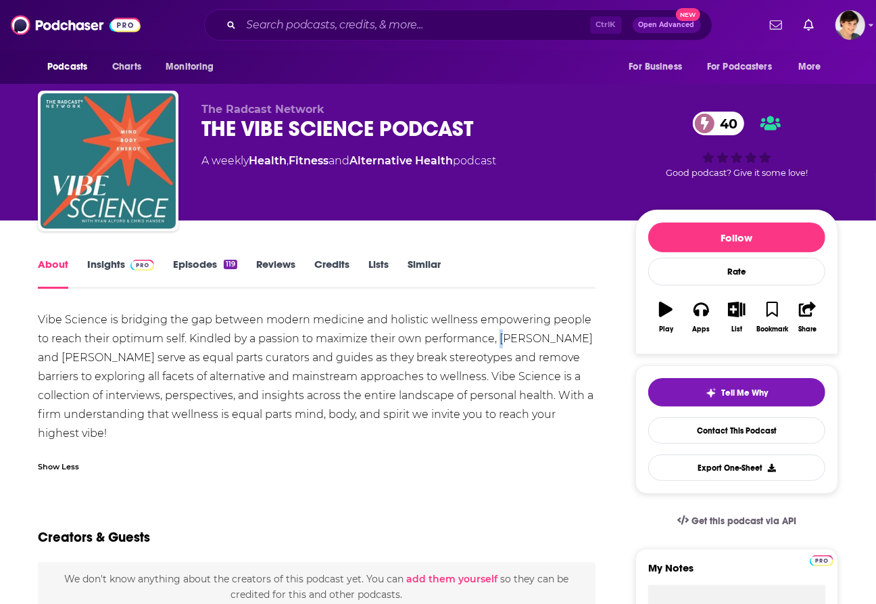
click at [507, 341] on div "Vibe Science is bridging the gap between modern medicine and holistic wellness …" at bounding box center [317, 376] width 558 height 132
click at [554, 341] on div "Vibe Science is bridging the gap between modern medicine and holistic wellness …" at bounding box center [317, 376] width 558 height 132
drag, startPoint x: 501, startPoint y: 338, endPoint x: 110, endPoint y: 362, distance: 392.2
click at [110, 362] on div "Vibe Science is bridging the gap between modern medicine and holistic wellness …" at bounding box center [317, 376] width 558 height 132
click at [310, 24] on input "Search podcasts, credits, & more..." at bounding box center [415, 25] width 349 height 22
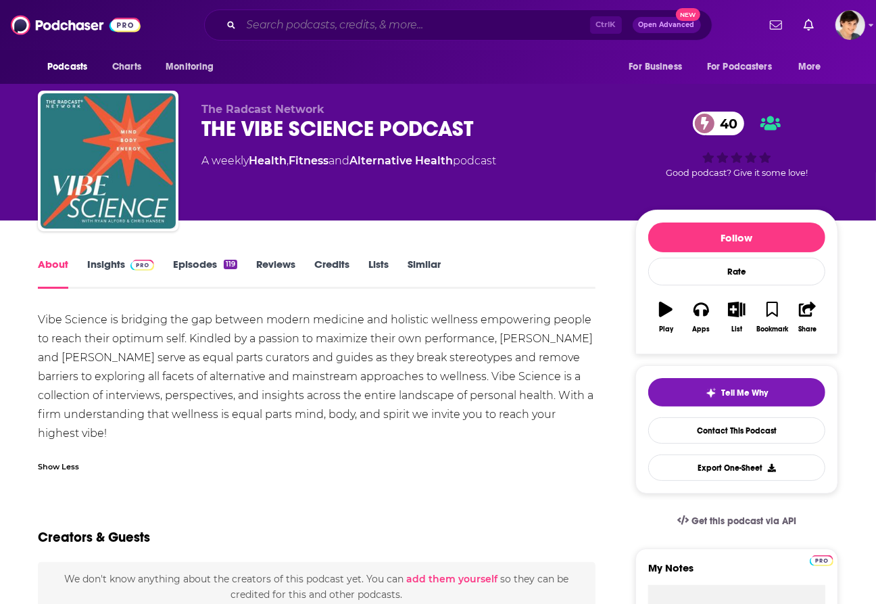
paste input "Whole Life Healing w/ [PERSON_NAME]"
type input "Whole Life Healing w/ [PERSON_NAME]"
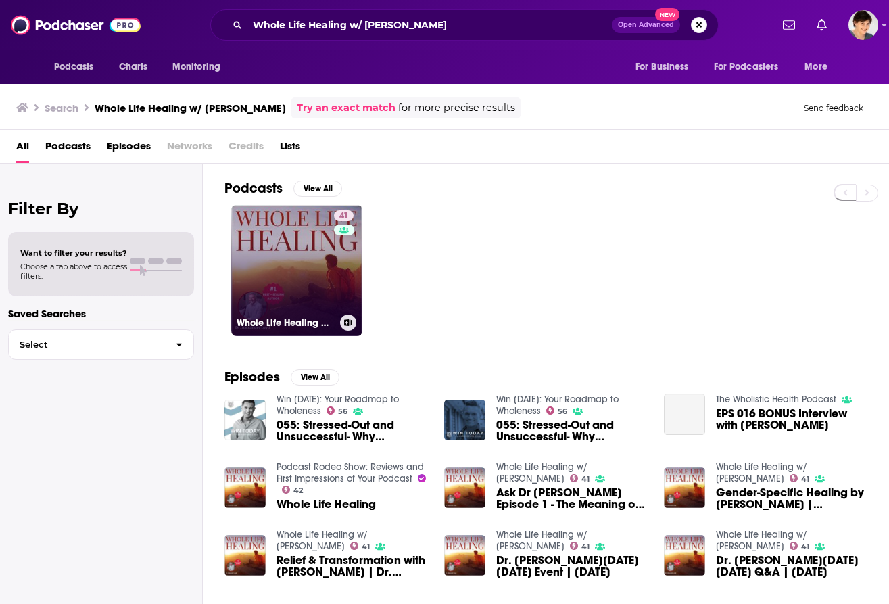
click at [287, 259] on link "41 Whole Life Healing w/ [PERSON_NAME]" at bounding box center [296, 270] width 131 height 131
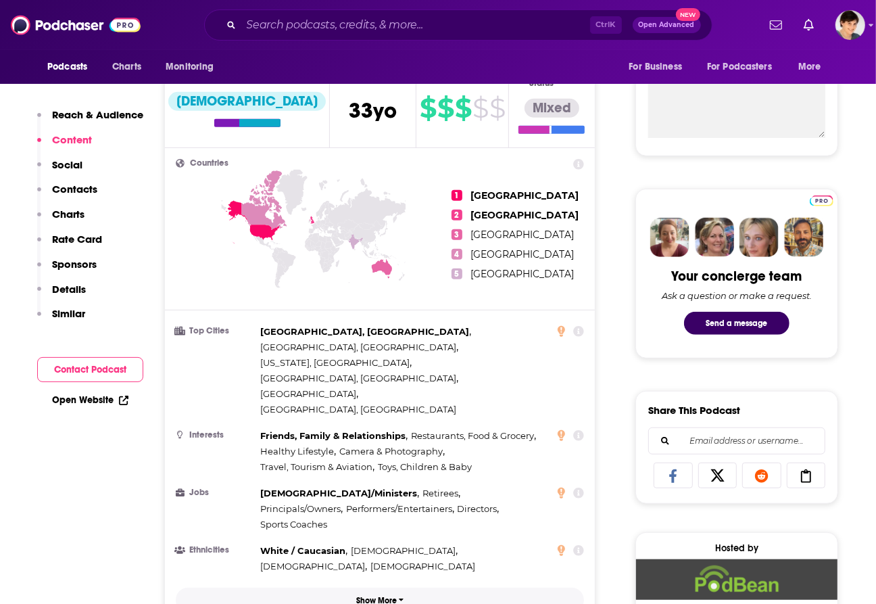
scroll to position [930, 0]
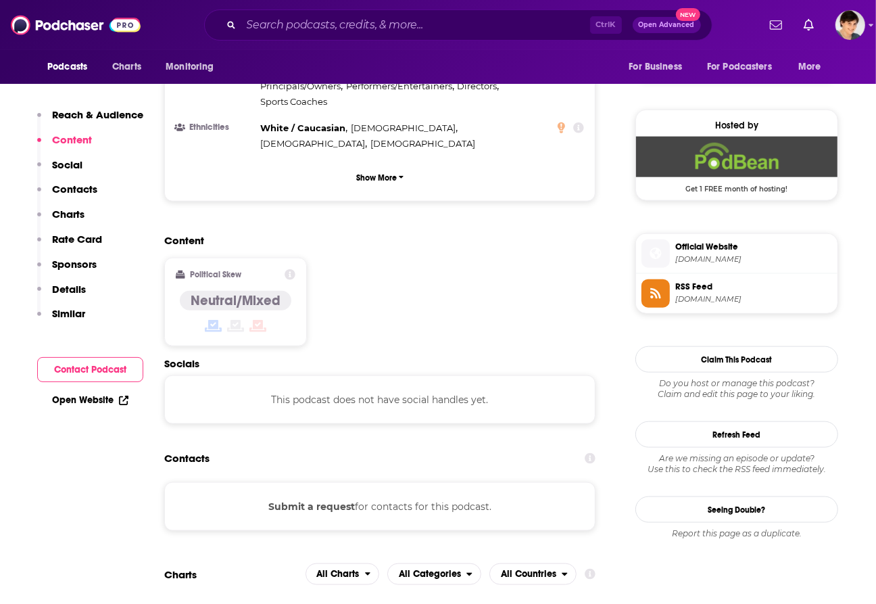
click at [721, 253] on span "Official Website" at bounding box center [753, 247] width 157 height 12
click at [428, 18] on input "Search podcasts, credits, & more..." at bounding box center [415, 25] width 349 height 22
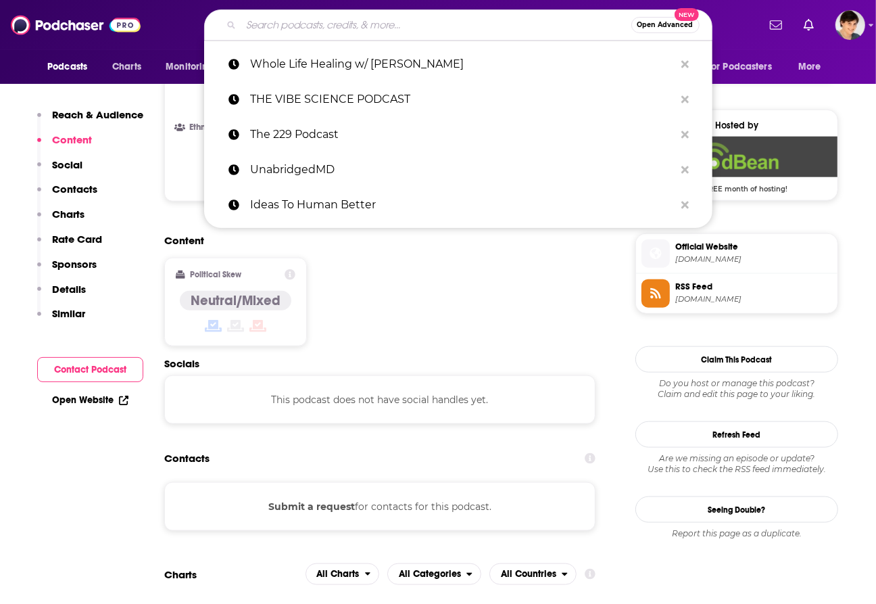
paste input "Sensing Ground: Beyond Symptoms and Navigating Bodily Sensations"
type input "Sensing Ground: Beyond Symptoms and Navigating Bodily Sensations"
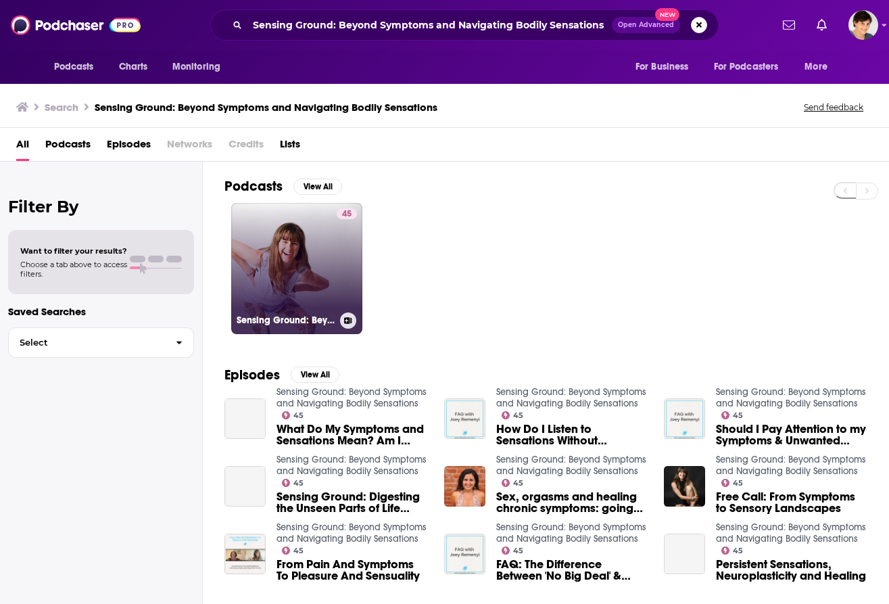
click at [277, 259] on link "45 Sensing Ground: Beyond Symptoms and Navigating Bodily Sensations" at bounding box center [296, 268] width 131 height 131
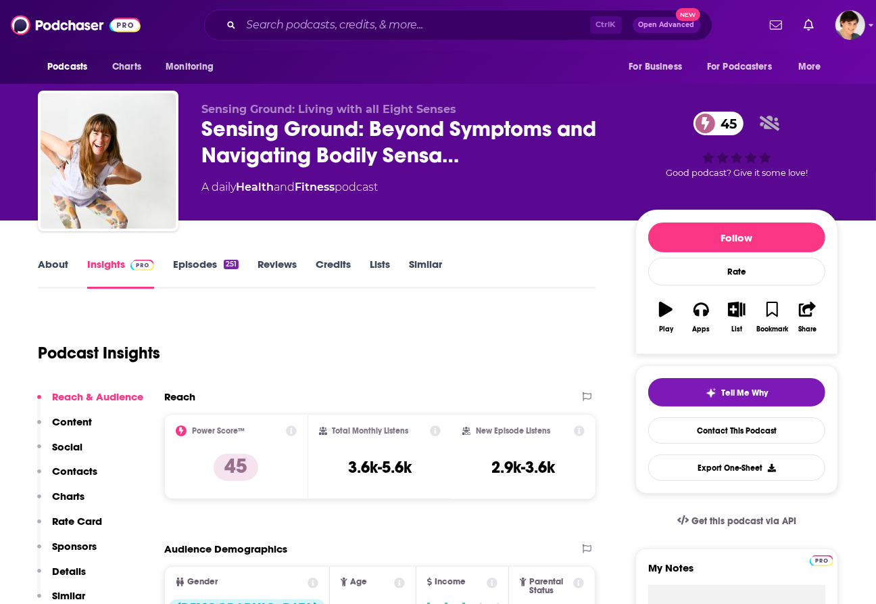
click at [46, 262] on link "About" at bounding box center [53, 273] width 30 height 31
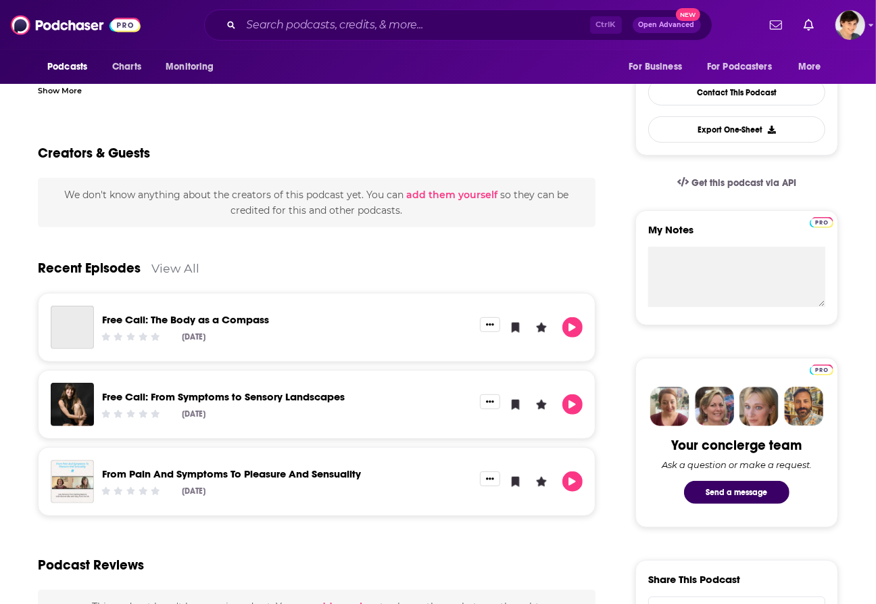
scroll to position [85, 0]
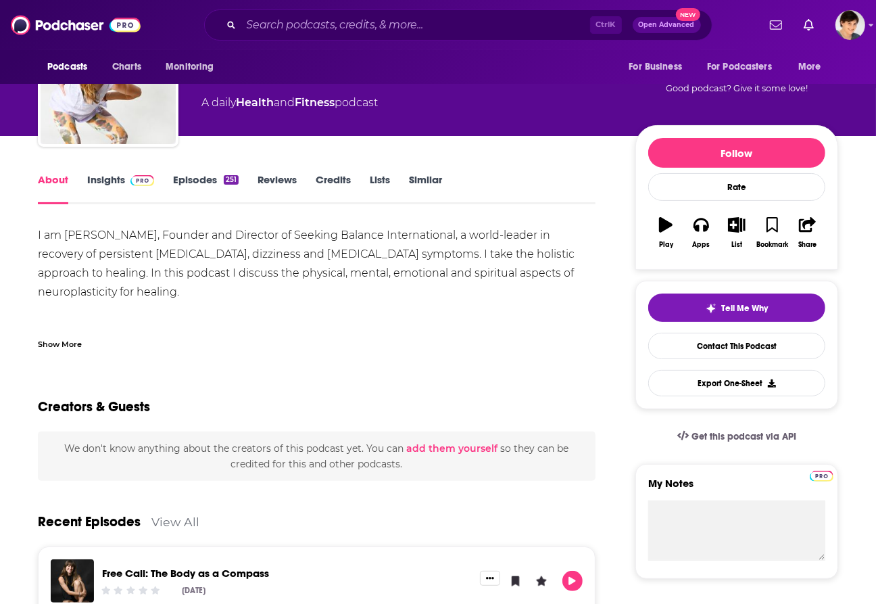
click at [69, 343] on div "Show More" at bounding box center [60, 343] width 44 height 13
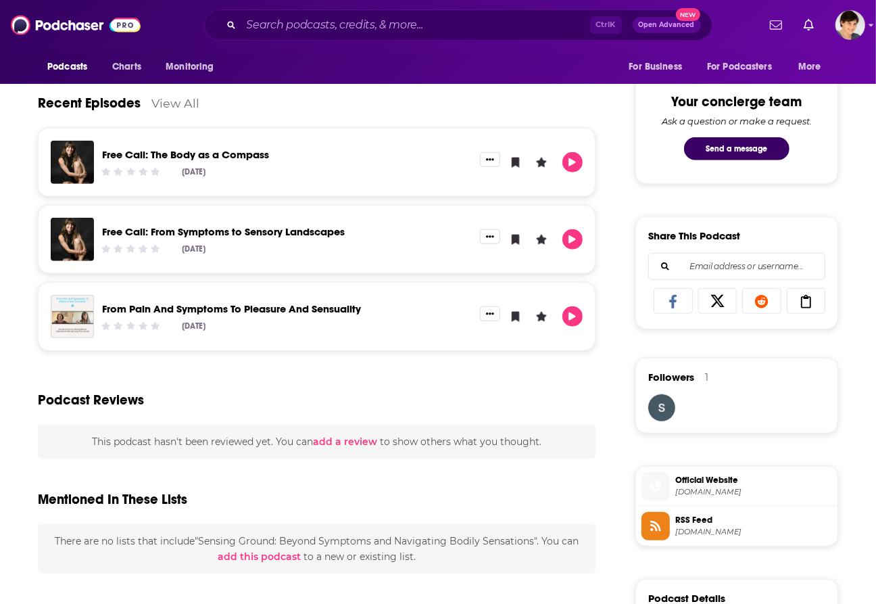
scroll to position [592, 0]
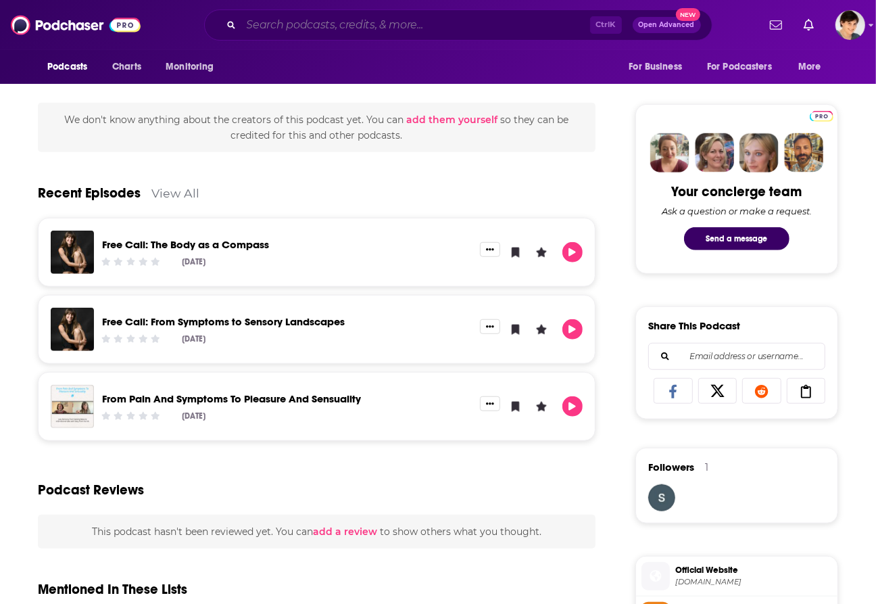
click at [366, 26] on input "Search podcasts, credits, & more..." at bounding box center [415, 25] width 349 height 22
paste input "Human OS™: Mind Your Health, Rewired"
type input "Human OS™: Mind Your Health, Rewired"
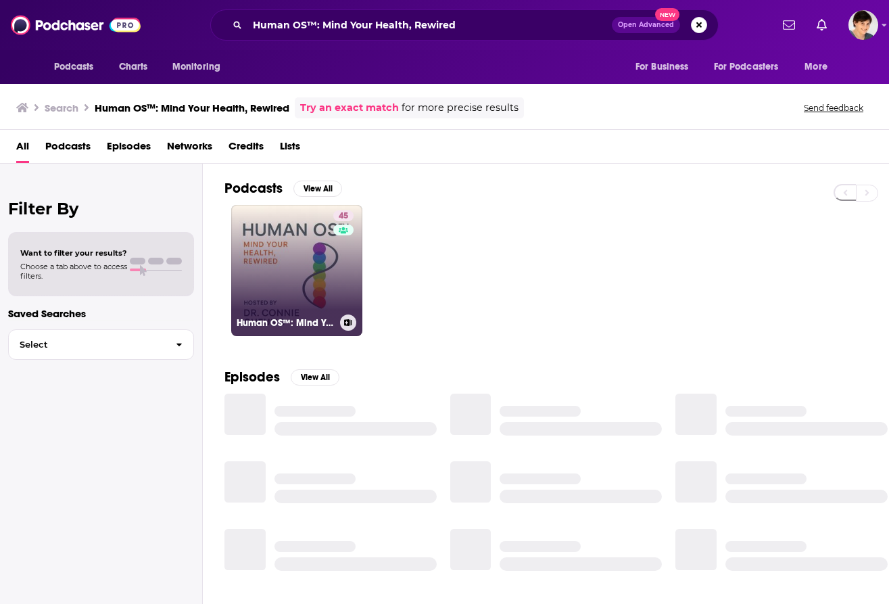
click at [275, 297] on link "45 Human OS™: Mind Your Health, Rewired" at bounding box center [296, 270] width 131 height 131
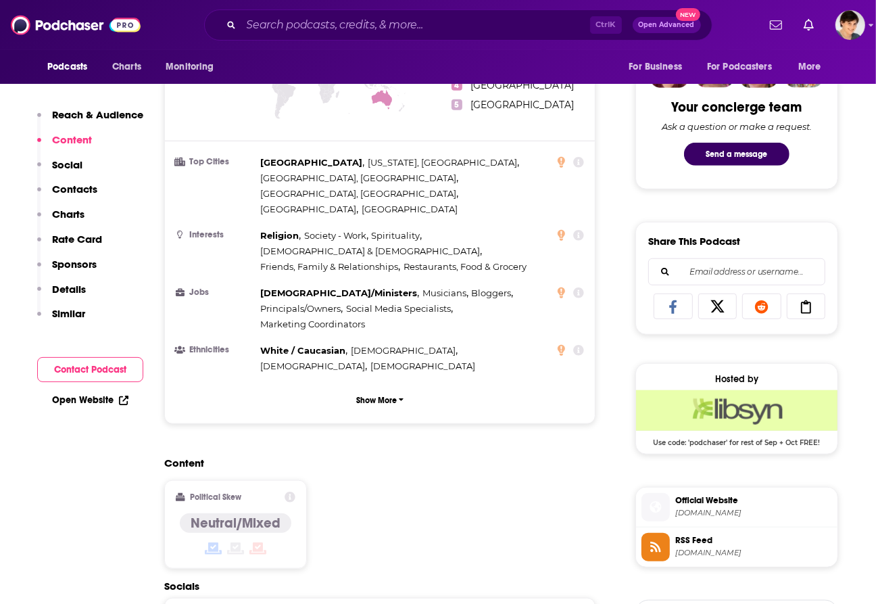
scroll to position [1014, 0]
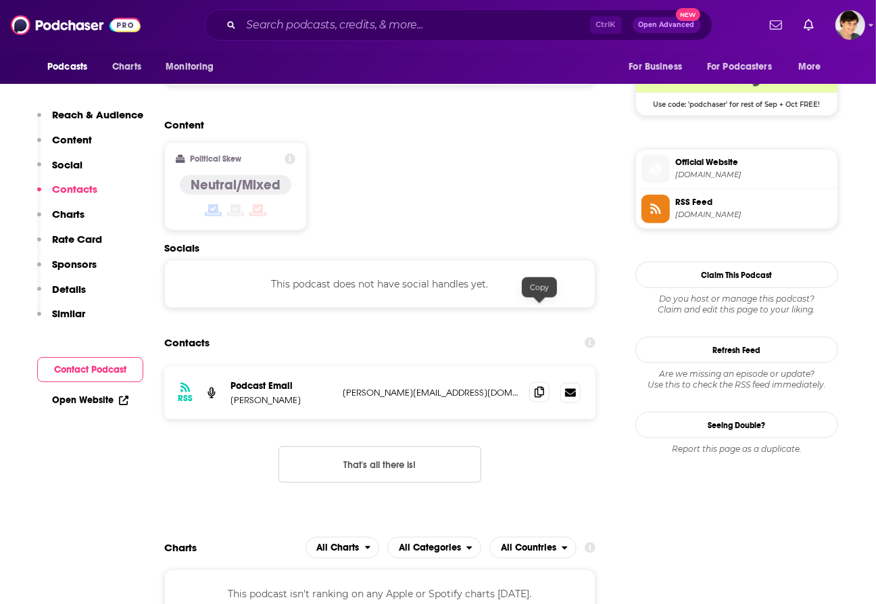
click at [541, 387] on icon at bounding box center [539, 392] width 9 height 11
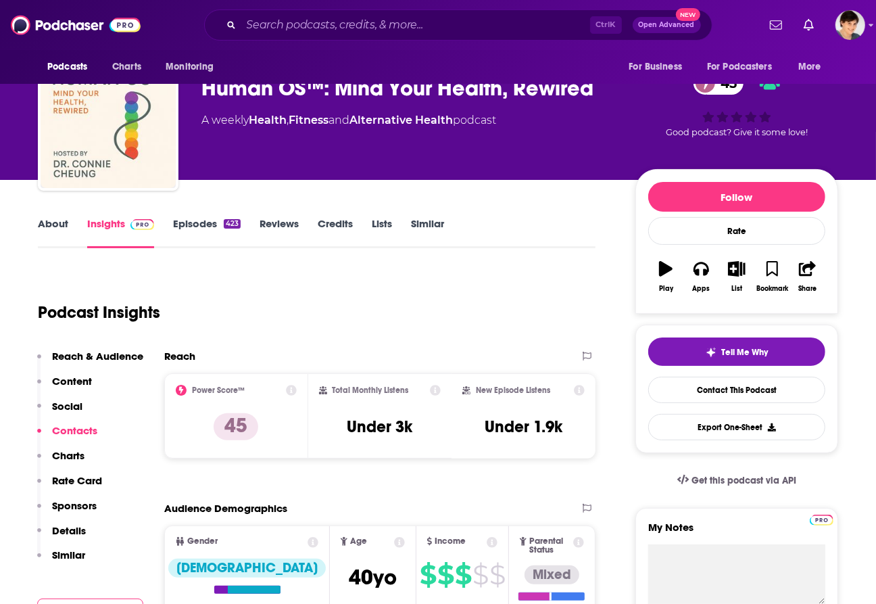
scroll to position [0, 0]
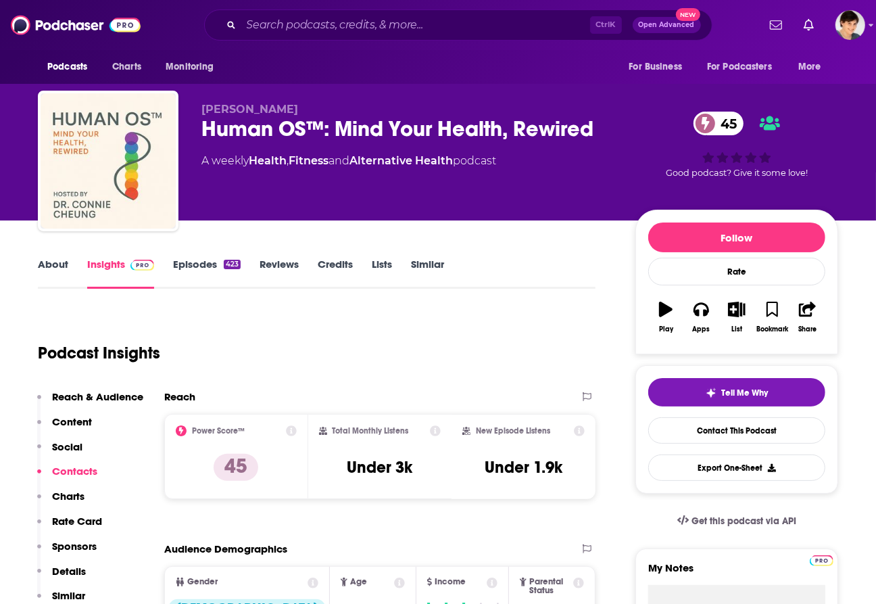
click at [289, 129] on div "Human OS™: Mind Your Health, Rewired 45" at bounding box center [407, 129] width 412 height 26
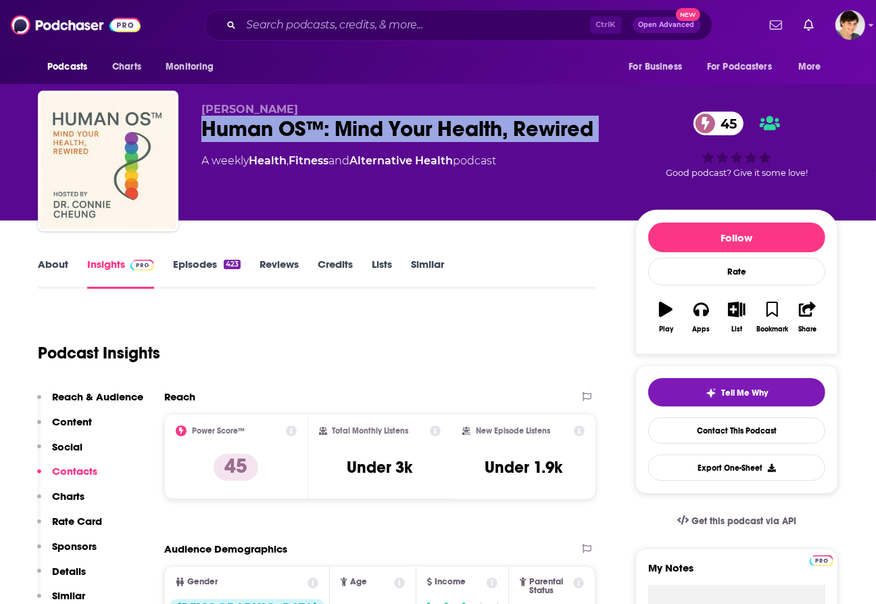
click at [289, 129] on div "Human OS™: Mind Your Health, Rewired 45" at bounding box center [407, 129] width 412 height 26
click at [46, 269] on link "About" at bounding box center [53, 273] width 30 height 31
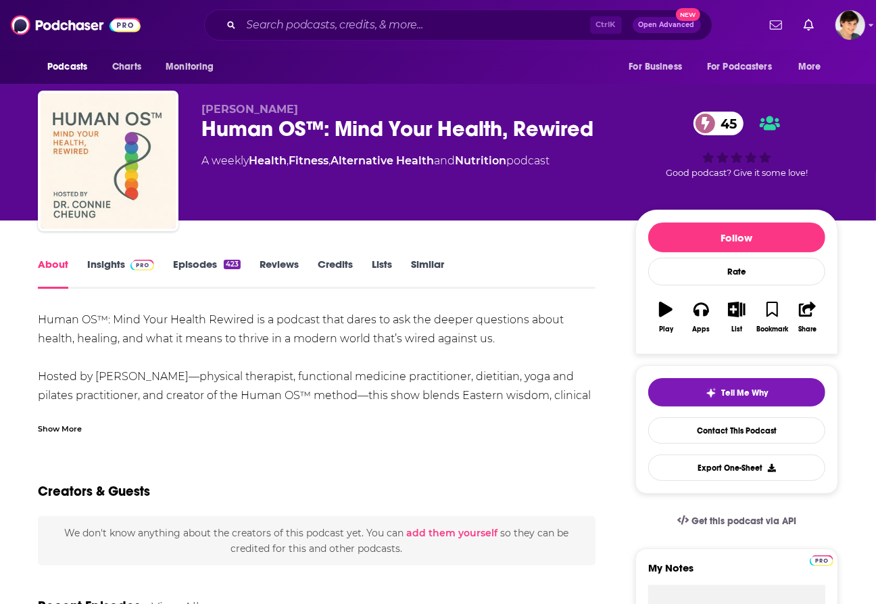
click at [66, 427] on div "Show More" at bounding box center [60, 427] width 44 height 13
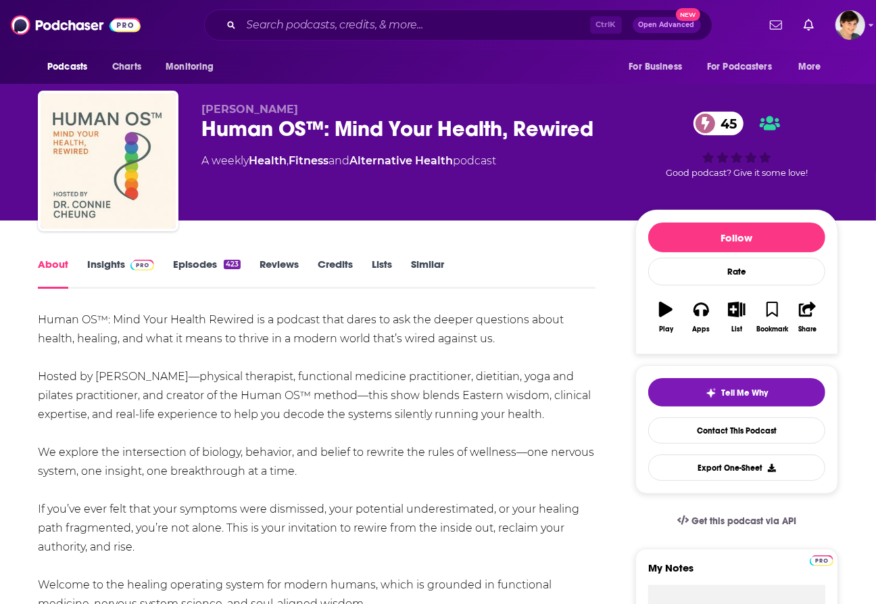
drag, startPoint x: 309, startPoint y: 468, endPoint x: 36, endPoint y: 323, distance: 309.1
drag, startPoint x: 189, startPoint y: 107, endPoint x: 332, endPoint y: 110, distance: 142.7
click at [332, 110] on div "[PERSON_NAME] Human OS™: Mind Your Health, Rewired 45 A weekly Health , Fitness…" at bounding box center [438, 164] width 800 height 146
click at [406, 24] on input "Search podcasts, credits, & more..." at bounding box center [415, 25] width 349 height 22
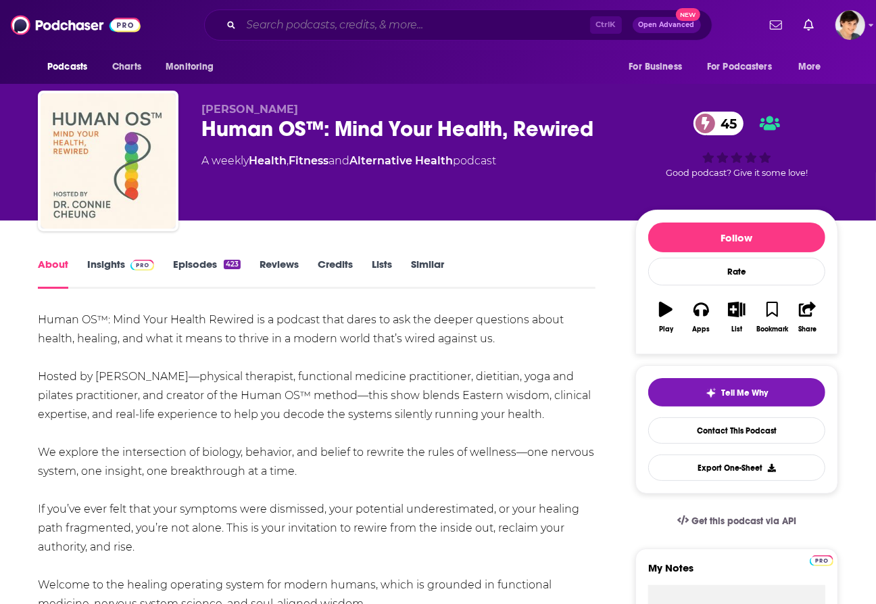
paste input "The Word on Medicine"
type input "The Word on Medicine"
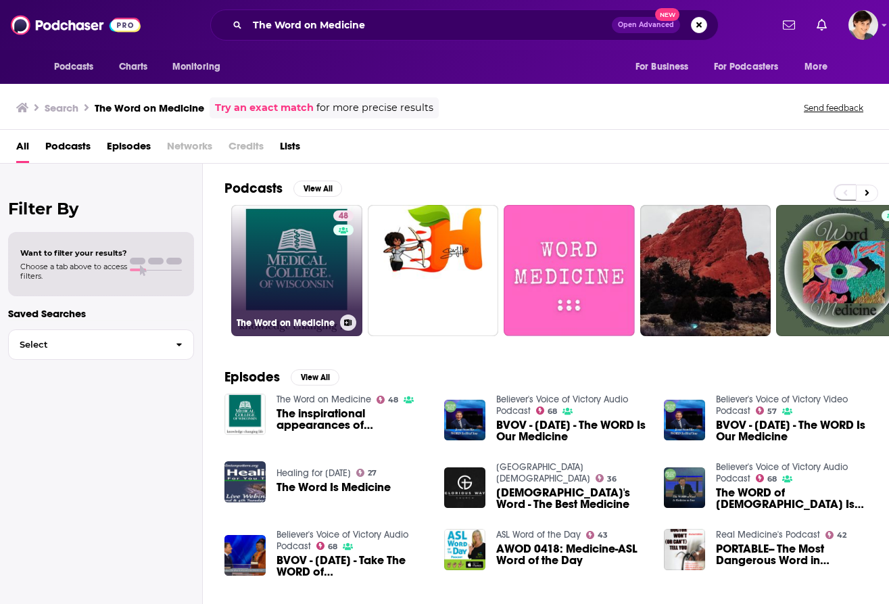
click at [287, 275] on link "48 The Word on Medicine" at bounding box center [296, 270] width 131 height 131
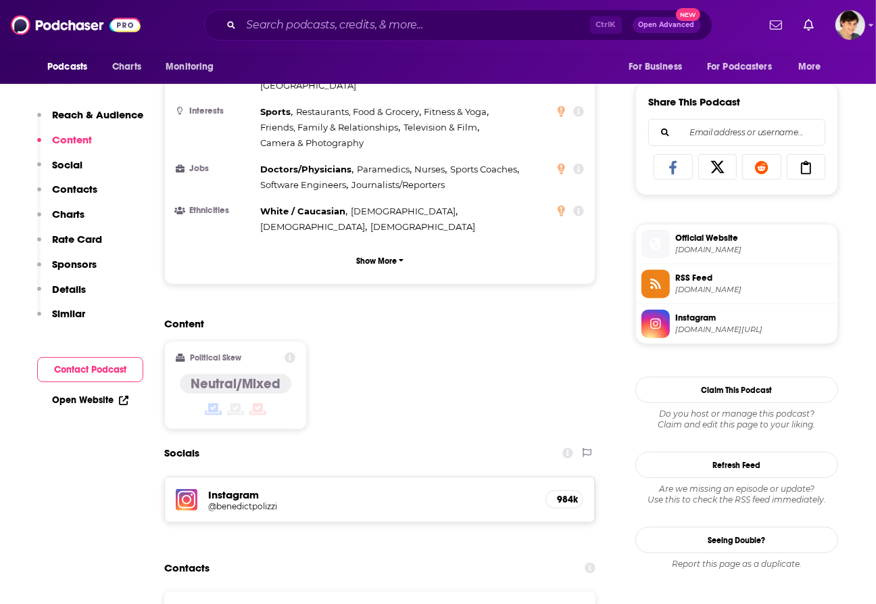
scroll to position [845, 0]
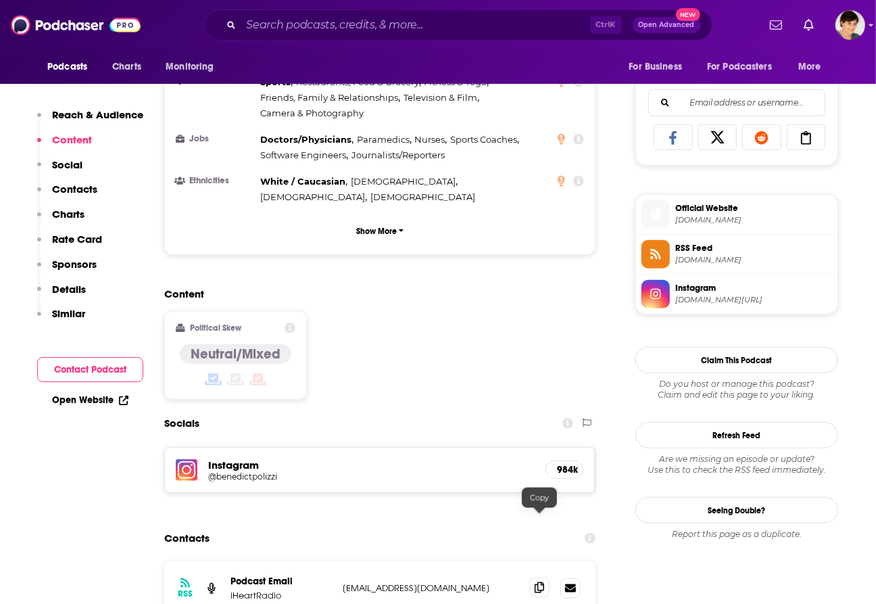
click at [542, 582] on icon at bounding box center [539, 587] width 9 height 11
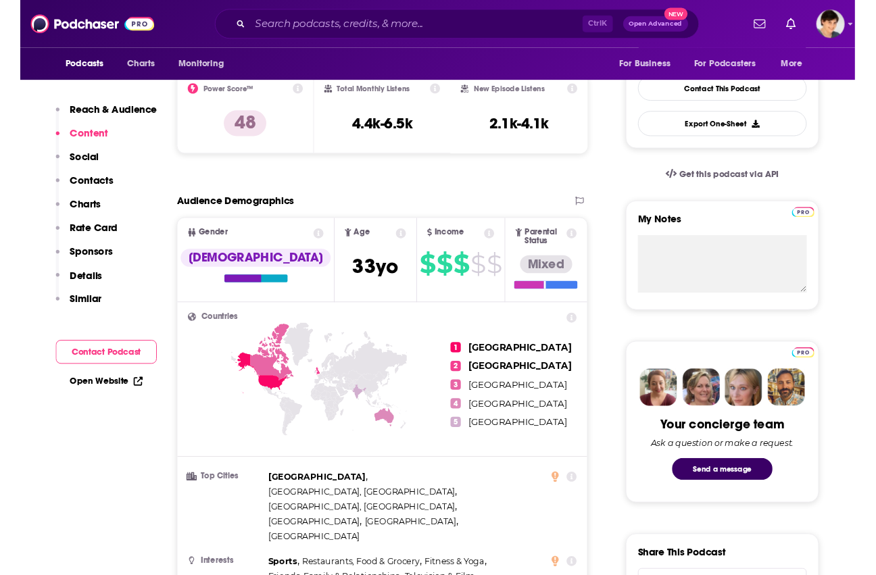
scroll to position [0, 0]
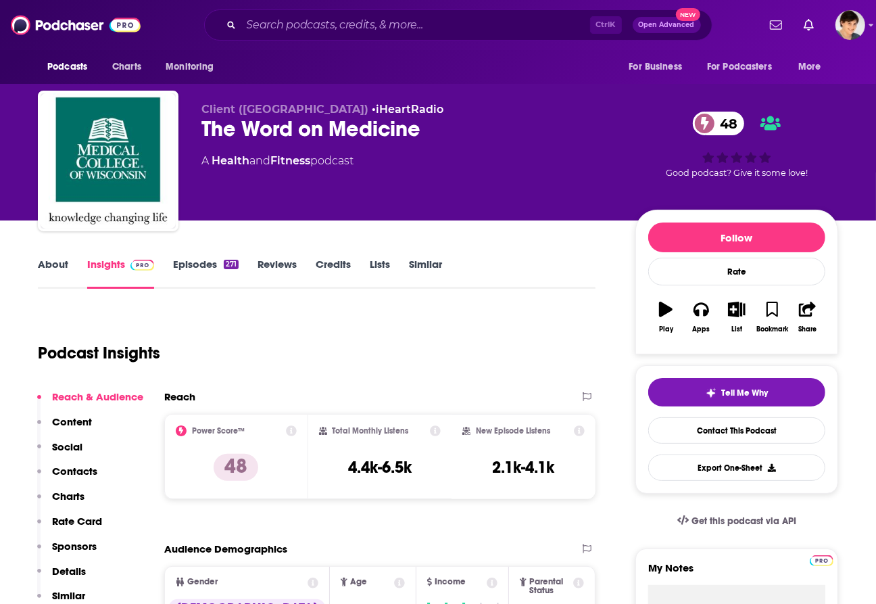
click at [322, 126] on div "The Word on Medicine 48" at bounding box center [407, 129] width 412 height 26
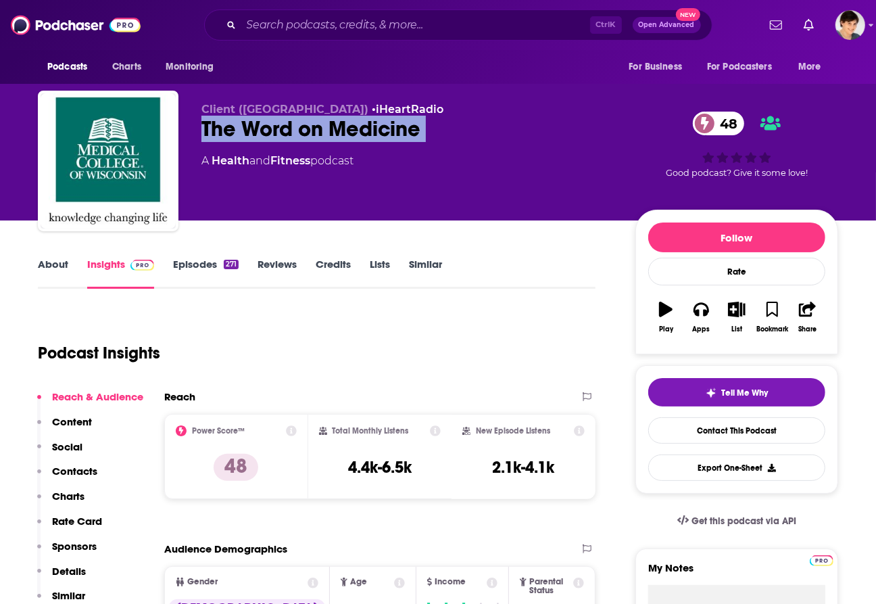
click at [322, 126] on div "The Word on Medicine 48" at bounding box center [407, 129] width 412 height 26
click at [49, 267] on link "About" at bounding box center [53, 273] width 30 height 31
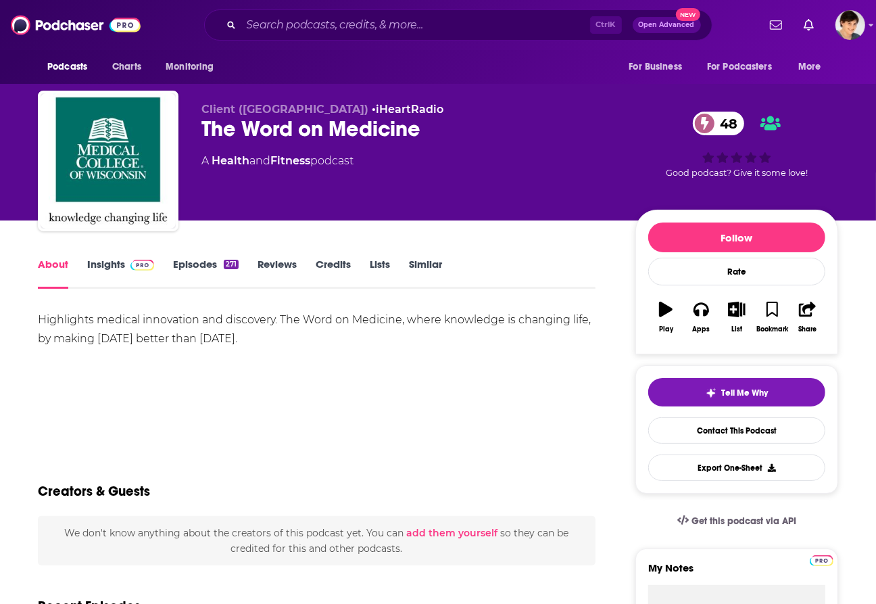
drag, startPoint x: 258, startPoint y: 349, endPoint x: 32, endPoint y: 326, distance: 226.3
click at [331, 15] on input "Search podcasts, credits, & more..." at bounding box center [415, 25] width 349 height 22
paste input "The Innate Vitality Code"
type input "The Innate Vitality Code"
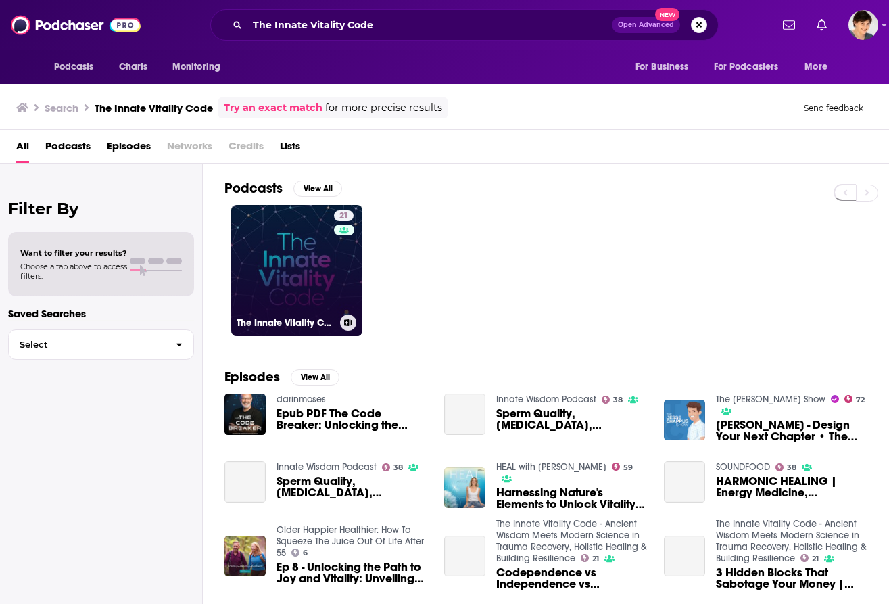
click at [318, 277] on link "21 The Innate Vitality Code - Ancient Wisdom Meets Modern Science in Trauma Rec…" at bounding box center [296, 270] width 131 height 131
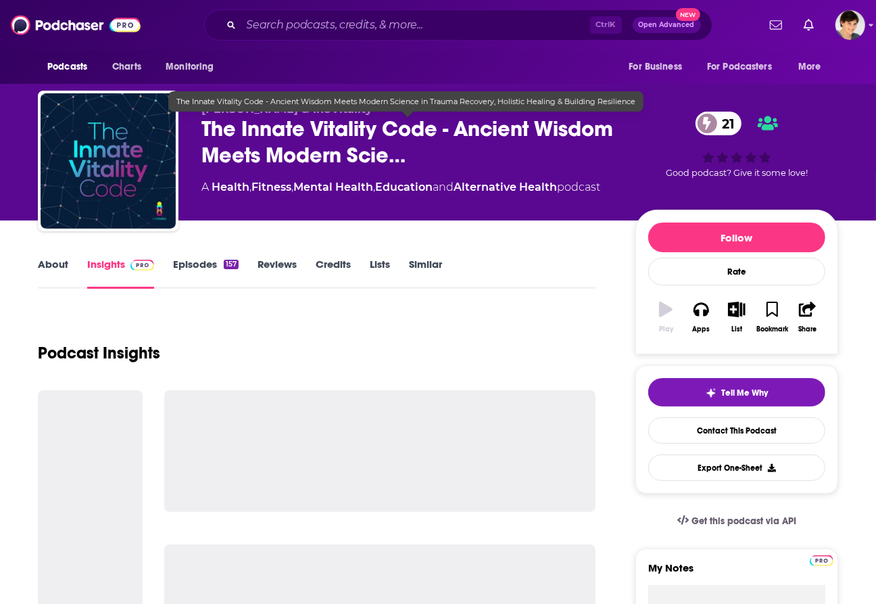
click at [384, 142] on span "The Innate Vitality Code - Ancient Wisdom Meets Modern Scie…" at bounding box center [407, 142] width 412 height 53
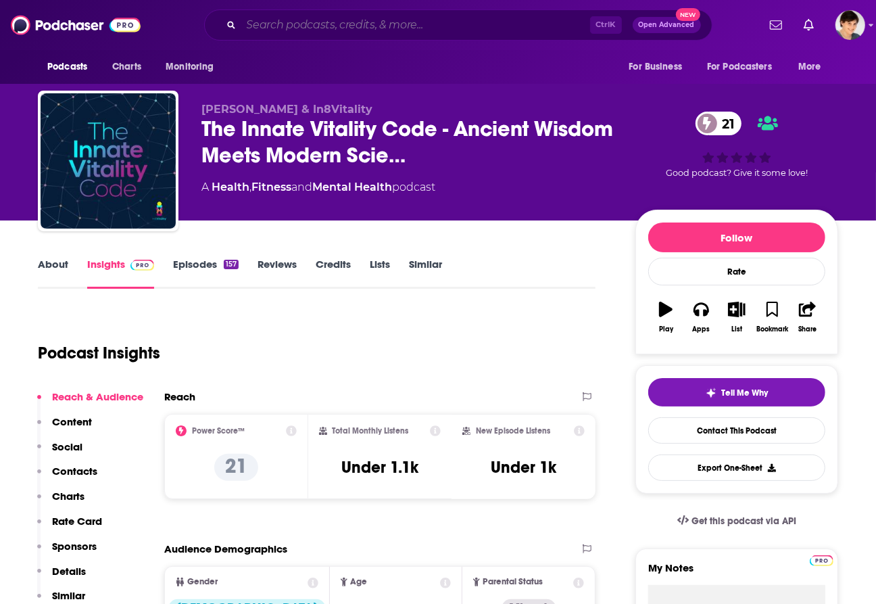
click at [436, 28] on input "Search podcasts, credits, & more..." at bounding box center [415, 25] width 349 height 22
paste input "The TeleWellness Hub Podcast"
type input "The TeleWellness Hub Podcast"
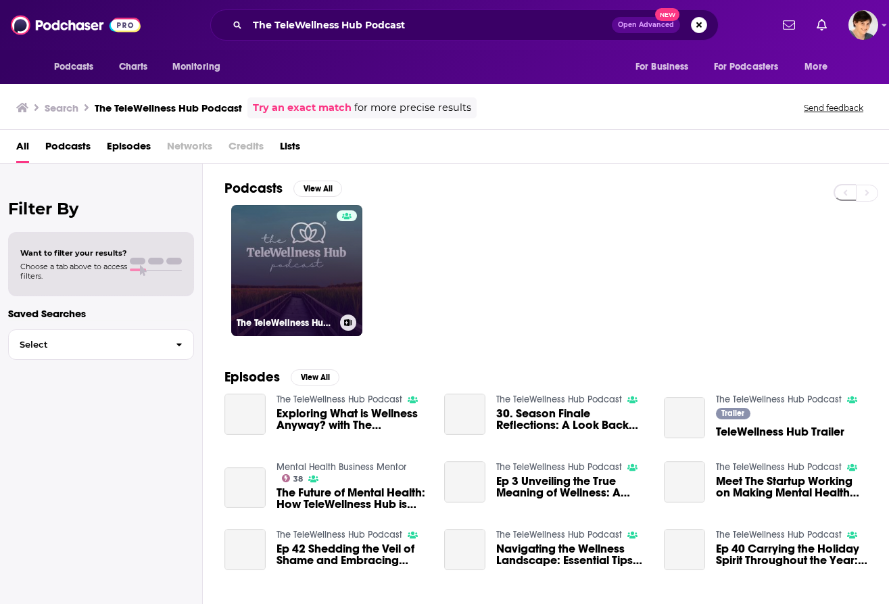
click at [312, 250] on link "The TeleWellness Hub Podcast" at bounding box center [296, 270] width 131 height 131
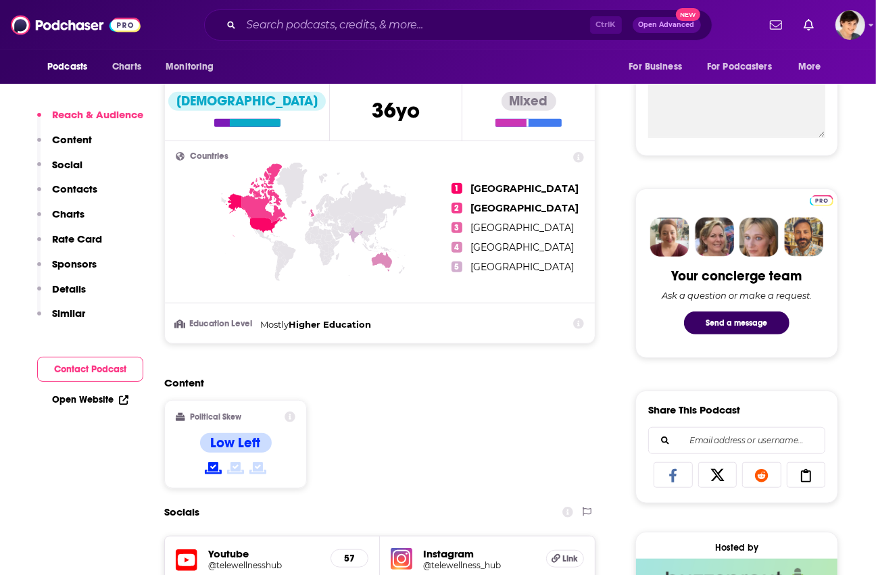
scroll to position [930, 0]
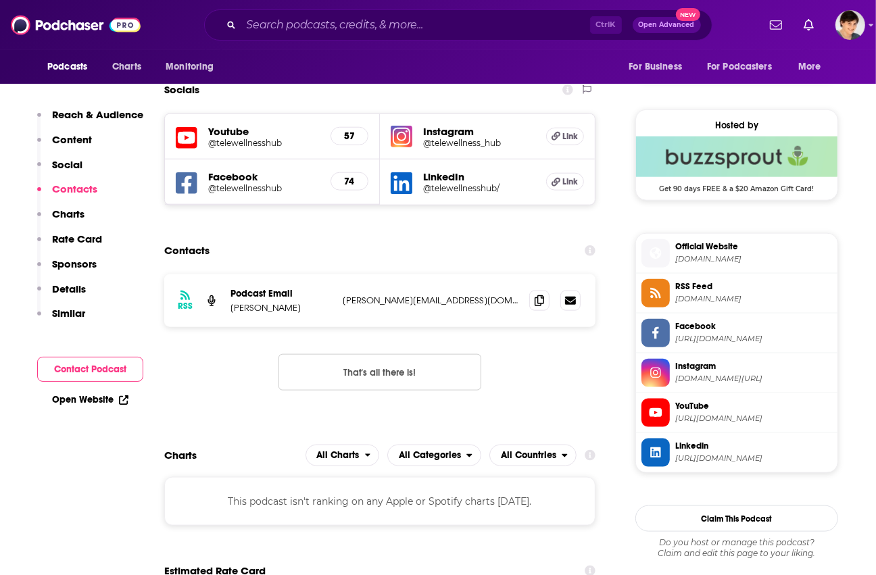
click at [526, 302] on div "RSS Podcast Email Martamaria Hamilton [EMAIL_ADDRESS][DOMAIN_NAME] [PERSON_NAME…" at bounding box center [379, 300] width 431 height 53
click at [535, 303] on icon at bounding box center [539, 300] width 9 height 11
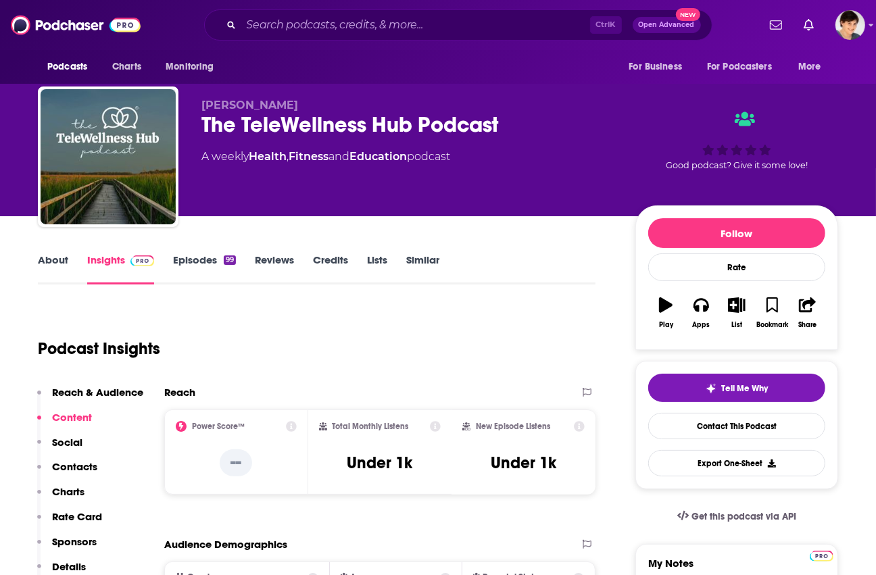
scroll to position [0, 0]
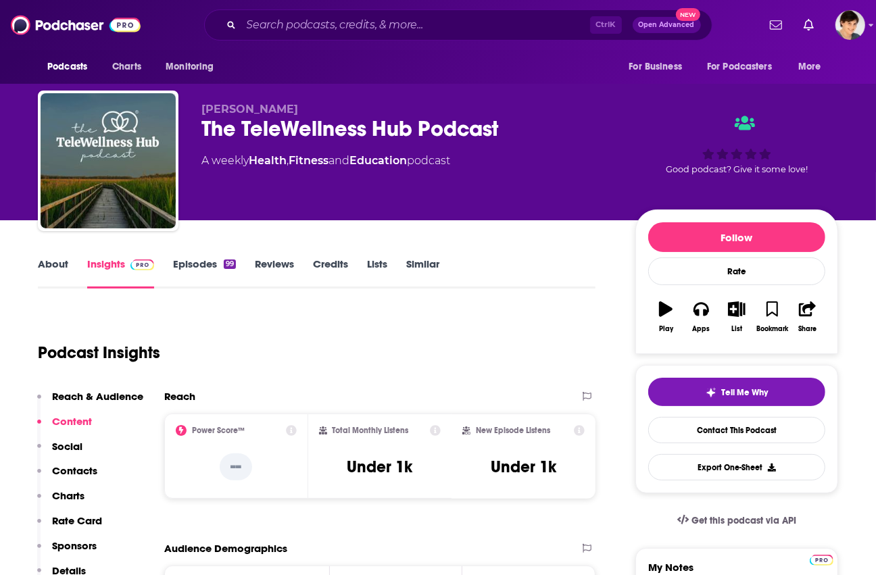
click at [66, 267] on link "About" at bounding box center [53, 273] width 30 height 31
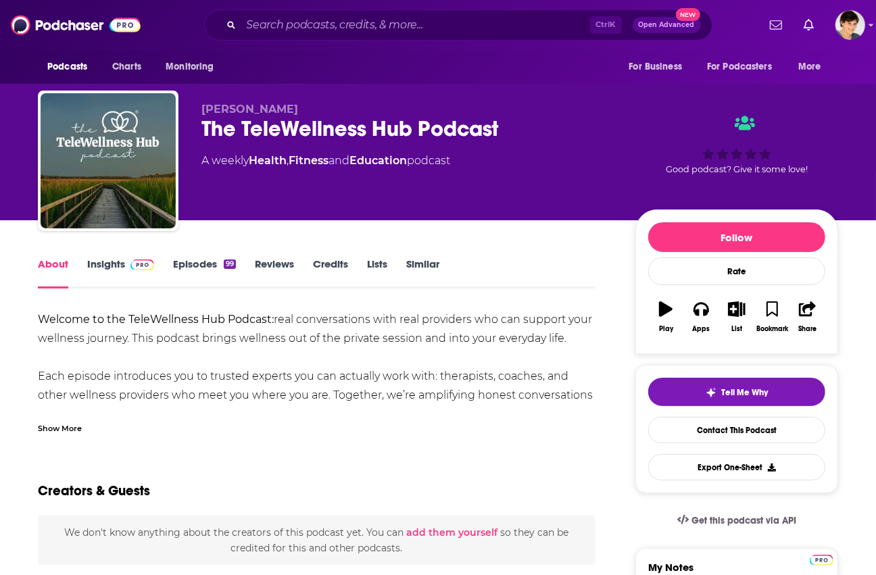
click at [85, 427] on div "Show More" at bounding box center [317, 423] width 558 height 23
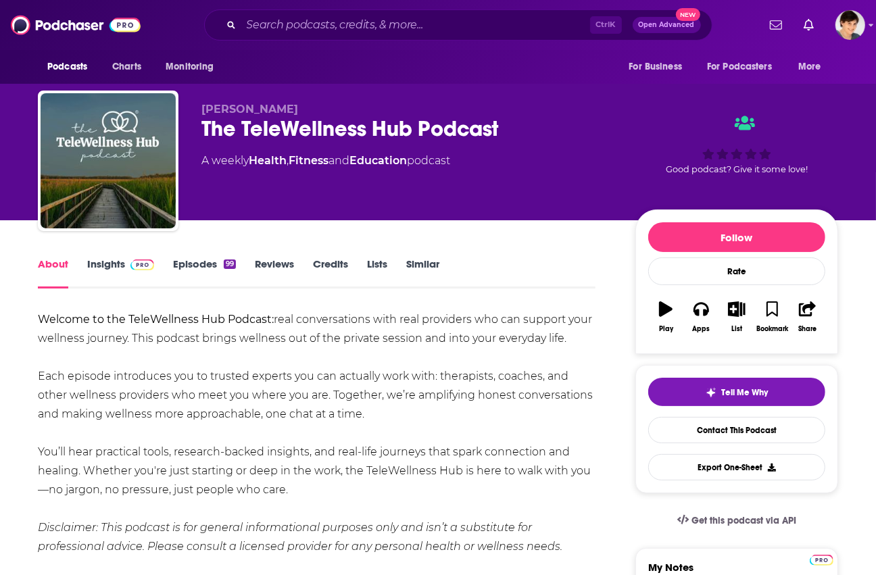
drag, startPoint x: 277, startPoint y: 394, endPoint x: 39, endPoint y: 325, distance: 247.7
click at [39, 325] on div "Welcome to the TeleWellness Hub Podcast: real conversations with real providers…" at bounding box center [317, 433] width 558 height 246
drag, startPoint x: 191, startPoint y: 110, endPoint x: 383, endPoint y: 101, distance: 191.5
click at [383, 101] on div "[PERSON_NAME] The TeleWellness Hub Podcast A weekly Health , Fitness and Educat…" at bounding box center [438, 164] width 800 height 146
